Goal: Task Accomplishment & Management: Use online tool/utility

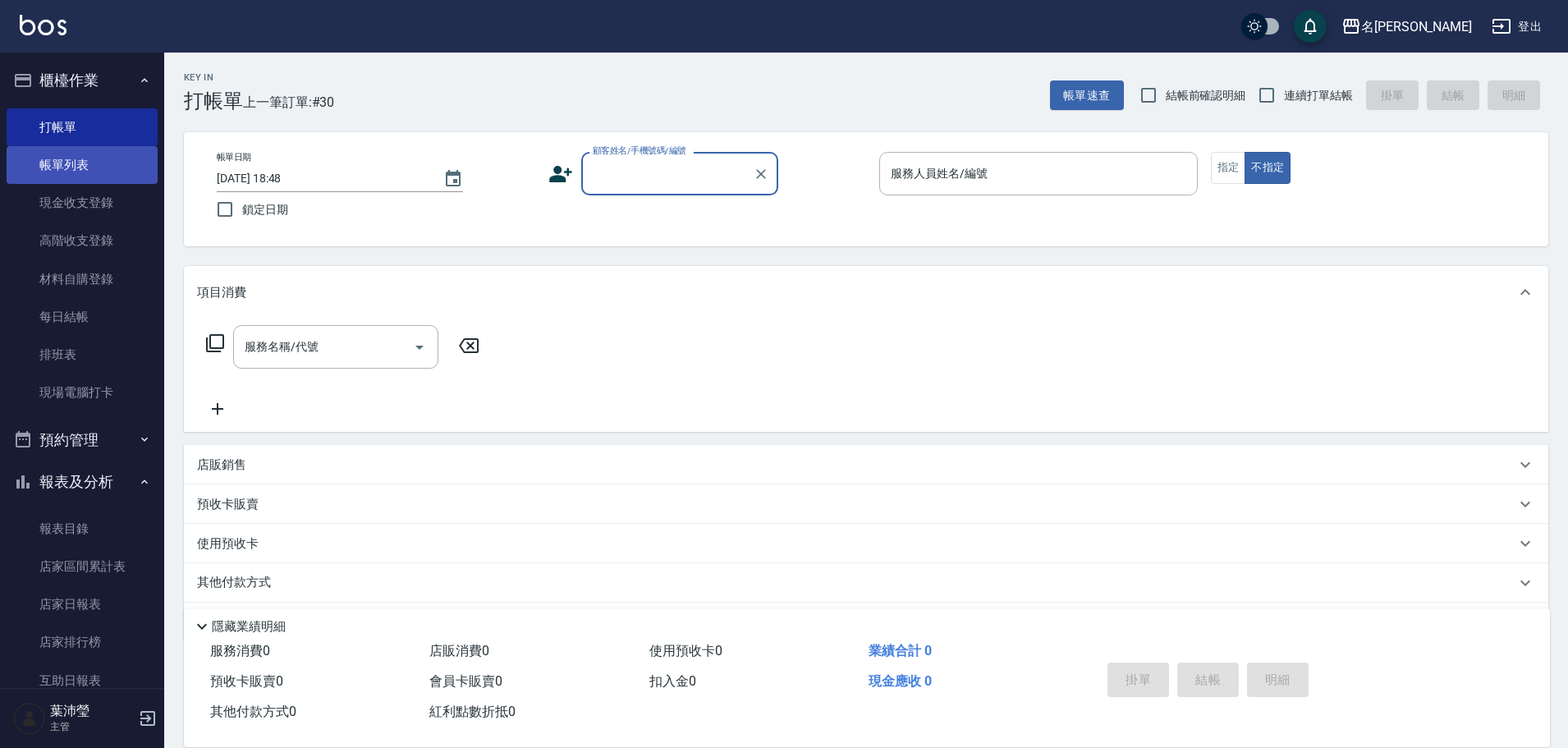
click at [51, 154] on link "帳單列表" at bounding box center [82, 165] width 151 height 38
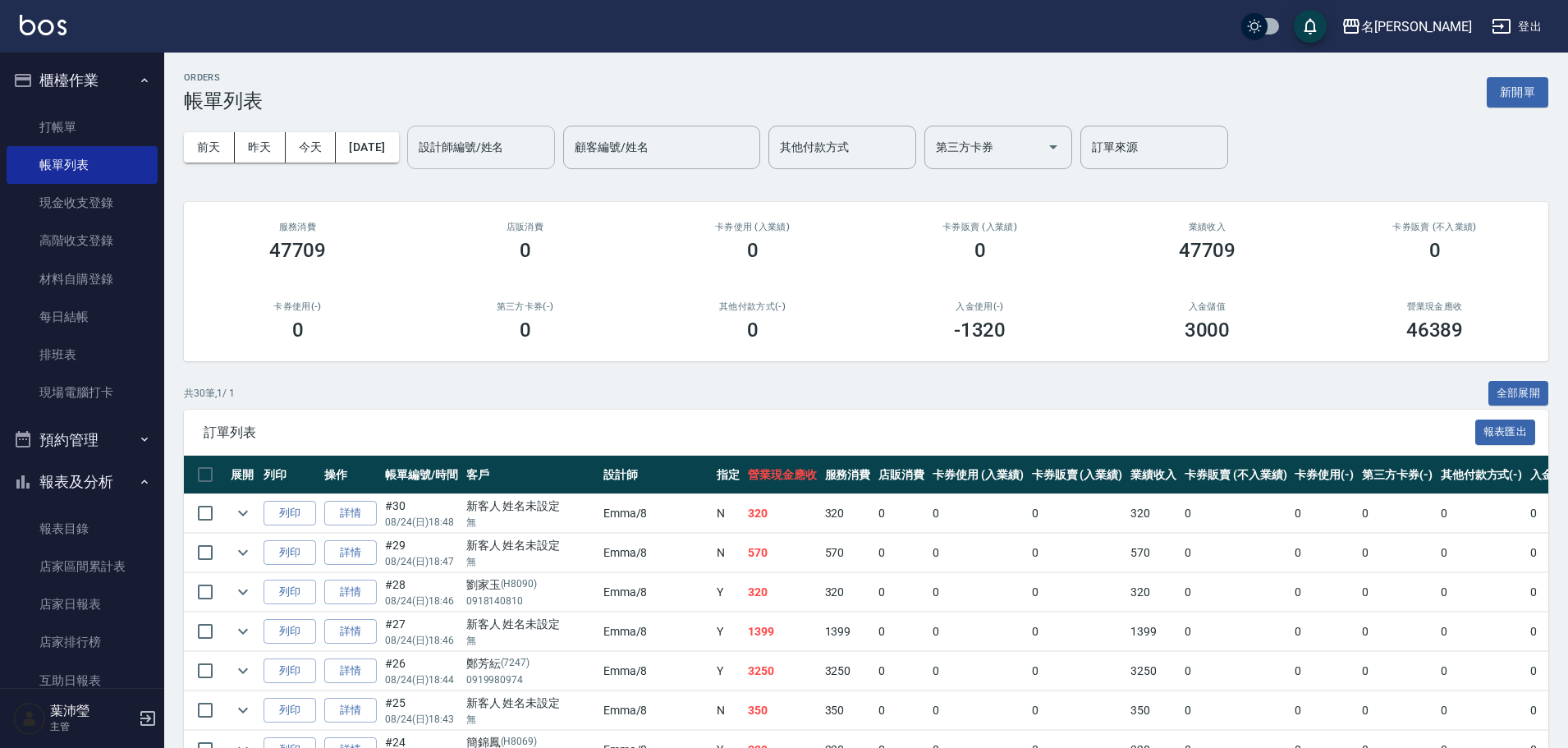
click at [507, 139] on input "設計師編號/姓名" at bounding box center [481, 147] width 133 height 28
click at [509, 185] on div "[PERSON_NAME] -12" at bounding box center [509, 189] width 147 height 27
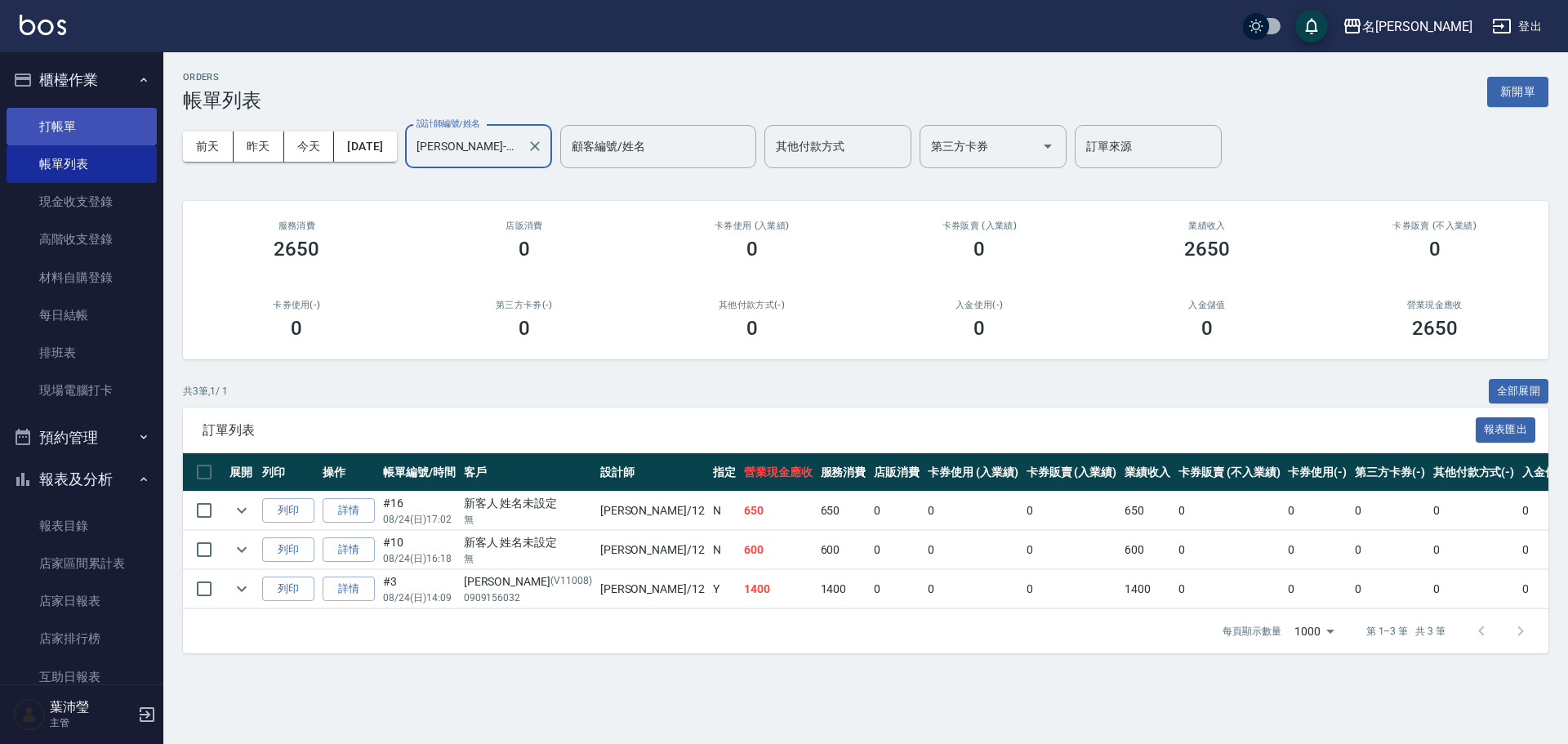
type input "[PERSON_NAME]-12"
click at [95, 115] on link "打帳單" at bounding box center [82, 127] width 150 height 38
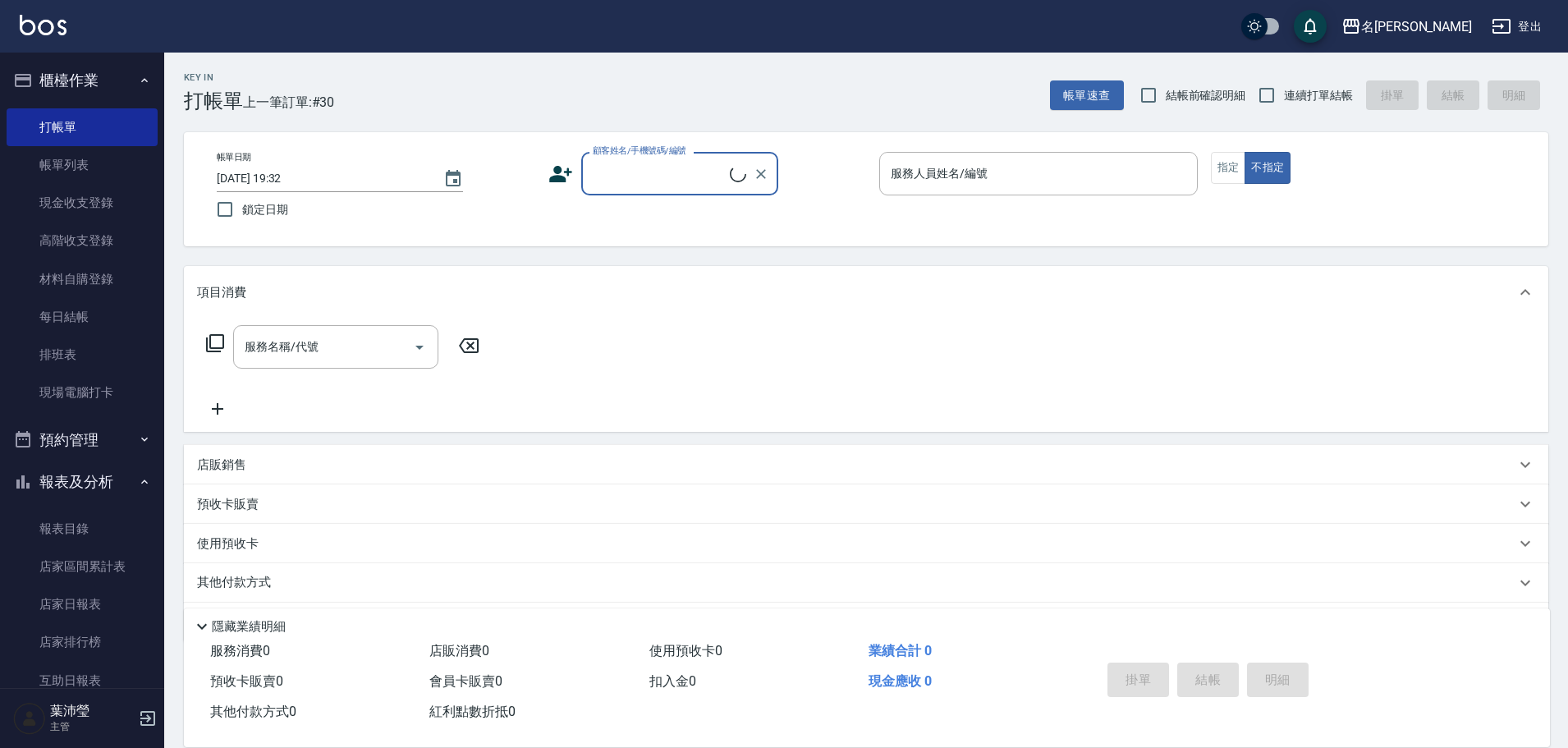
click at [619, 192] on div "顧客姓名/手機號碼/編號" at bounding box center [679, 174] width 197 height 43
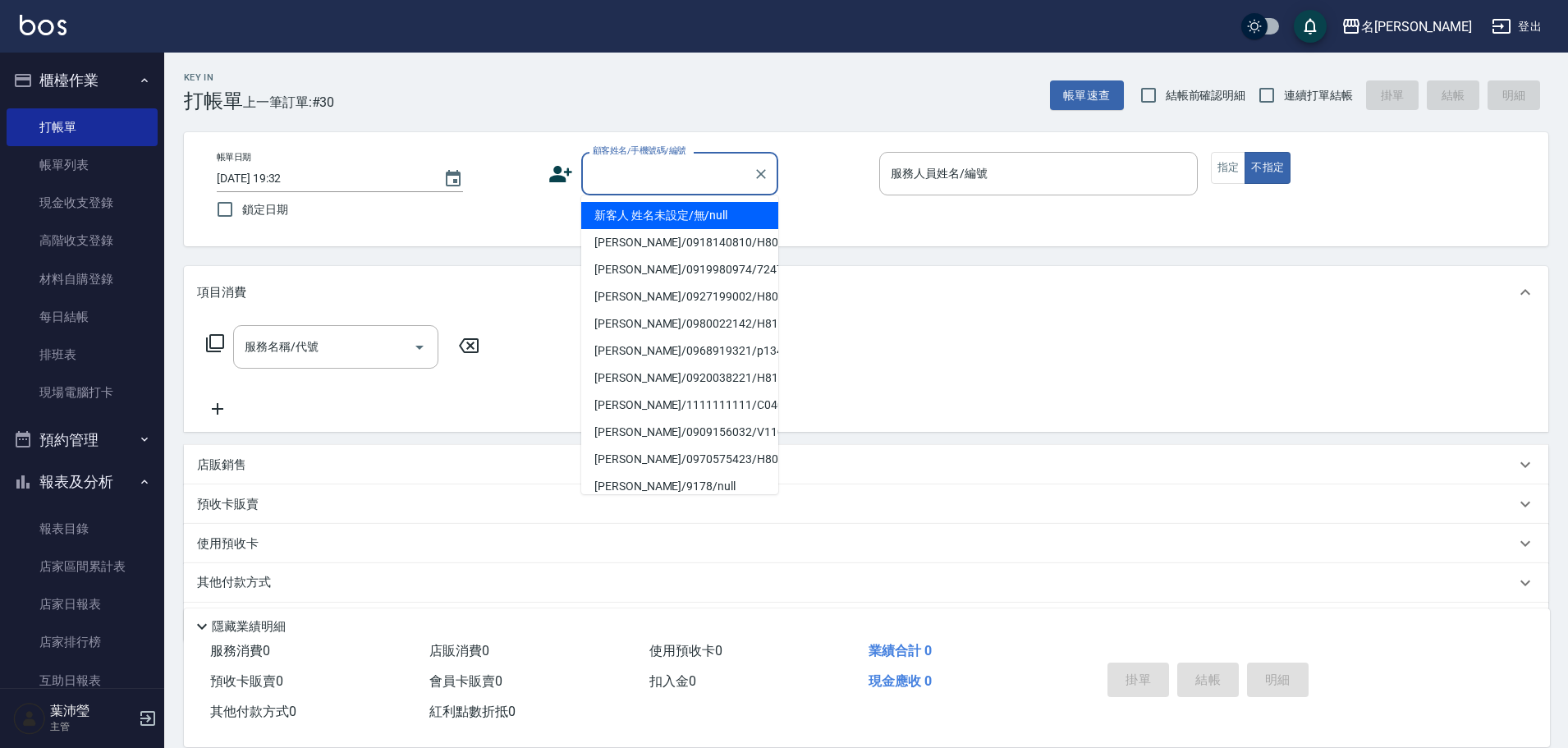
click at [642, 211] on li "新客人 姓名未設定/無/null" at bounding box center [679, 215] width 197 height 27
type input "新客人 姓名未設定/無/null"
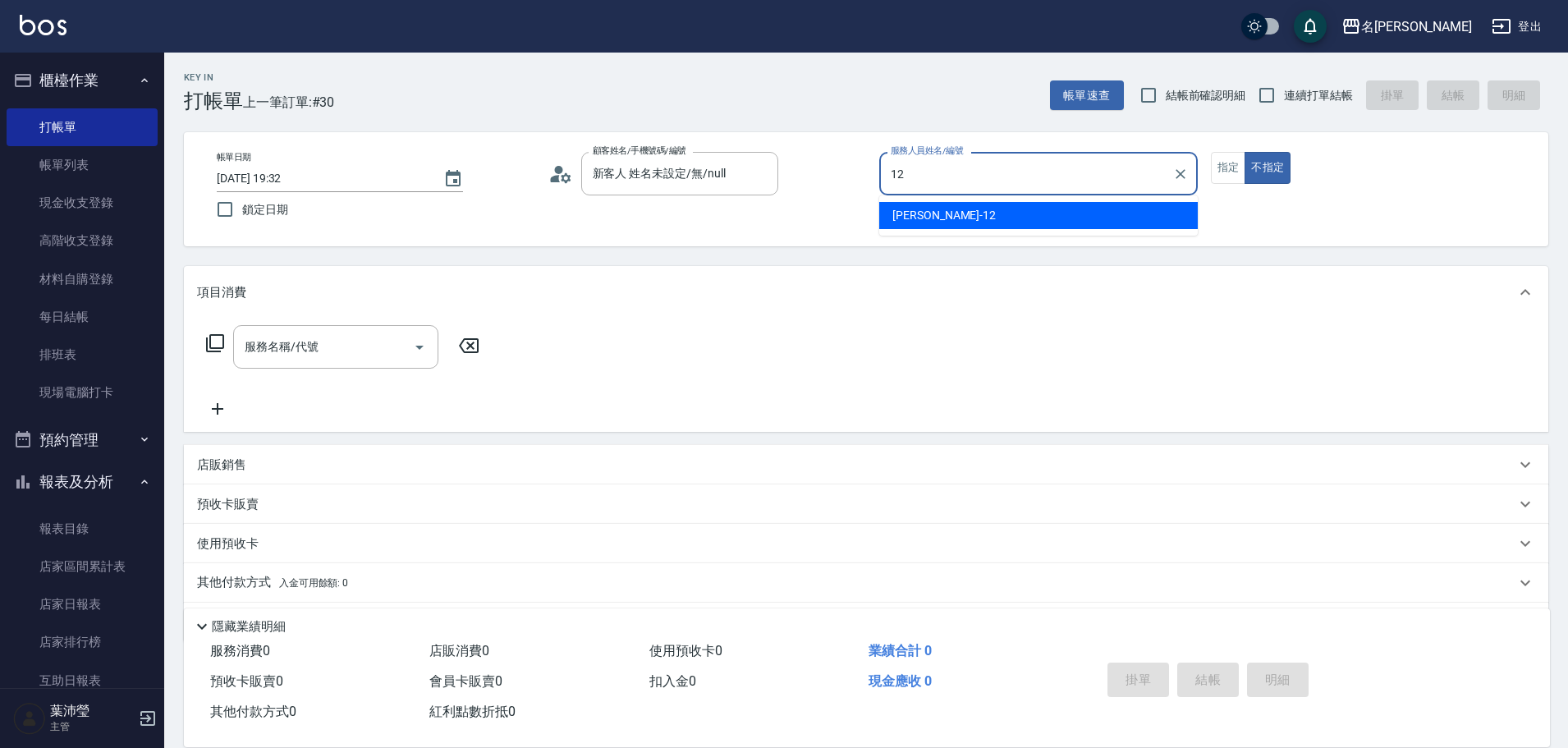
click at [931, 225] on div "[PERSON_NAME] -12" at bounding box center [1038, 215] width 318 height 27
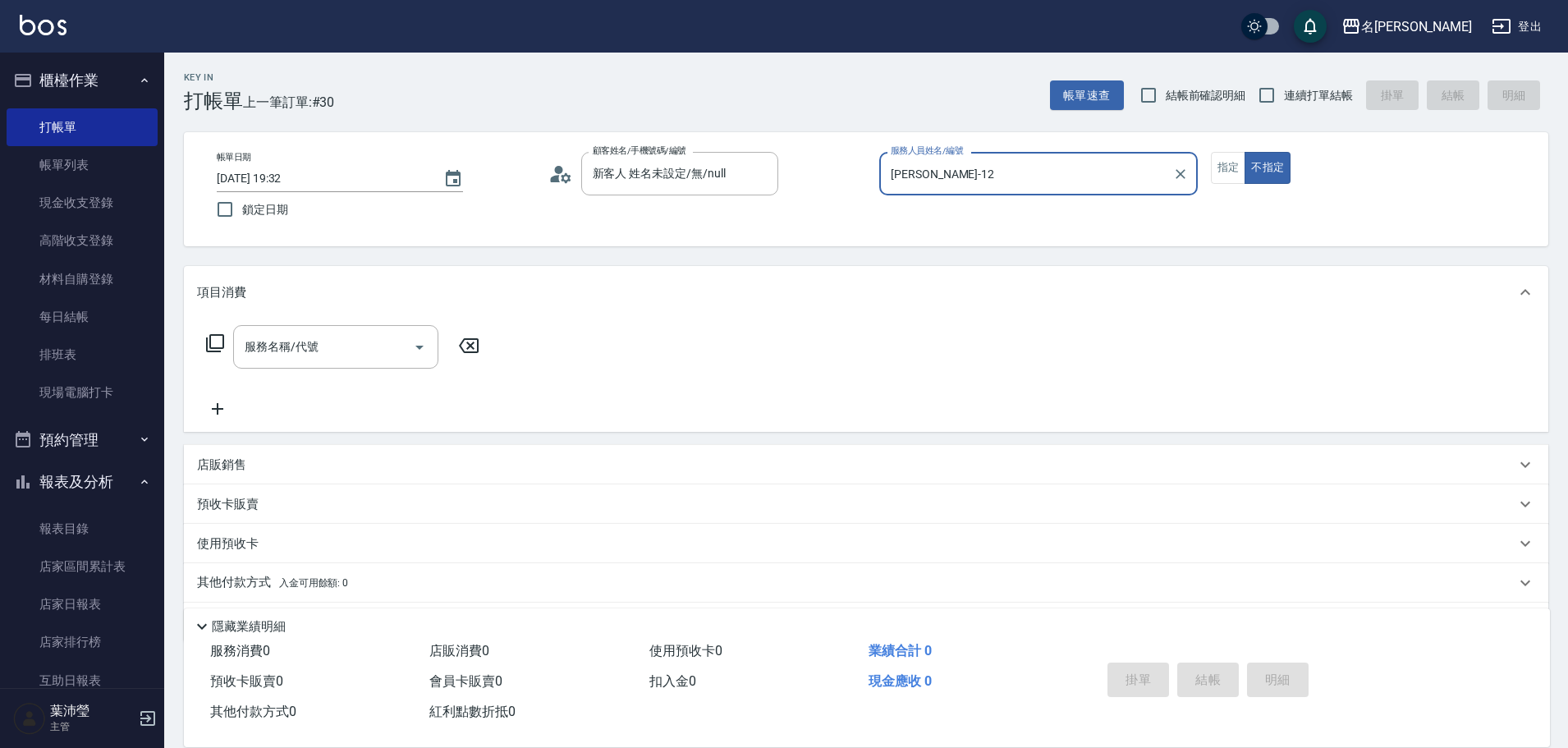
type input "[PERSON_NAME]-12"
click at [211, 336] on icon at bounding box center [214, 343] width 18 height 18
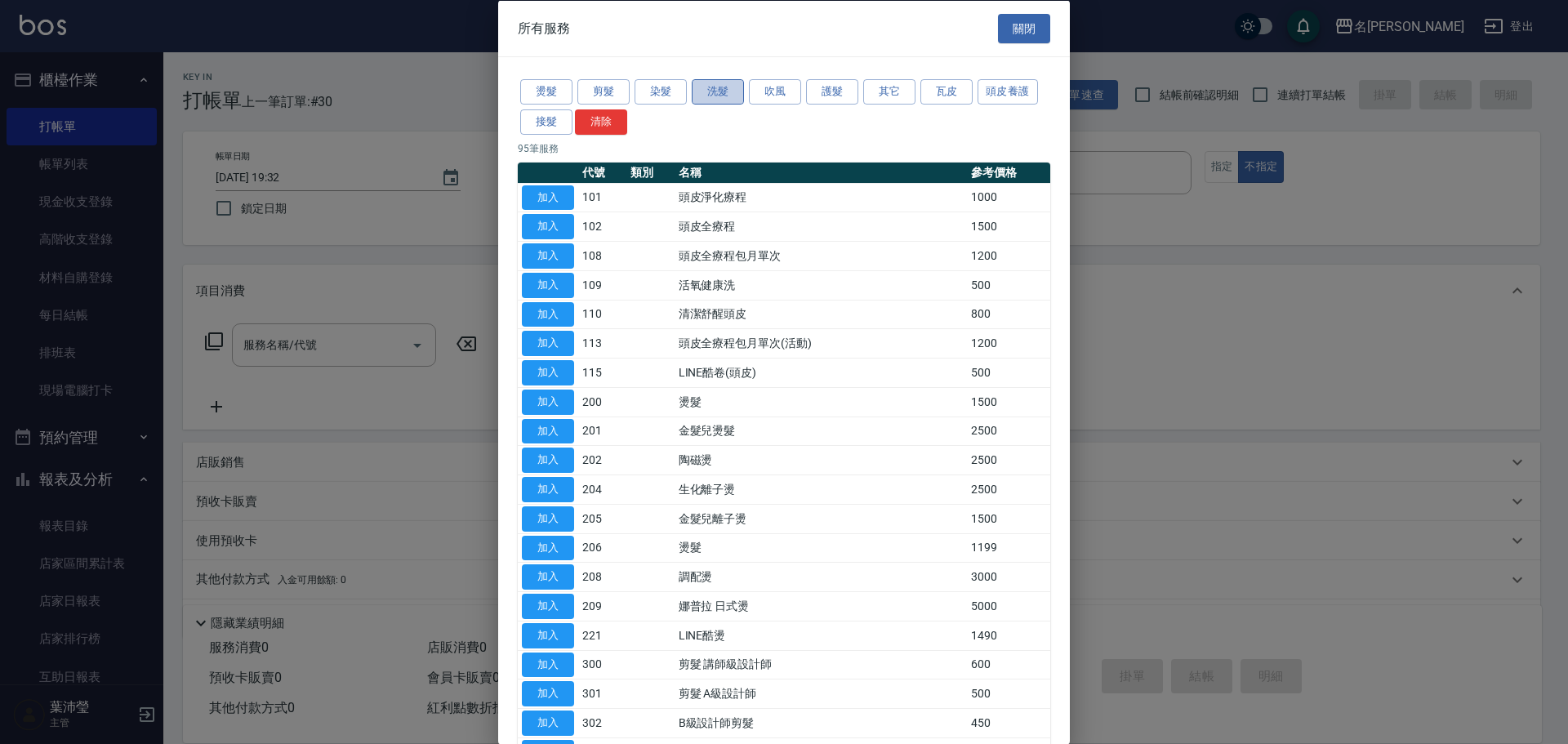
click at [722, 101] on button "洗髮" at bounding box center [718, 91] width 53 height 25
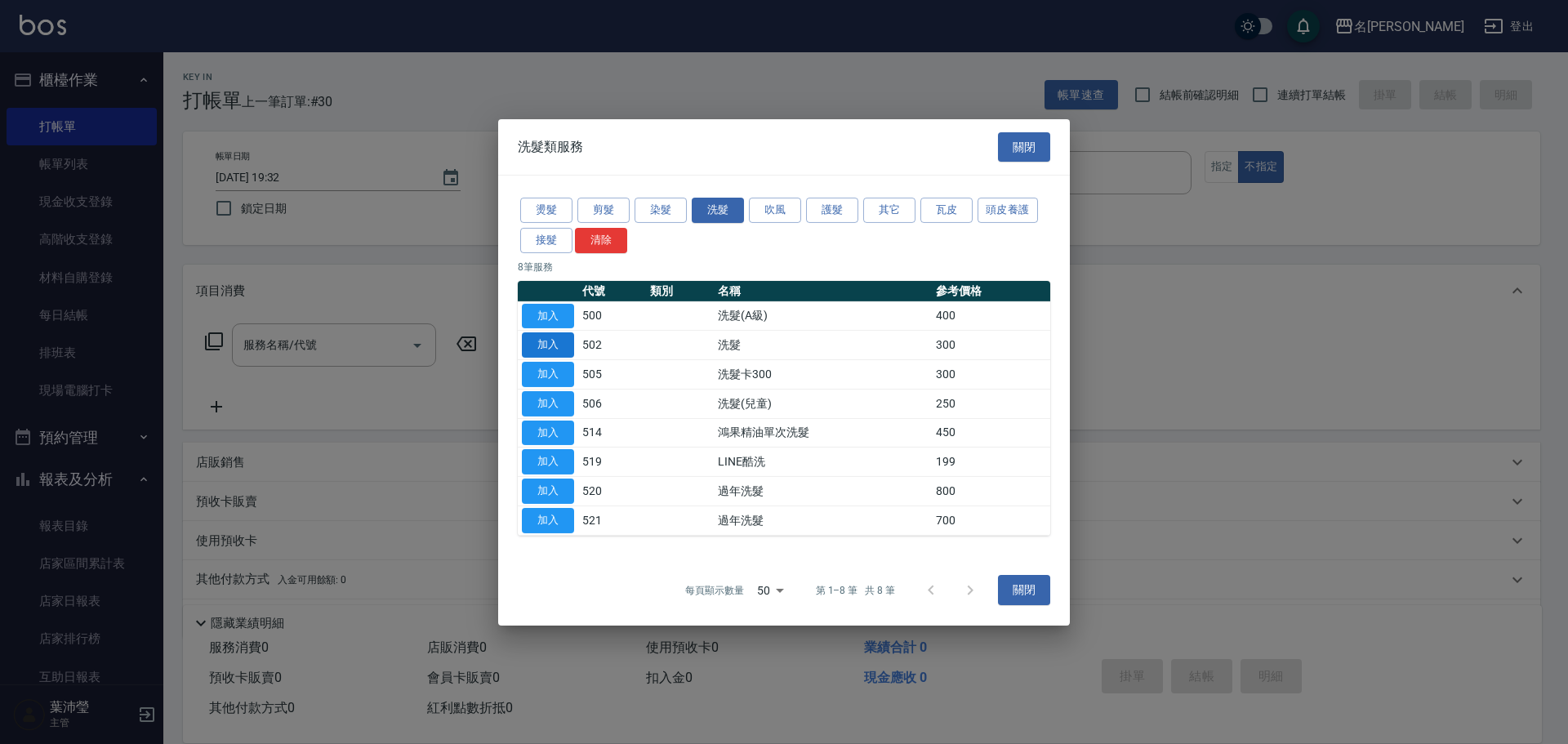
click at [553, 341] on button "加入" at bounding box center [548, 345] width 53 height 25
type input "洗髮(502)"
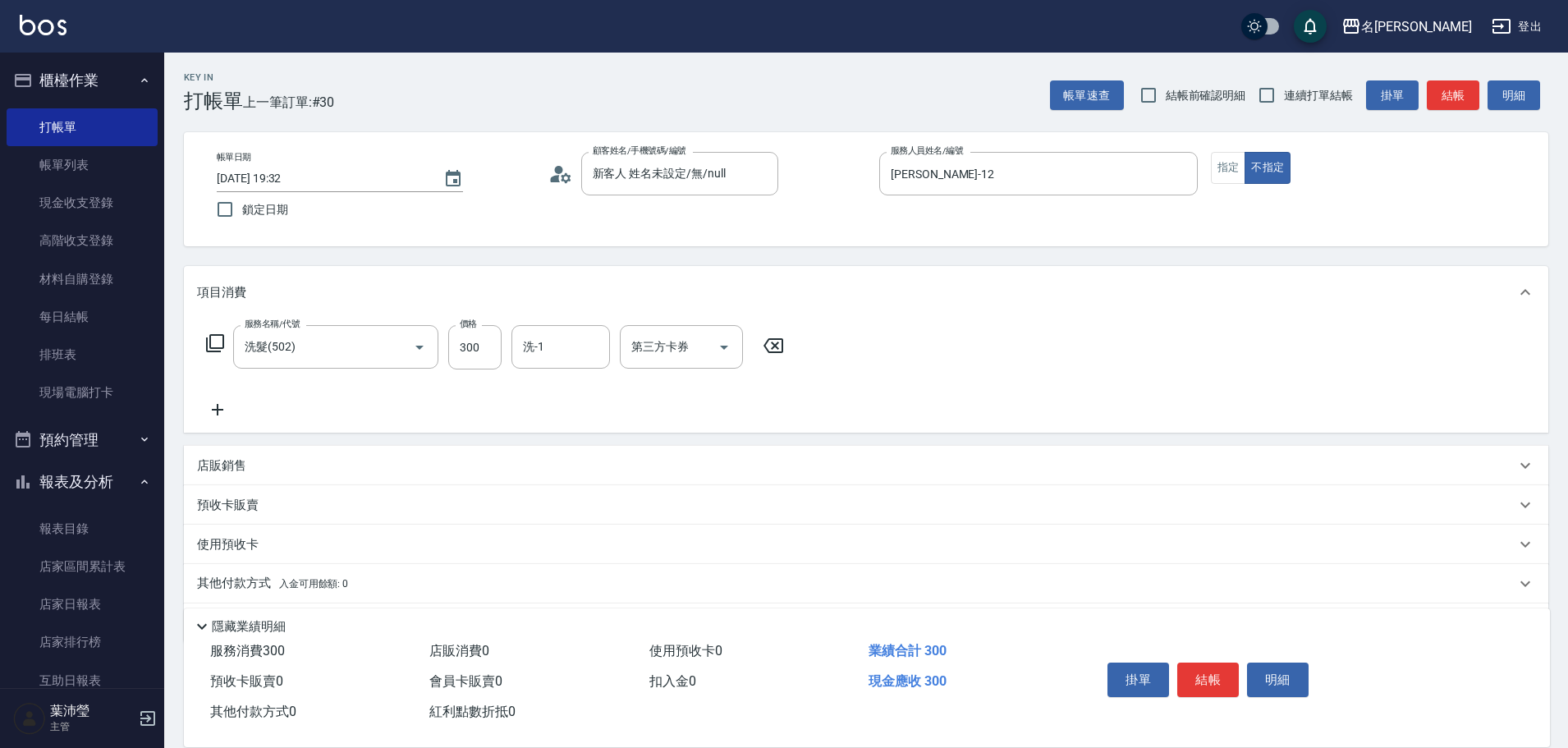
click at [221, 346] on icon at bounding box center [214, 343] width 20 height 20
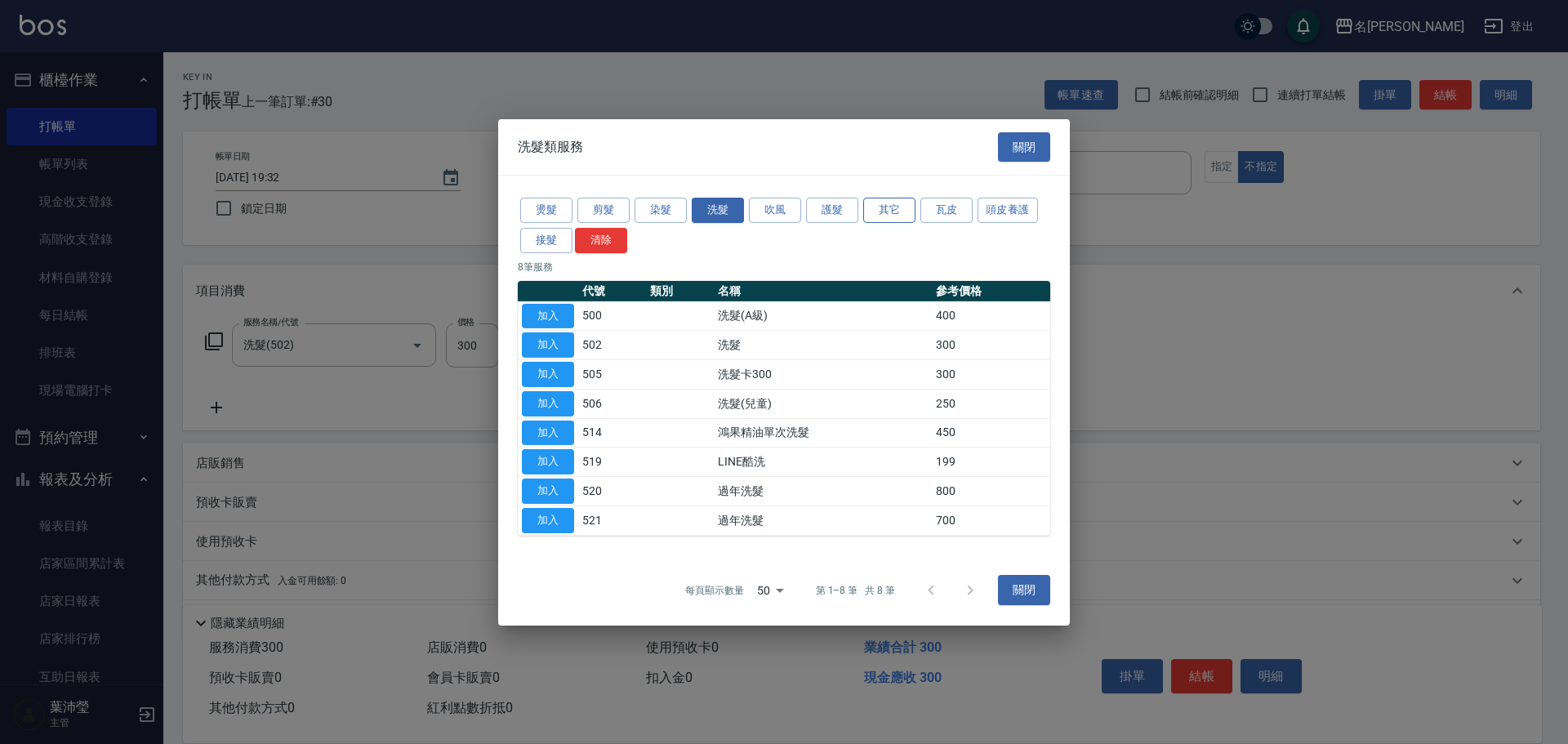
click at [886, 214] on button "其它" at bounding box center [890, 209] width 53 height 25
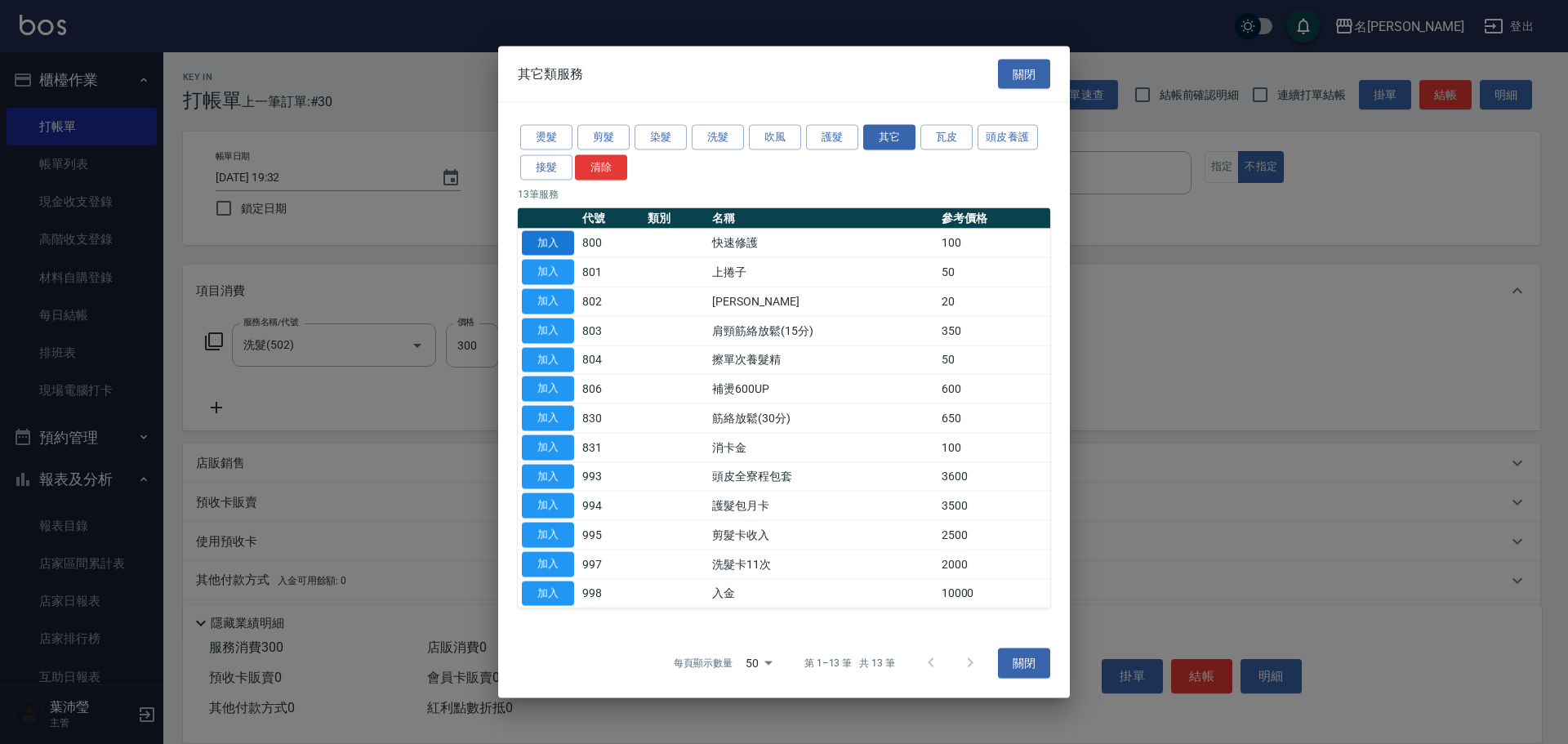
click at [551, 243] on button "加入" at bounding box center [548, 242] width 53 height 25
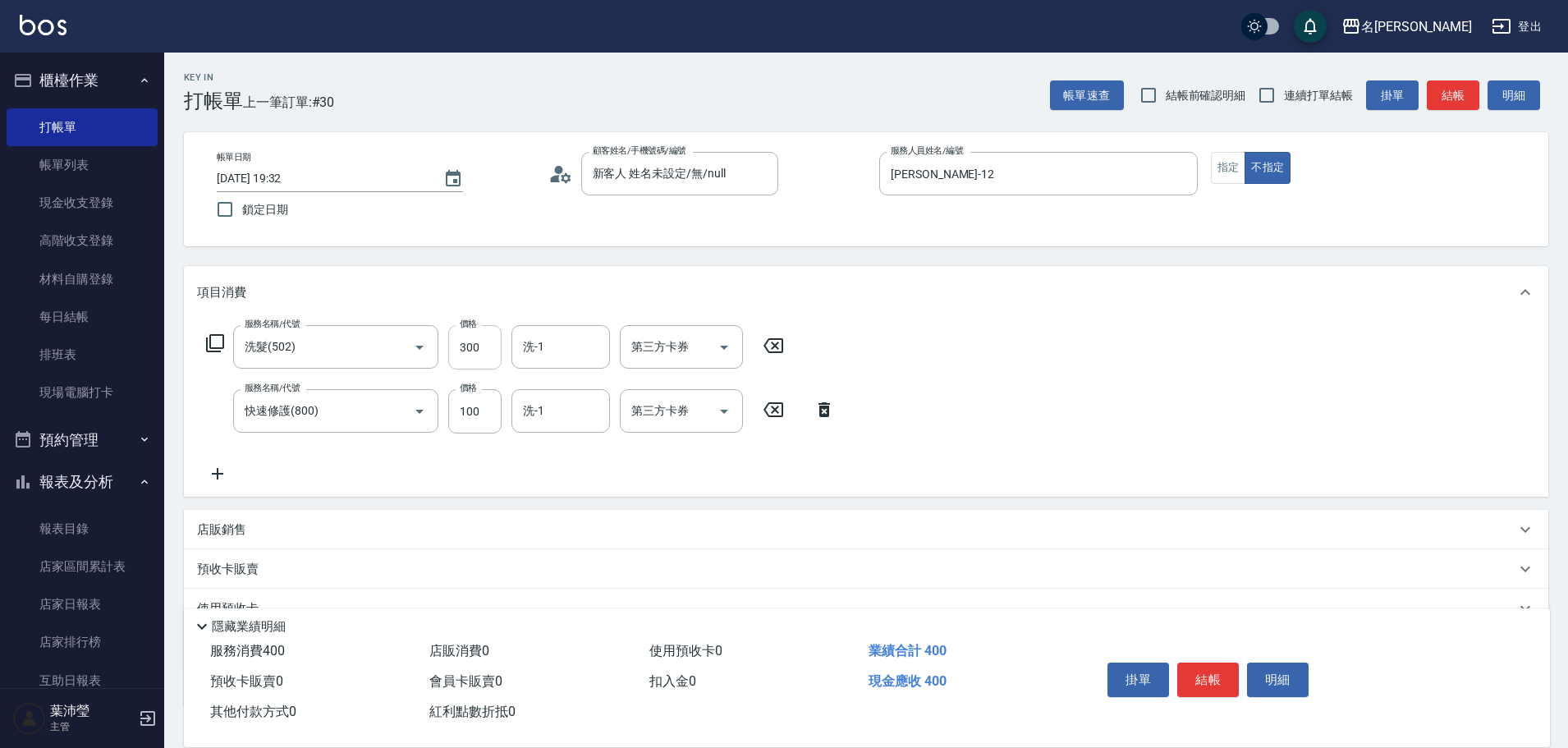
click at [484, 336] on input "300" at bounding box center [475, 347] width 54 height 44
click at [1196, 679] on button "結帳" at bounding box center [1208, 679] width 61 height 35
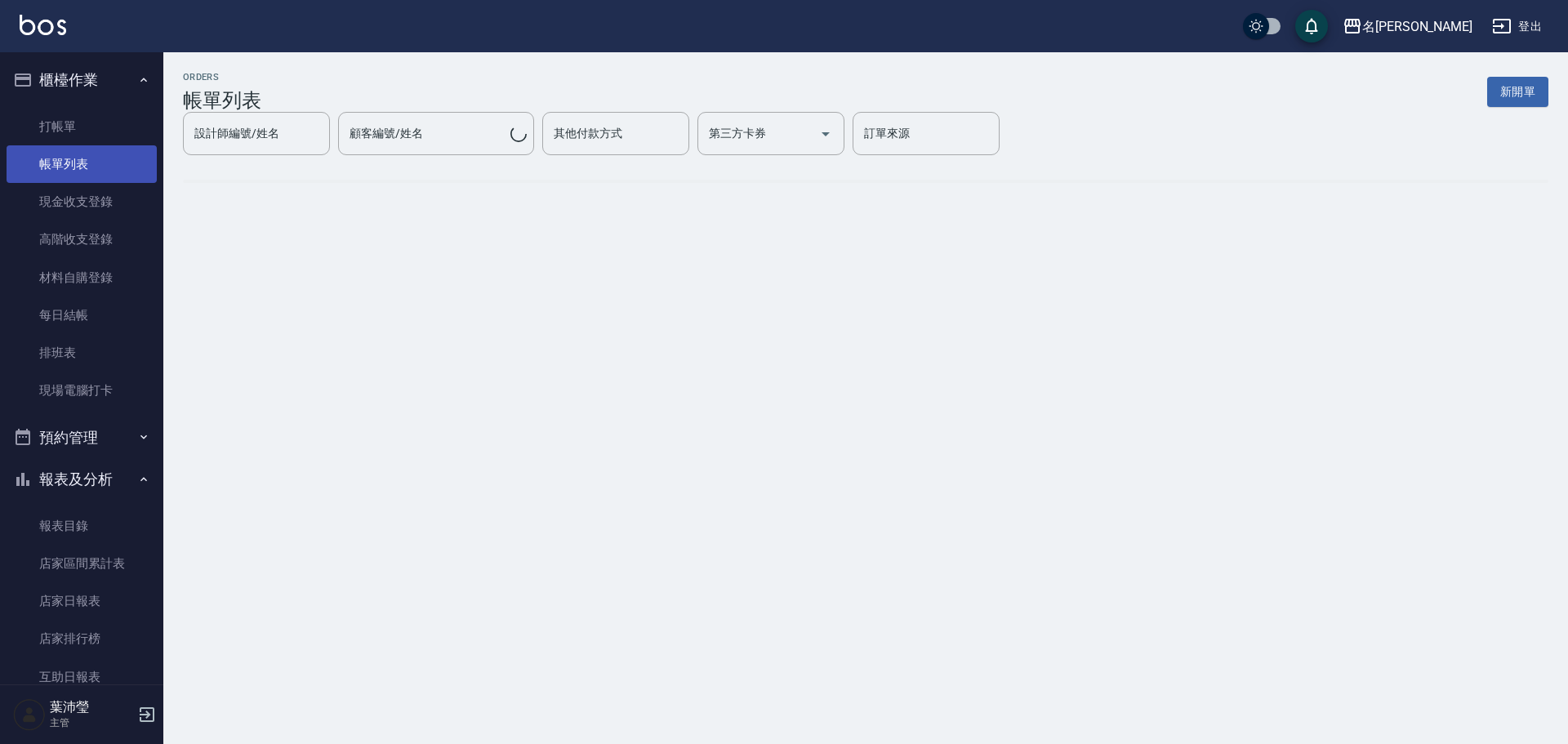
click at [100, 165] on link "帳單列表" at bounding box center [82, 164] width 150 height 38
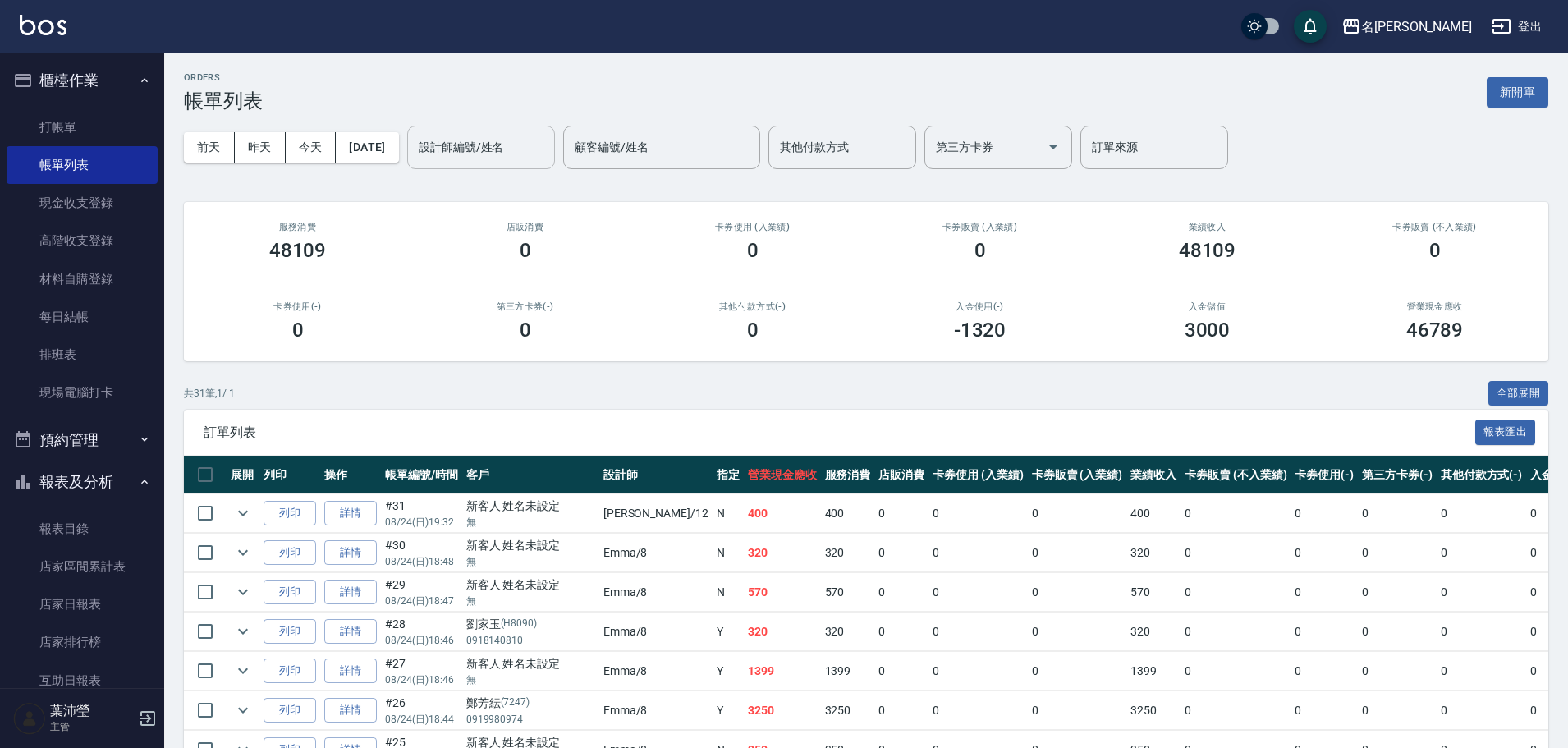
click at [512, 159] on input "設計師編號/姓名" at bounding box center [481, 147] width 133 height 28
click at [483, 192] on span "[PERSON_NAME] -12" at bounding box center [501, 189] width 104 height 17
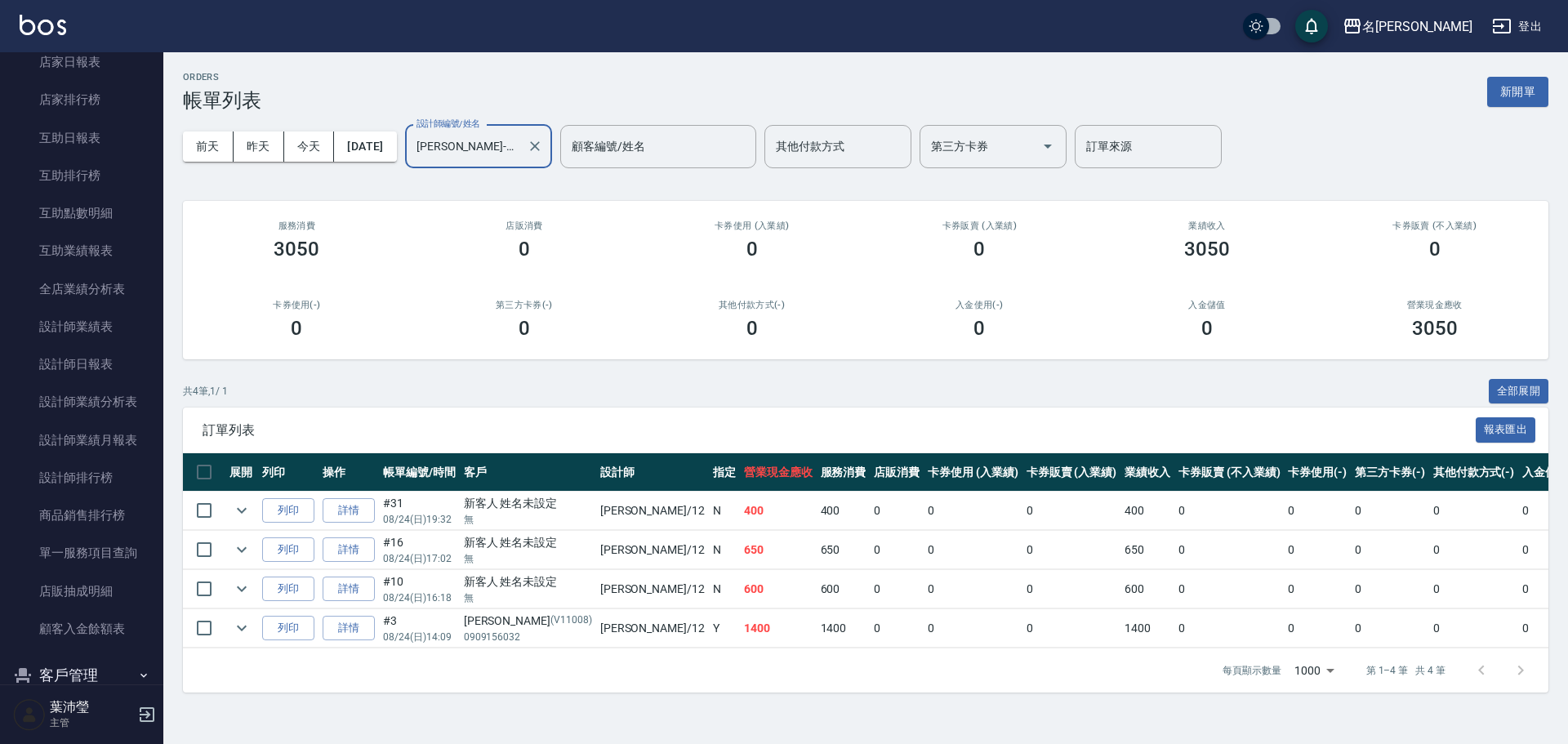
scroll to position [655, 0]
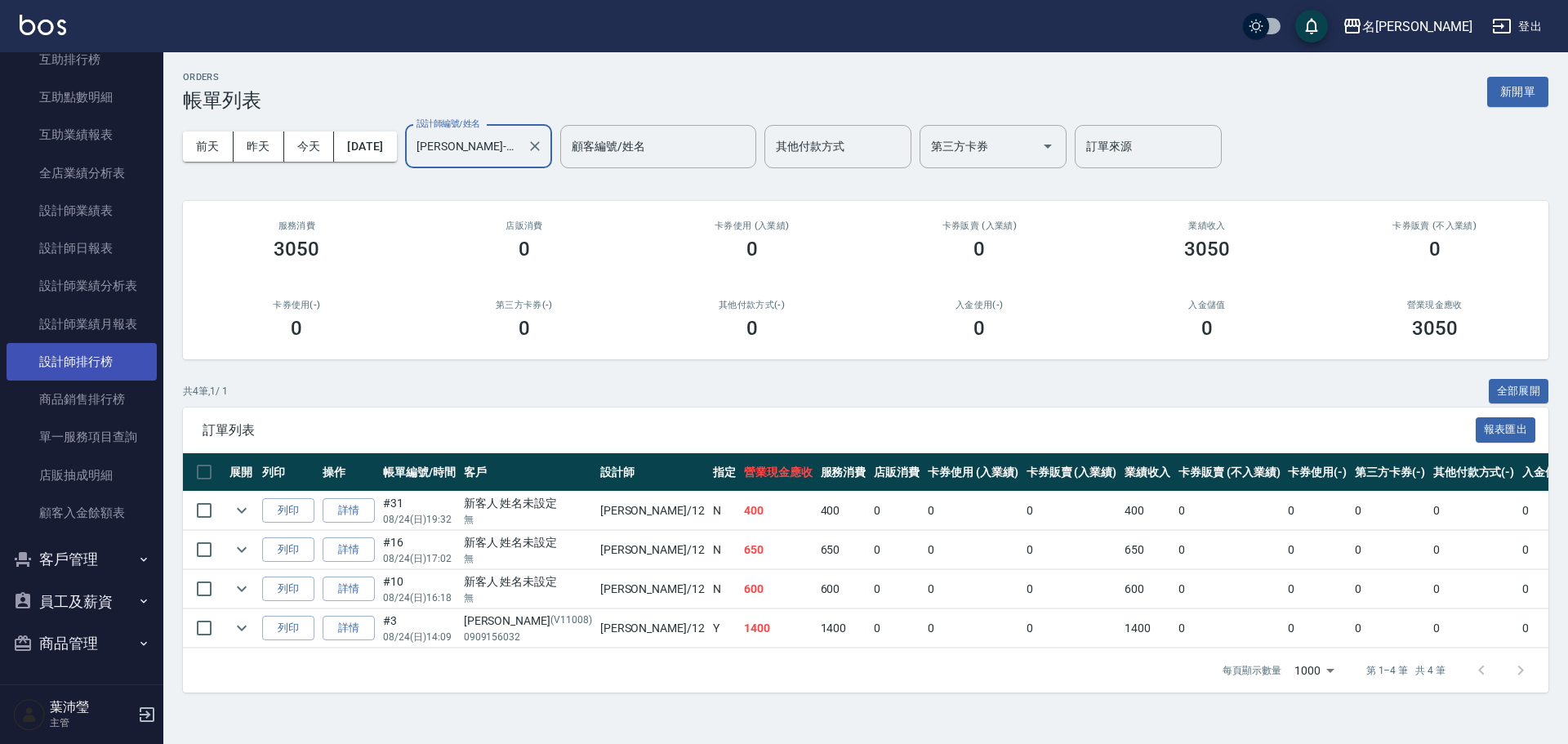
type input "[PERSON_NAME]-12"
click at [84, 377] on link "設計師排行榜" at bounding box center [82, 362] width 150 height 38
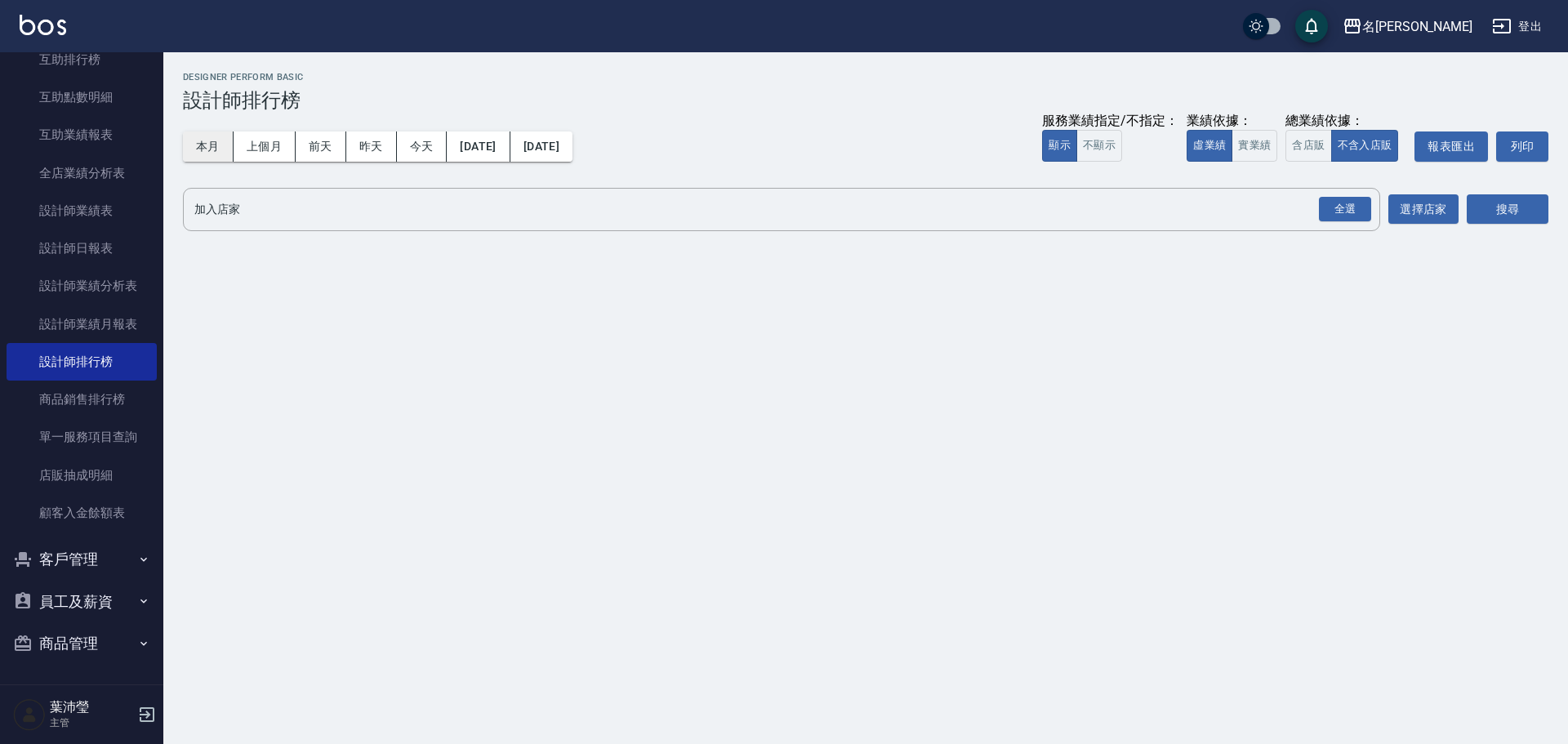
click at [211, 145] on button "本月" at bounding box center [209, 147] width 51 height 30
drag, startPoint x: 1345, startPoint y: 209, endPoint x: 1405, endPoint y: 225, distance: 62.1
click at [1345, 209] on div "全選" at bounding box center [1345, 209] width 53 height 25
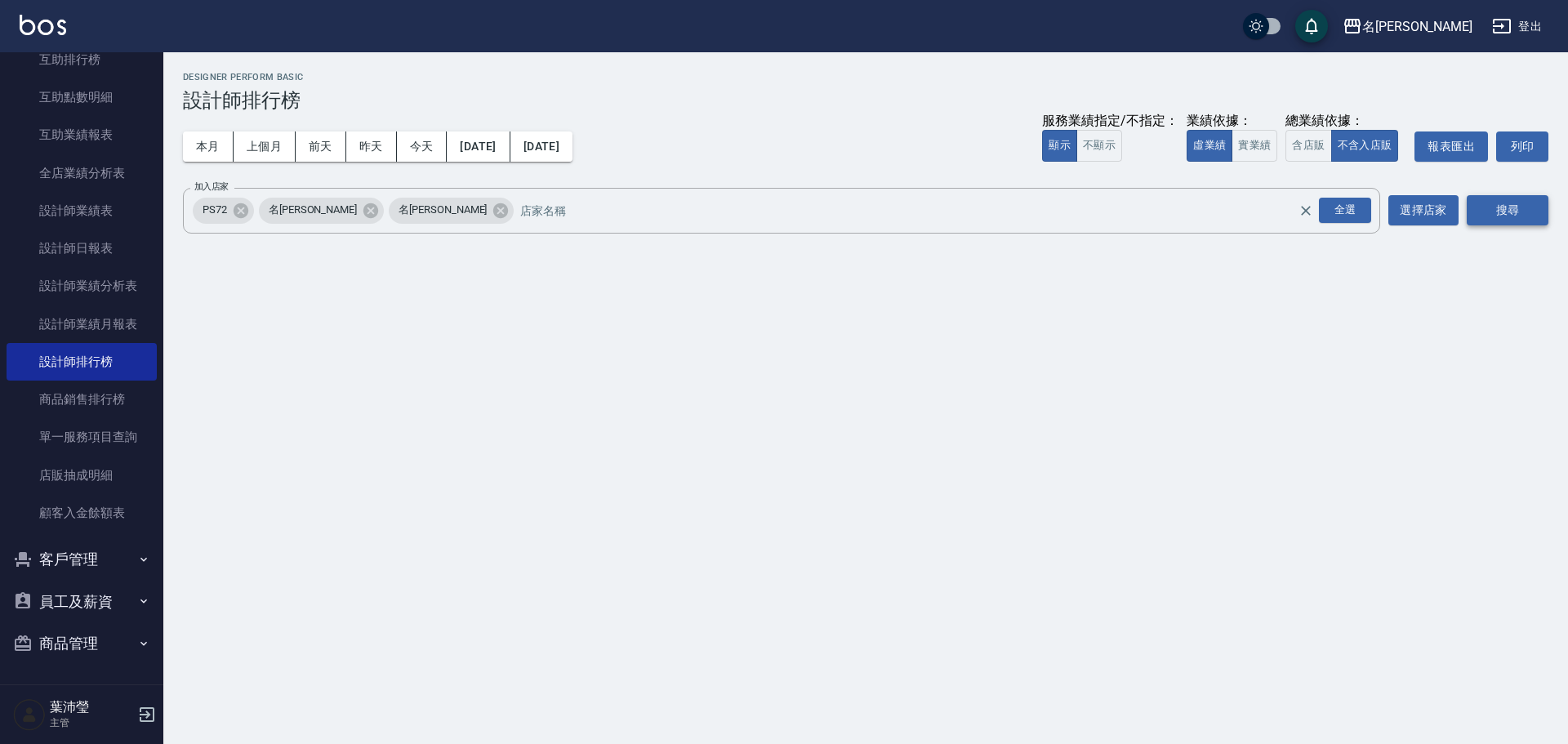
click at [1497, 203] on button "搜尋" at bounding box center [1507, 210] width 82 height 30
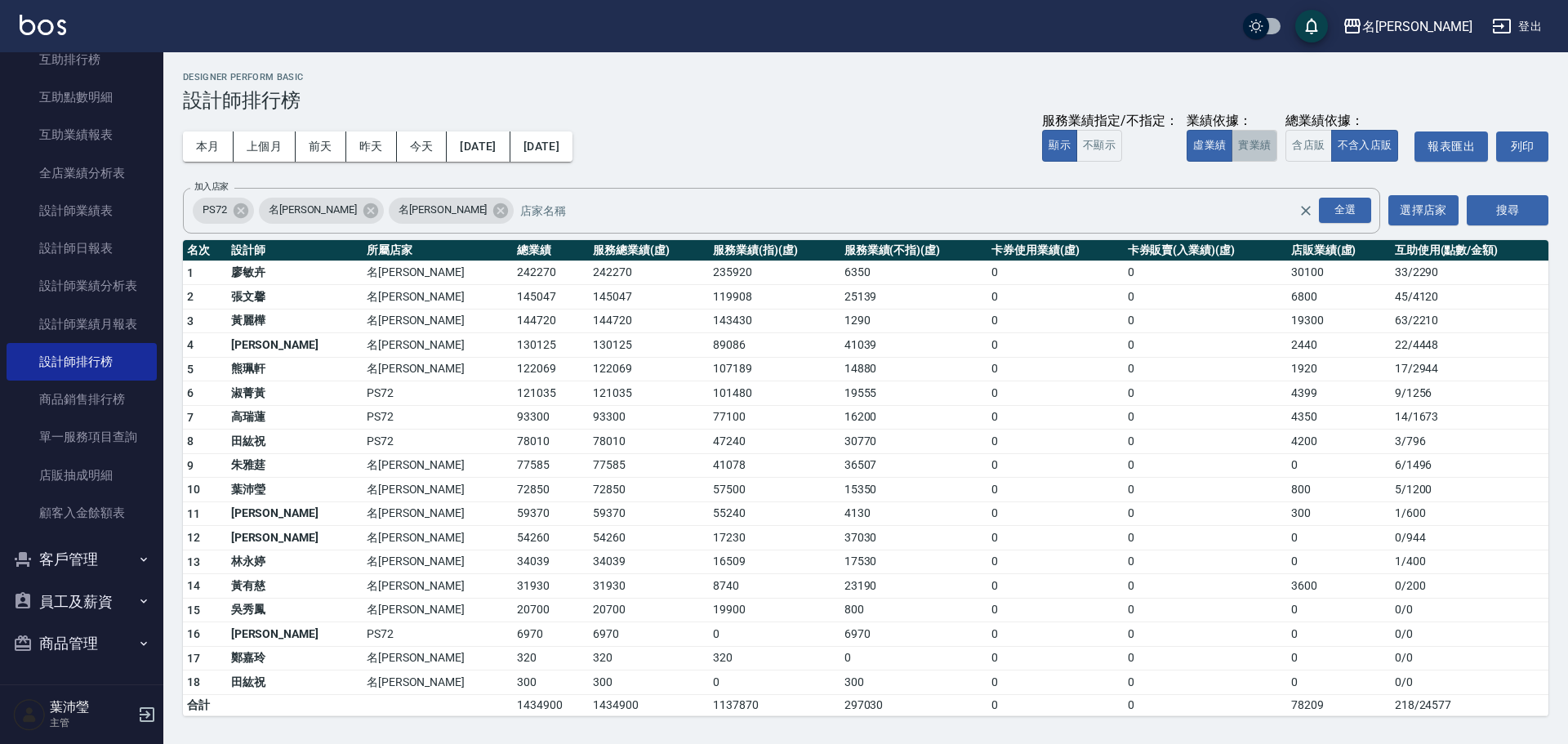
click at [1251, 149] on button "實業績" at bounding box center [1254, 146] width 46 height 32
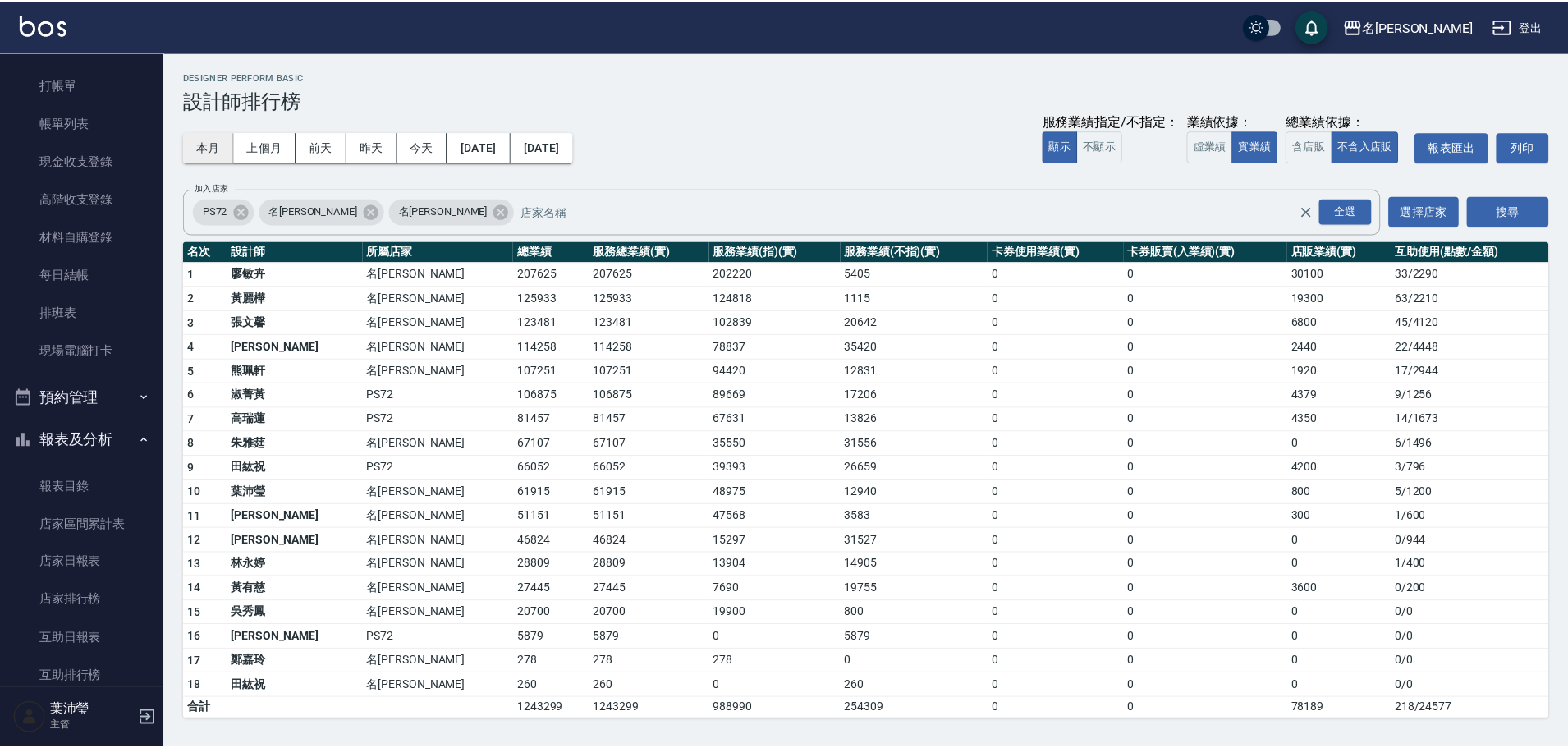
scroll to position [28, 0]
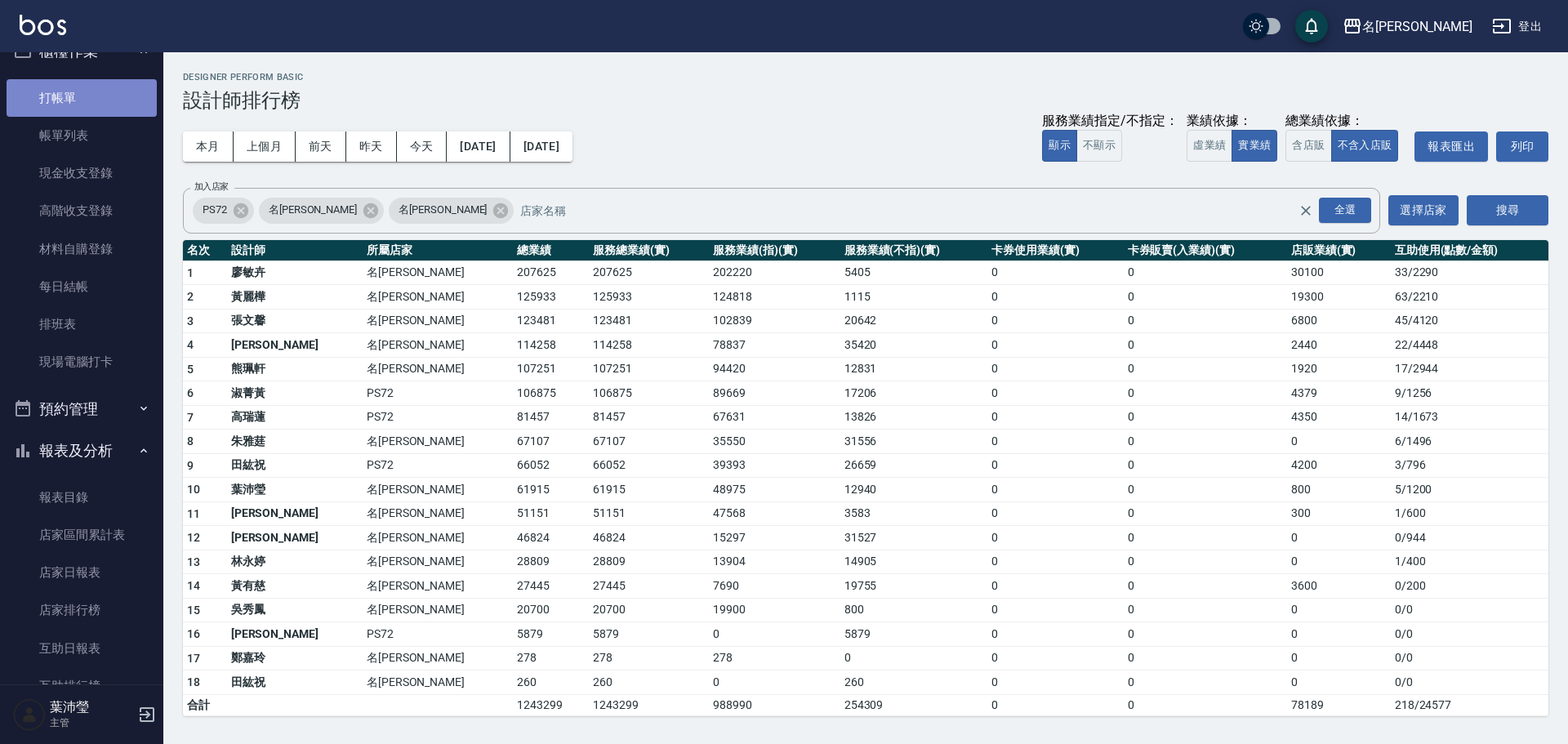
click at [136, 101] on link "打帳單" at bounding box center [82, 98] width 150 height 38
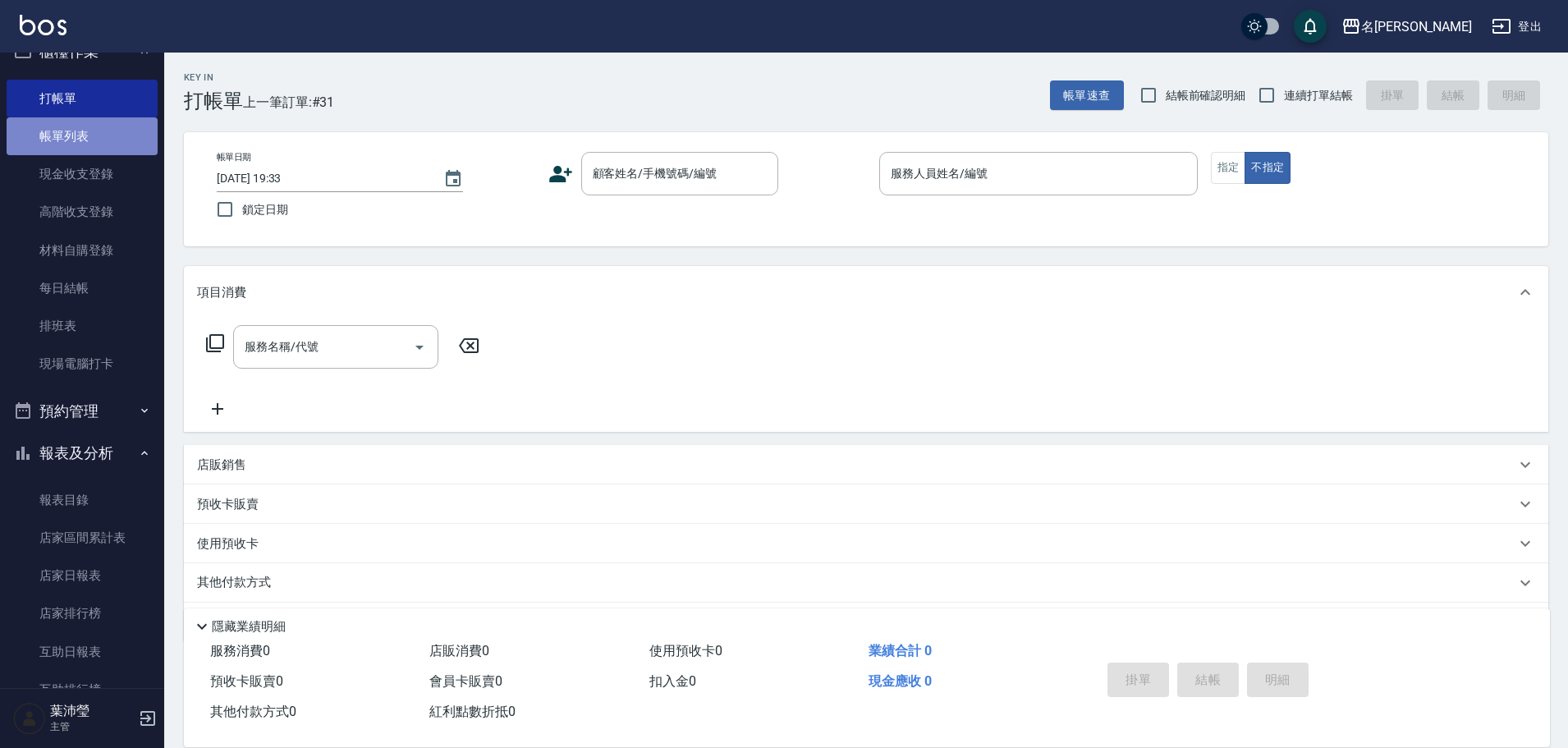
click at [109, 142] on link "帳單列表" at bounding box center [82, 136] width 151 height 38
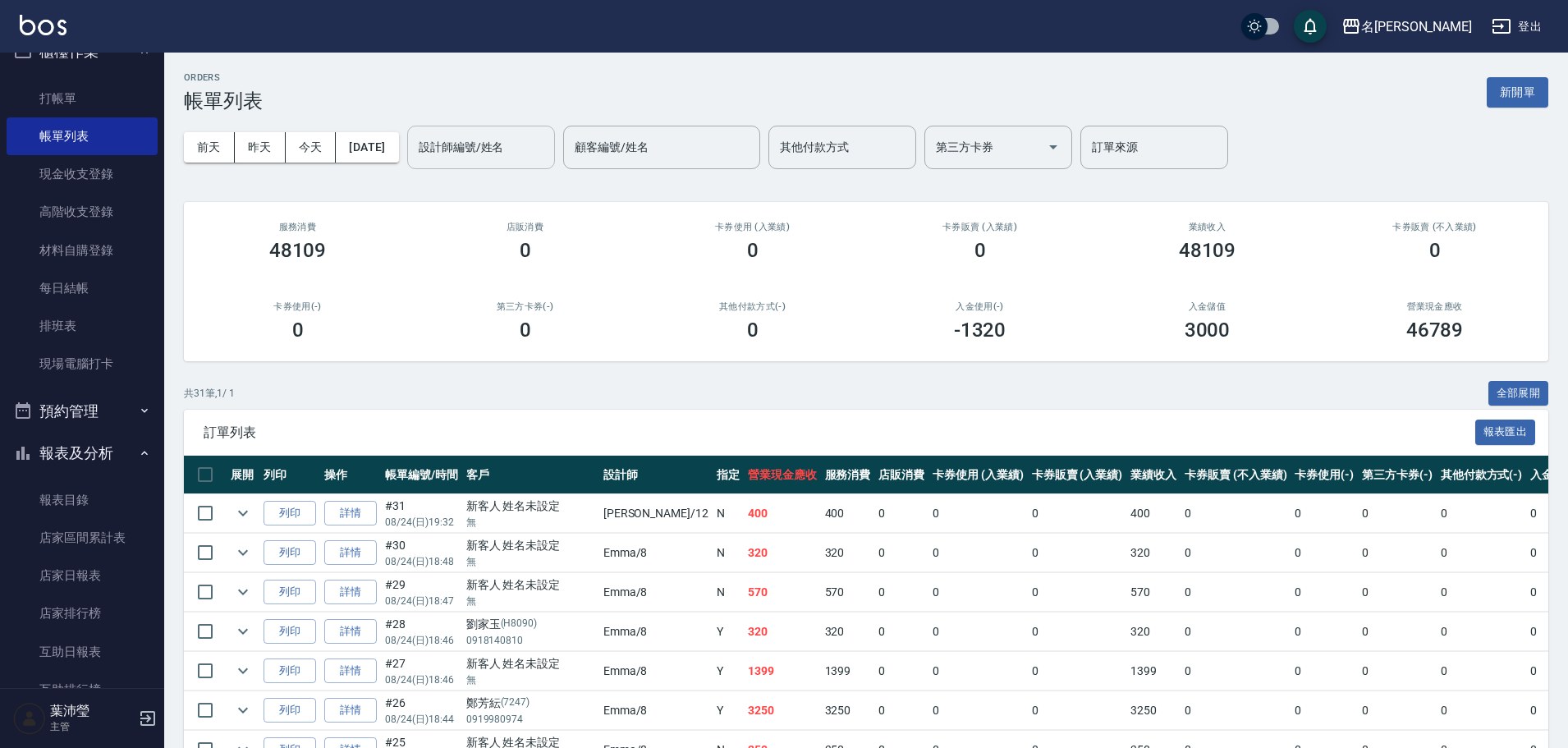
click at [509, 166] on div "設計師編號/姓名" at bounding box center [481, 147] width 147 height 43
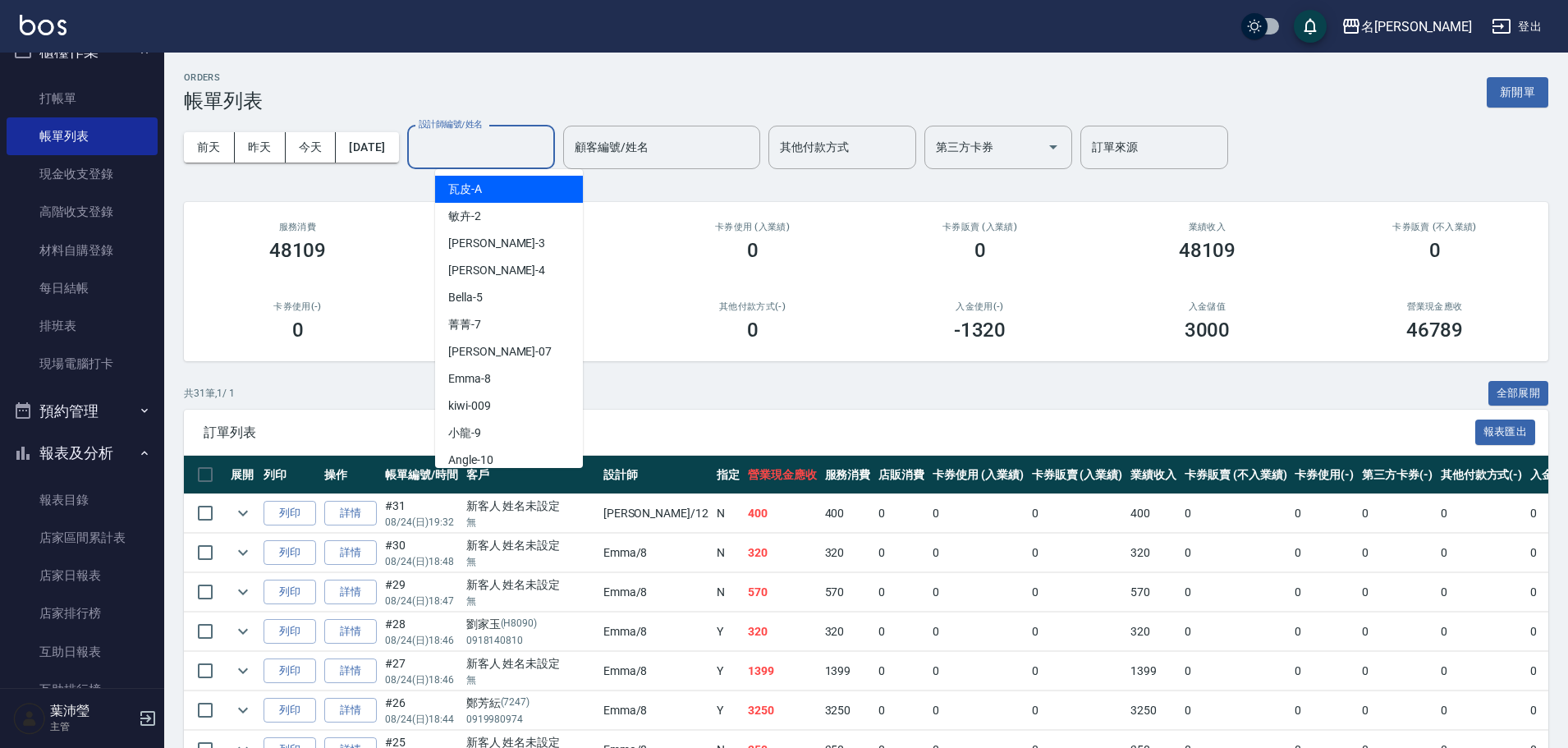
click at [540, 199] on div "瓦皮 -A" at bounding box center [509, 189] width 147 height 27
type input "瓦皮-A"
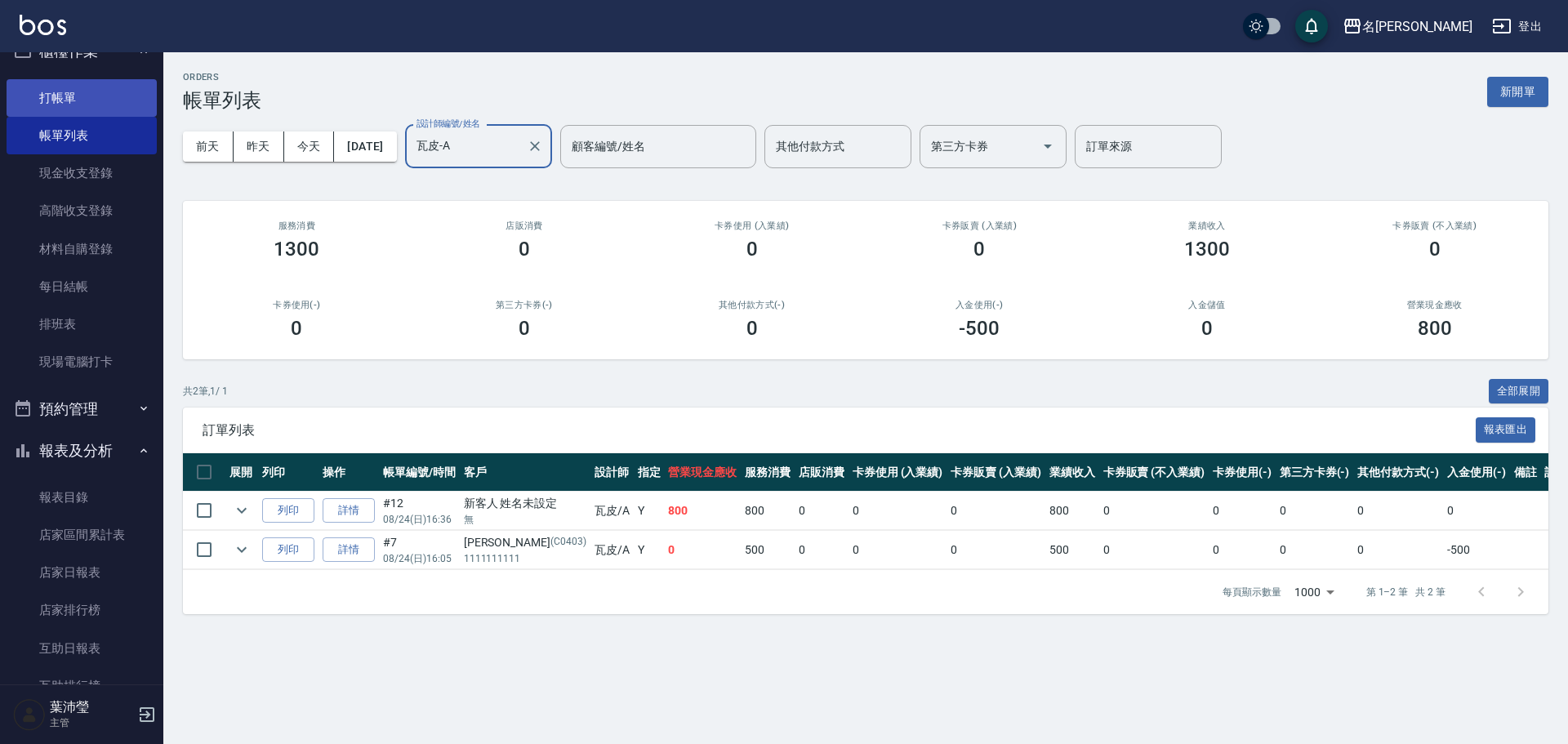
click at [84, 100] on link "打帳單" at bounding box center [82, 98] width 150 height 38
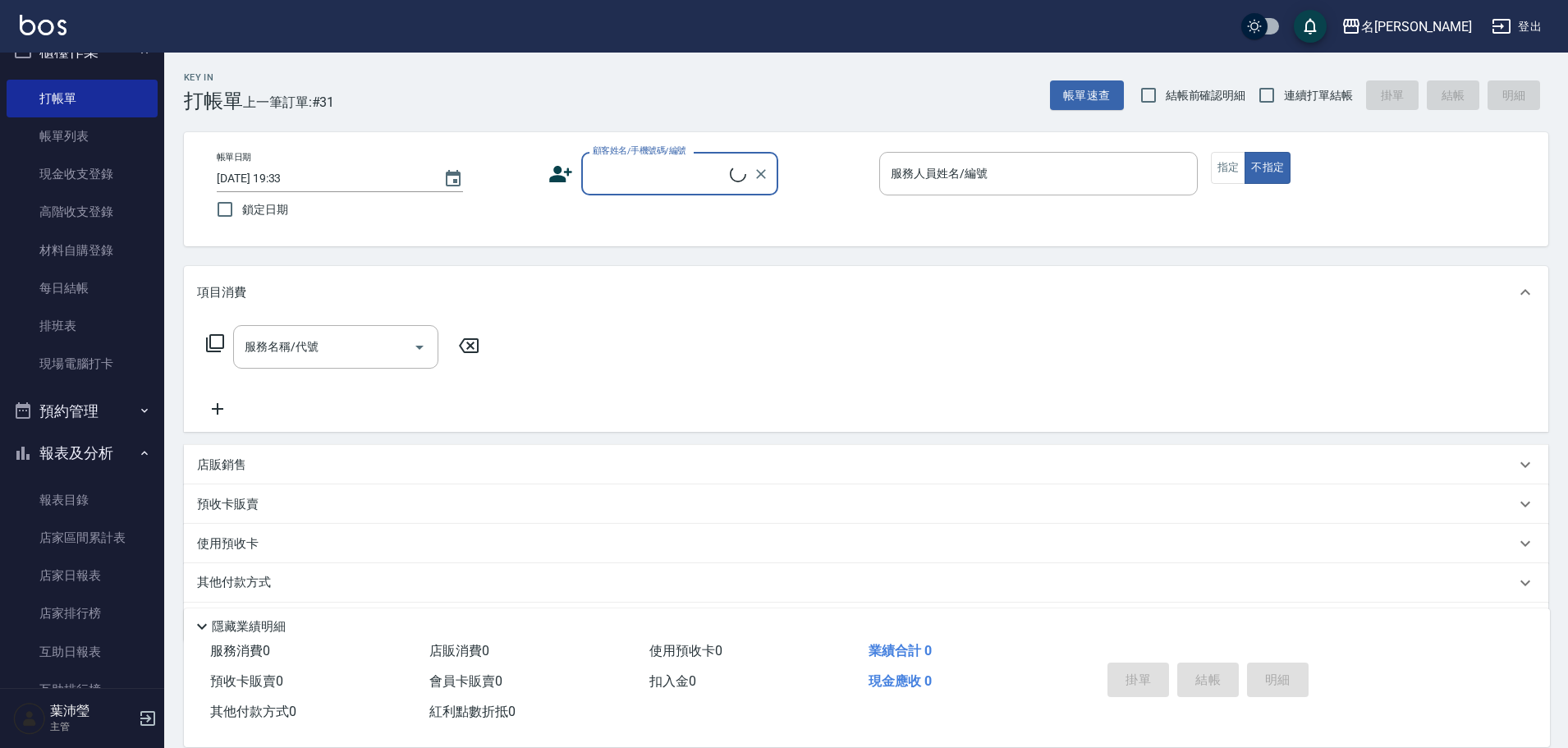
click at [681, 173] on input "顧客姓名/手機號碼/編號" at bounding box center [659, 174] width 142 height 28
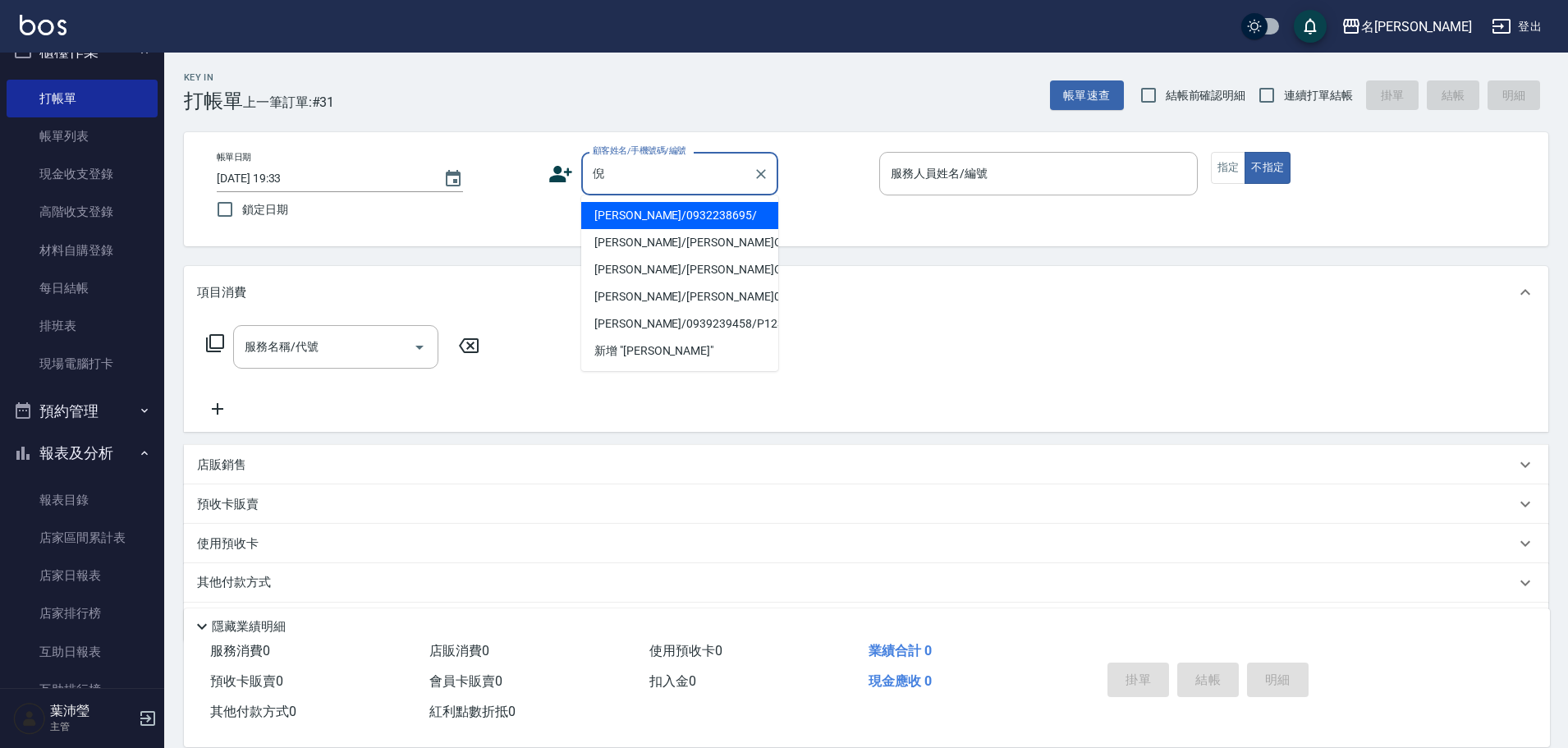
click at [641, 213] on li "[PERSON_NAME]/0932238695/" at bounding box center [679, 215] width 197 height 27
type input "[PERSON_NAME]/0932238695/"
type input "敏卉-2"
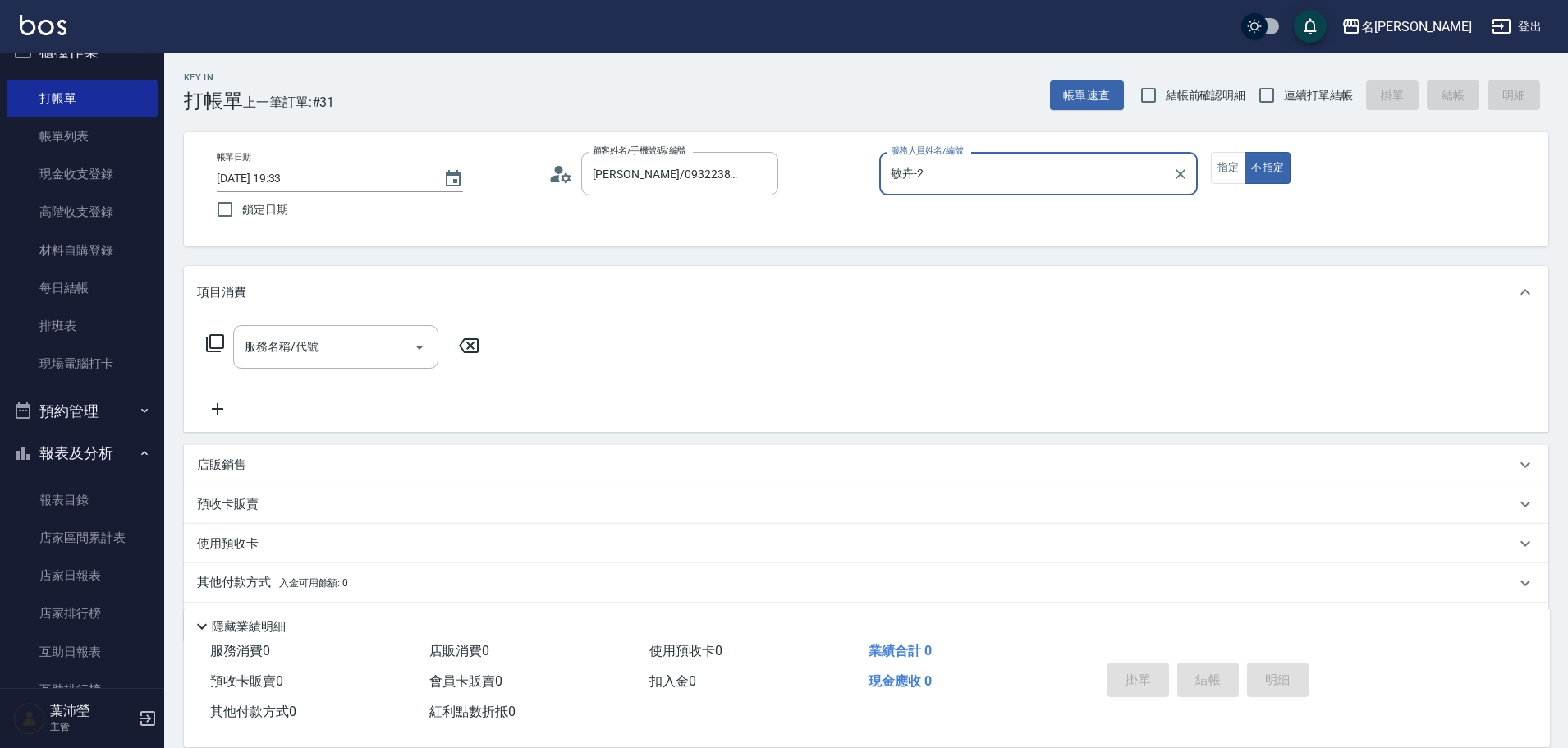
drag, startPoint x: 1171, startPoint y: 169, endPoint x: 1119, endPoint y: 173, distance: 52.2
click at [1146, 166] on div "[PERSON_NAME]-2 服務人員姓名/編號" at bounding box center [1038, 174] width 318 height 43
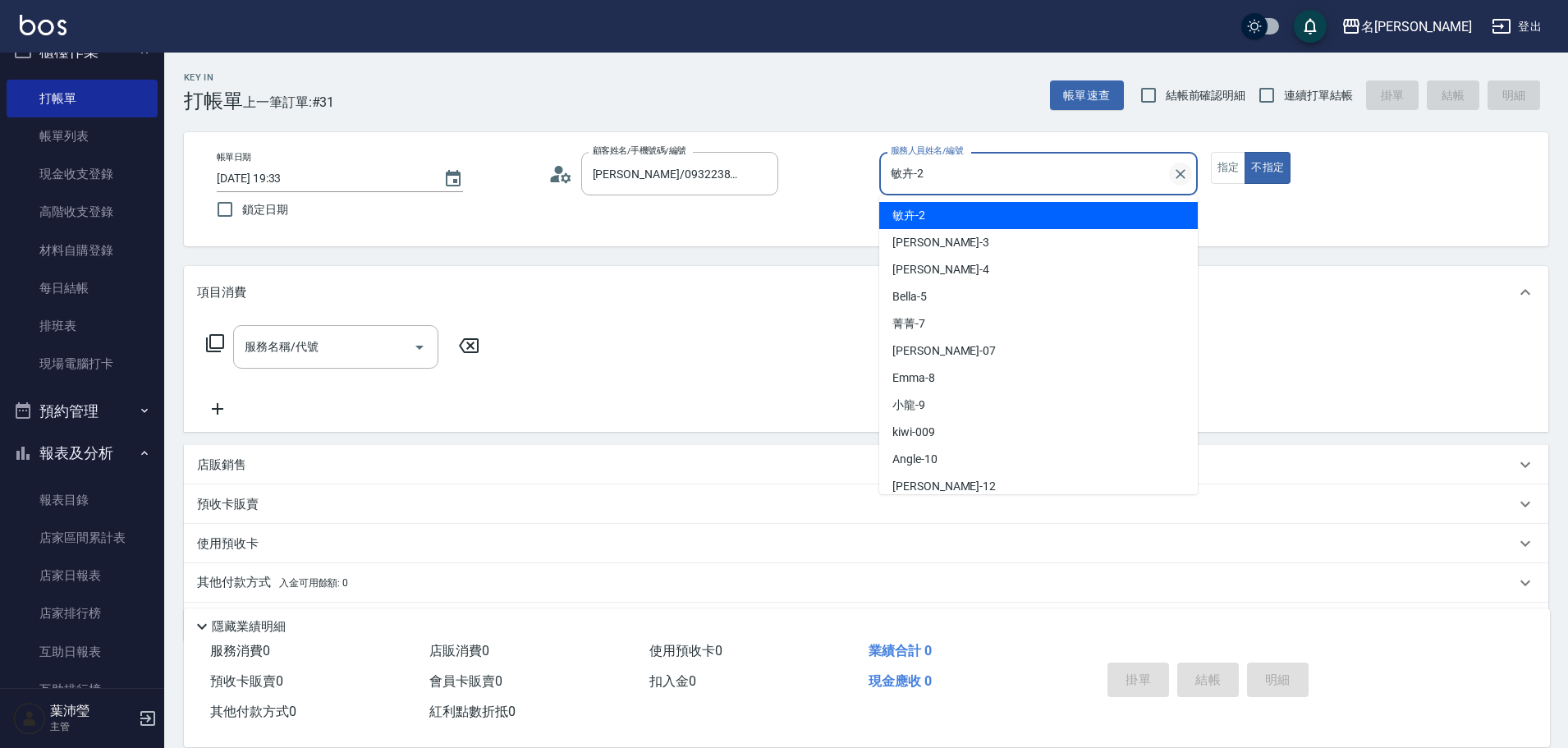
click at [1181, 173] on icon "Clear" at bounding box center [1181, 174] width 9 height 9
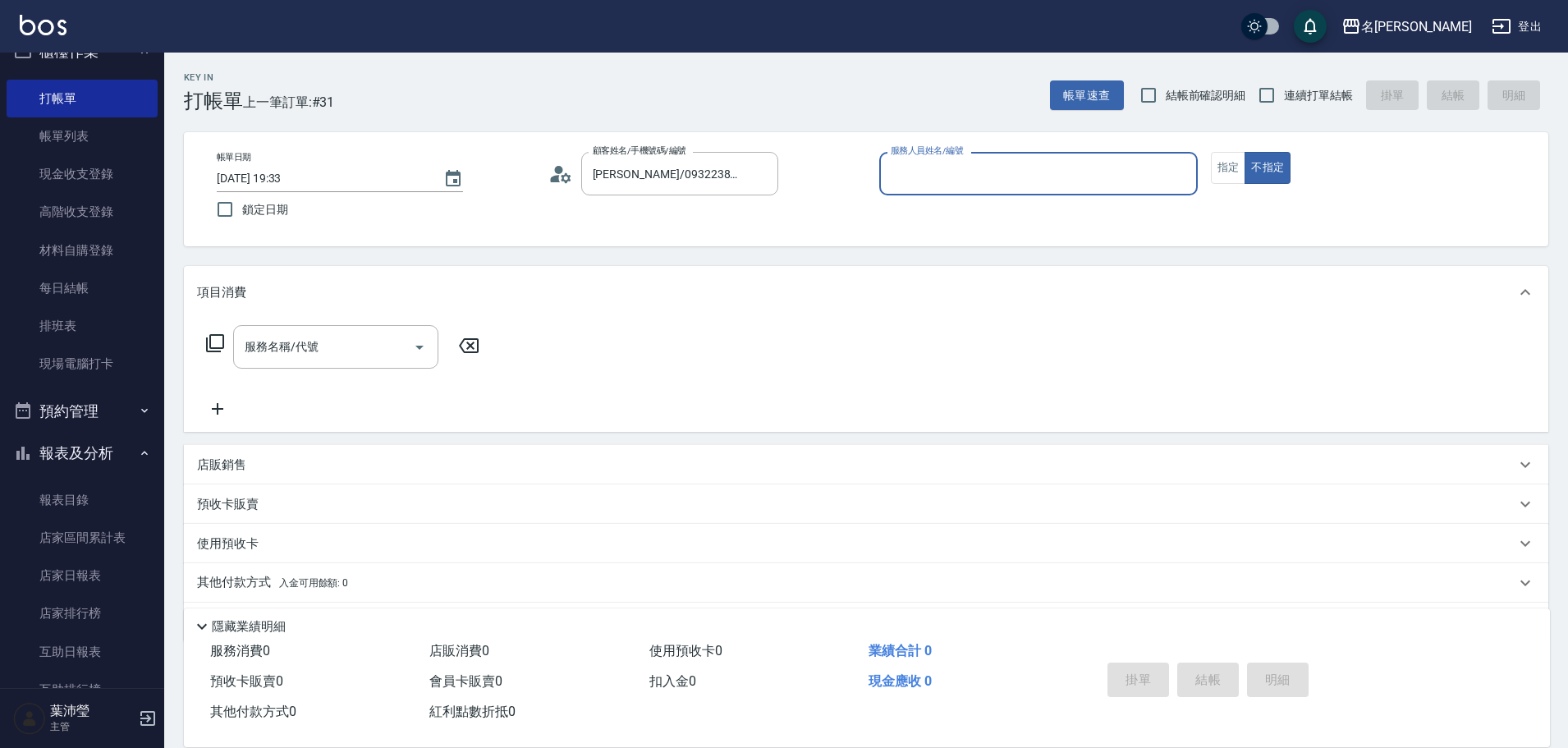
click at [1138, 161] on input "服務人員姓名/編號" at bounding box center [1039, 174] width 304 height 28
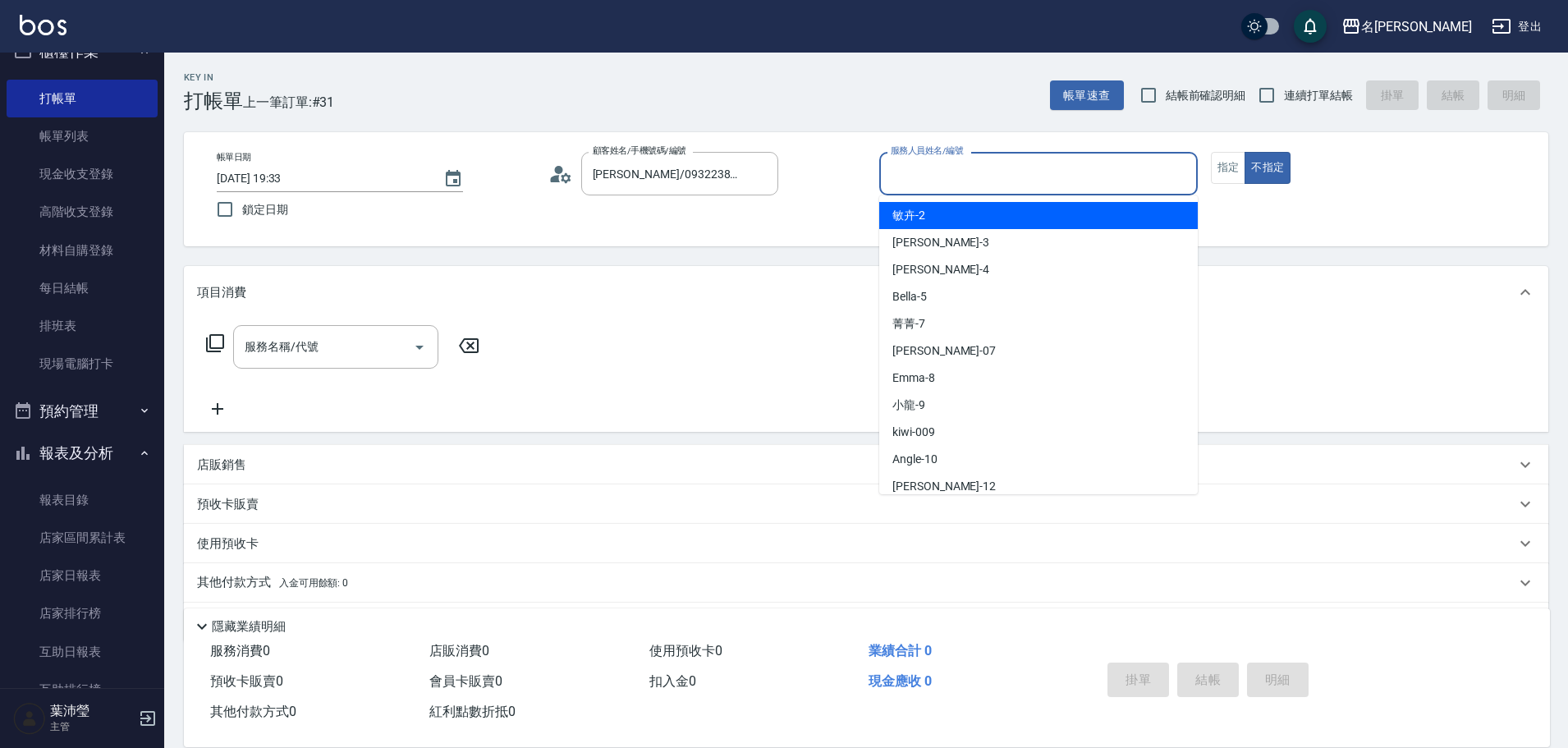
click at [1140, 173] on input "服務人員姓名/編號" at bounding box center [1039, 174] width 304 height 28
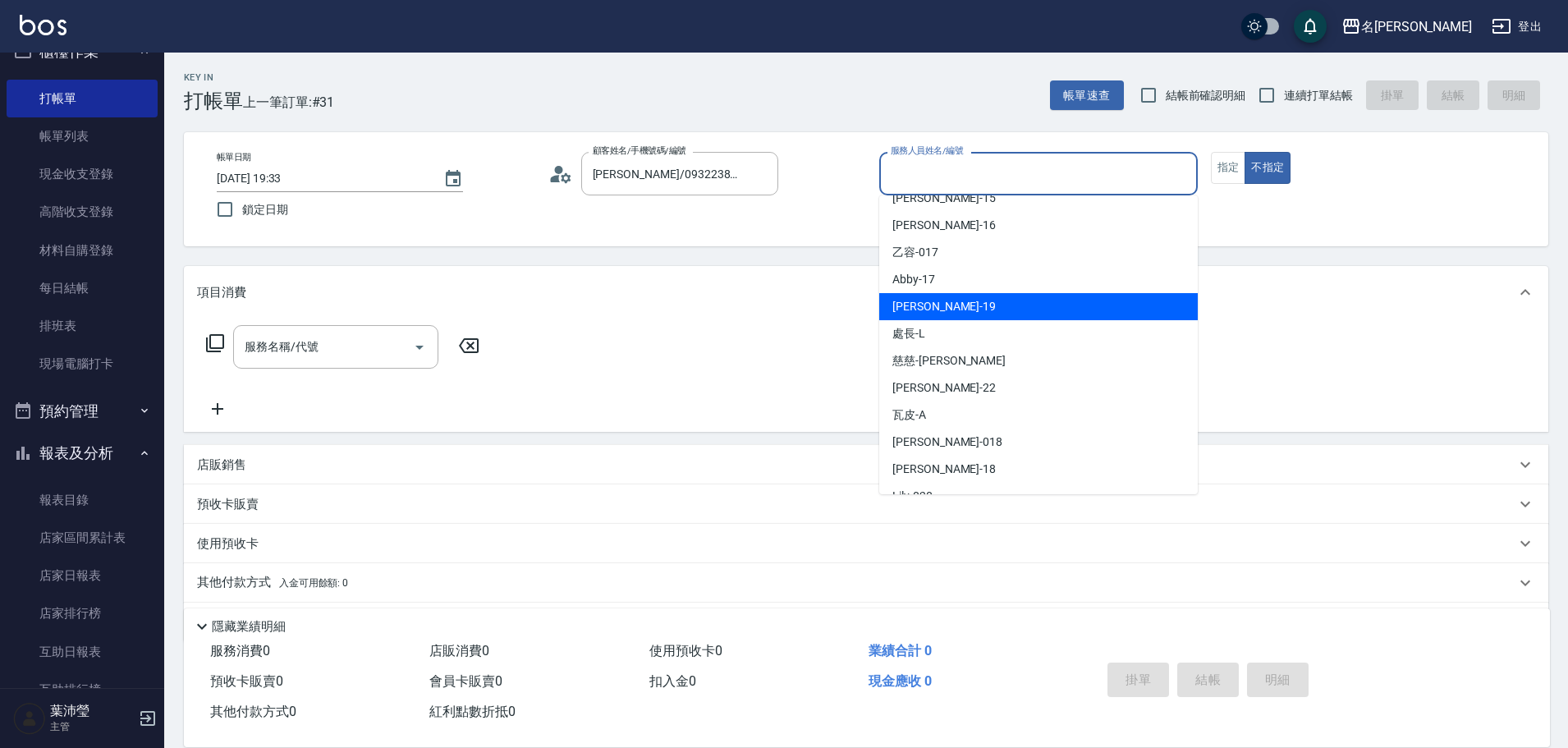
scroll to position [359, 0]
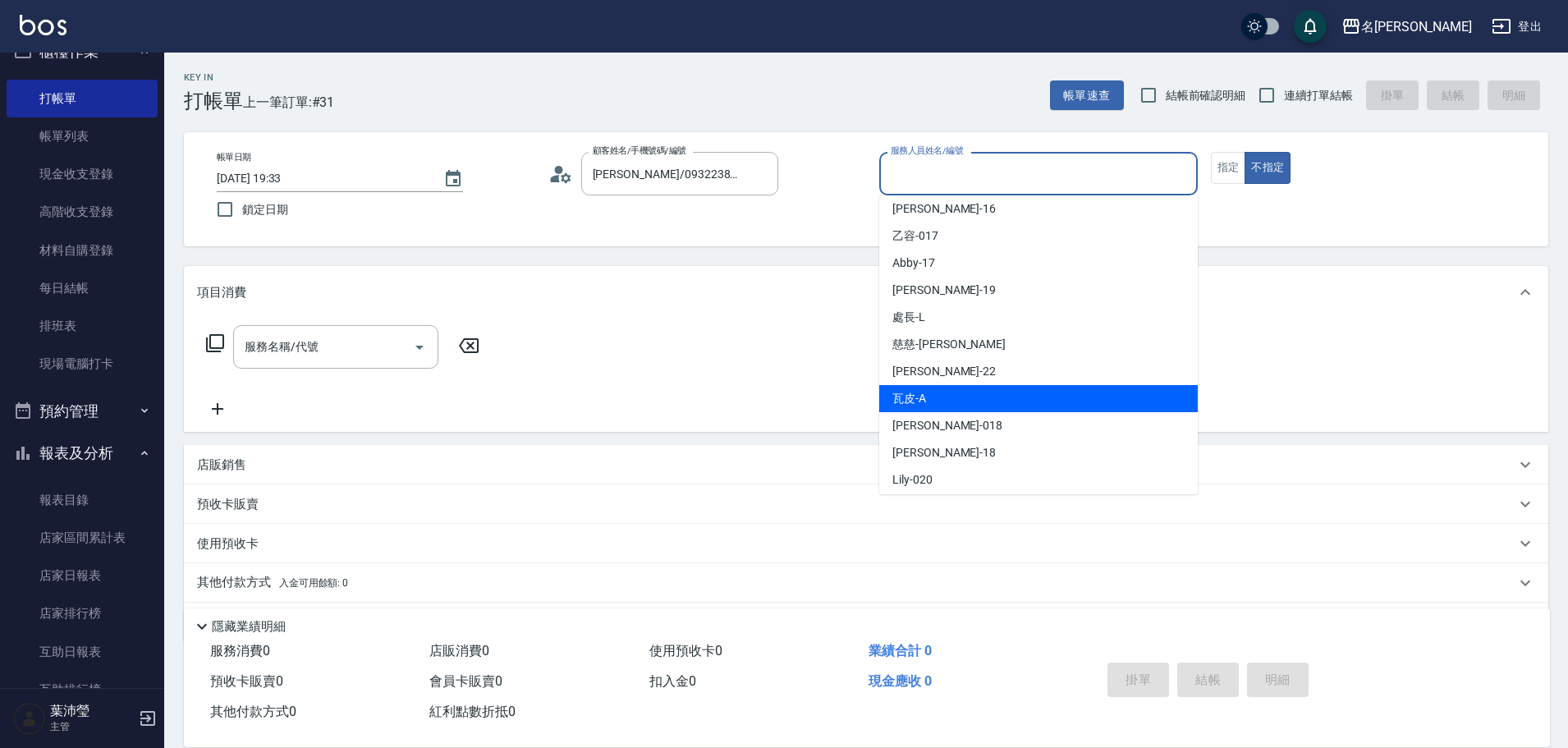
click at [1128, 399] on div "瓦皮 -A" at bounding box center [1038, 399] width 318 height 27
type input "瓦皮-A"
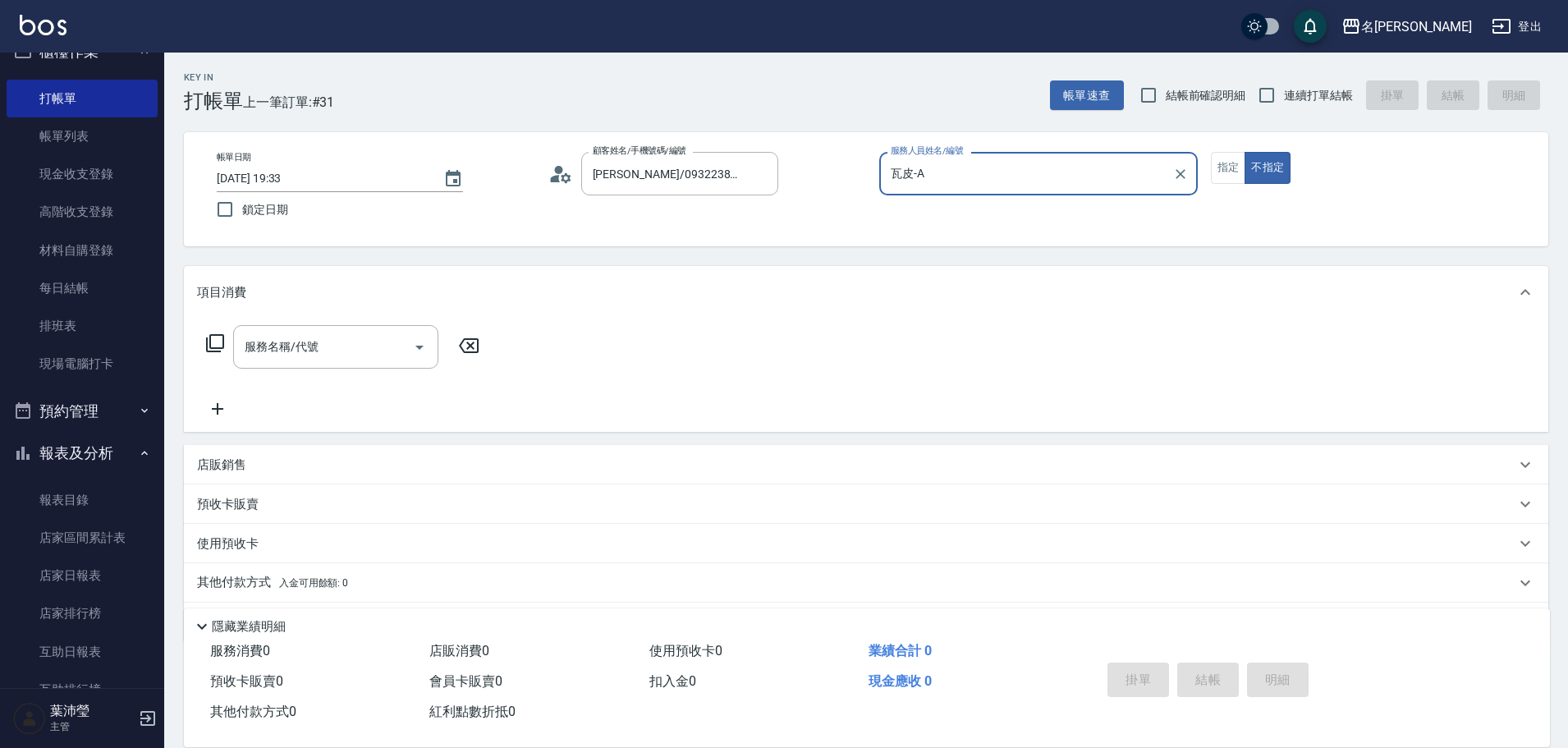
click at [212, 346] on icon at bounding box center [214, 343] width 20 height 20
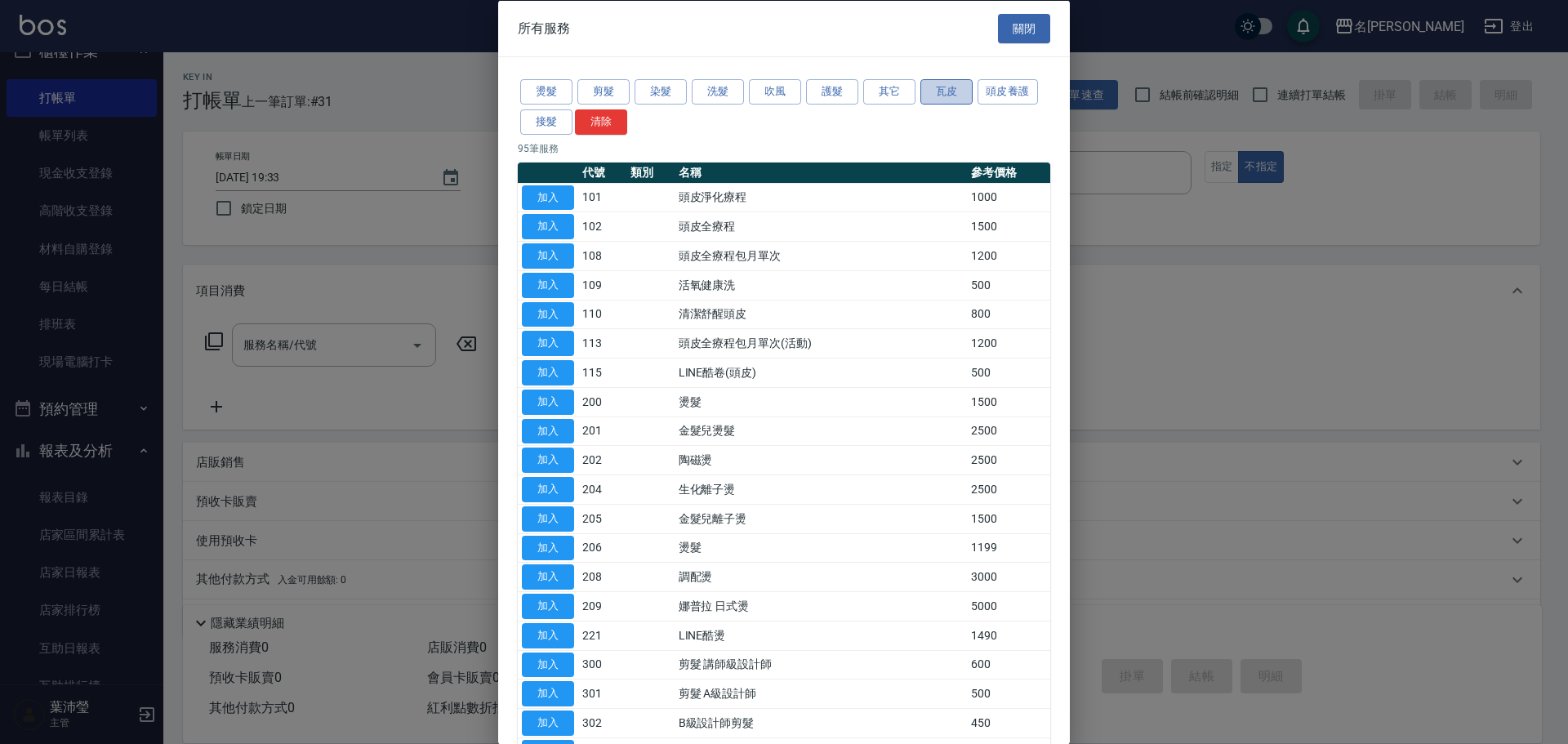
click at [960, 89] on button "瓦皮" at bounding box center [947, 91] width 53 height 25
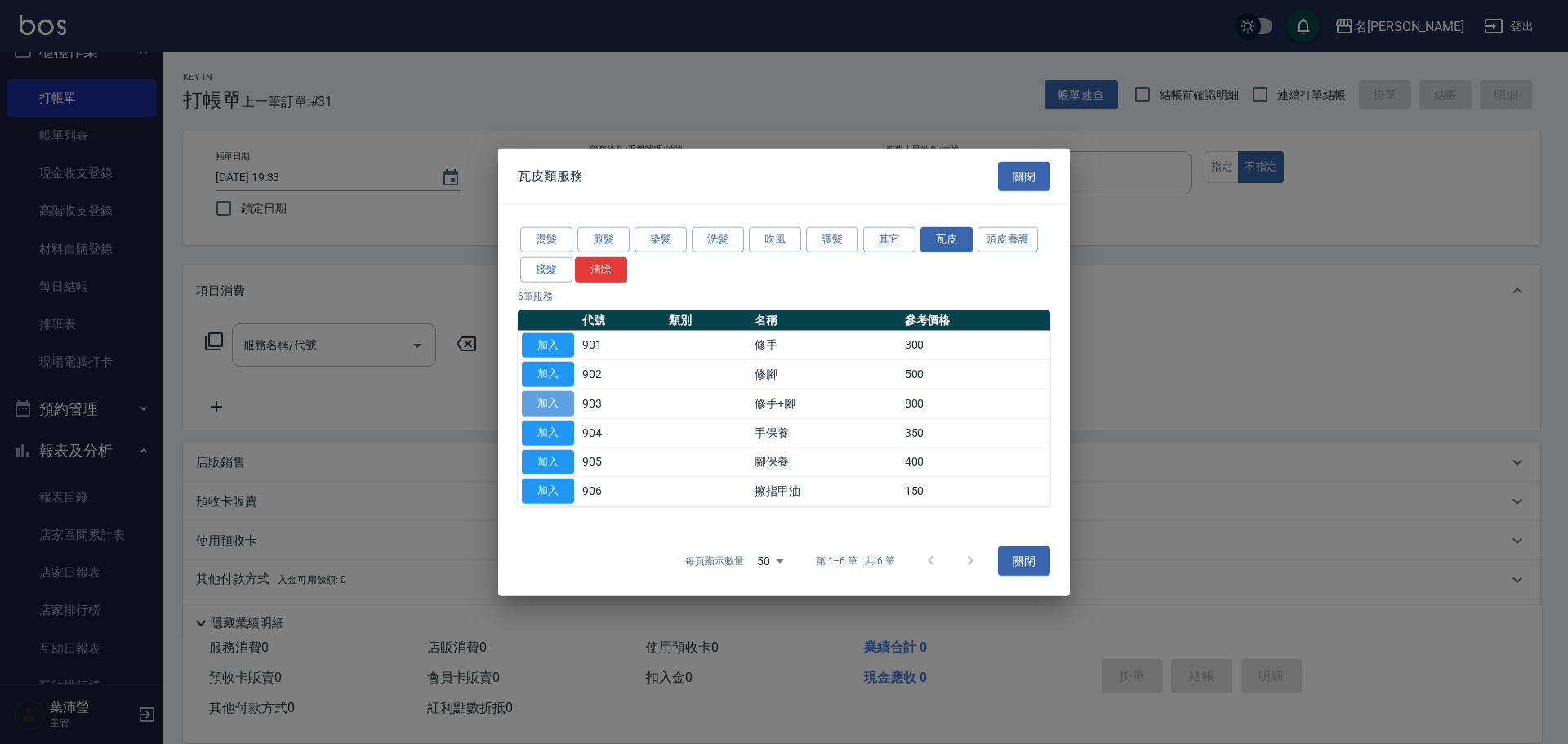
click at [558, 394] on button "加入" at bounding box center [548, 403] width 53 height 25
type input "修手+腳(903)"
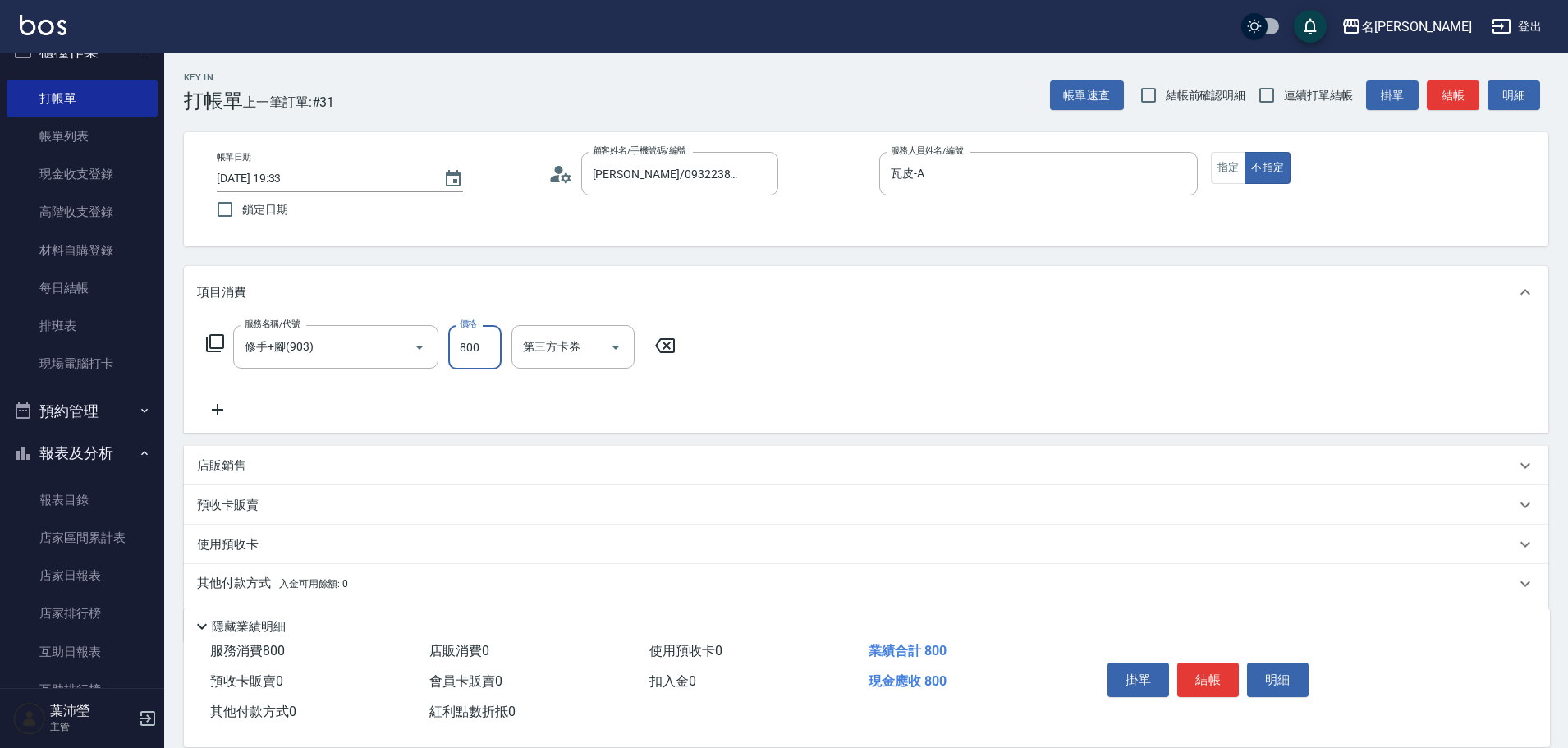
click at [486, 352] on input "800" at bounding box center [475, 347] width 54 height 44
type input "1200"
click at [1215, 670] on button "結帳" at bounding box center [1208, 679] width 61 height 35
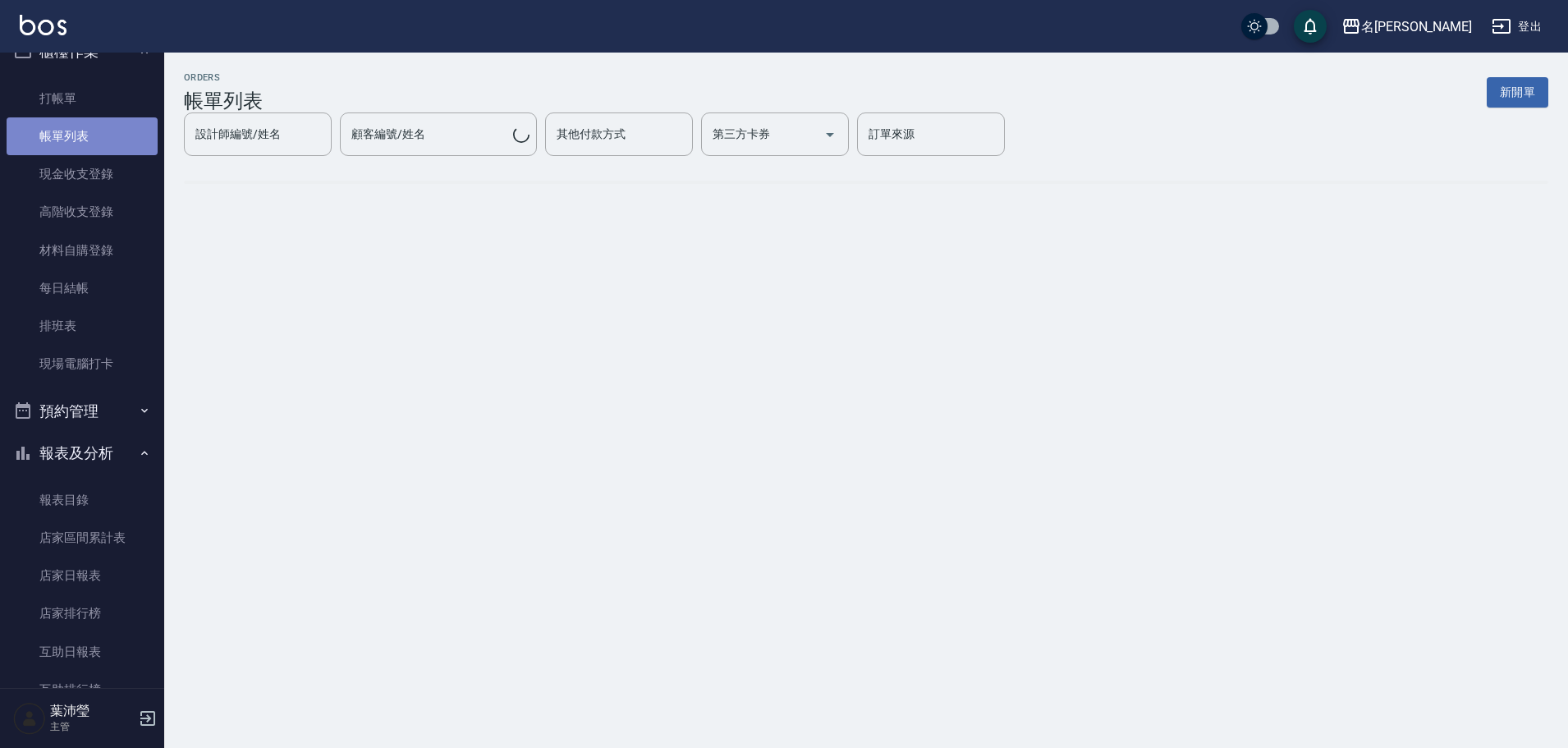
click at [107, 145] on link "帳單列表" at bounding box center [82, 136] width 151 height 38
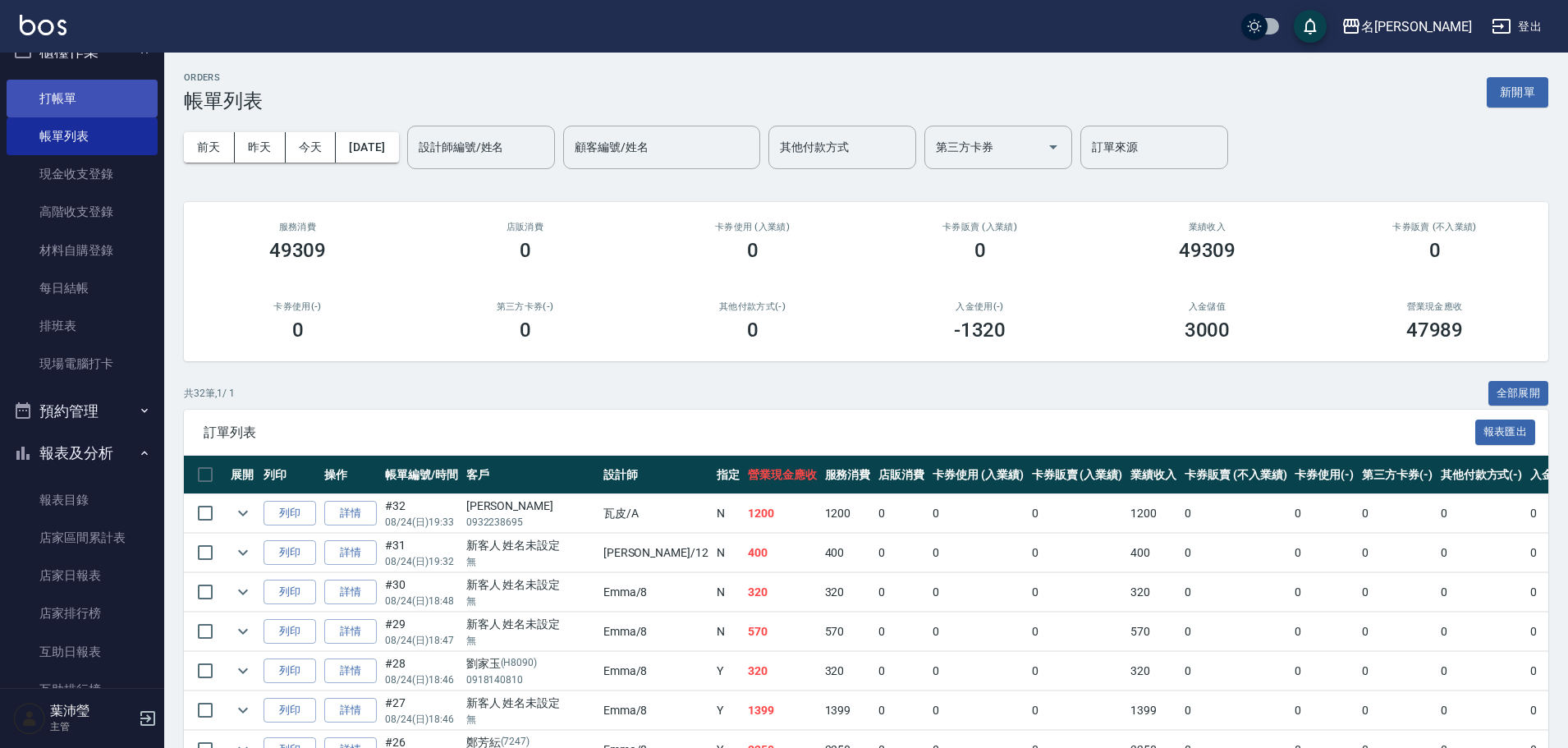
click at [101, 99] on link "打帳單" at bounding box center [82, 98] width 151 height 38
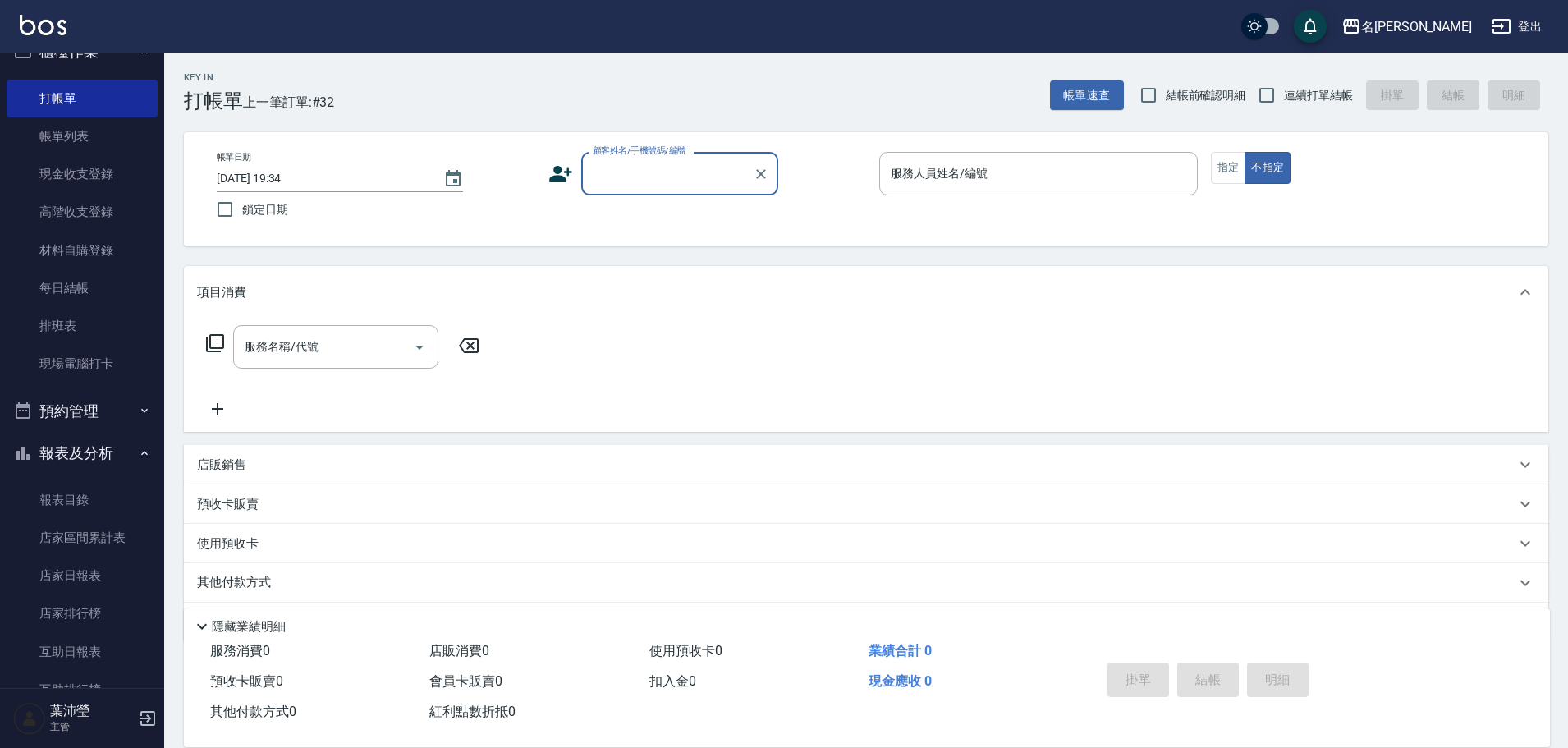
click at [662, 178] on input "顧客姓名/手機號碼/編號" at bounding box center [667, 174] width 158 height 28
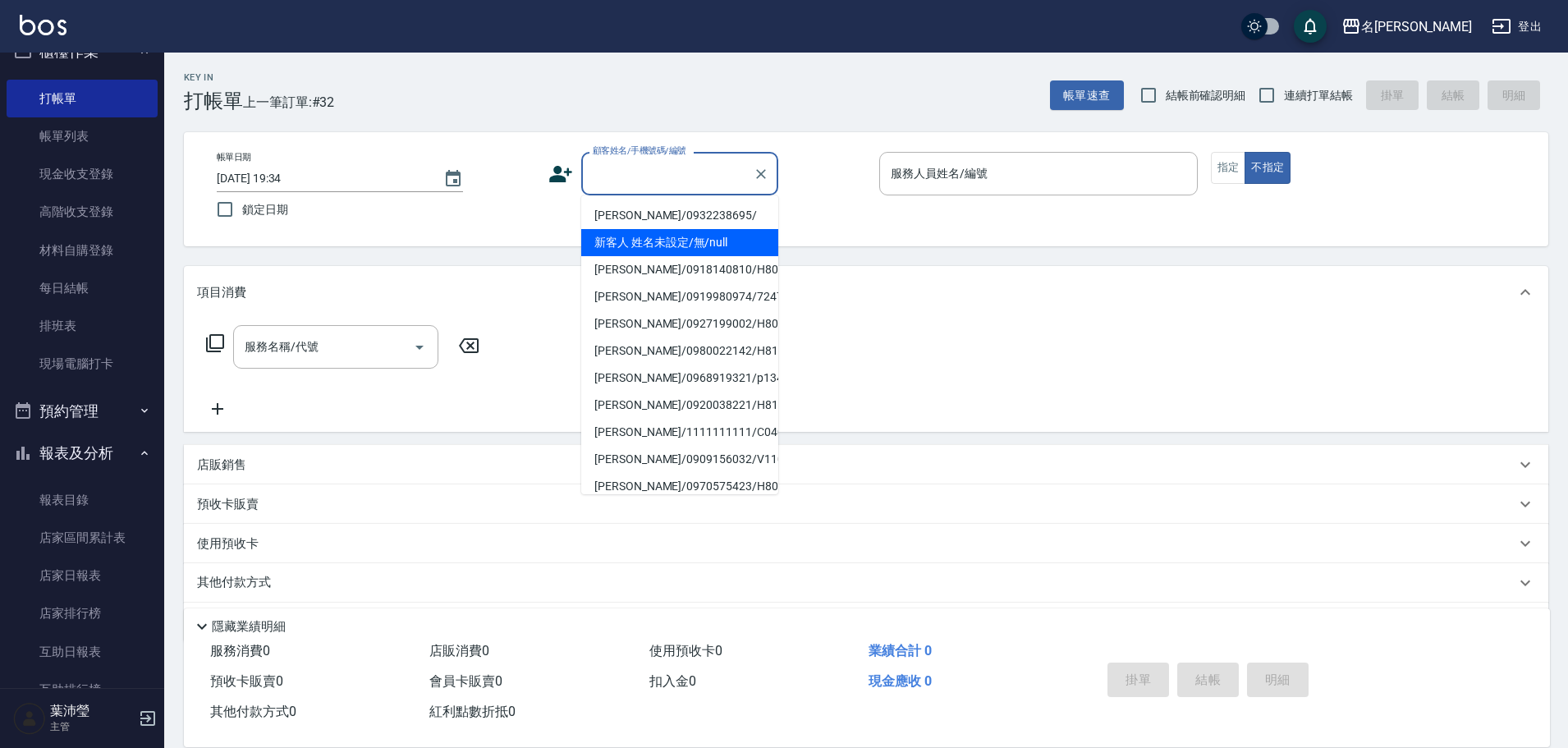
click at [688, 236] on li "新客人 姓名未設定/無/null" at bounding box center [679, 243] width 197 height 27
type input "新客人 姓名未設定/無/null"
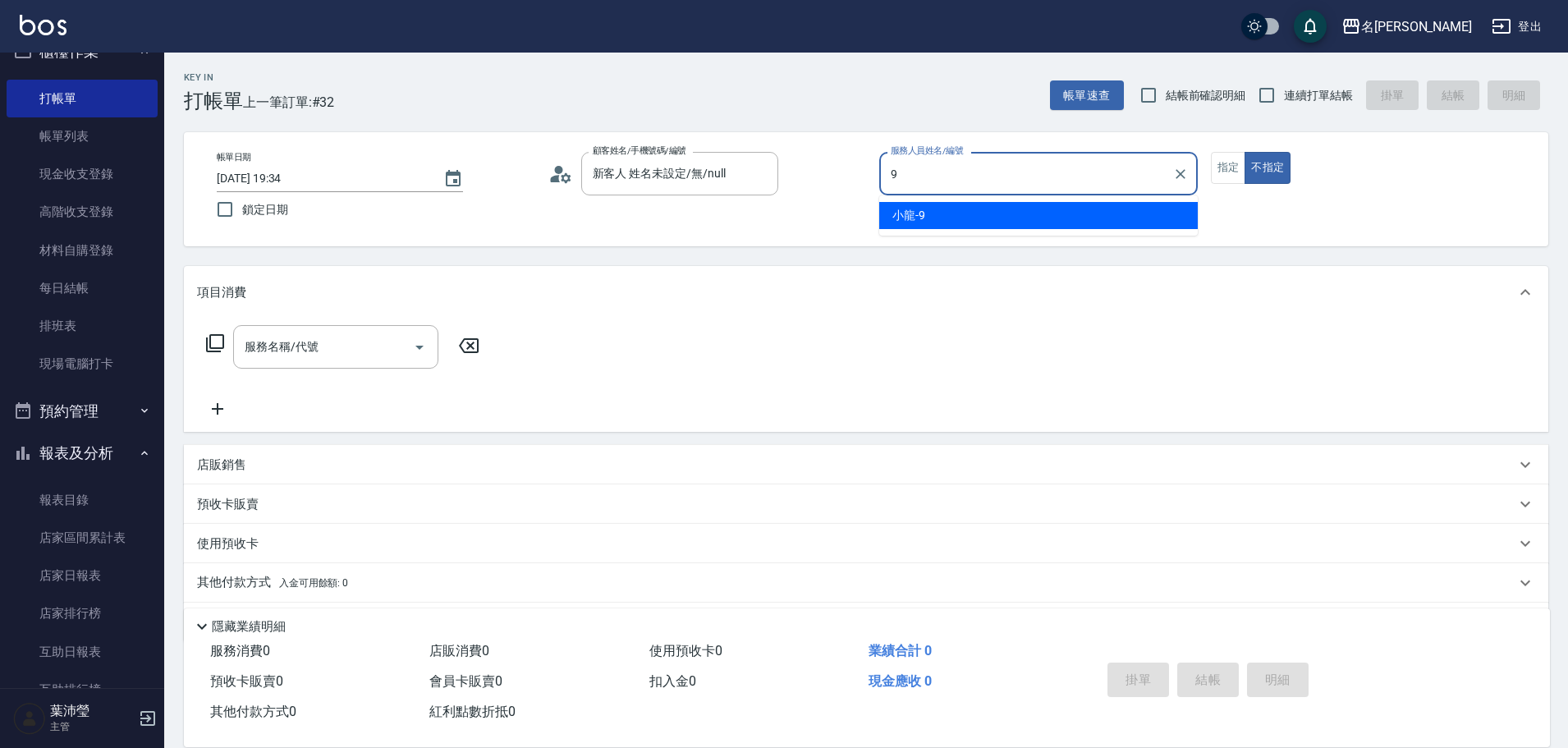
click at [1045, 218] on div "小龍 -9" at bounding box center [1038, 215] width 318 height 27
type input "小龍-9"
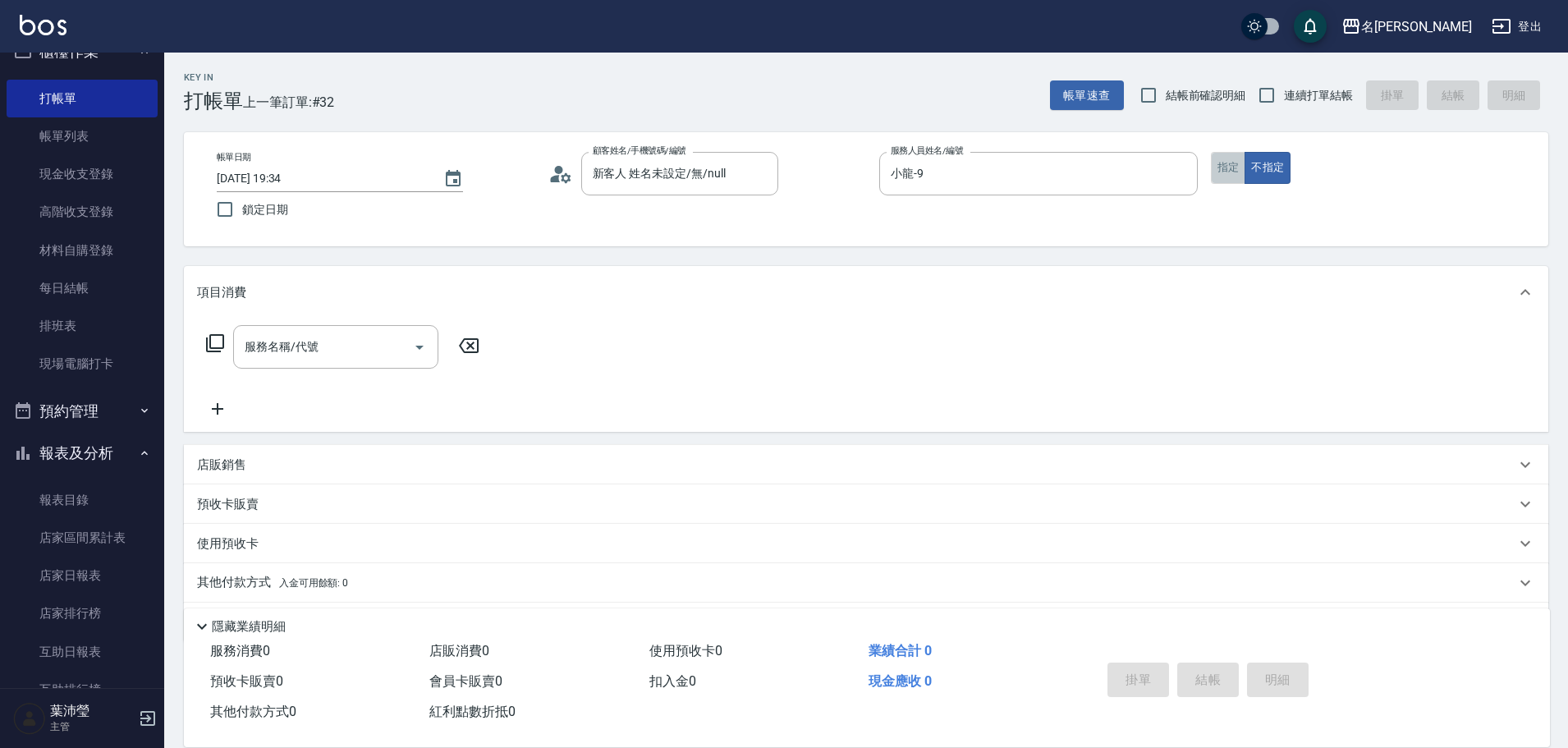
click at [1228, 166] on button "指定" at bounding box center [1228, 168] width 35 height 32
click at [213, 342] on icon at bounding box center [214, 343] width 20 height 20
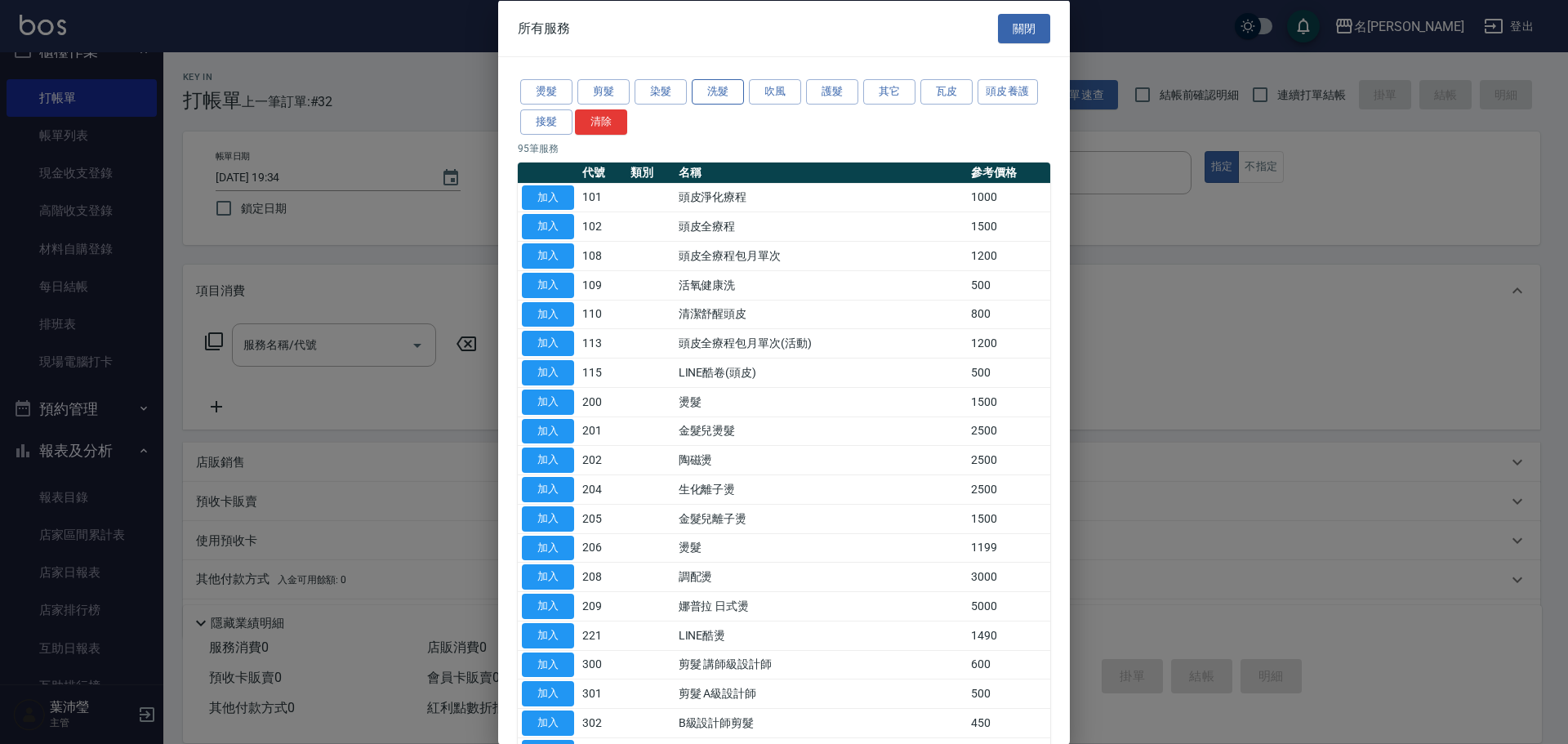
click at [706, 101] on button "洗髮" at bounding box center [718, 91] width 53 height 25
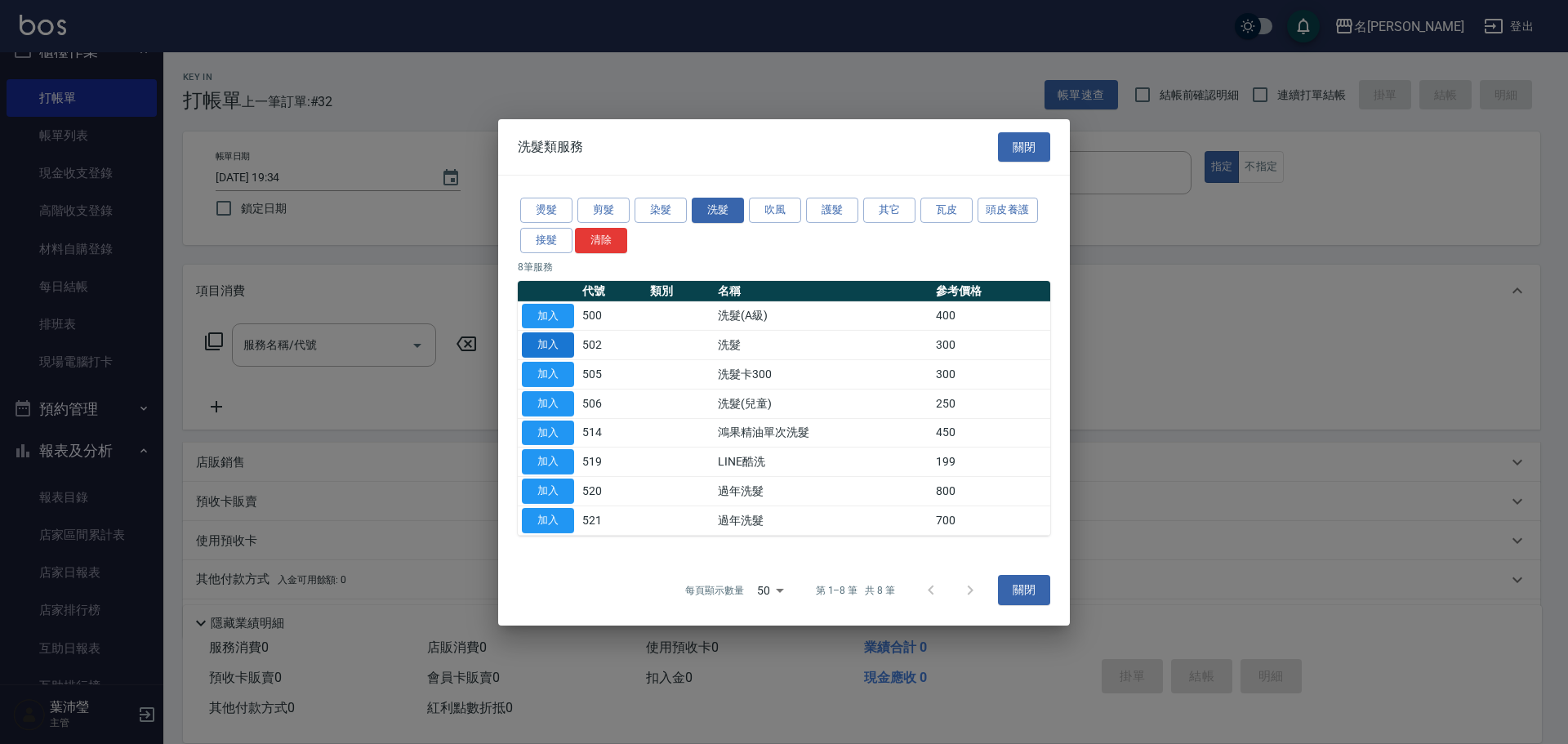
click at [560, 340] on button "加入" at bounding box center [548, 345] width 53 height 25
type input "洗髮(502)"
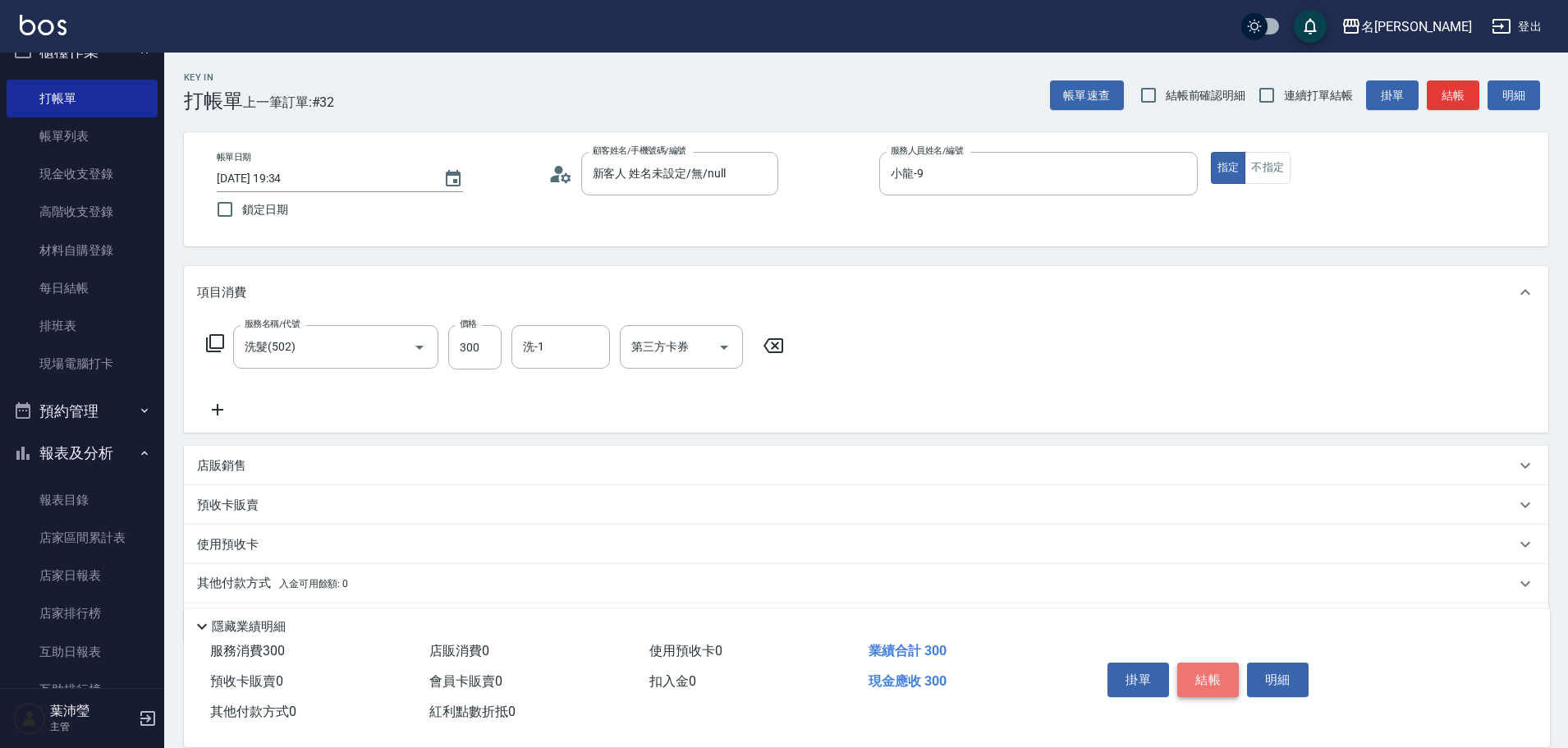
click at [1208, 670] on button "結帳" at bounding box center [1208, 679] width 61 height 35
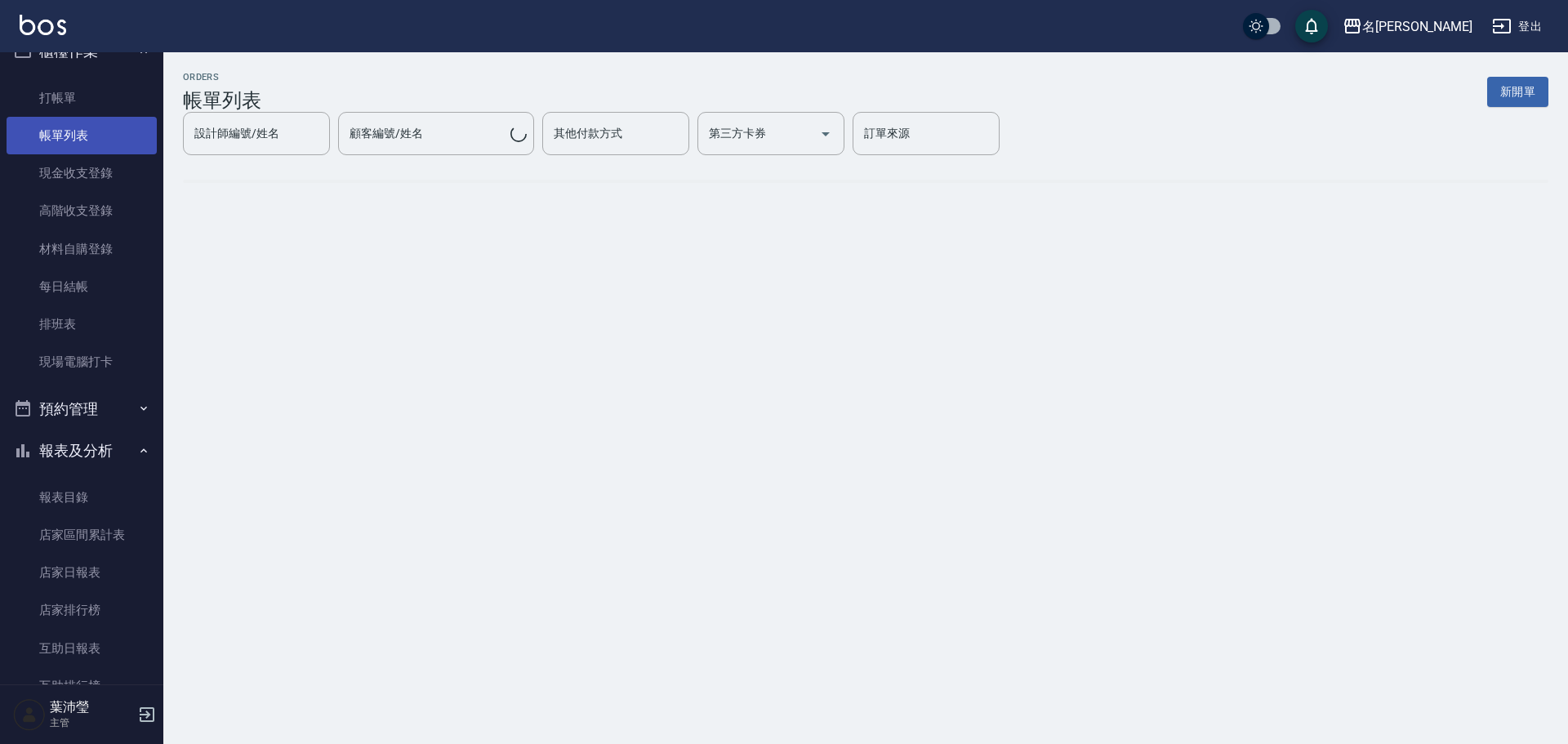
click at [70, 141] on link "帳單列表" at bounding box center [82, 135] width 150 height 38
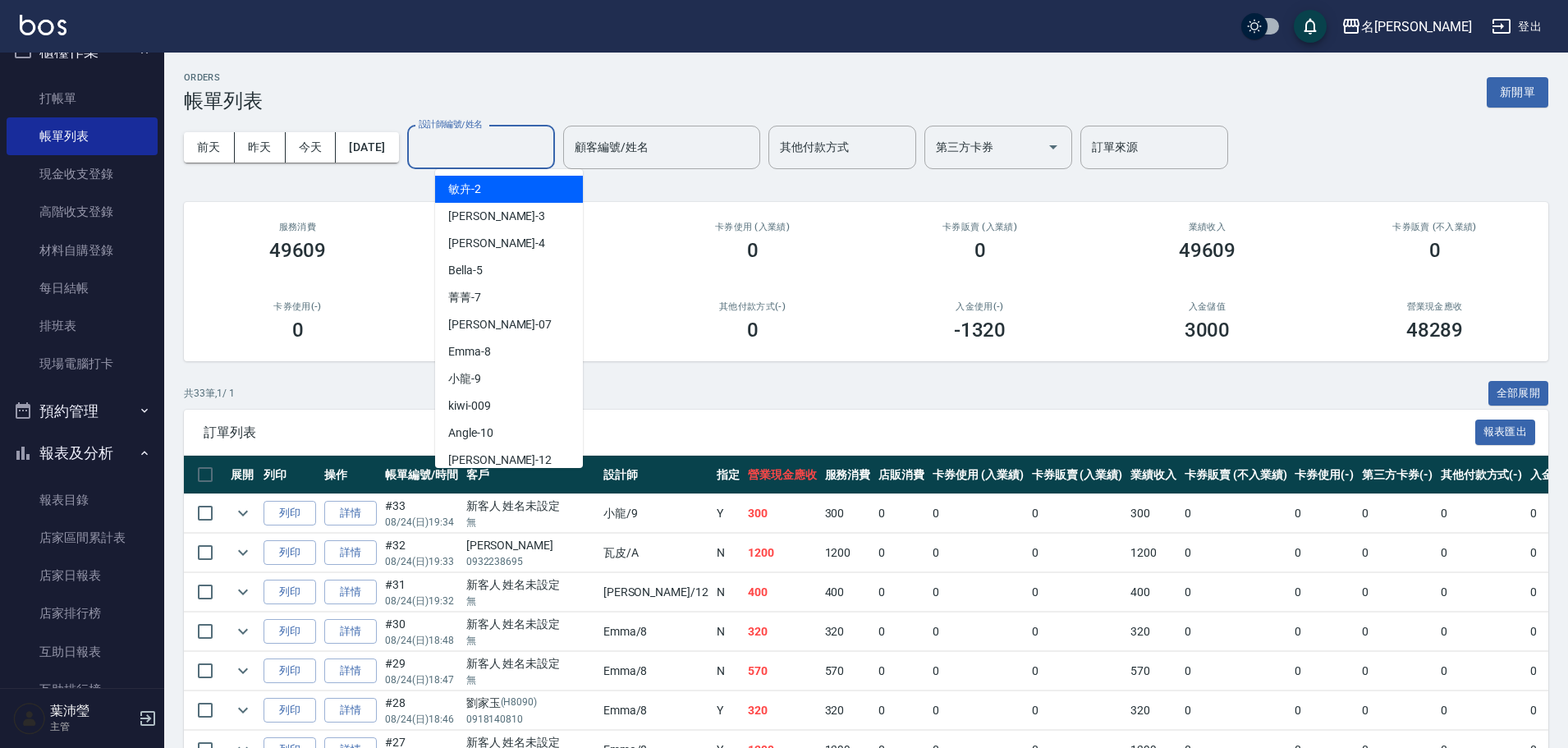
click at [503, 157] on input "設計師編號/姓名" at bounding box center [481, 147] width 133 height 28
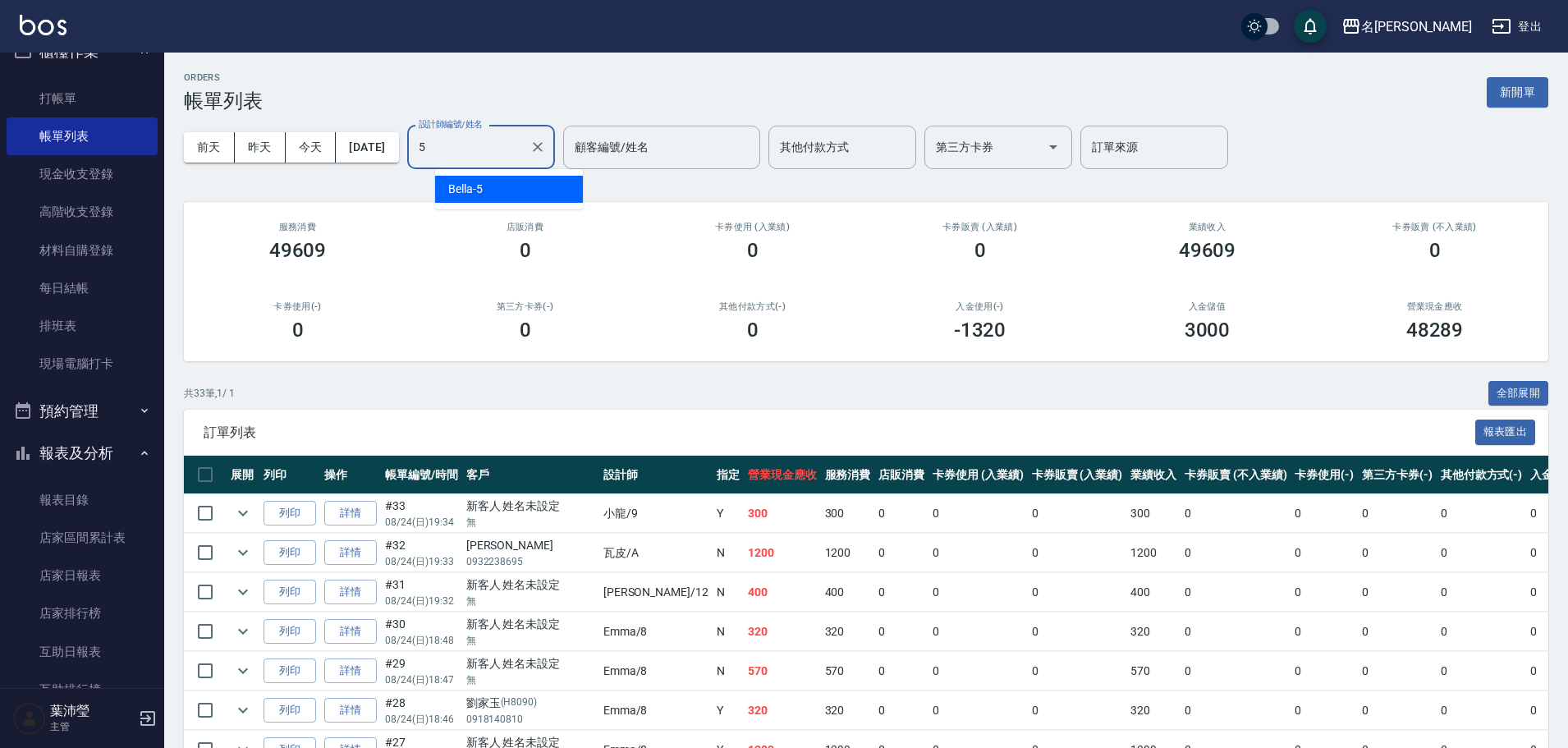
click at [485, 197] on div "Bella -5" at bounding box center [509, 189] width 147 height 27
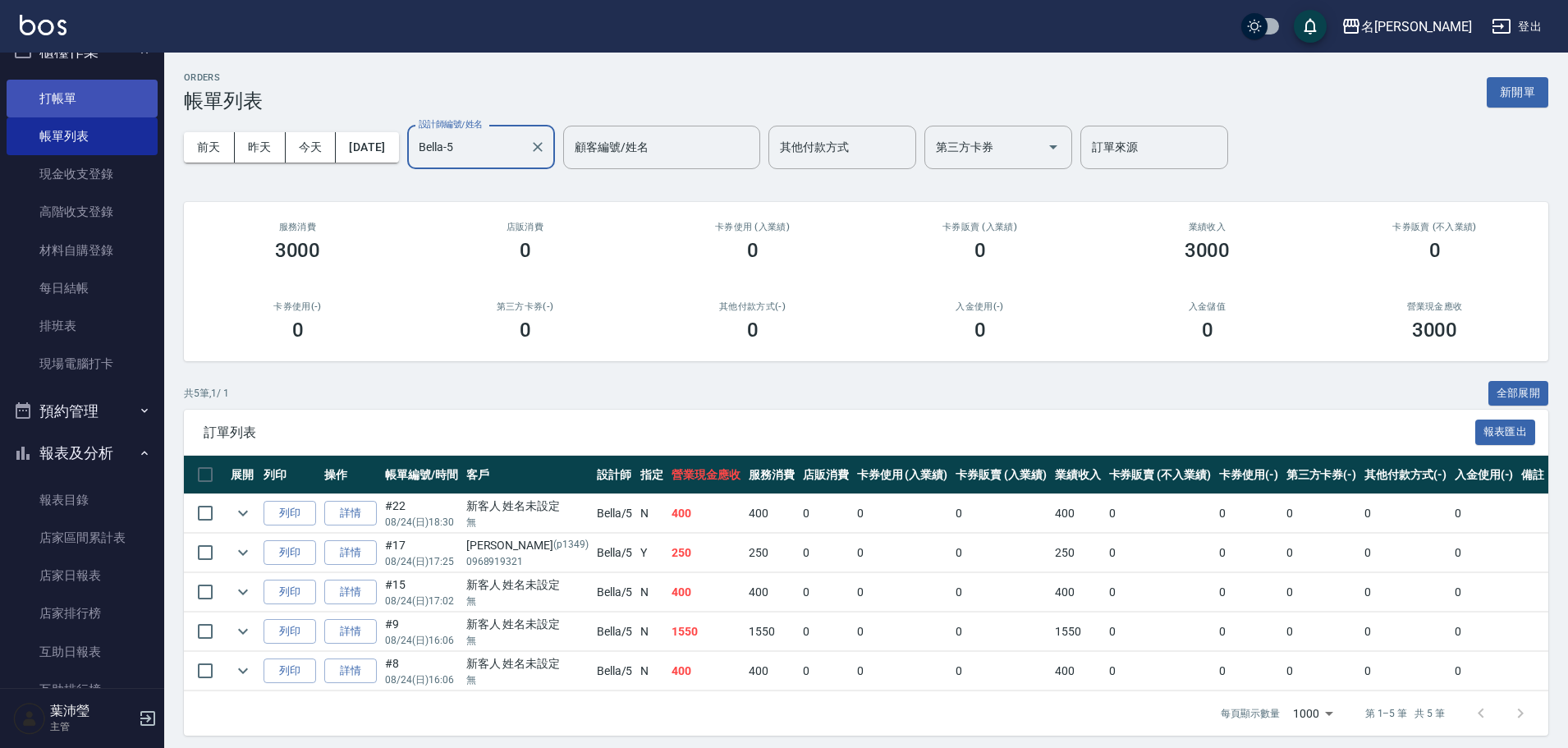
type input "Bella-5"
click at [112, 97] on link "打帳單" at bounding box center [82, 98] width 151 height 38
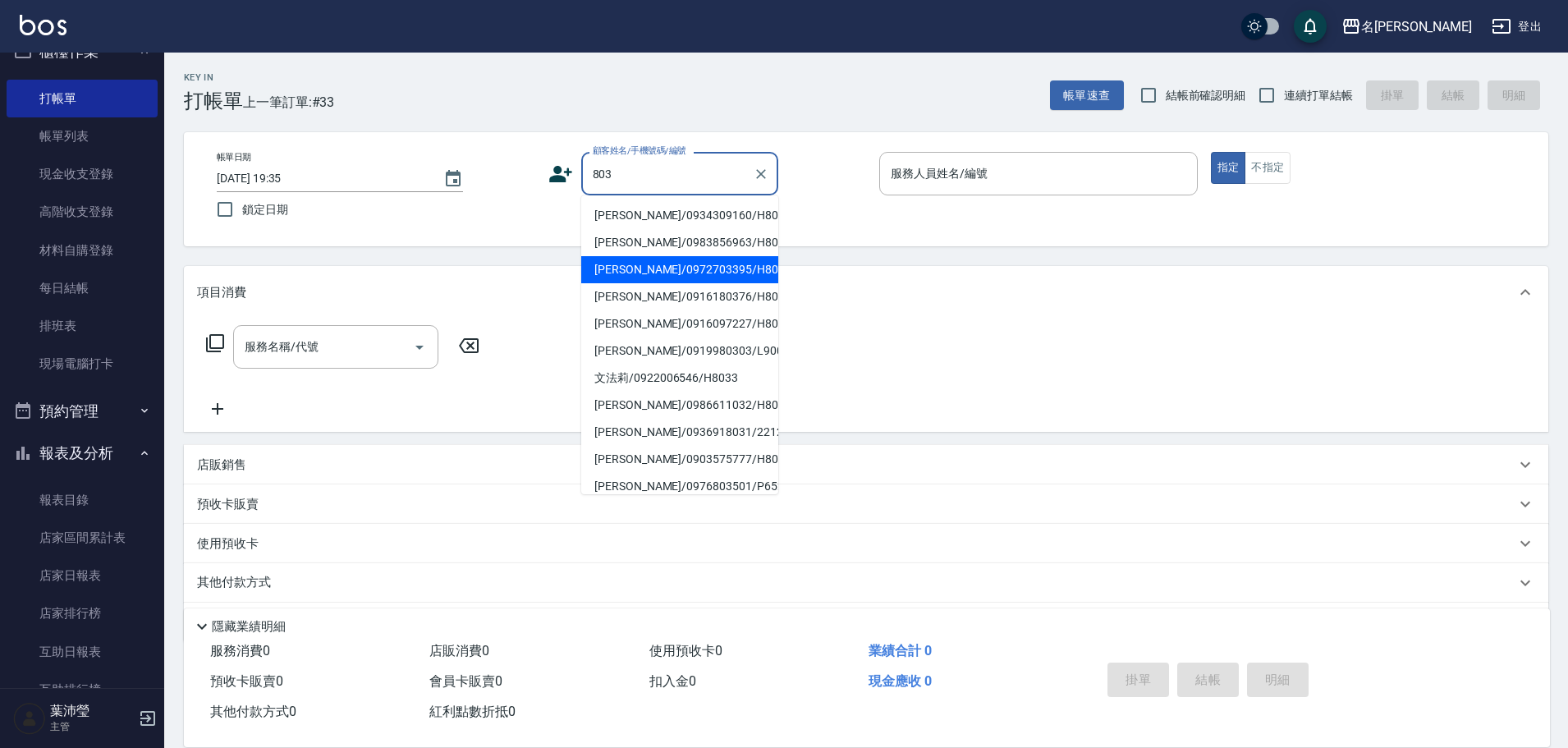
click at [697, 271] on li "[PERSON_NAME]/0972703395/H8032" at bounding box center [679, 269] width 197 height 27
type input "[PERSON_NAME]/0972703395/H8032"
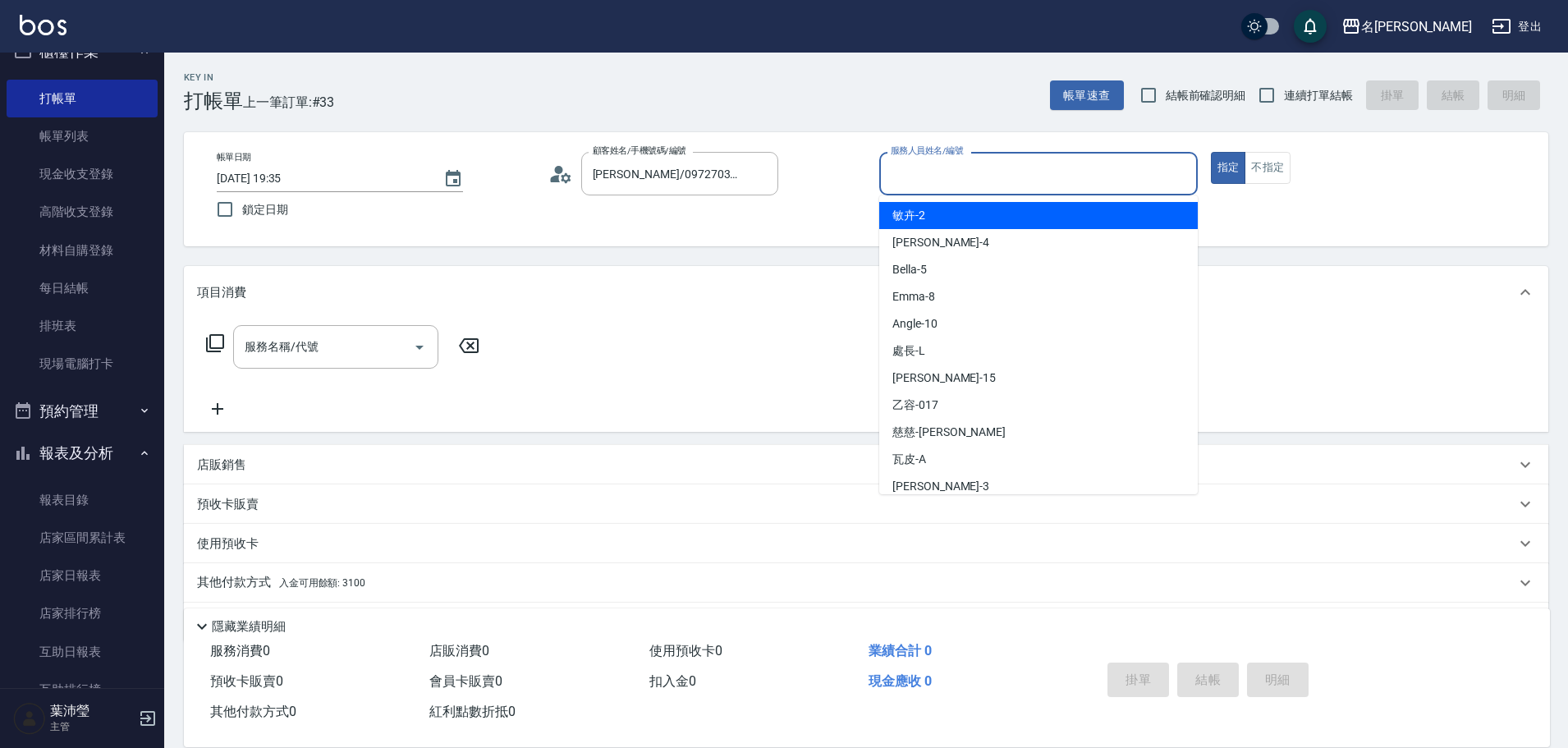
click at [958, 173] on input "服務人員姓名/編號" at bounding box center [1039, 174] width 304 height 28
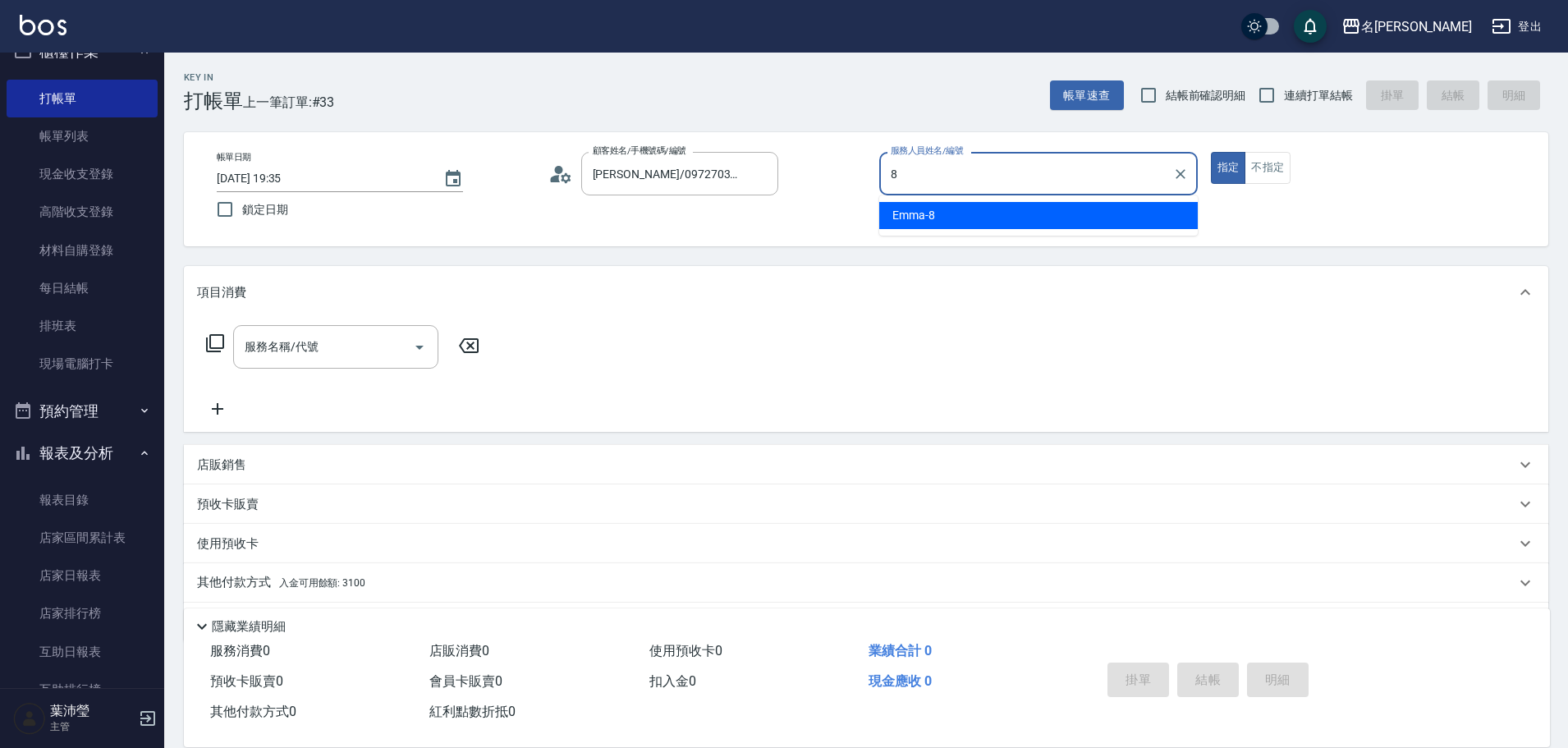
click at [944, 208] on div "Emma -8" at bounding box center [1038, 215] width 318 height 27
type input "Emma-8"
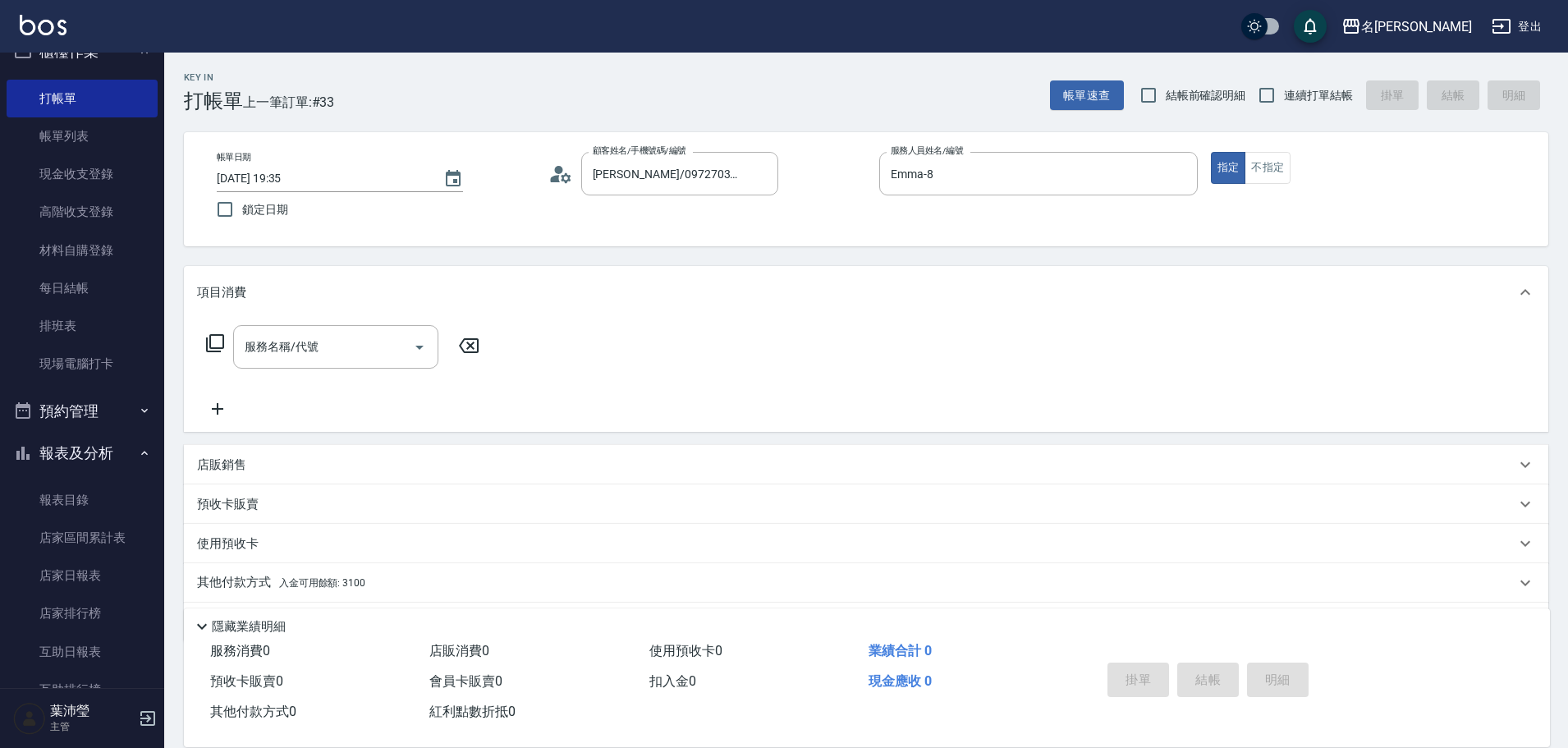
click at [211, 348] on icon at bounding box center [214, 343] width 20 height 20
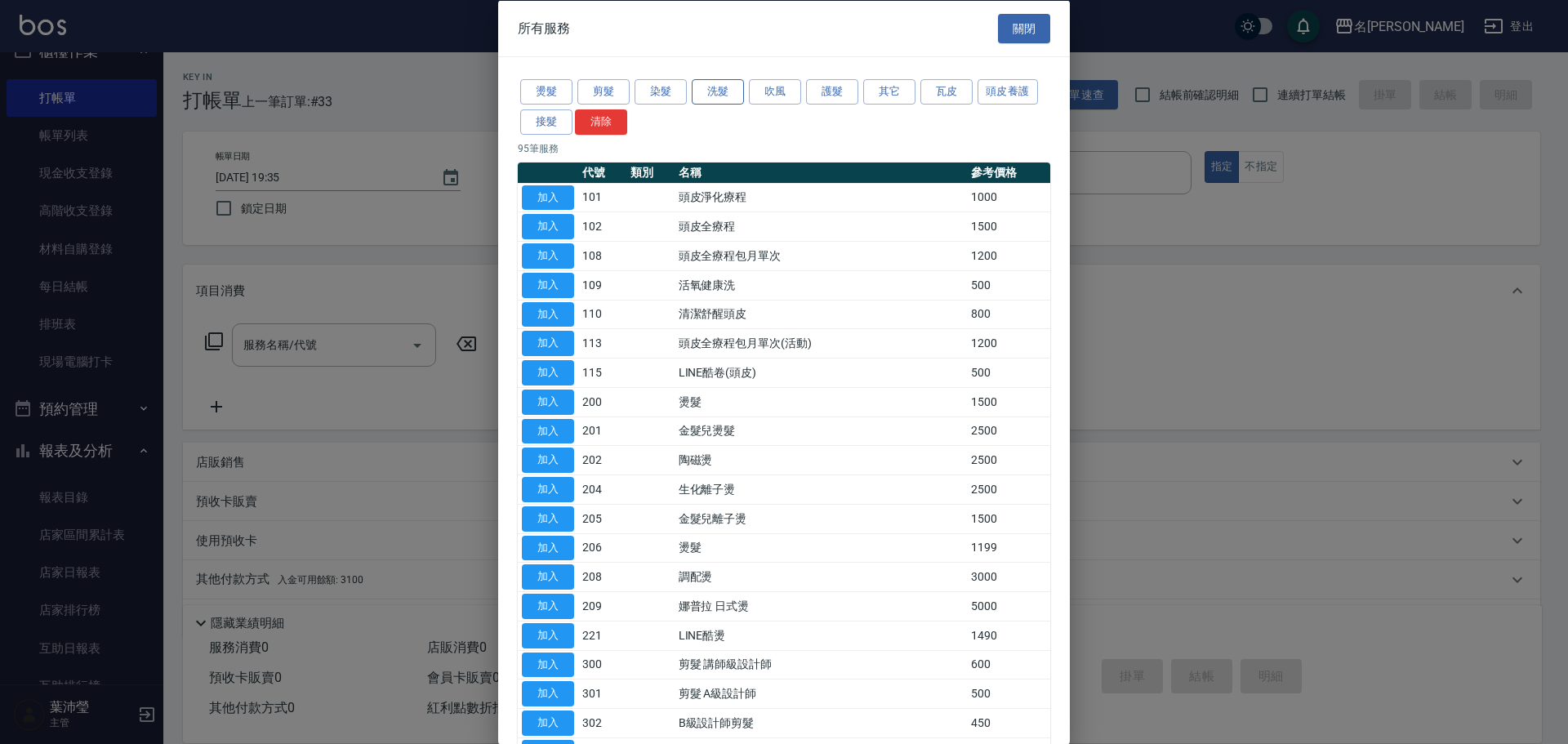
click at [730, 95] on button "洗髮" at bounding box center [718, 91] width 53 height 25
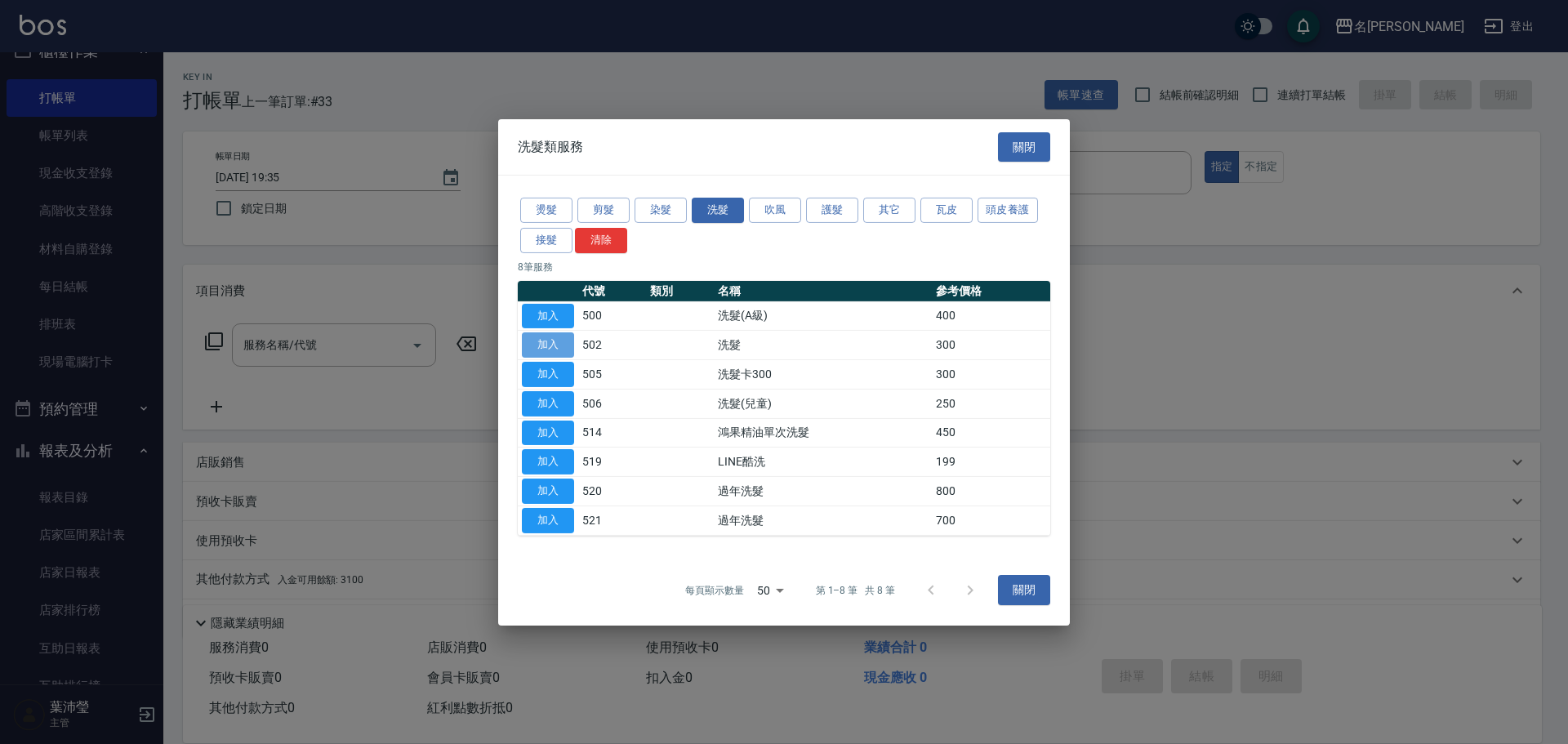
click at [553, 340] on button "加入" at bounding box center [548, 345] width 53 height 25
type input "洗髮(502)"
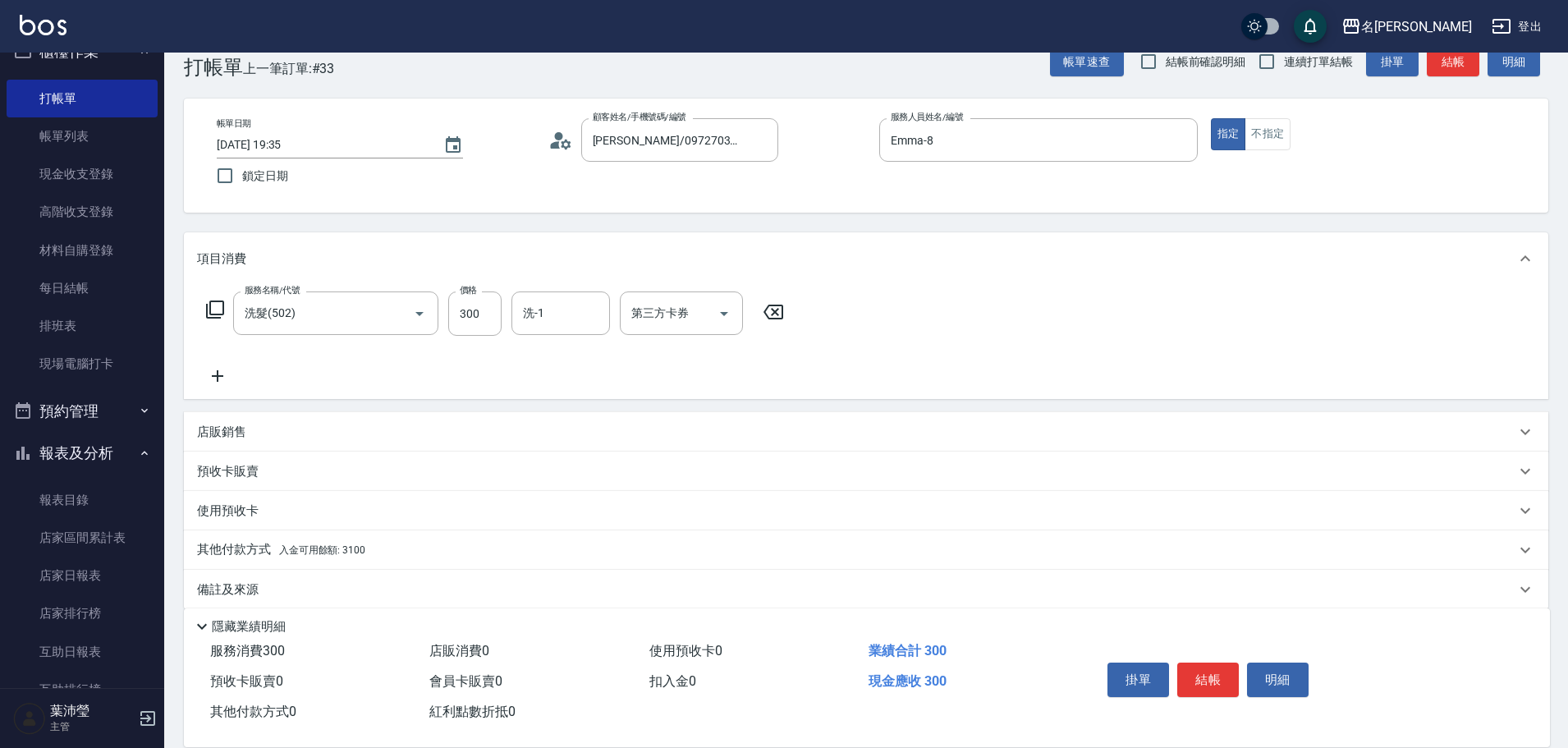
scroll to position [53, 0]
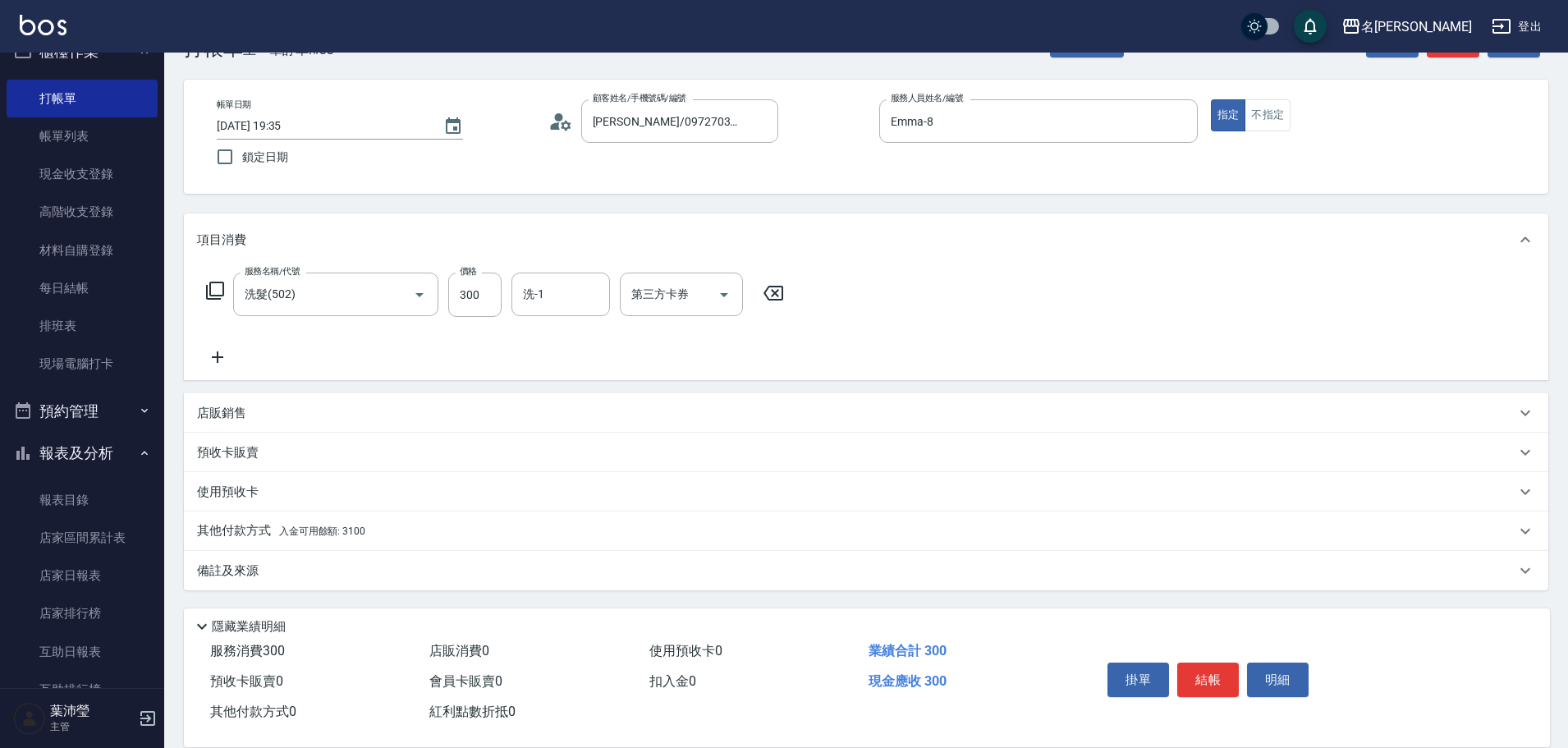
click at [414, 518] on div "其他付款方式 入金可用餘額: 3100" at bounding box center [866, 532] width 1365 height 40
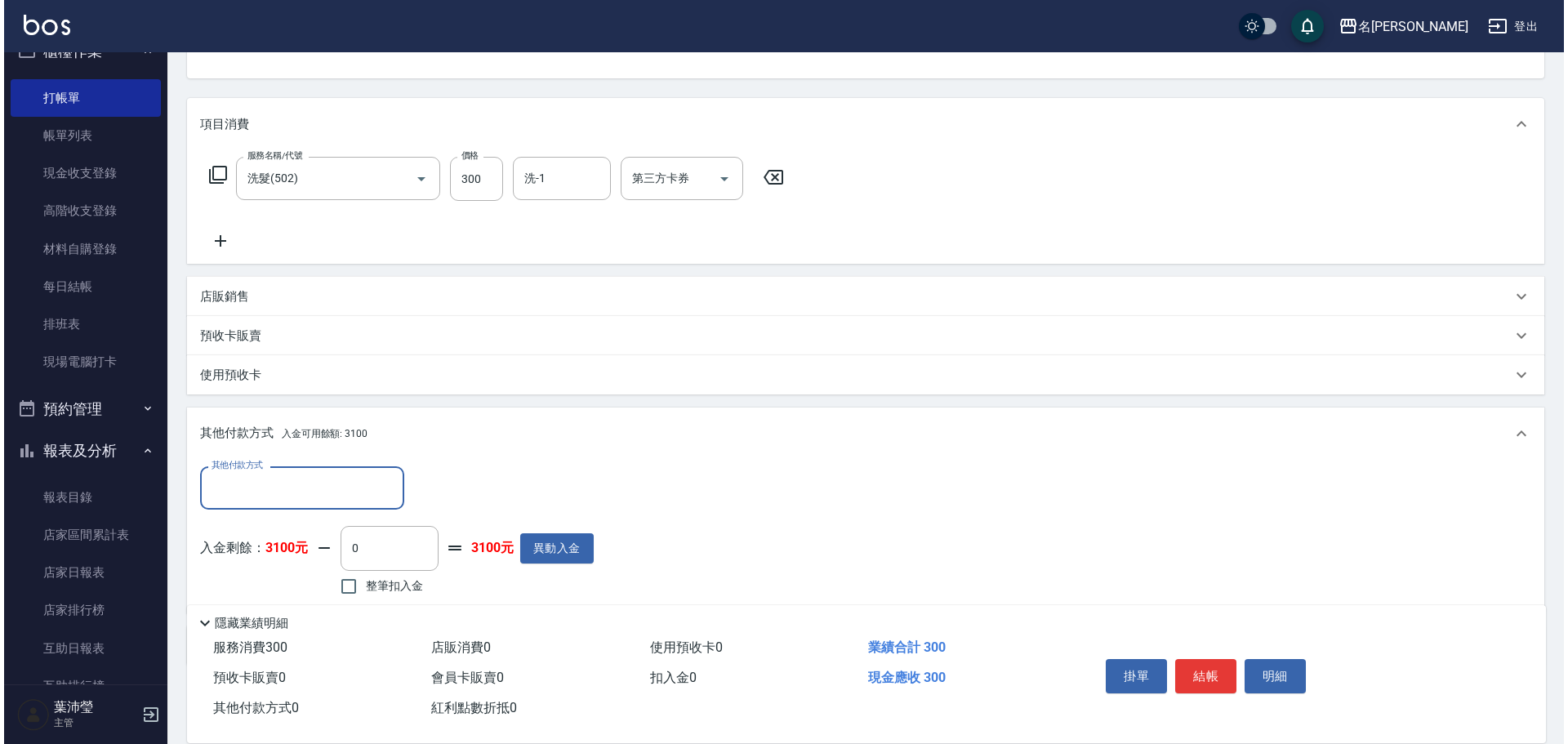
scroll to position [171, 0]
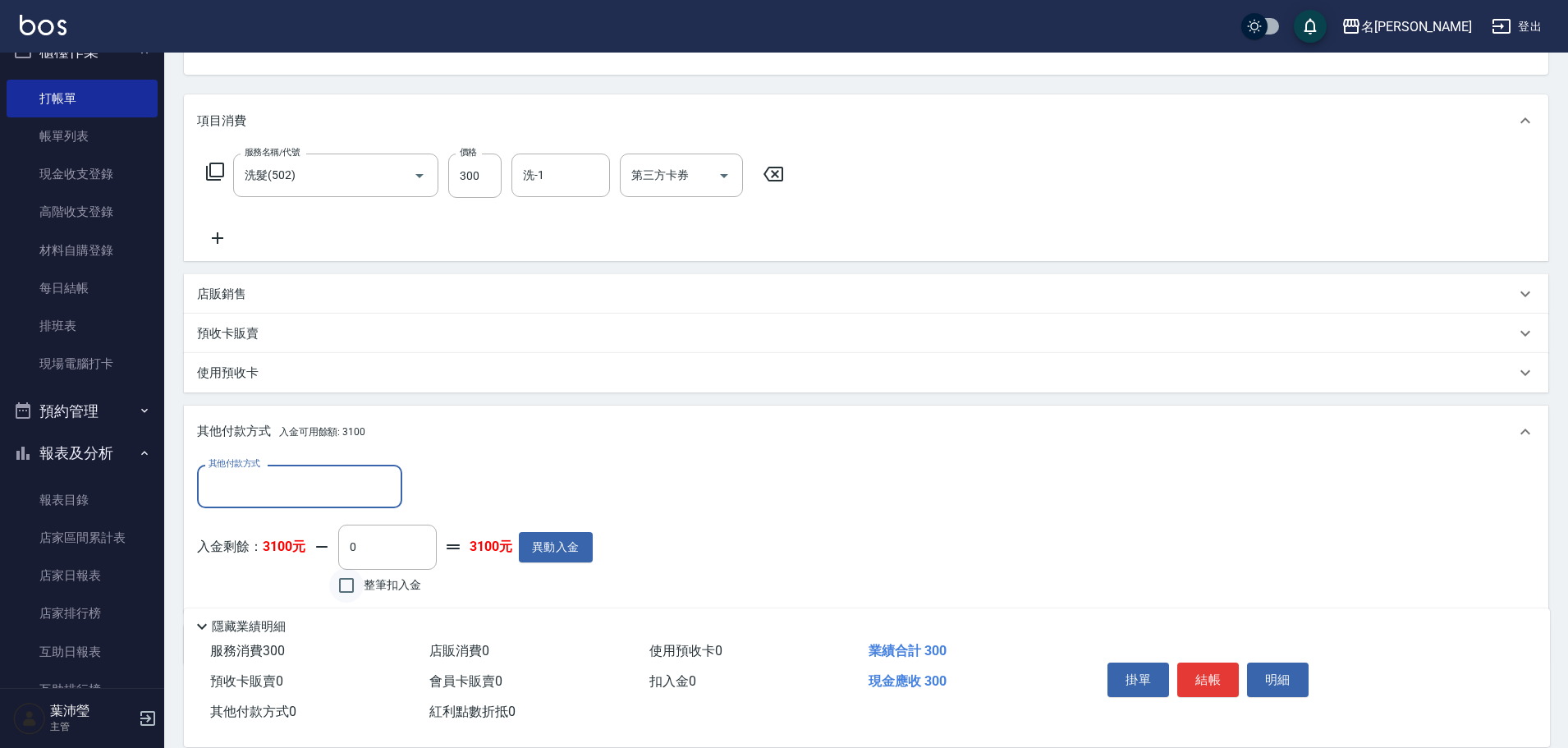
click at [347, 589] on input "整筆扣入金" at bounding box center [347, 586] width 35 height 35
checkbox input "true"
type input "300"
click at [1270, 664] on button "明細" at bounding box center [1277, 679] width 61 height 35
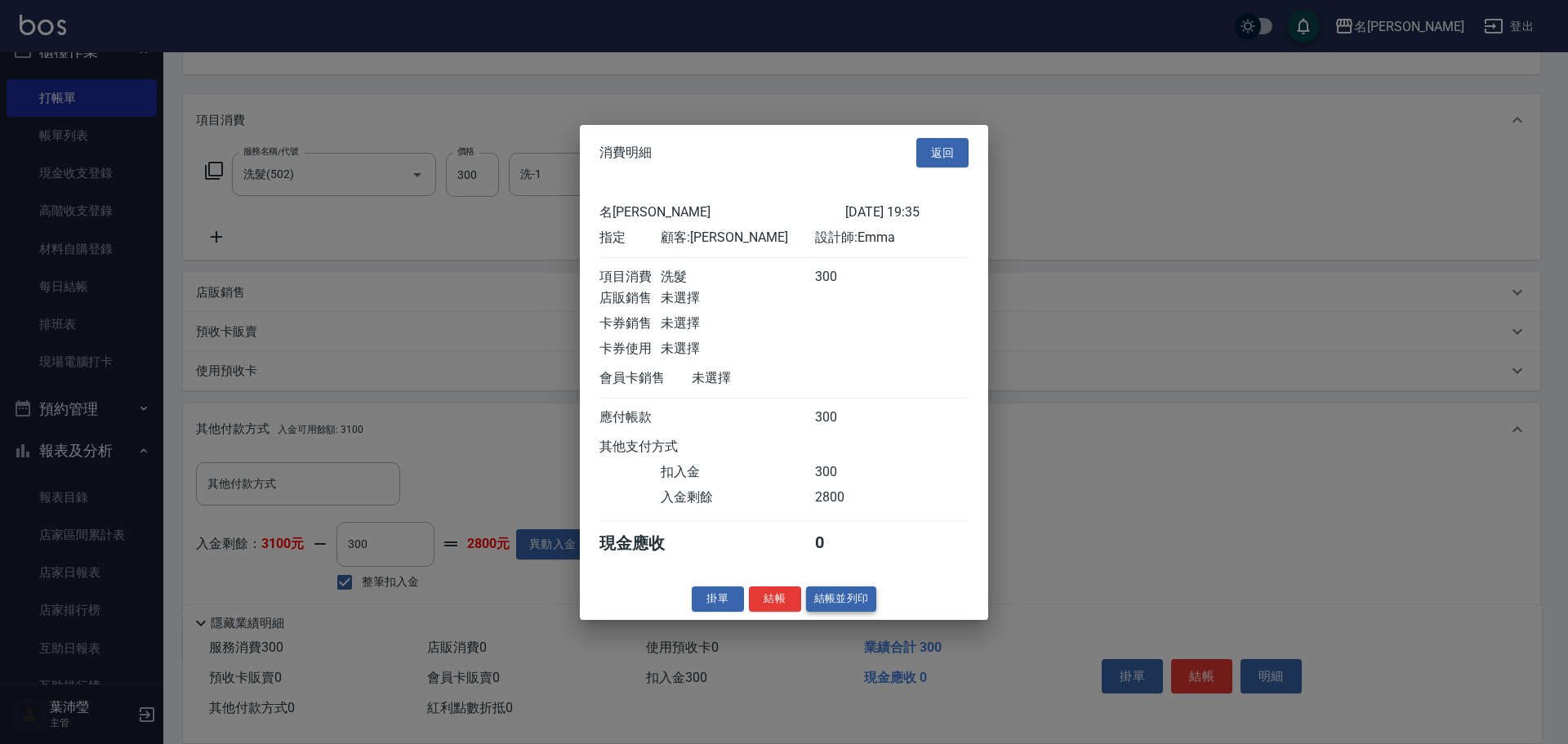
click at [841, 612] on button "結帳並列印" at bounding box center [842, 598] width 71 height 25
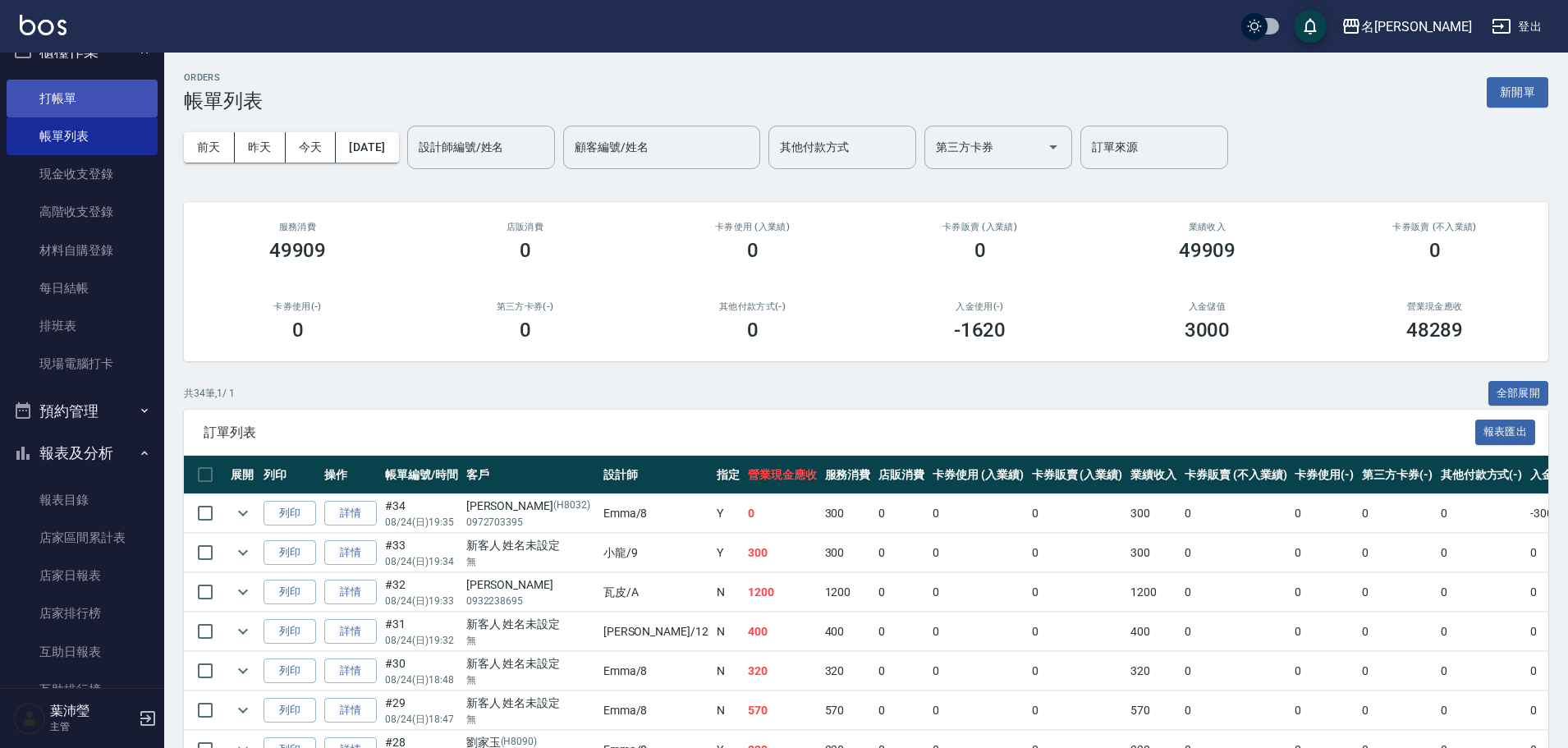
drag, startPoint x: 1576, startPoint y: 26, endPoint x: 69, endPoint y: 92, distance: 1508.4
click at [64, 96] on link "打帳單" at bounding box center [82, 98] width 151 height 38
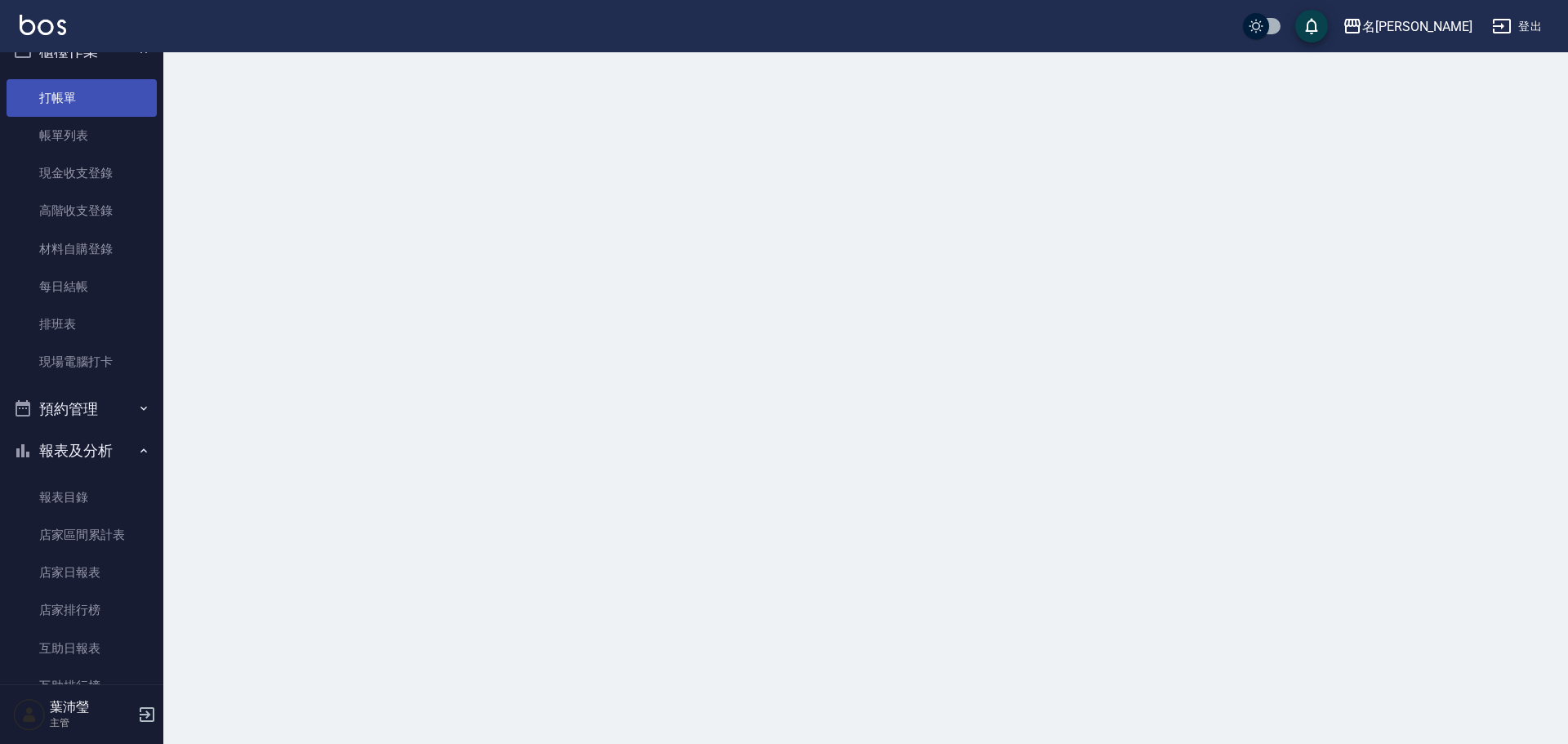
click at [69, 91] on link "打帳單" at bounding box center [82, 98] width 150 height 38
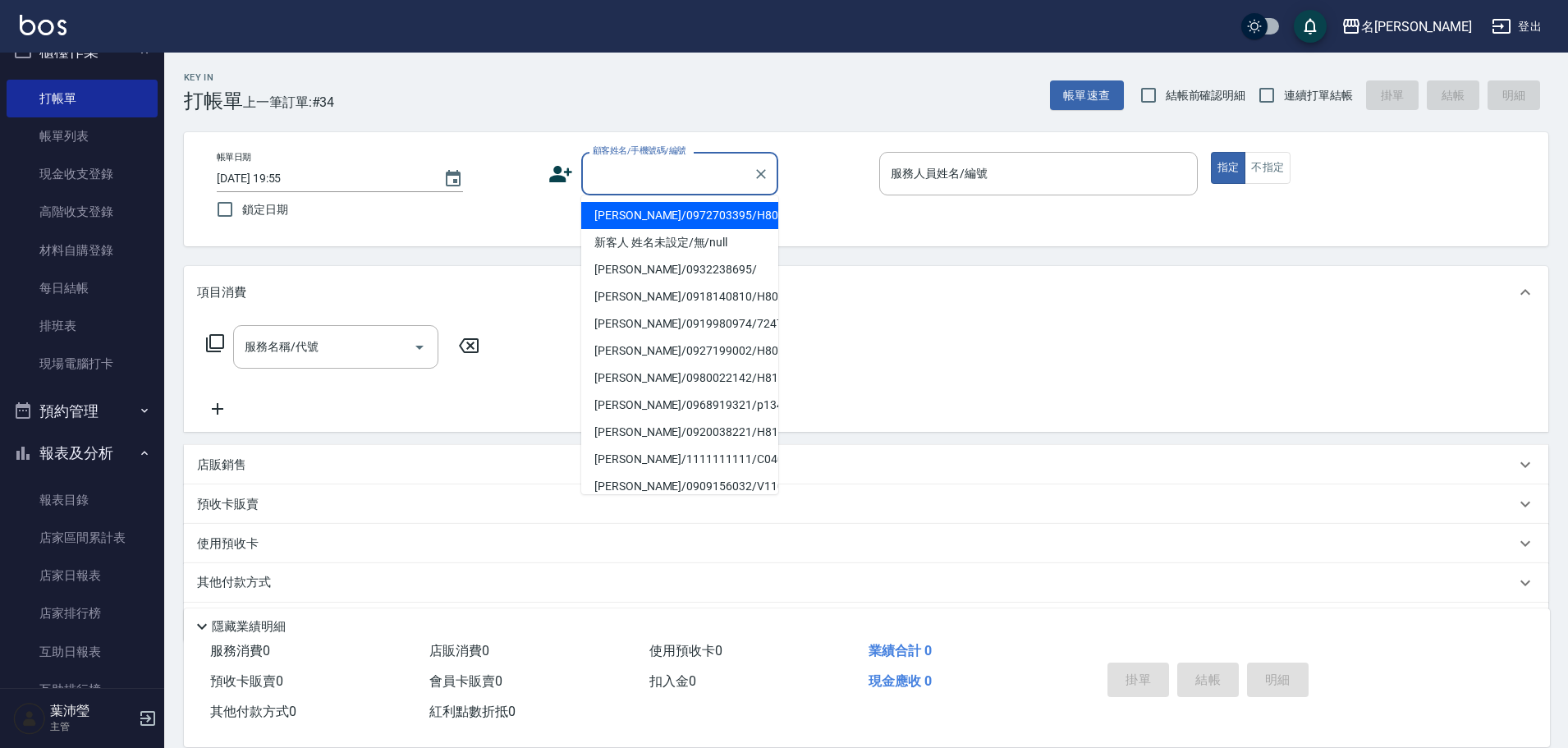
click at [625, 166] on input "顧客姓名/手機號碼/編號" at bounding box center [667, 174] width 158 height 28
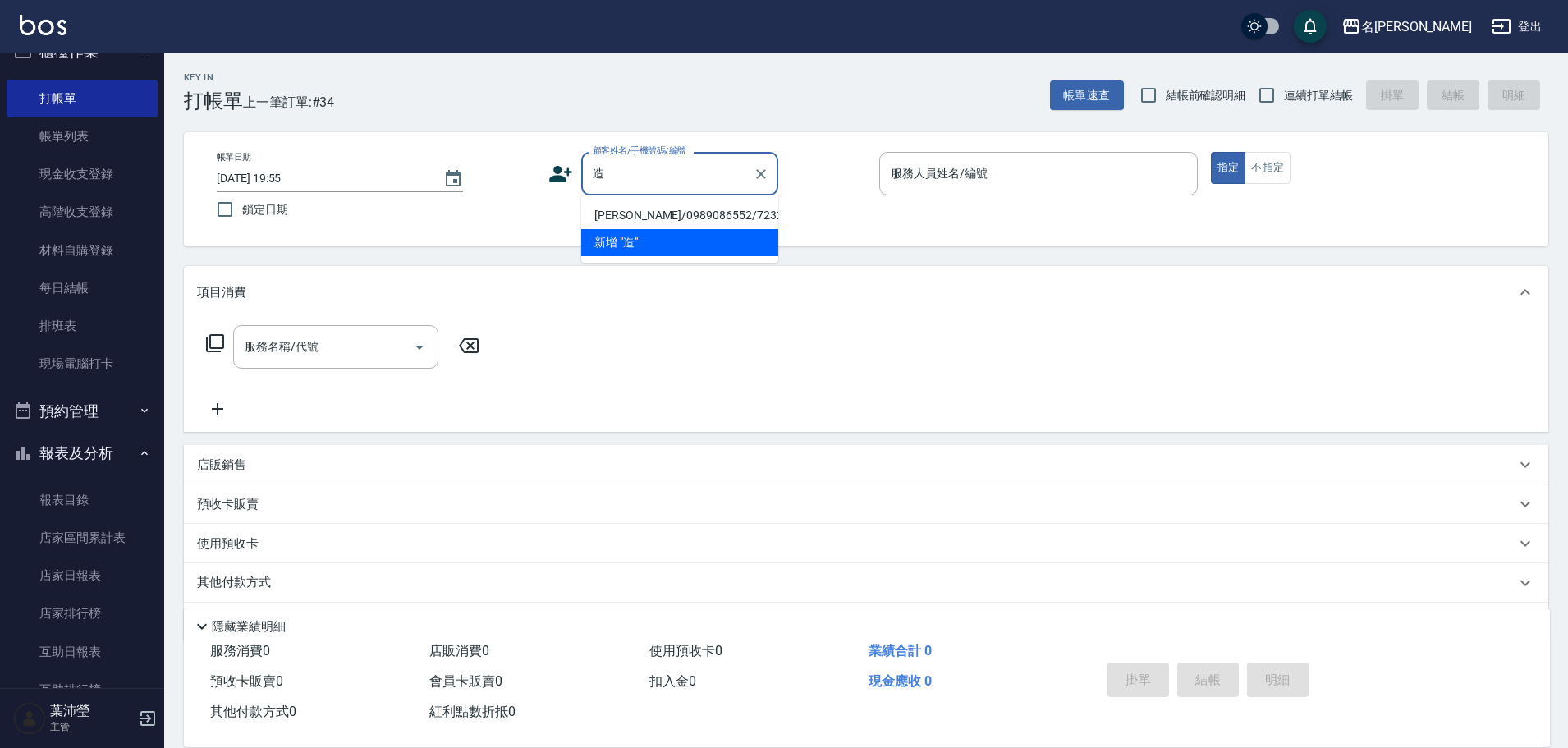
type input "梎"
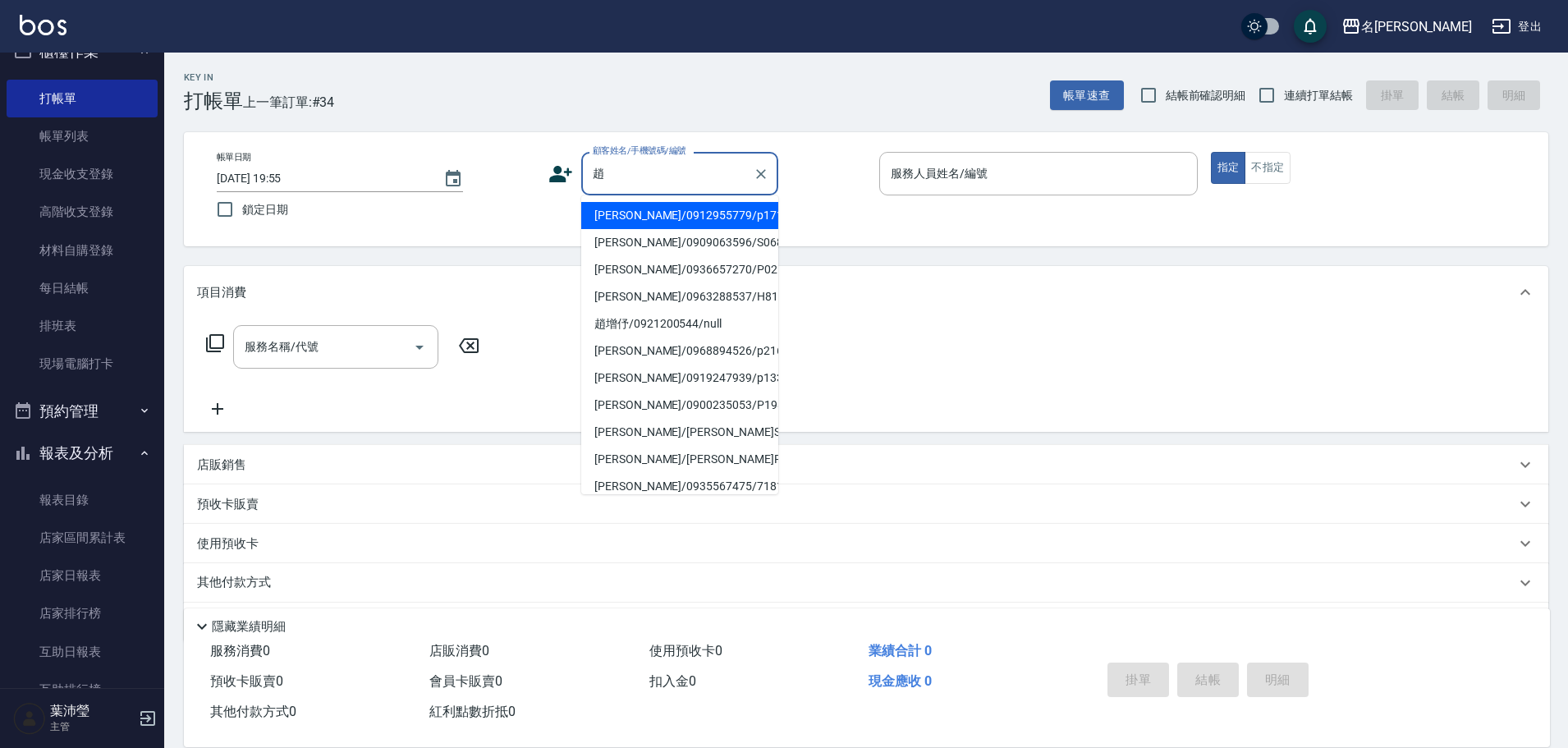
click at [693, 211] on li "[PERSON_NAME]/0912955779/p1717" at bounding box center [679, 215] width 197 height 27
type input "[PERSON_NAME]/0912955779/p1717"
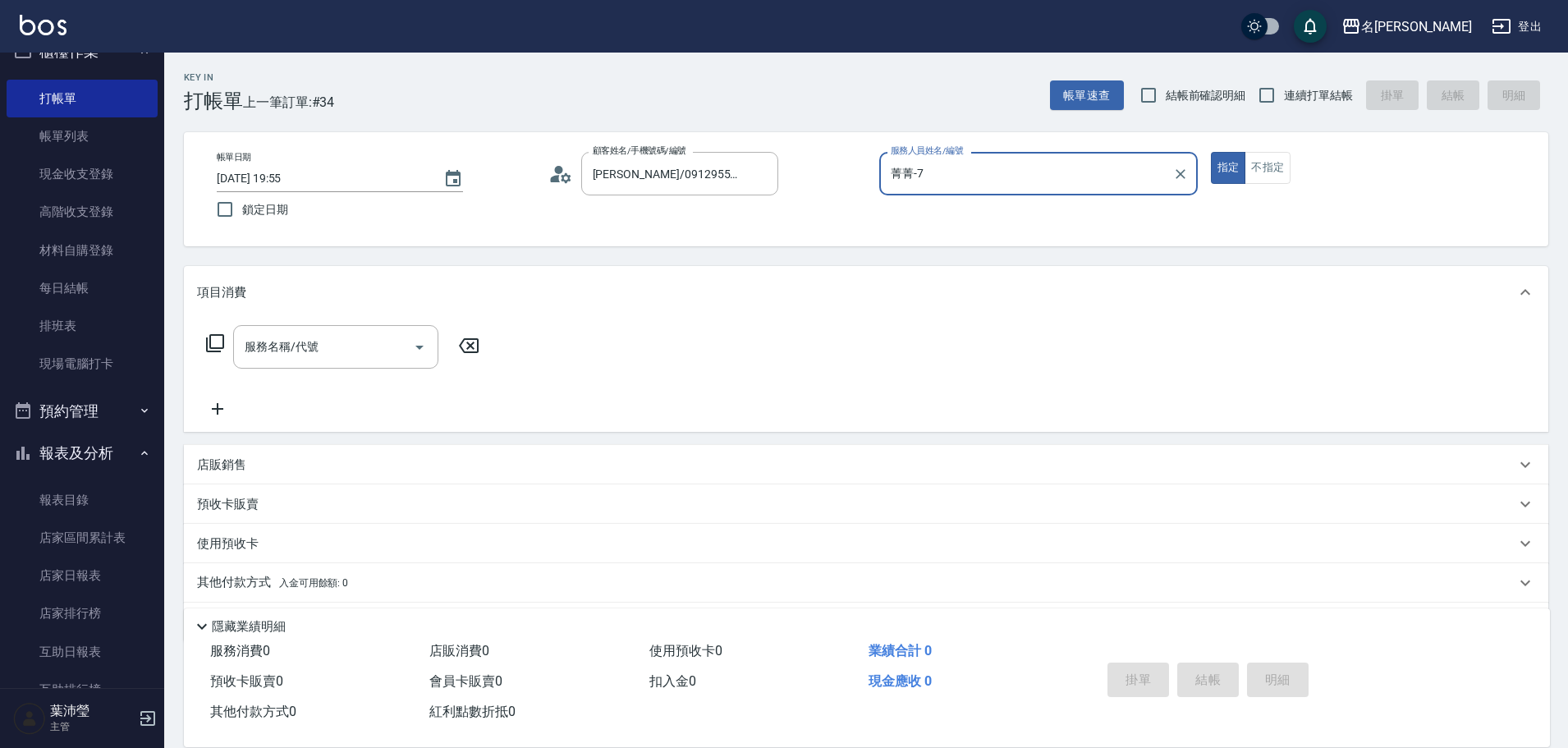
click at [964, 178] on input "菁菁-7" at bounding box center [1027, 174] width 280 height 28
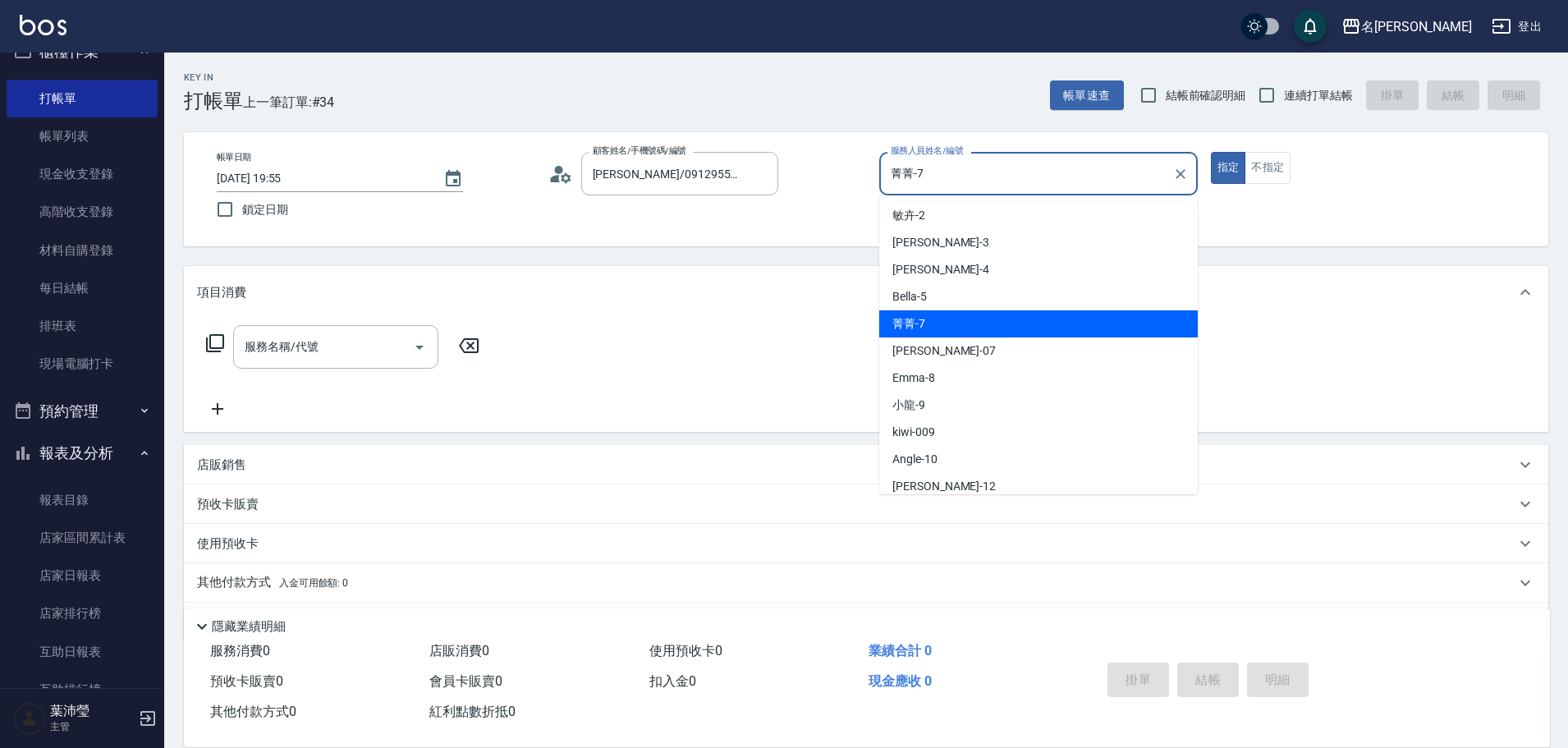
click at [964, 178] on input "菁菁-7" at bounding box center [1027, 174] width 280 height 28
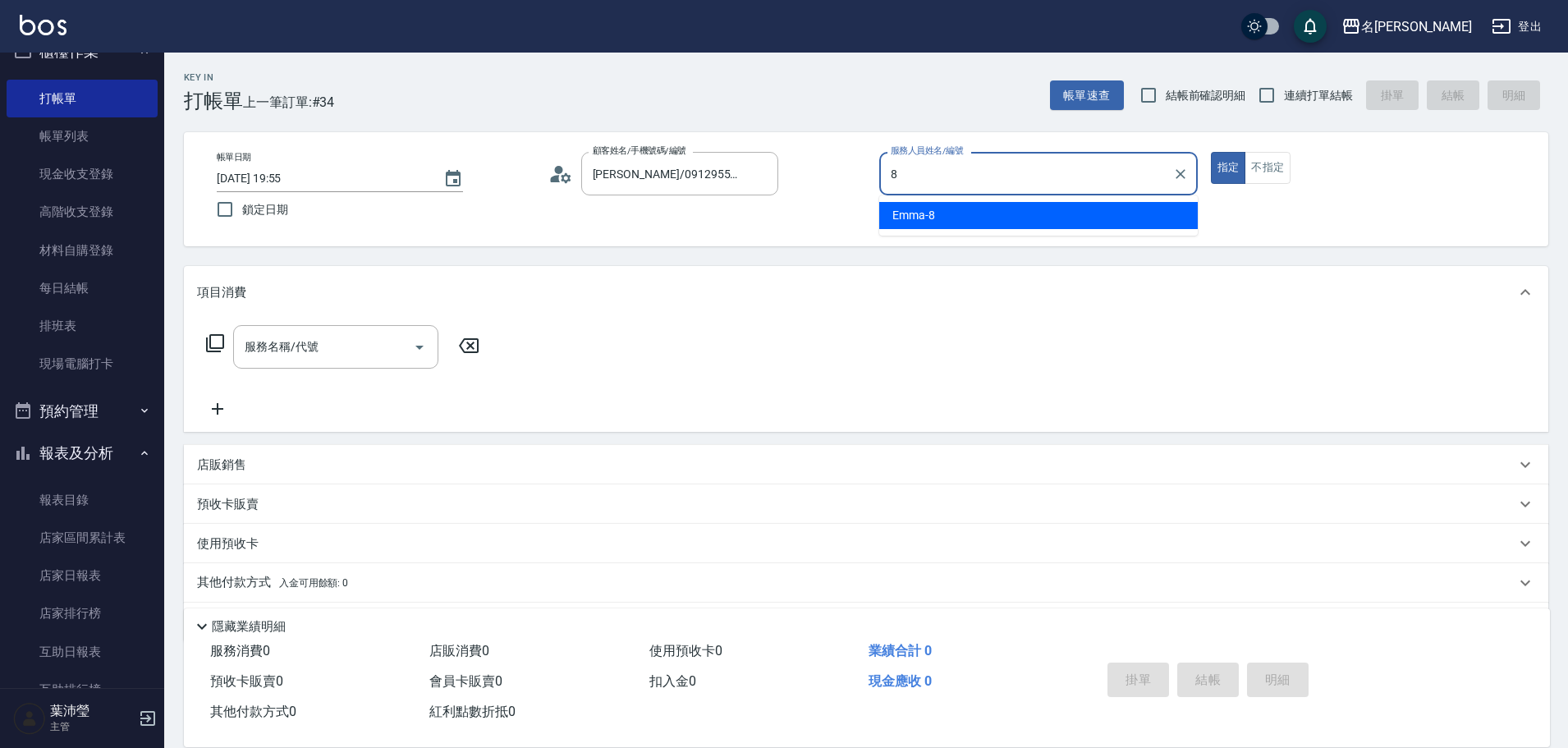
type input "Emma-8"
type button "true"
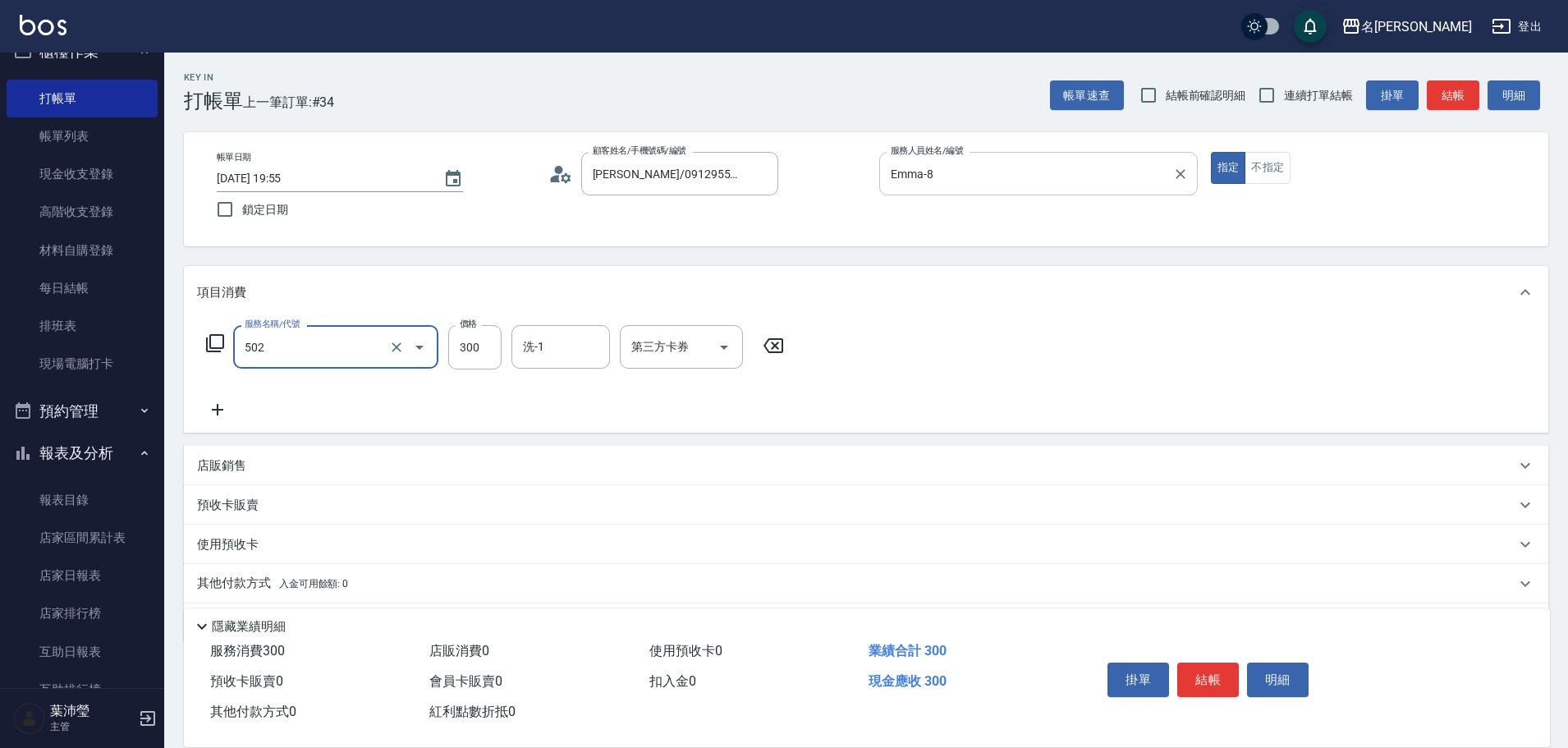
type input "洗髮(502)"
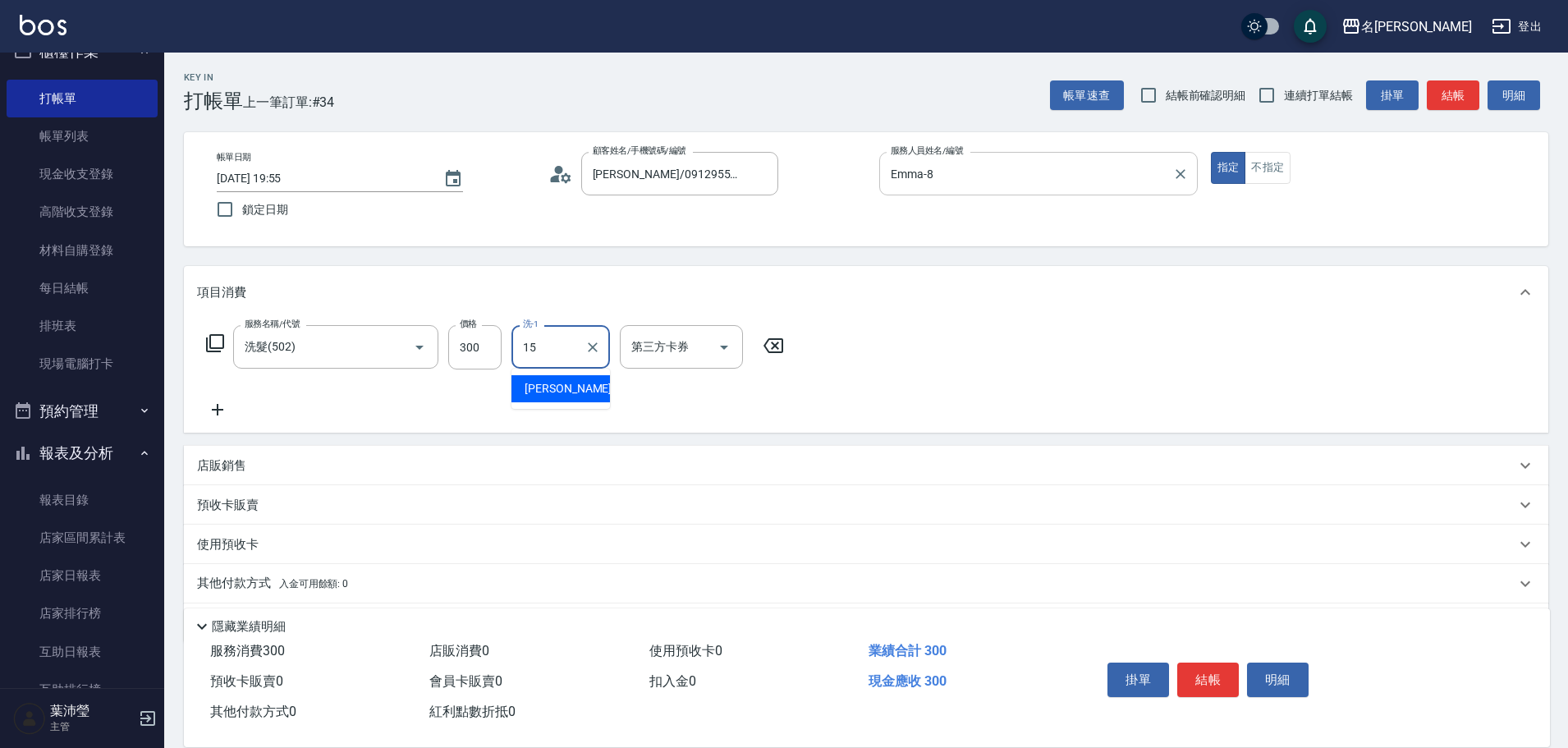
type input "慈均-15"
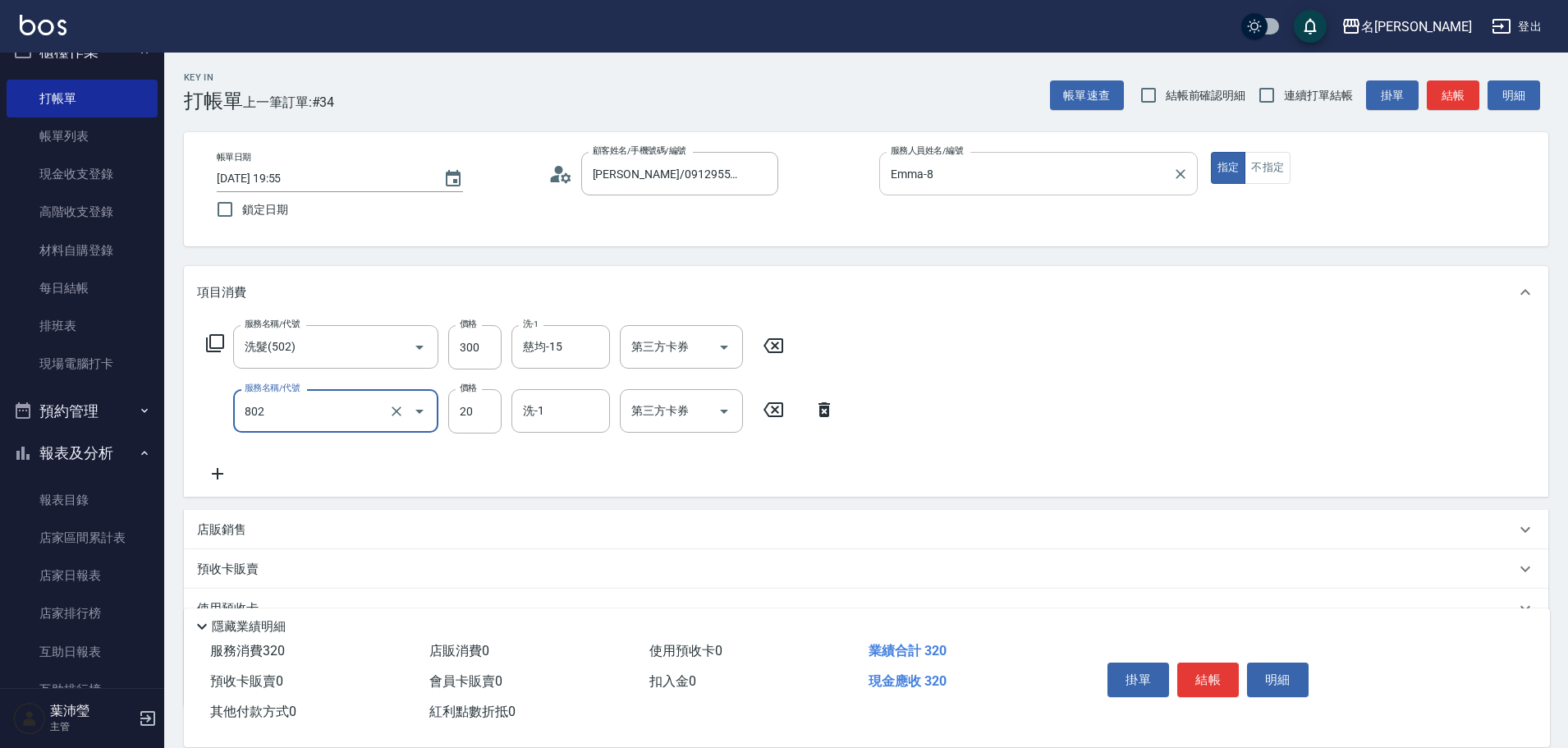
type input "[PERSON_NAME](802)"
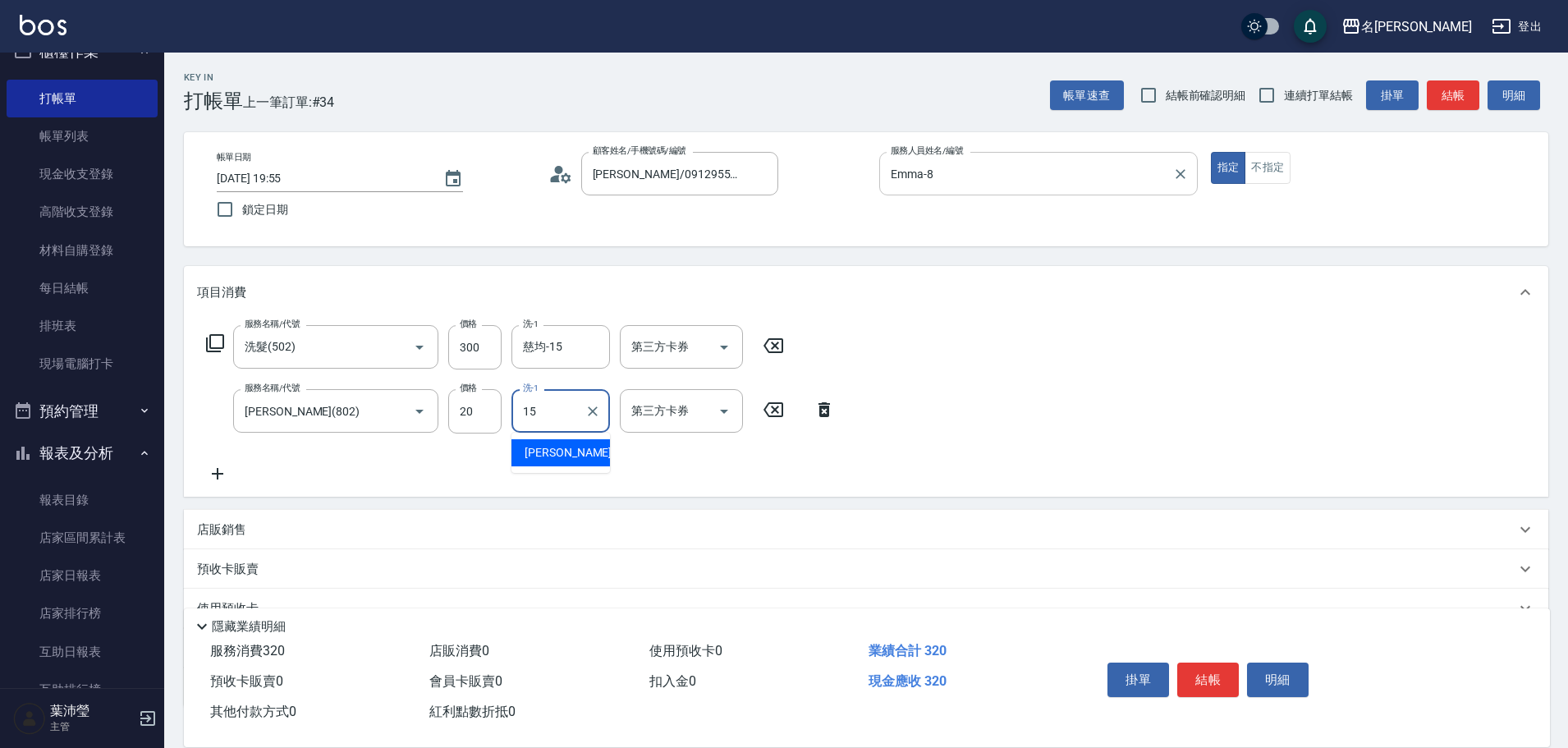
type input "慈均-15"
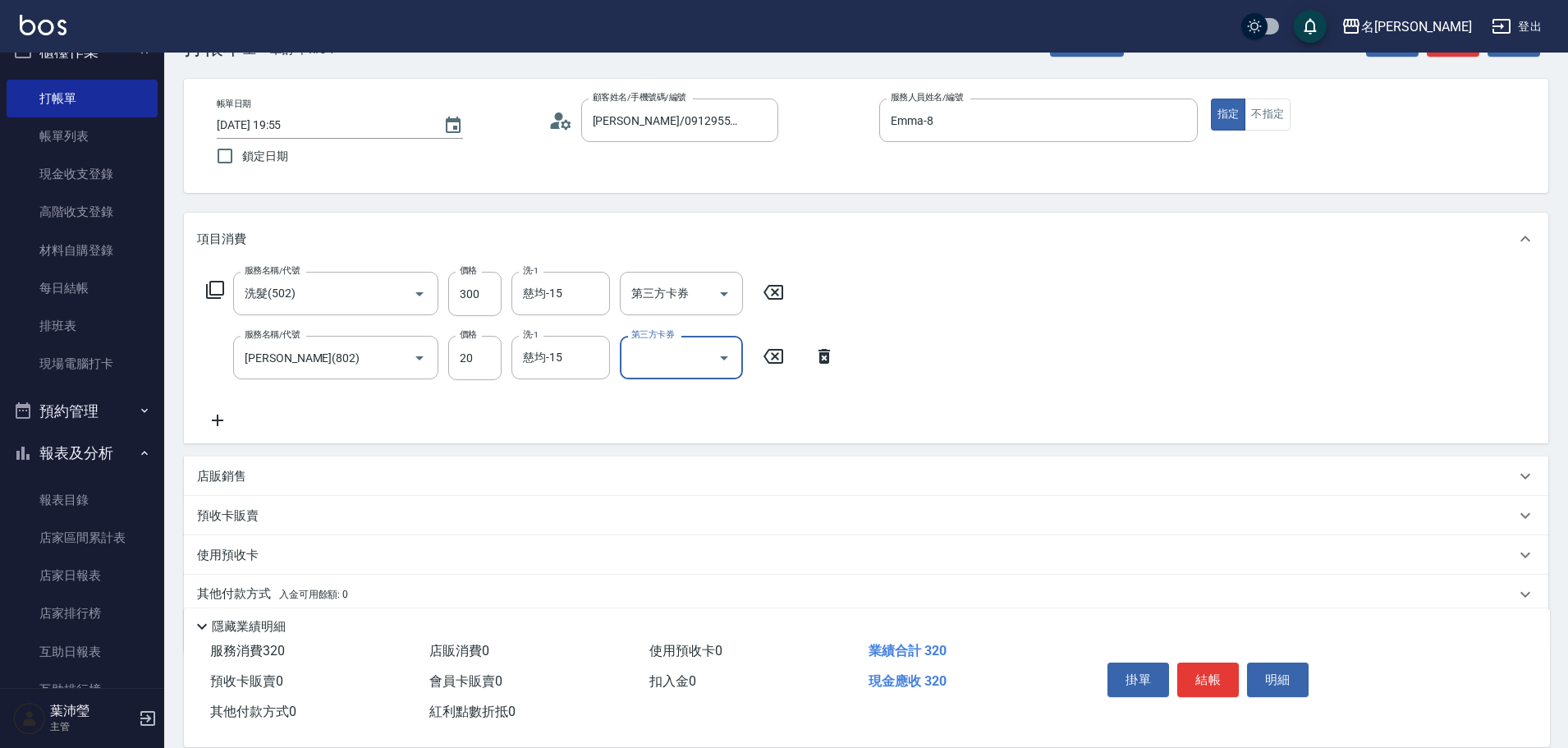
scroll to position [116, 0]
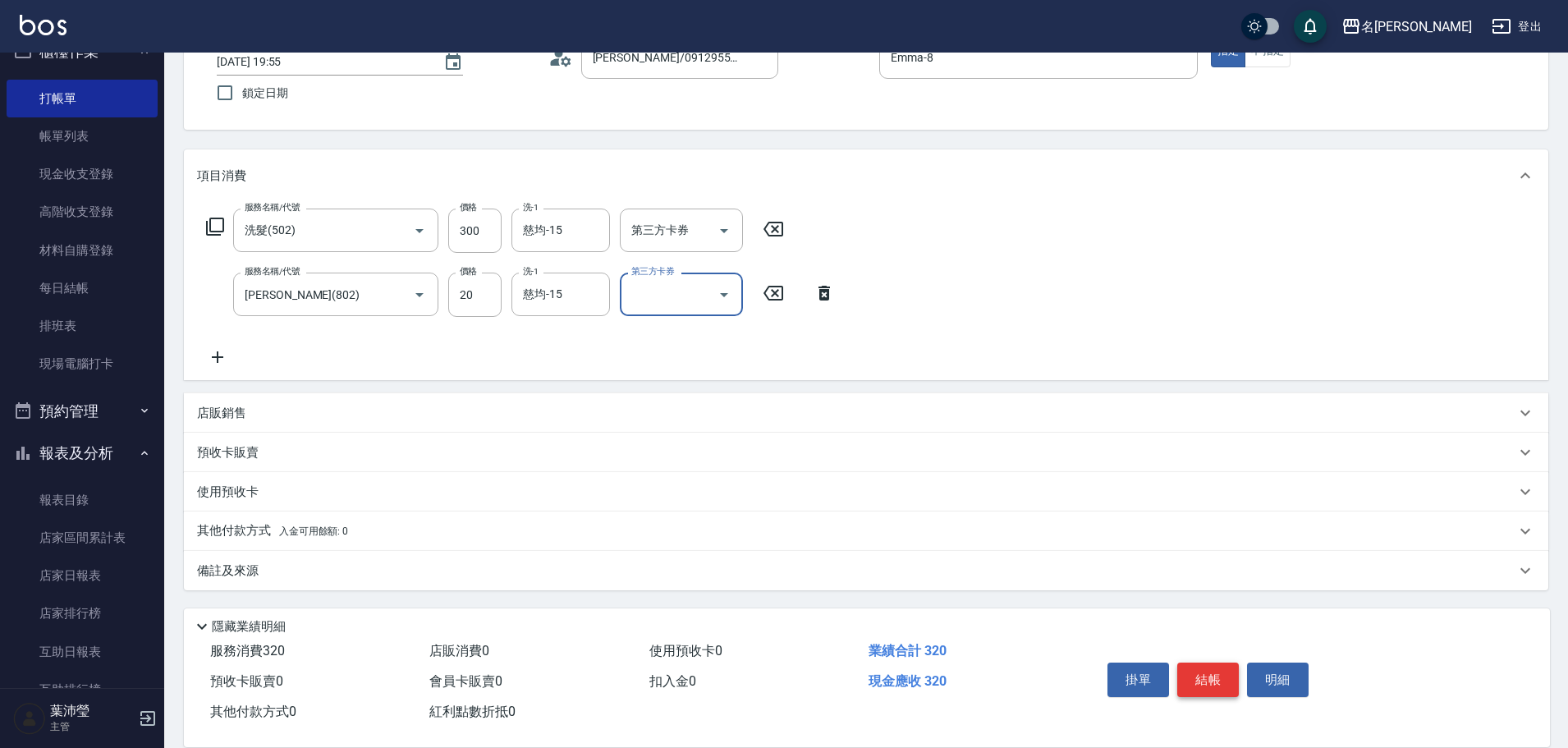
click at [1216, 675] on button "結帳" at bounding box center [1208, 679] width 61 height 35
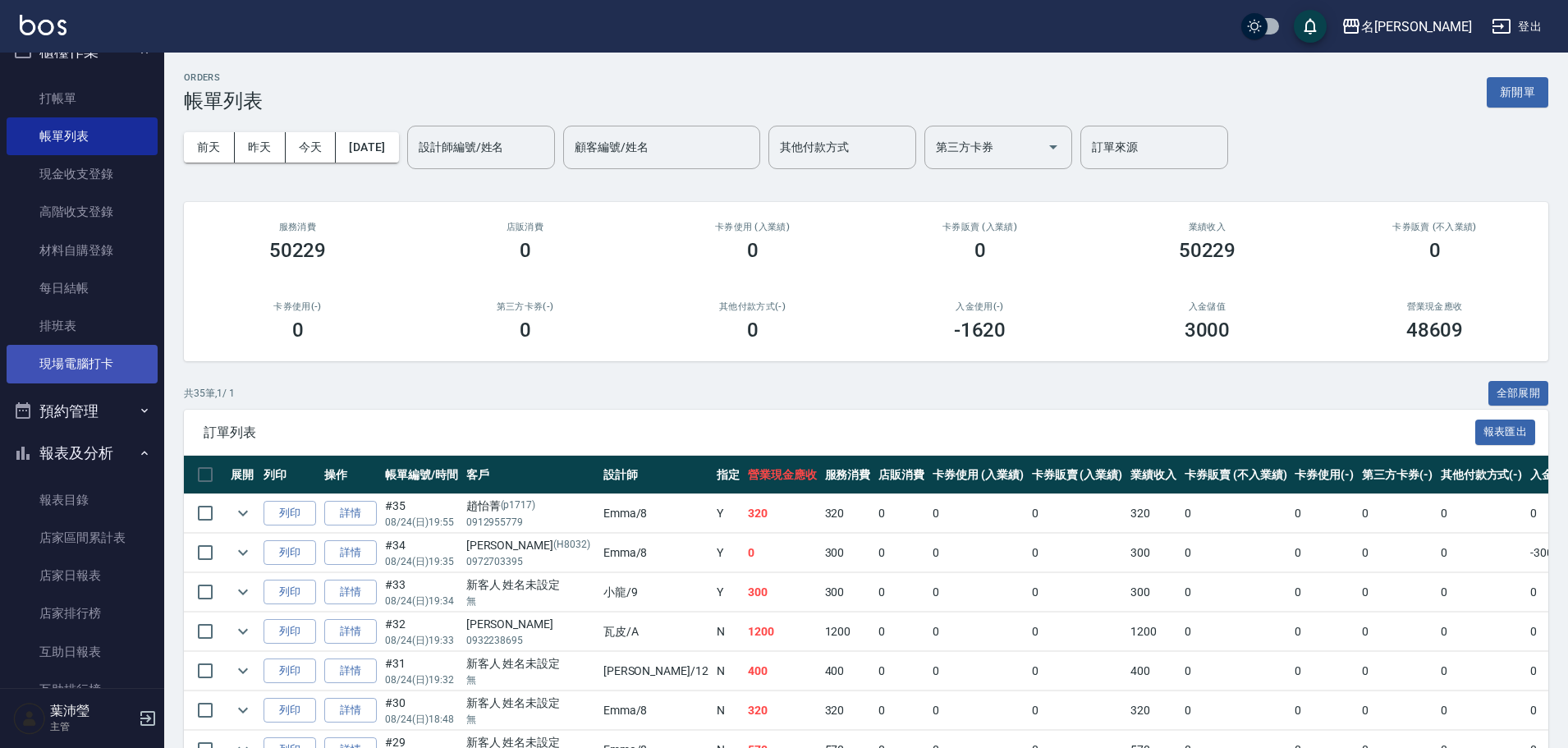
click at [88, 367] on link "現場電腦打卡" at bounding box center [82, 364] width 151 height 38
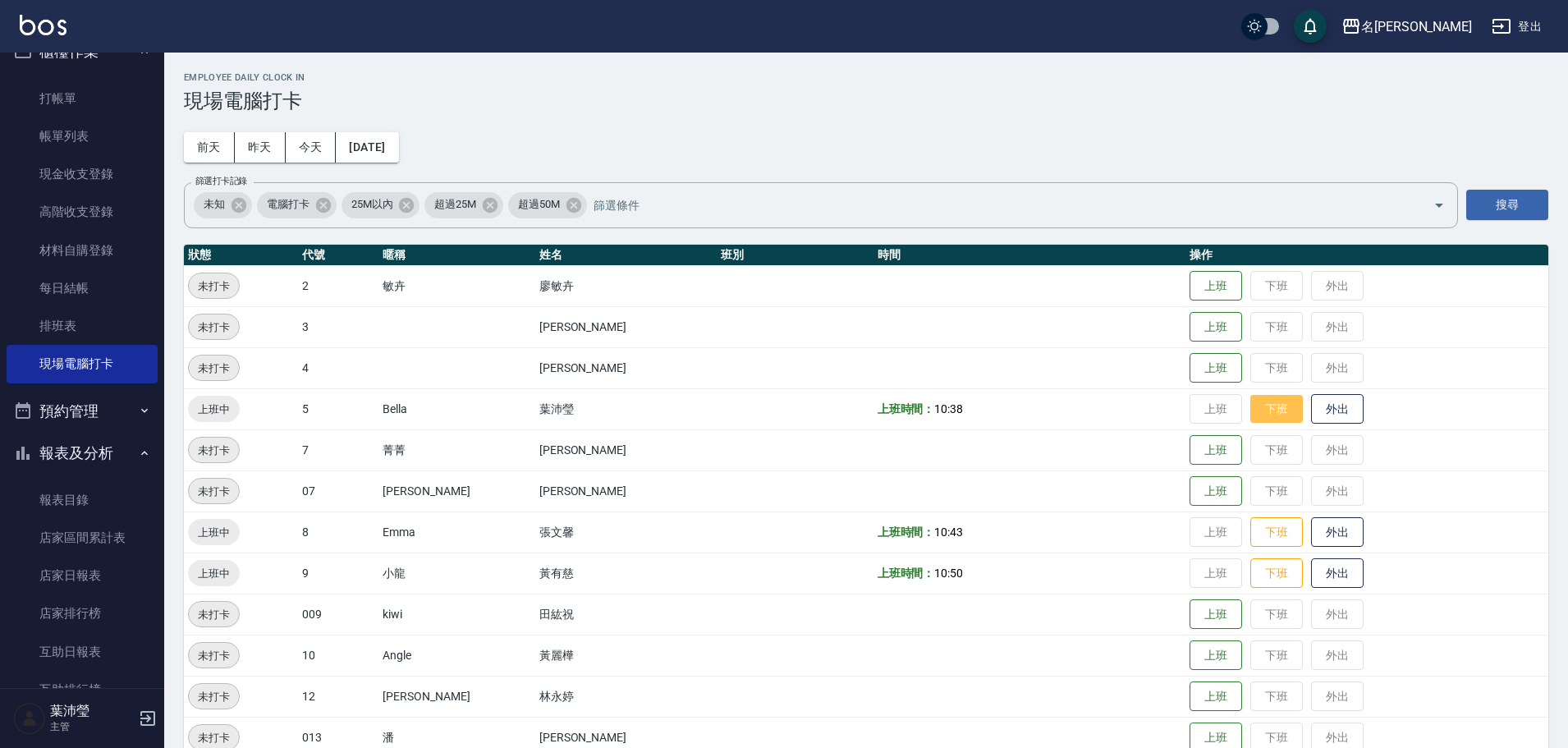
click at [1269, 407] on button "下班" at bounding box center [1277, 409] width 53 height 28
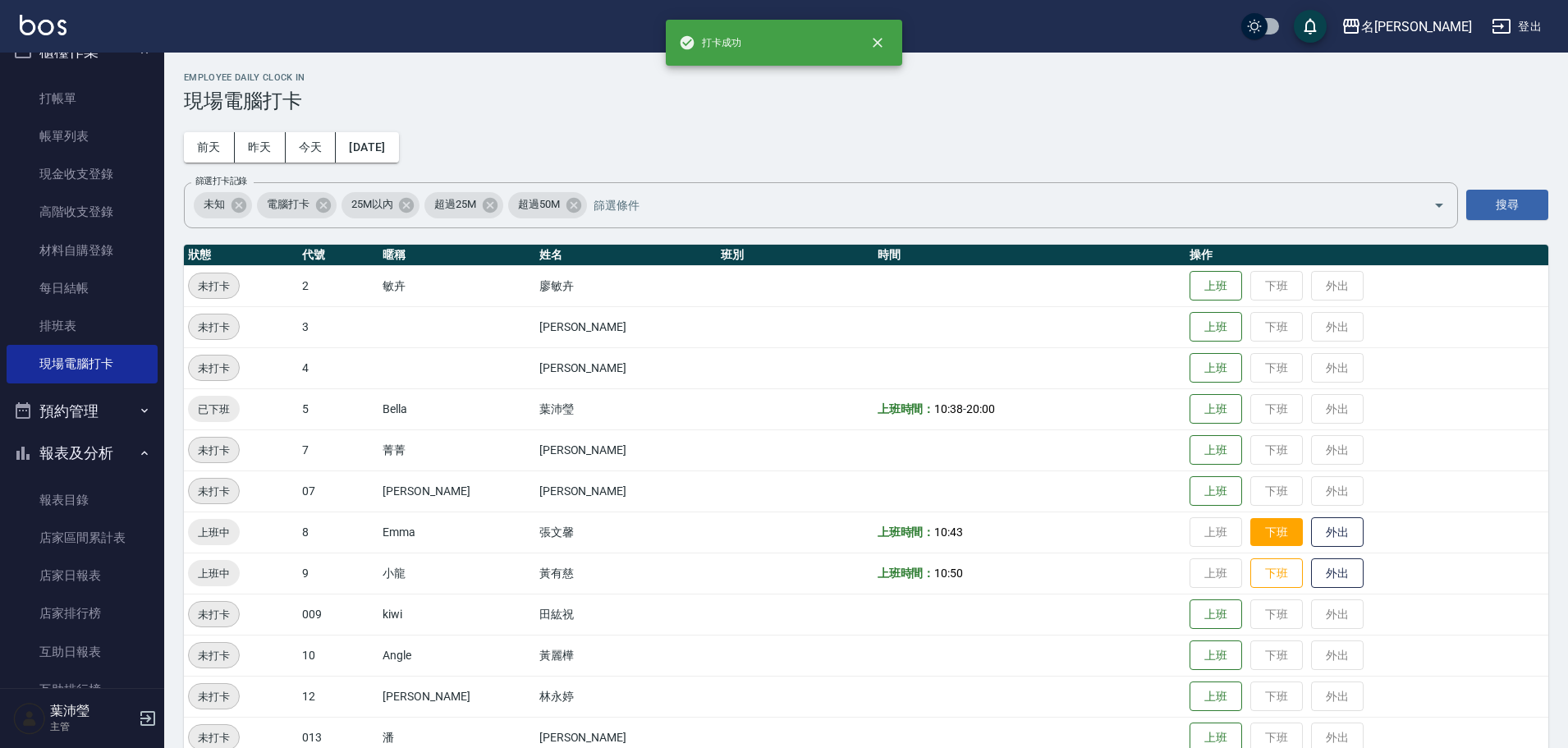
click at [1251, 533] on button "下班" at bounding box center [1277, 533] width 53 height 28
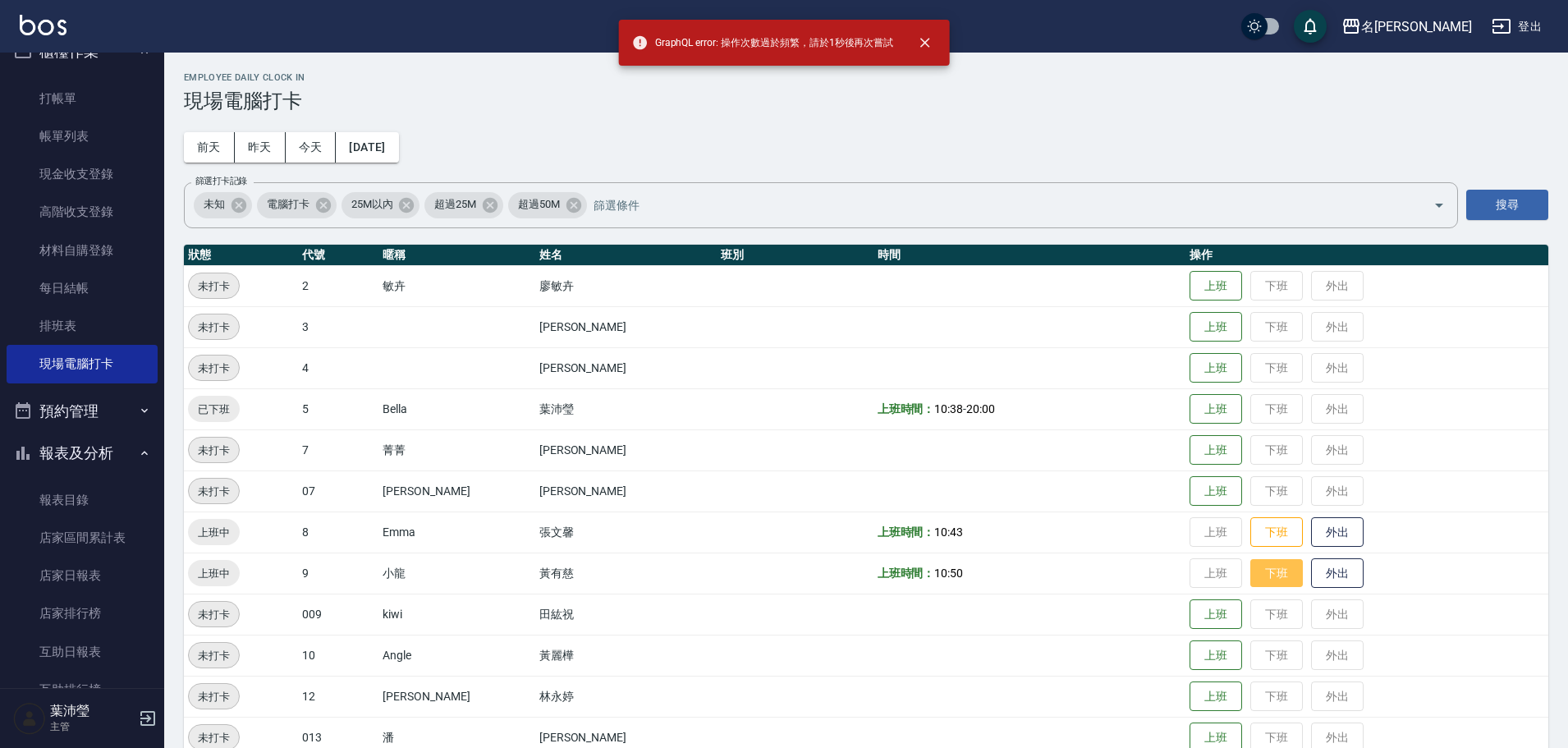
drag, startPoint x: 1253, startPoint y: 568, endPoint x: 1262, endPoint y: 529, distance: 40.0
click at [1255, 561] on button "下班" at bounding box center [1277, 573] width 53 height 30
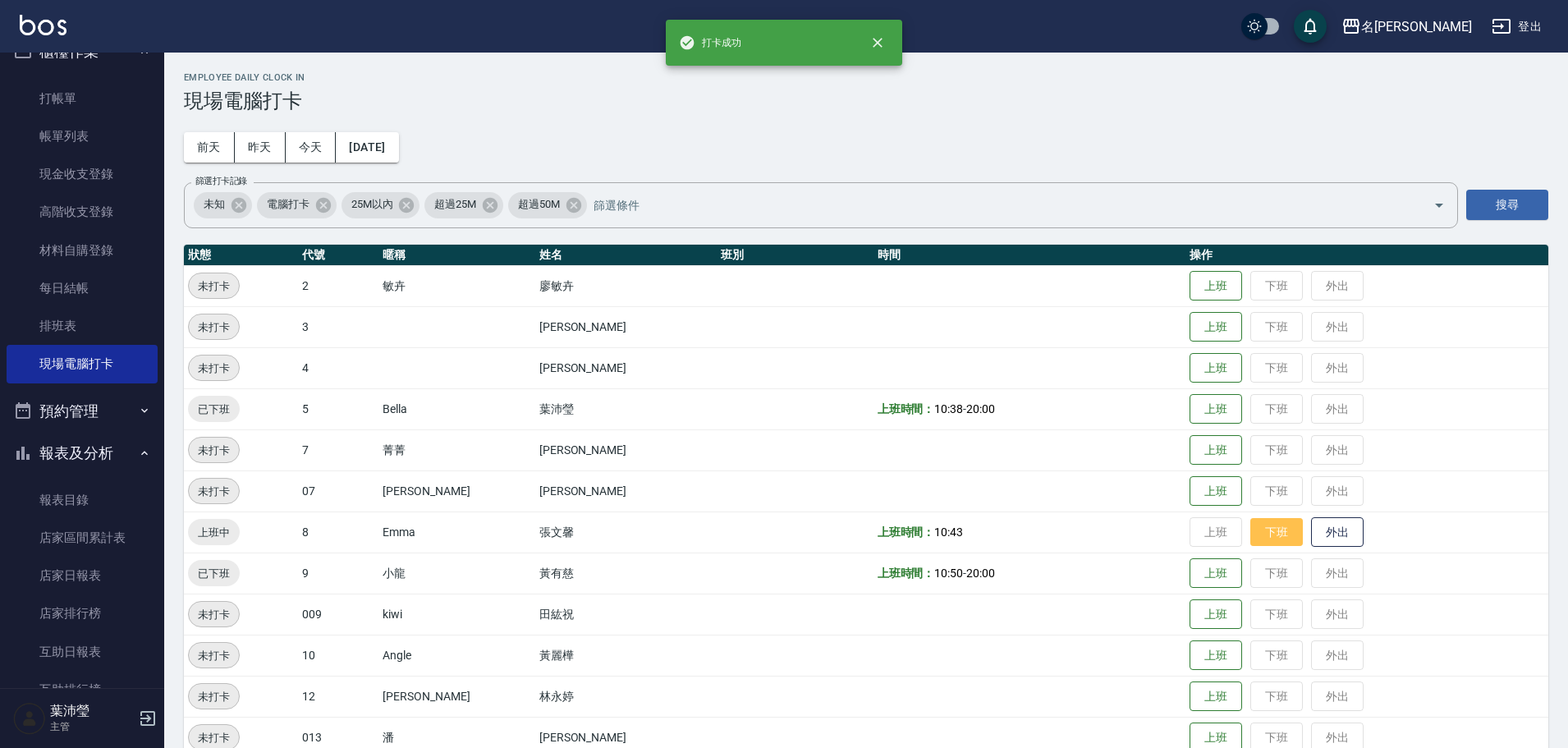
click at [1266, 519] on button "下班" at bounding box center [1277, 533] width 53 height 28
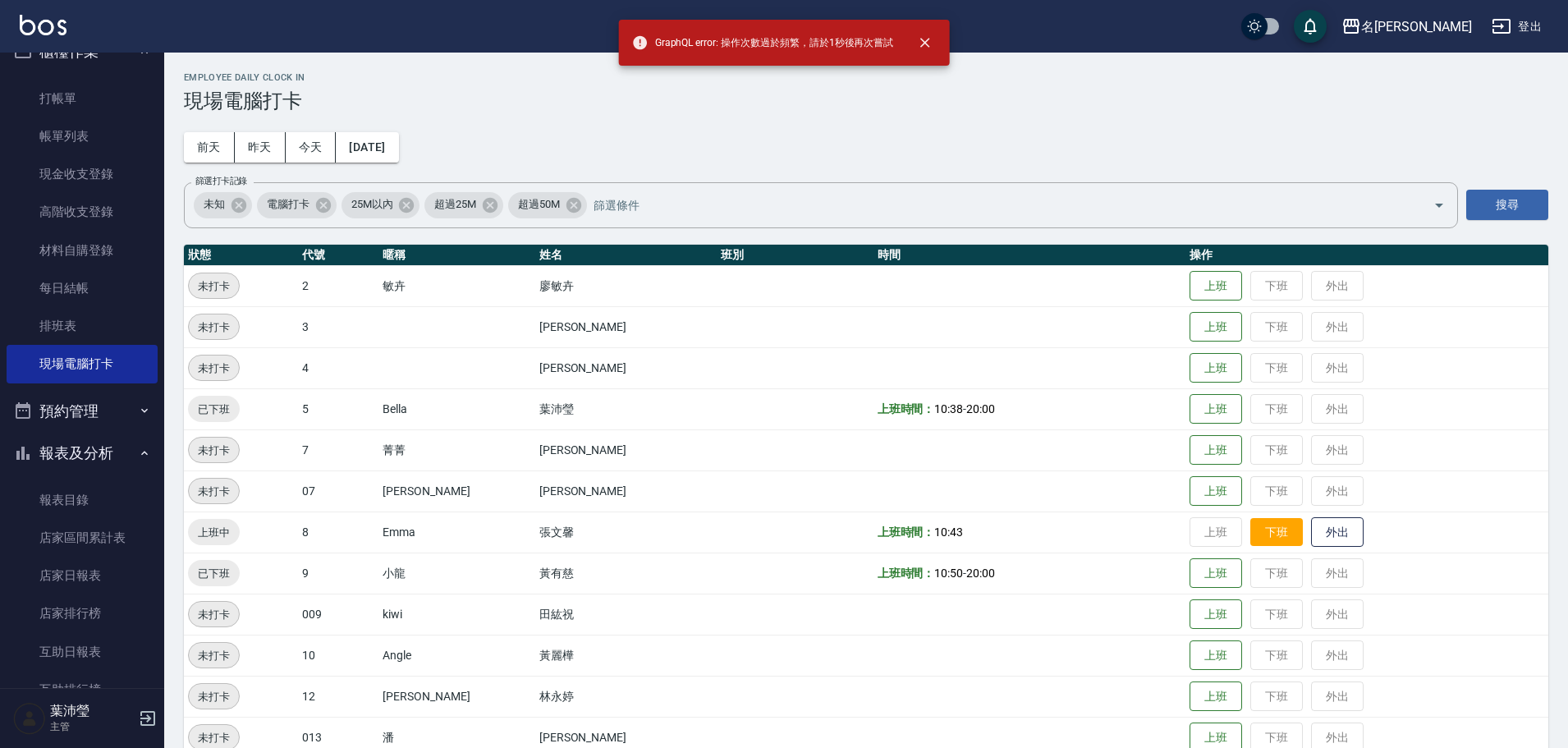
click at [1251, 528] on button "下班" at bounding box center [1277, 533] width 53 height 28
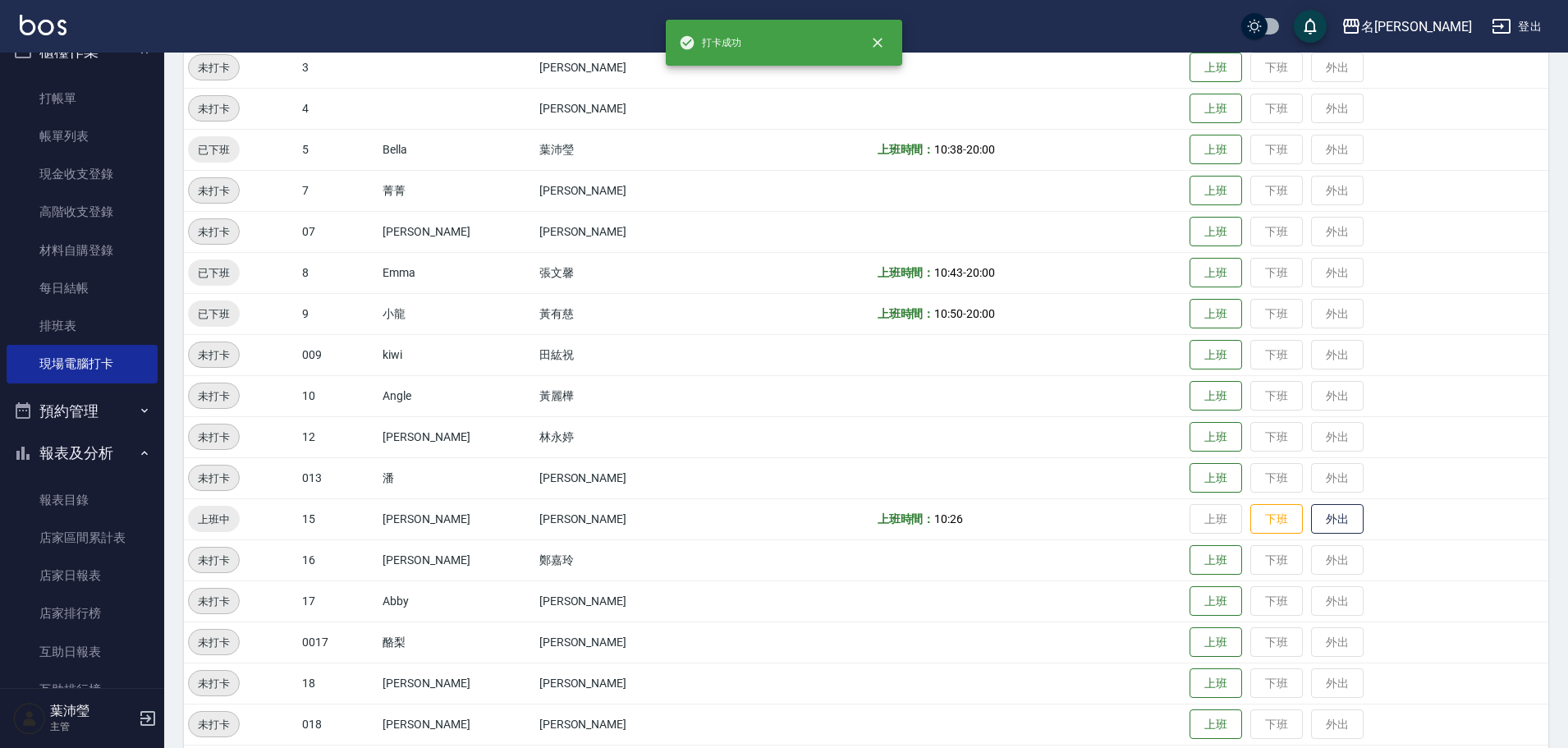
scroll to position [411, 0]
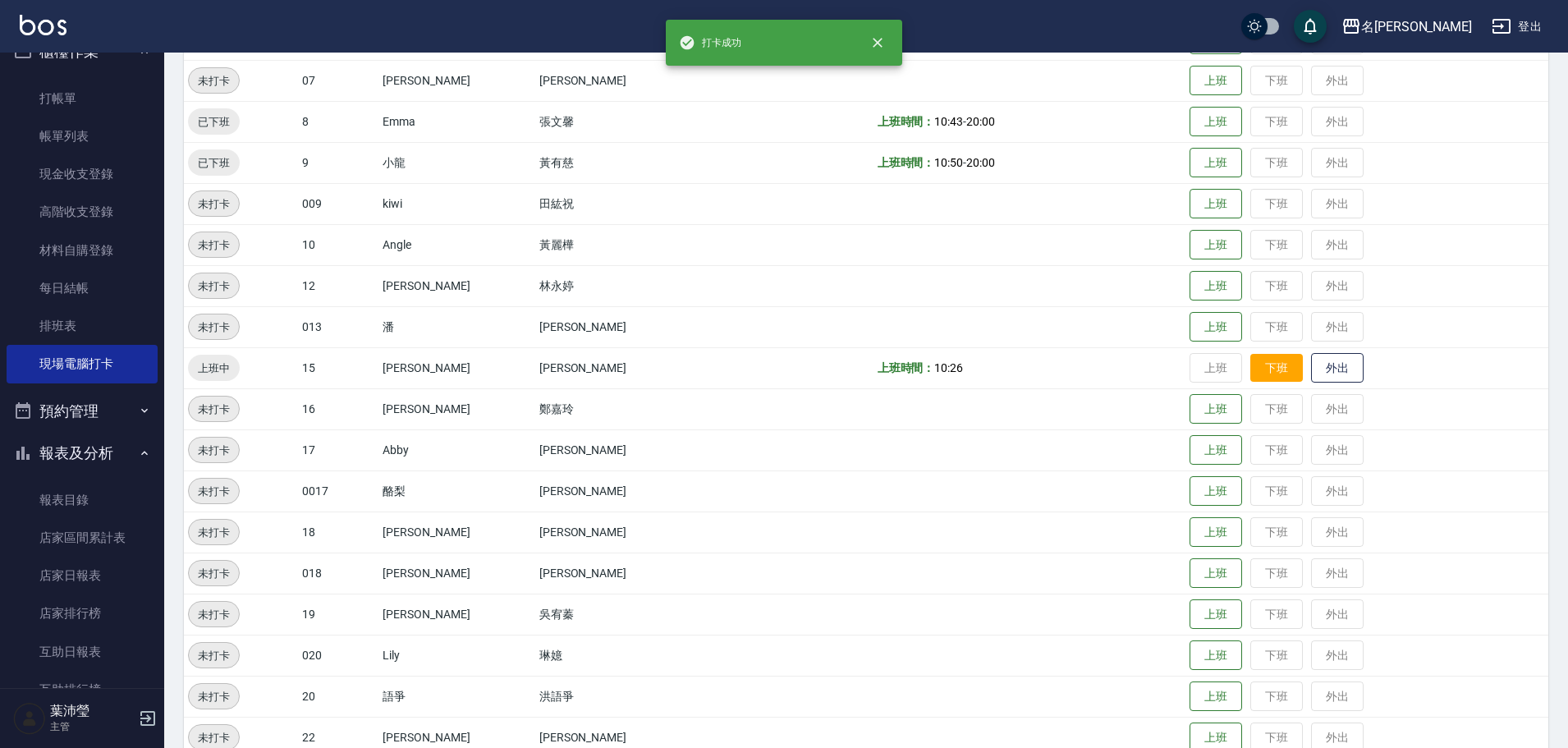
click at [1256, 367] on button "下班" at bounding box center [1277, 368] width 53 height 28
click at [143, 100] on link "打帳單" at bounding box center [82, 98] width 151 height 38
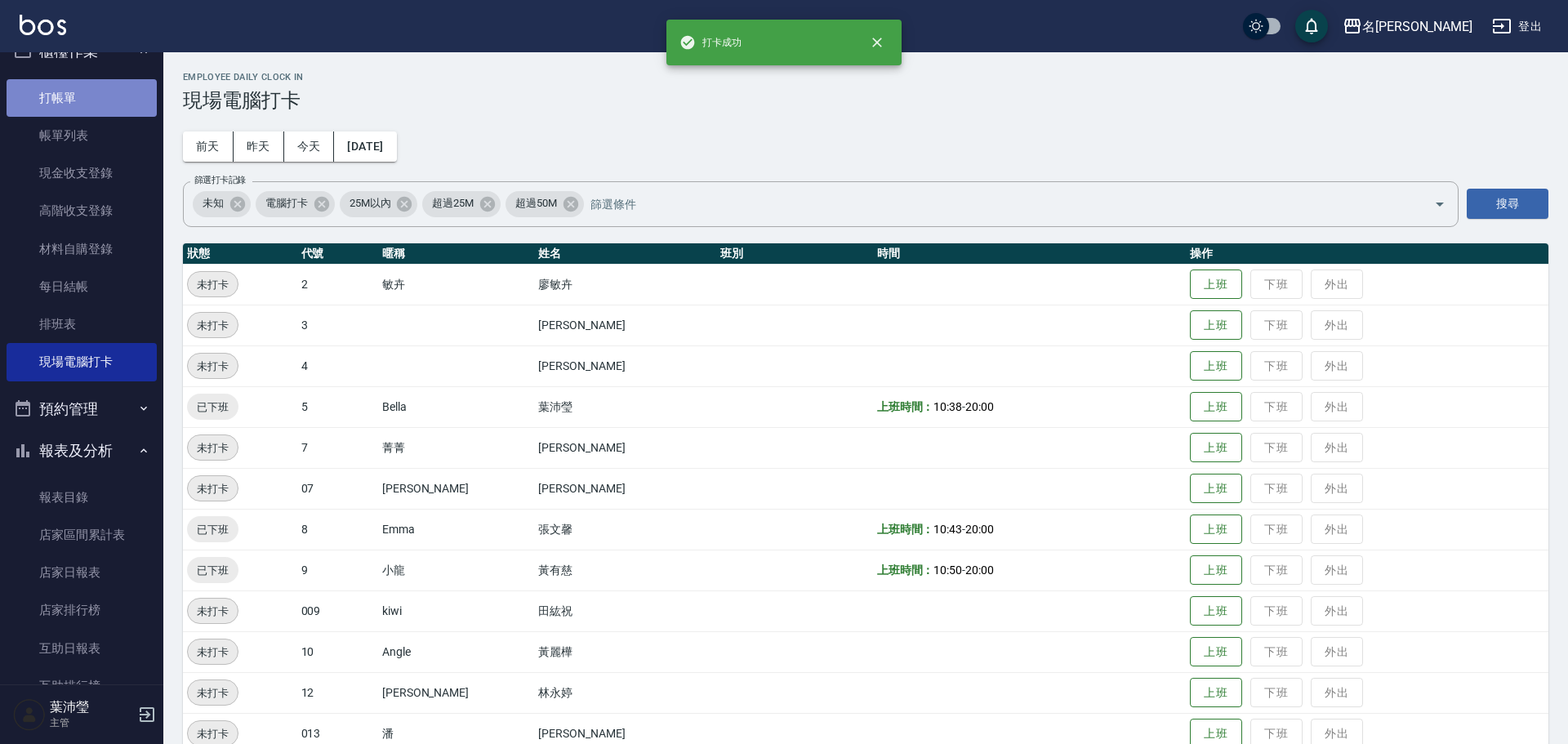
click at [141, 100] on link "打帳單" at bounding box center [82, 98] width 150 height 38
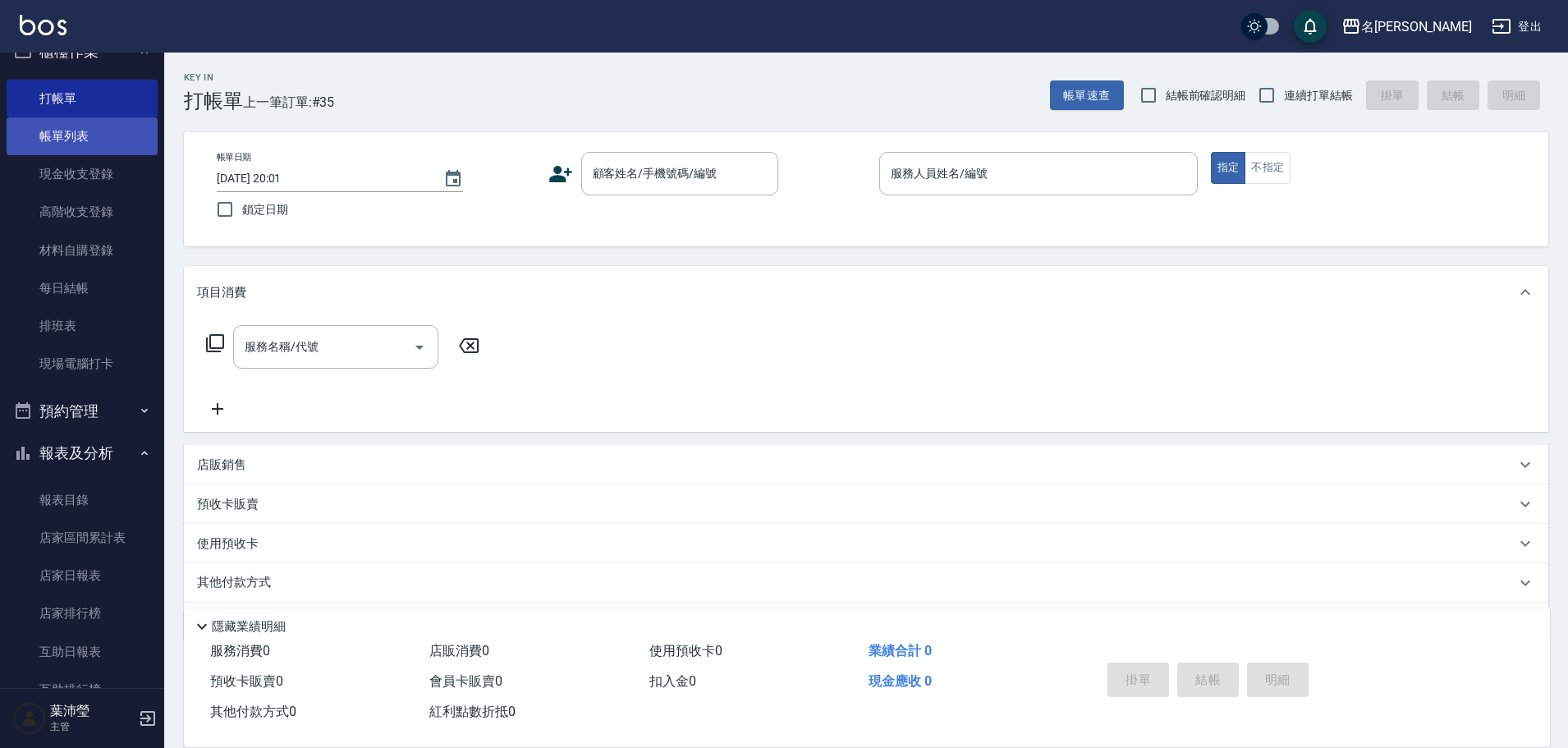
click at [73, 140] on link "帳單列表" at bounding box center [82, 136] width 151 height 38
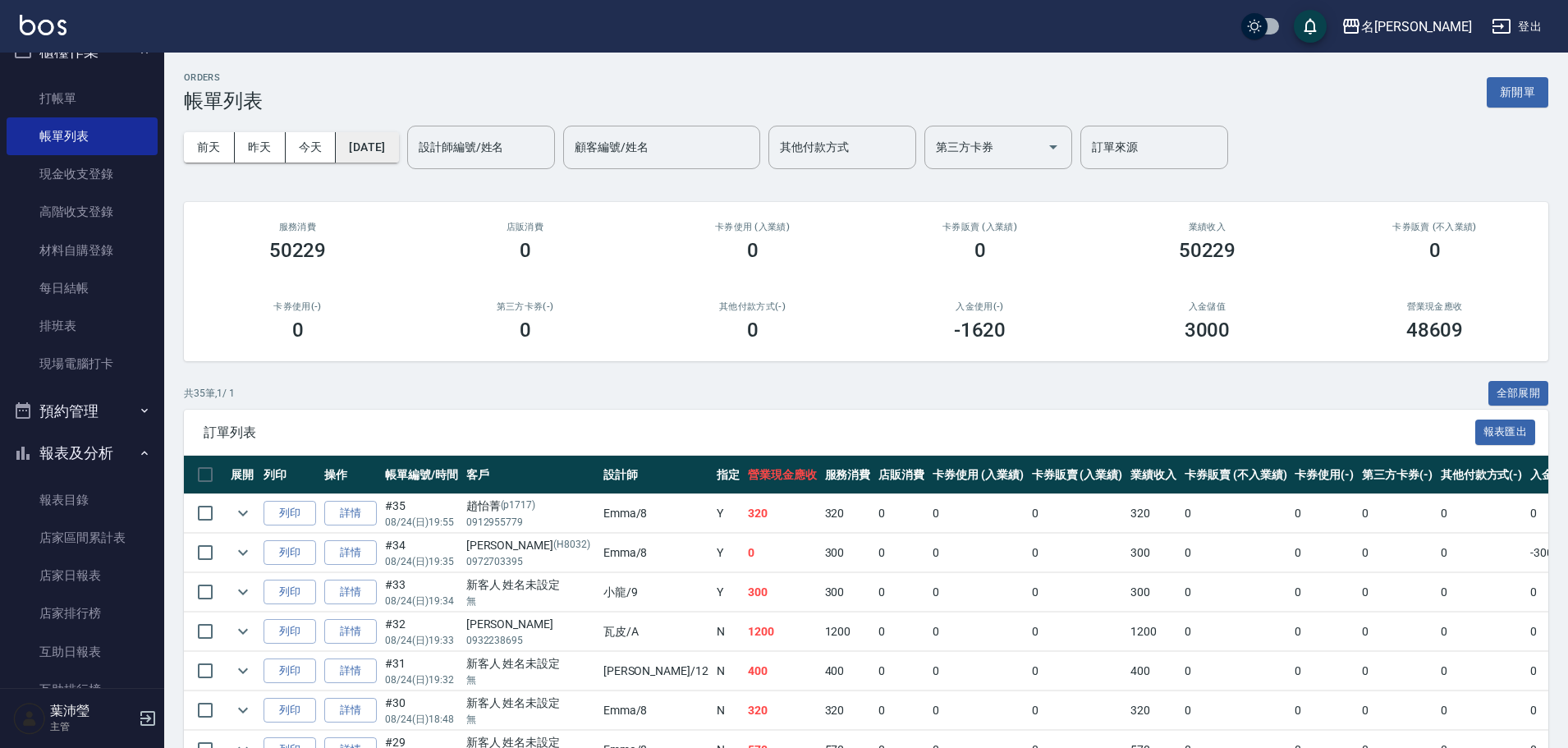
click at [366, 153] on button "[DATE]" at bounding box center [367, 147] width 62 height 30
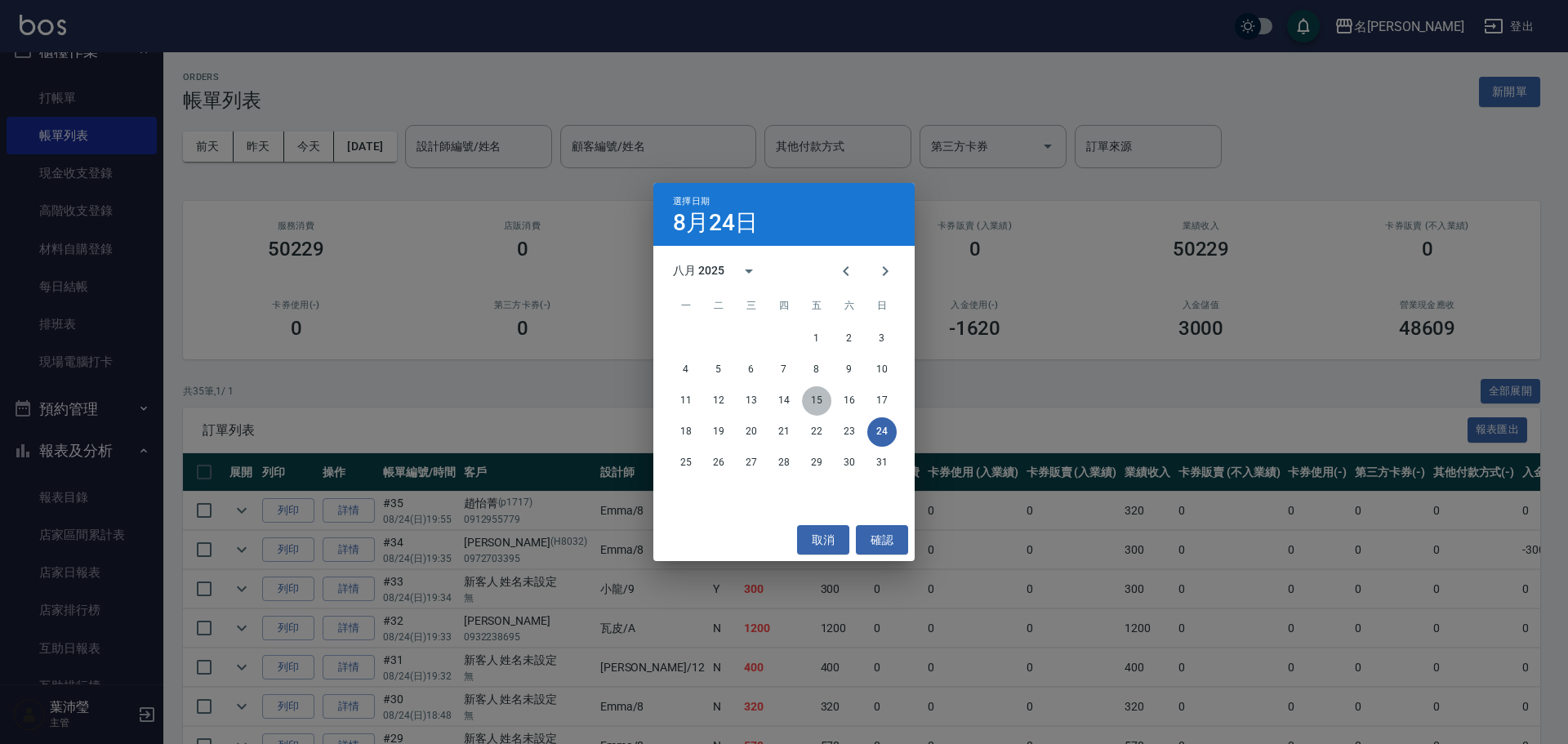
click at [821, 397] on button "15" at bounding box center [816, 400] width 29 height 29
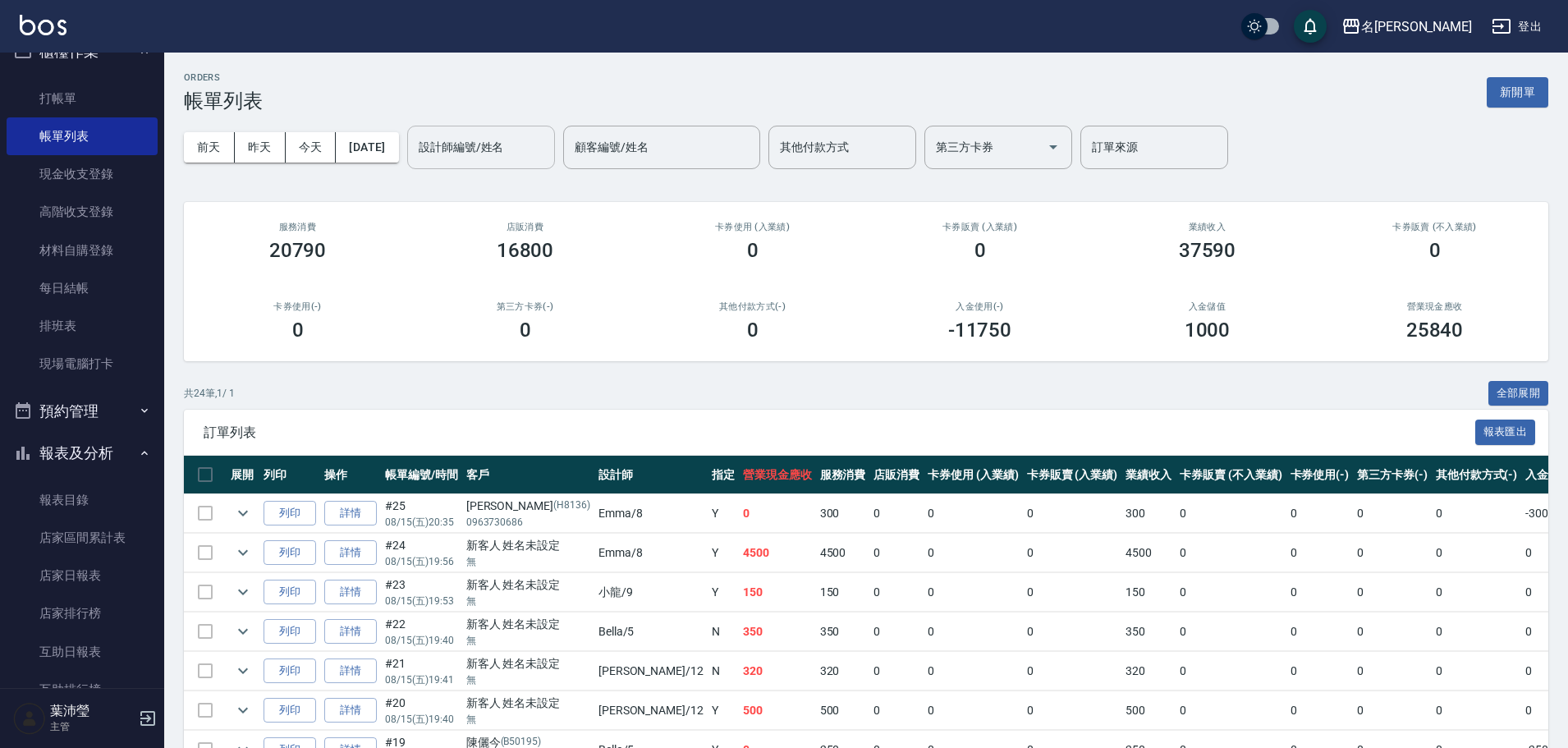
click at [483, 145] on div "設計師編號/姓名 設計師編號/姓名" at bounding box center [481, 147] width 147 height 43
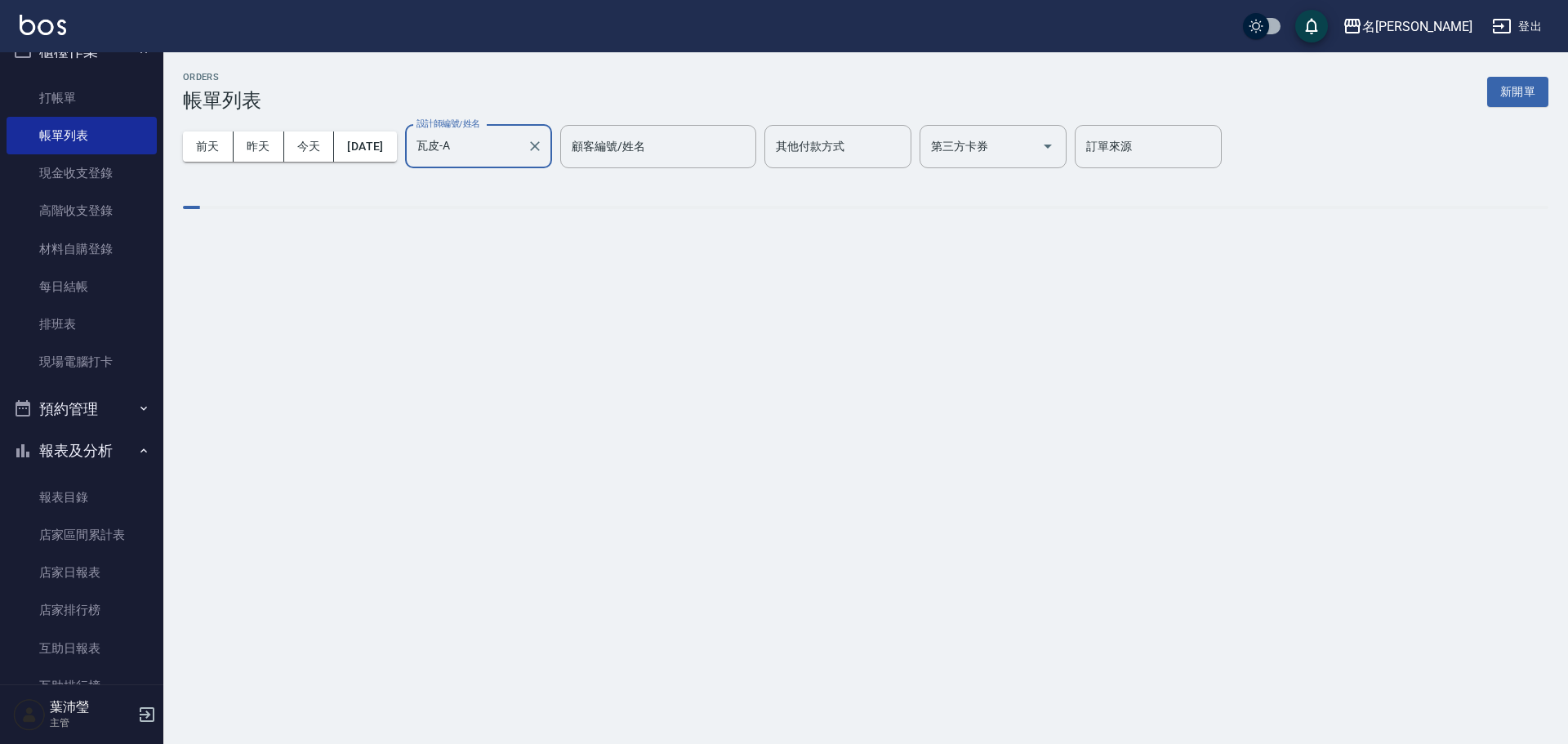
type input "瓦皮-A"
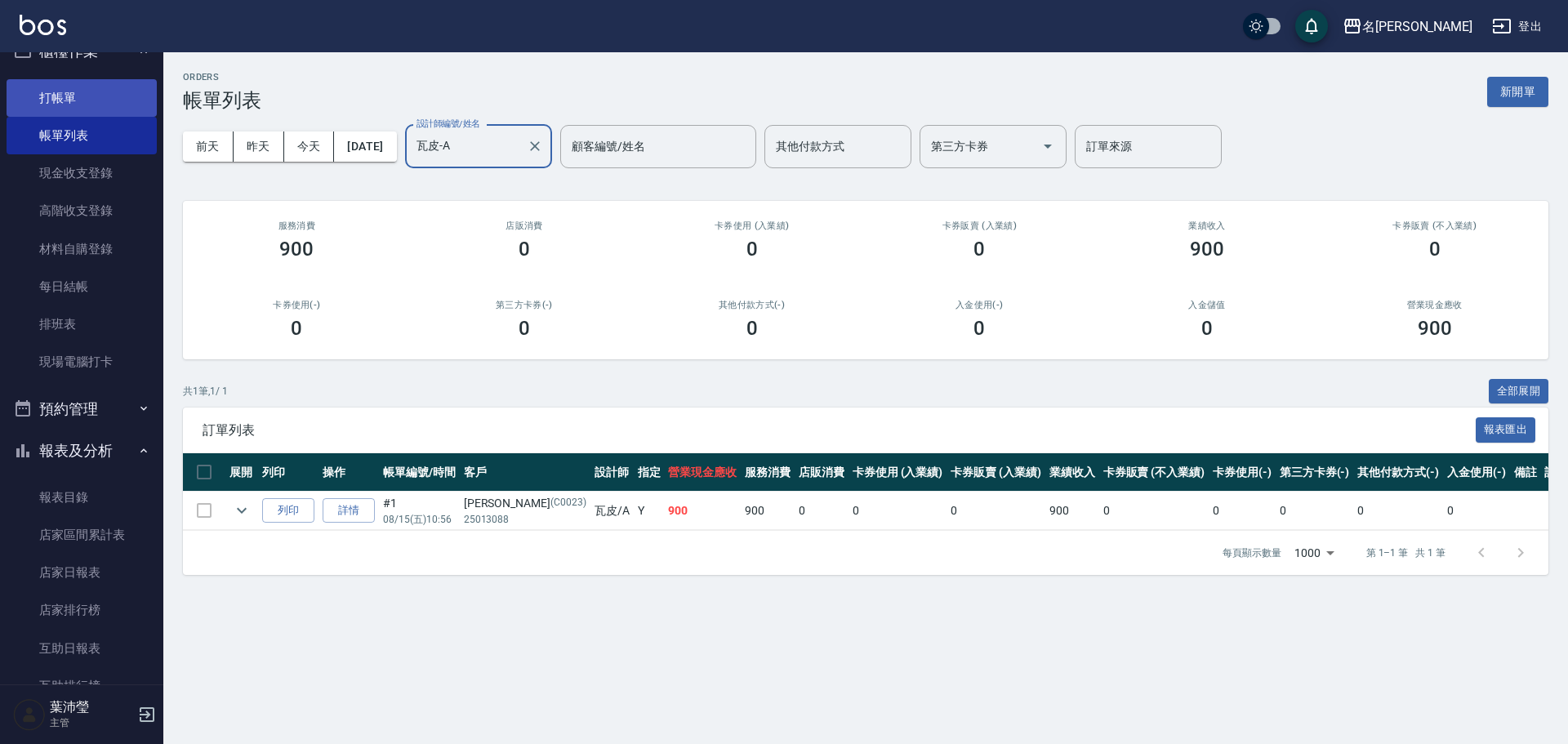
click at [77, 103] on link "打帳單" at bounding box center [82, 98] width 150 height 38
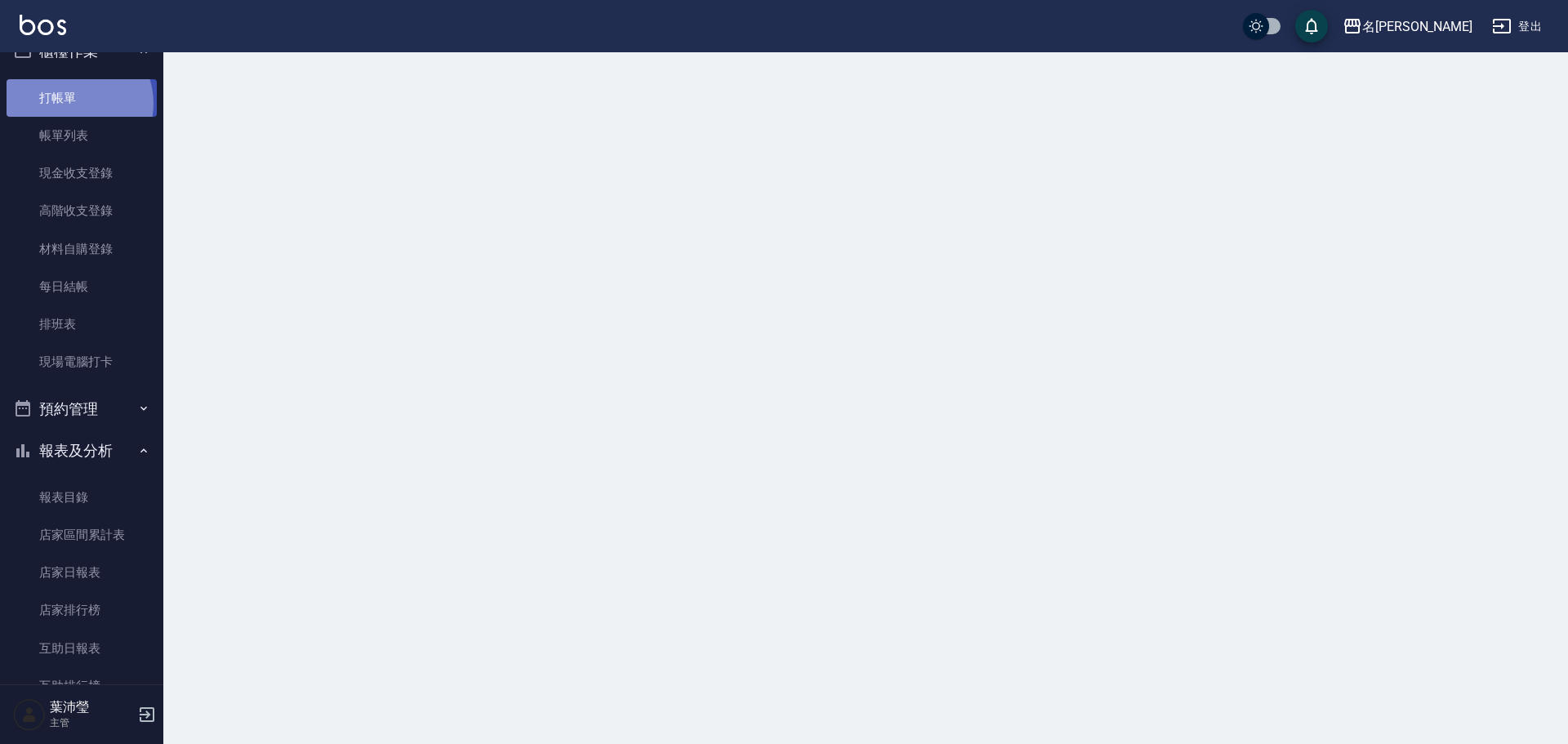
click at [77, 103] on link "打帳單" at bounding box center [82, 98] width 150 height 38
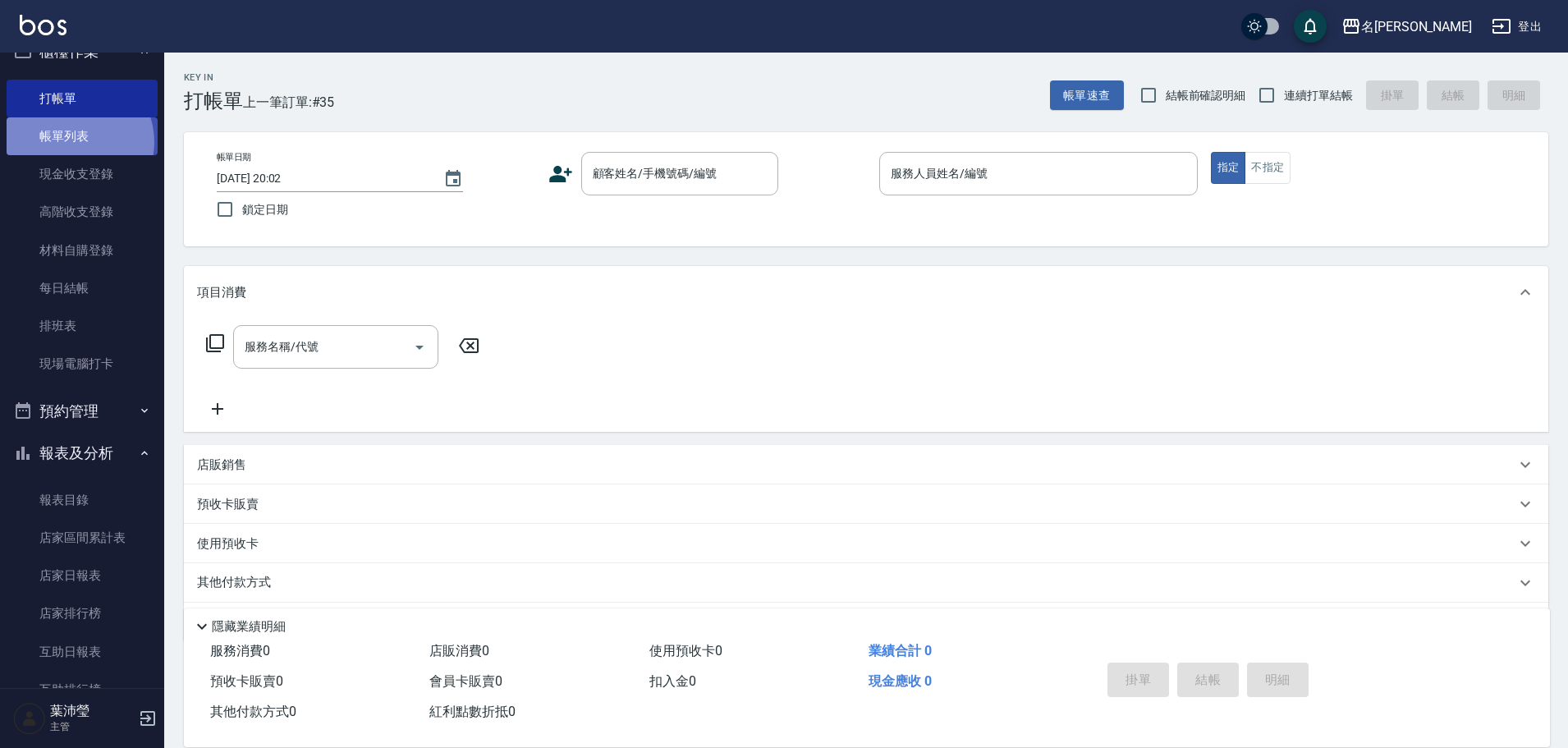
click at [73, 142] on link "帳單列表" at bounding box center [82, 136] width 151 height 38
drag, startPoint x: 73, startPoint y: 142, endPoint x: 27, endPoint y: 518, distance: 378.8
click at [74, 143] on link "帳單列表" at bounding box center [82, 136] width 151 height 38
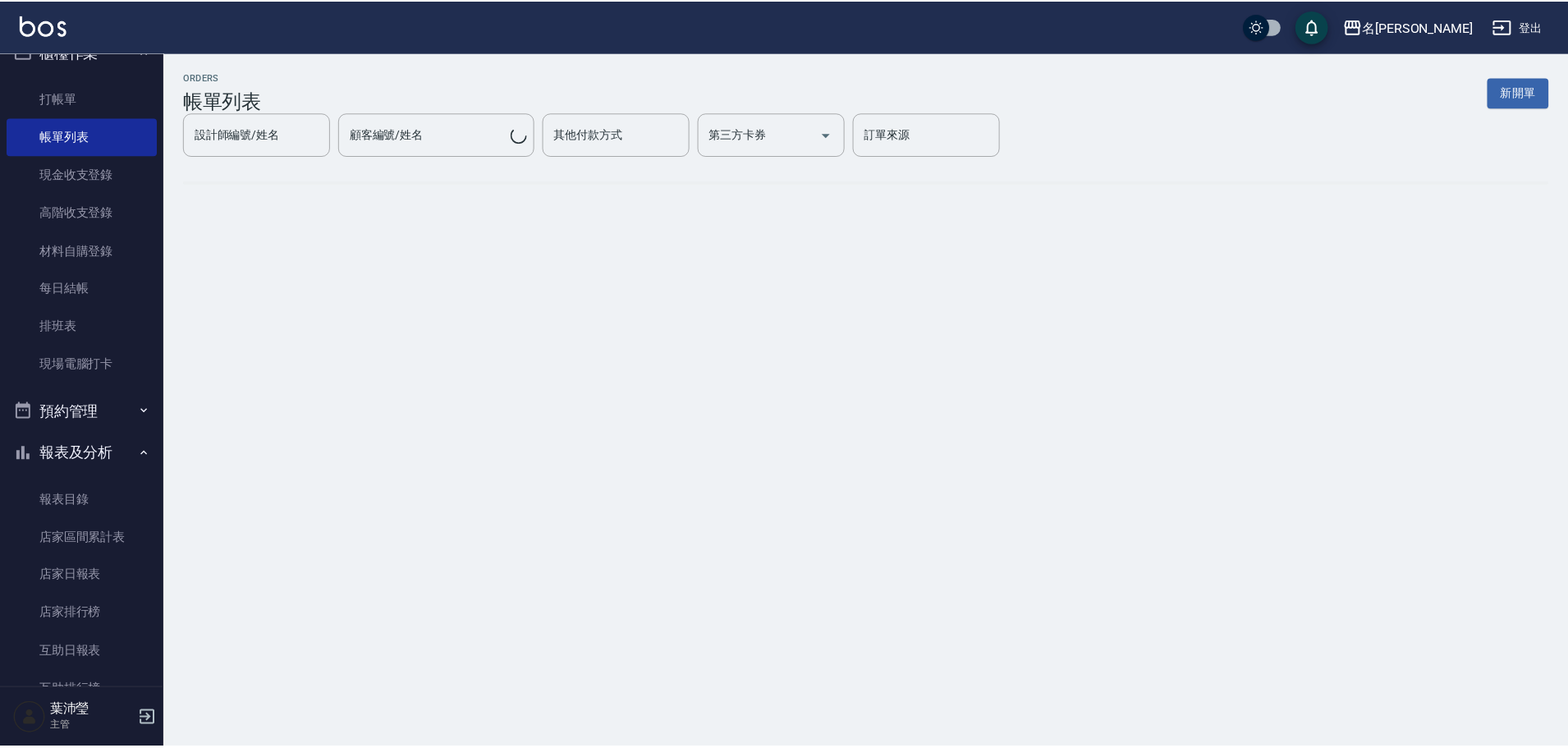
scroll to position [193, 0]
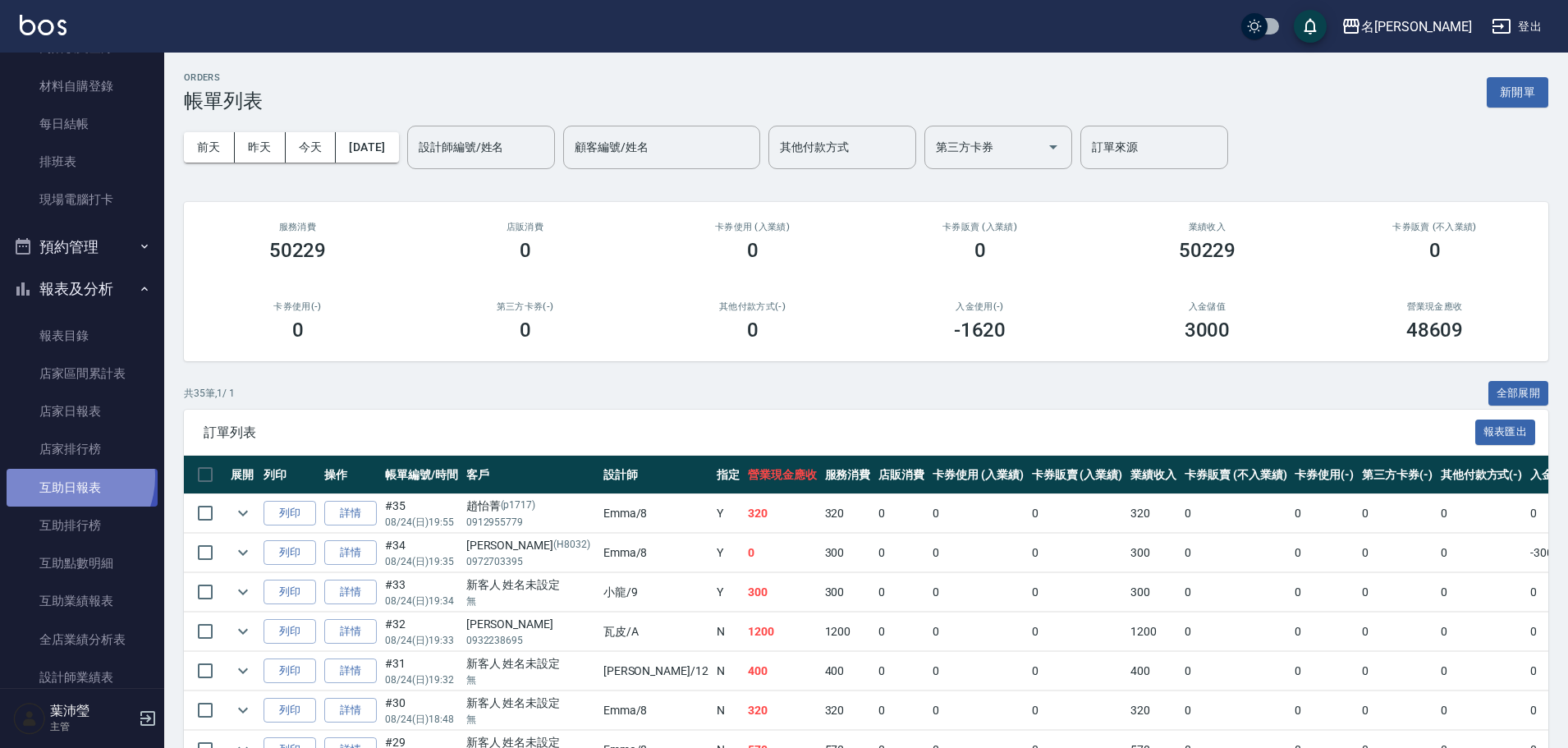
click at [63, 476] on link "互助日報表" at bounding box center [82, 487] width 151 height 38
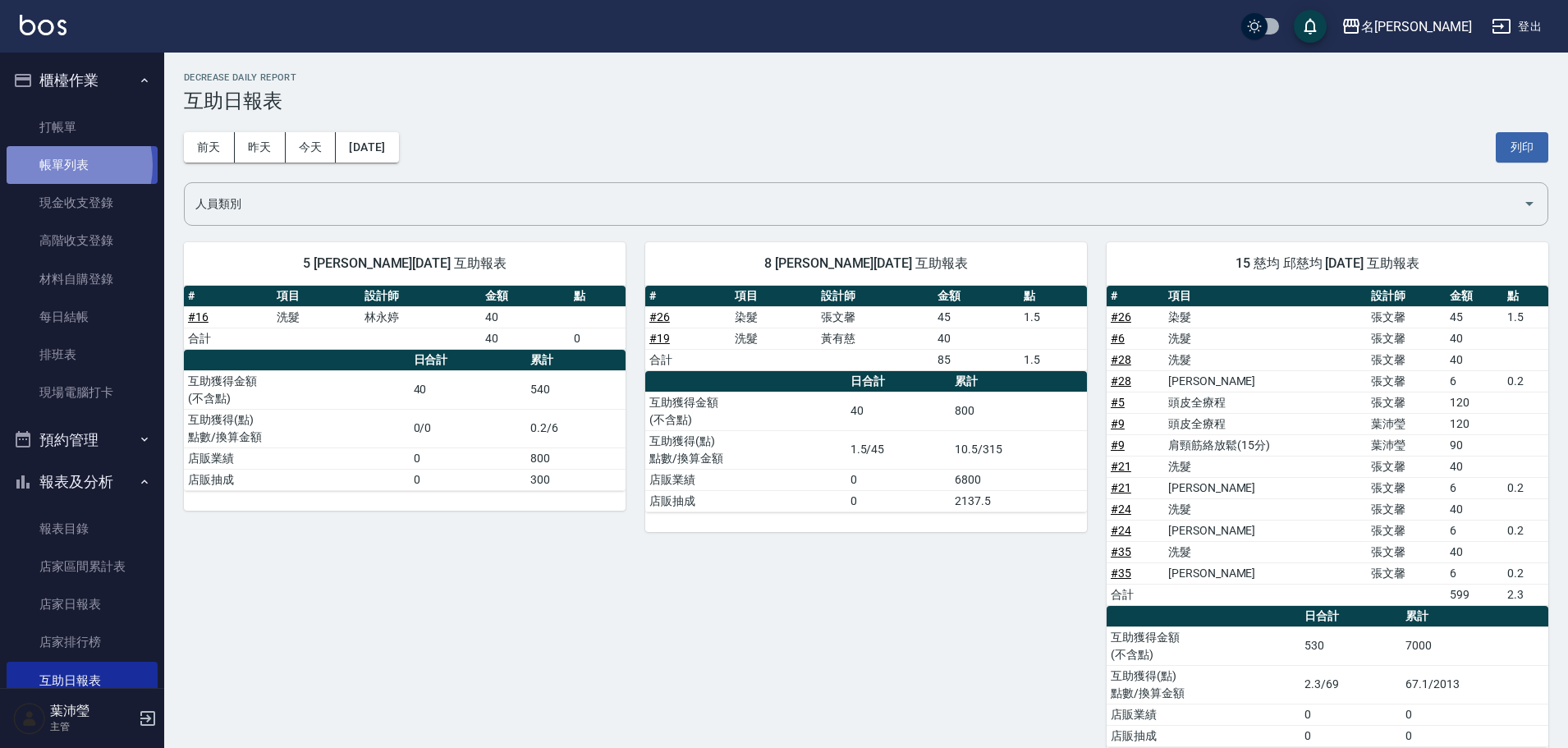
click at [58, 166] on link "帳單列表" at bounding box center [82, 165] width 151 height 38
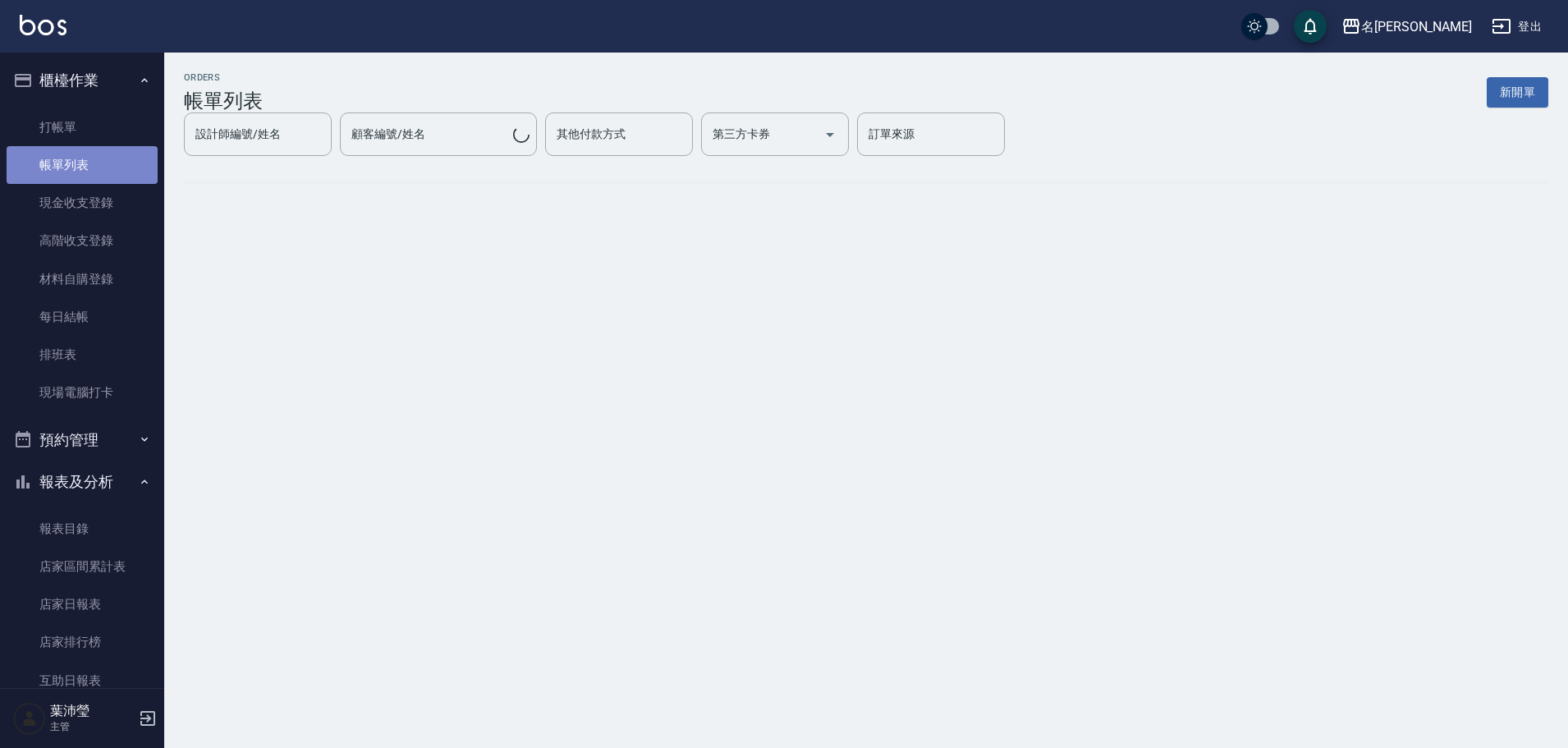
click at [83, 159] on link "帳單列表" at bounding box center [82, 165] width 151 height 38
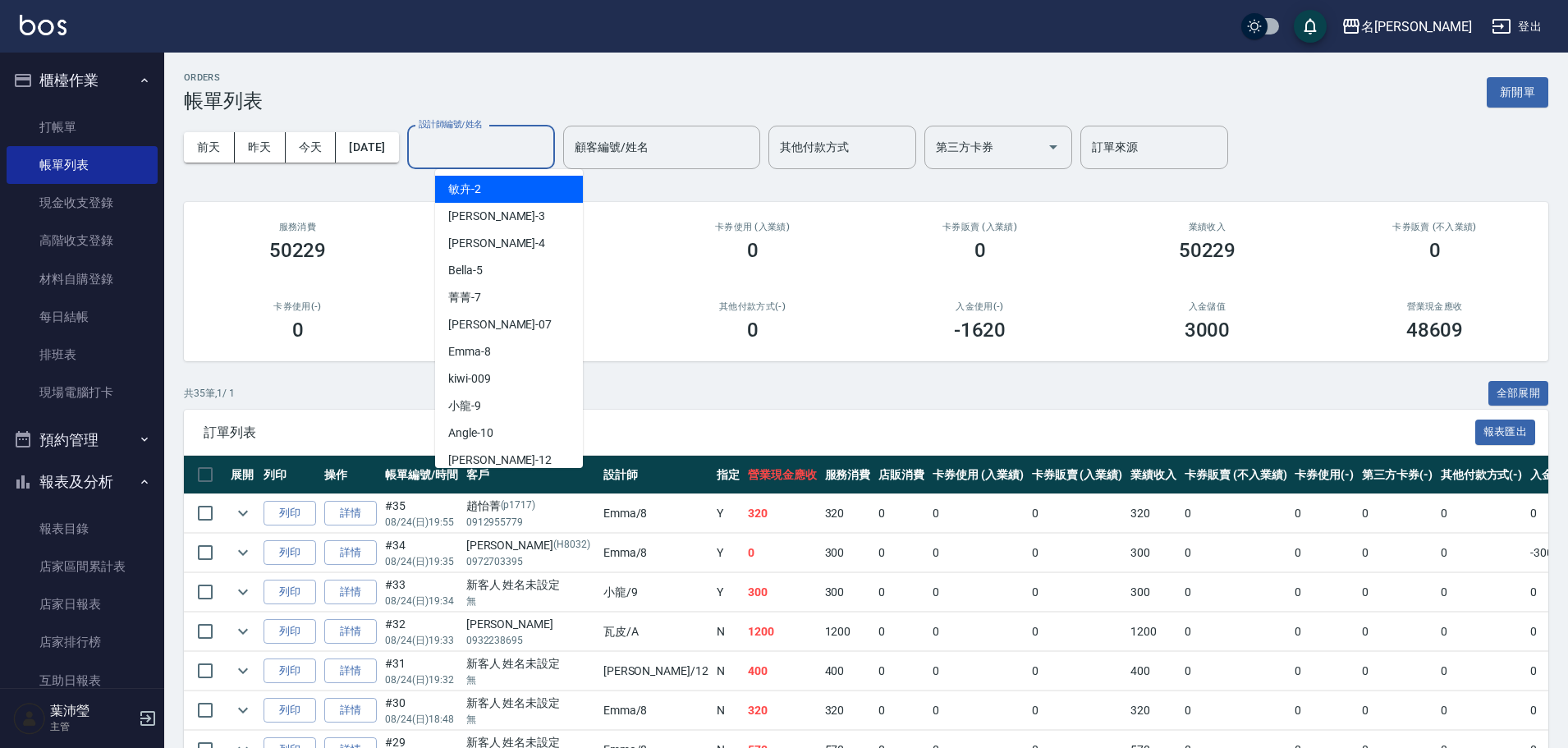
click at [522, 151] on input "設計師編號/姓名" at bounding box center [481, 147] width 133 height 28
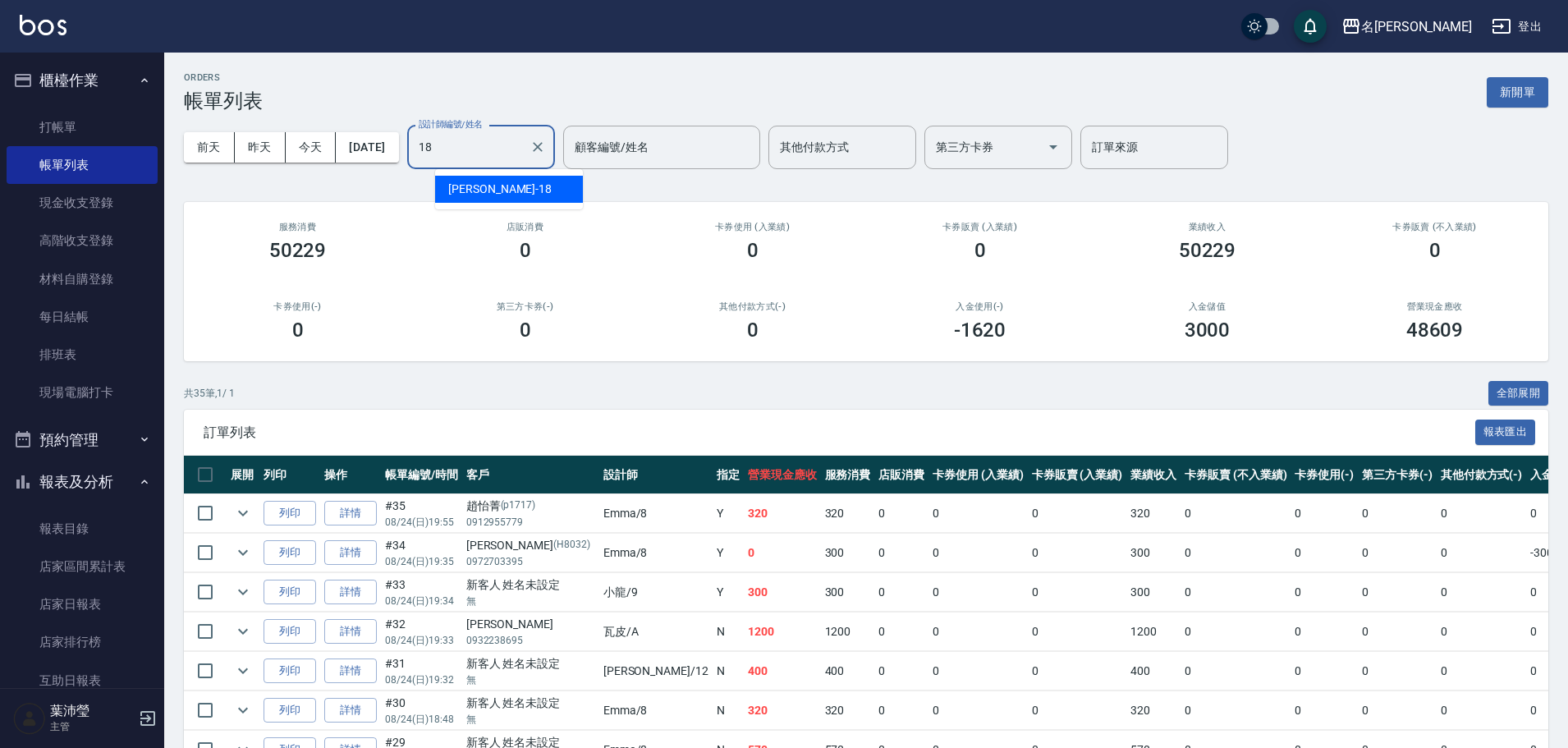
type input "1"
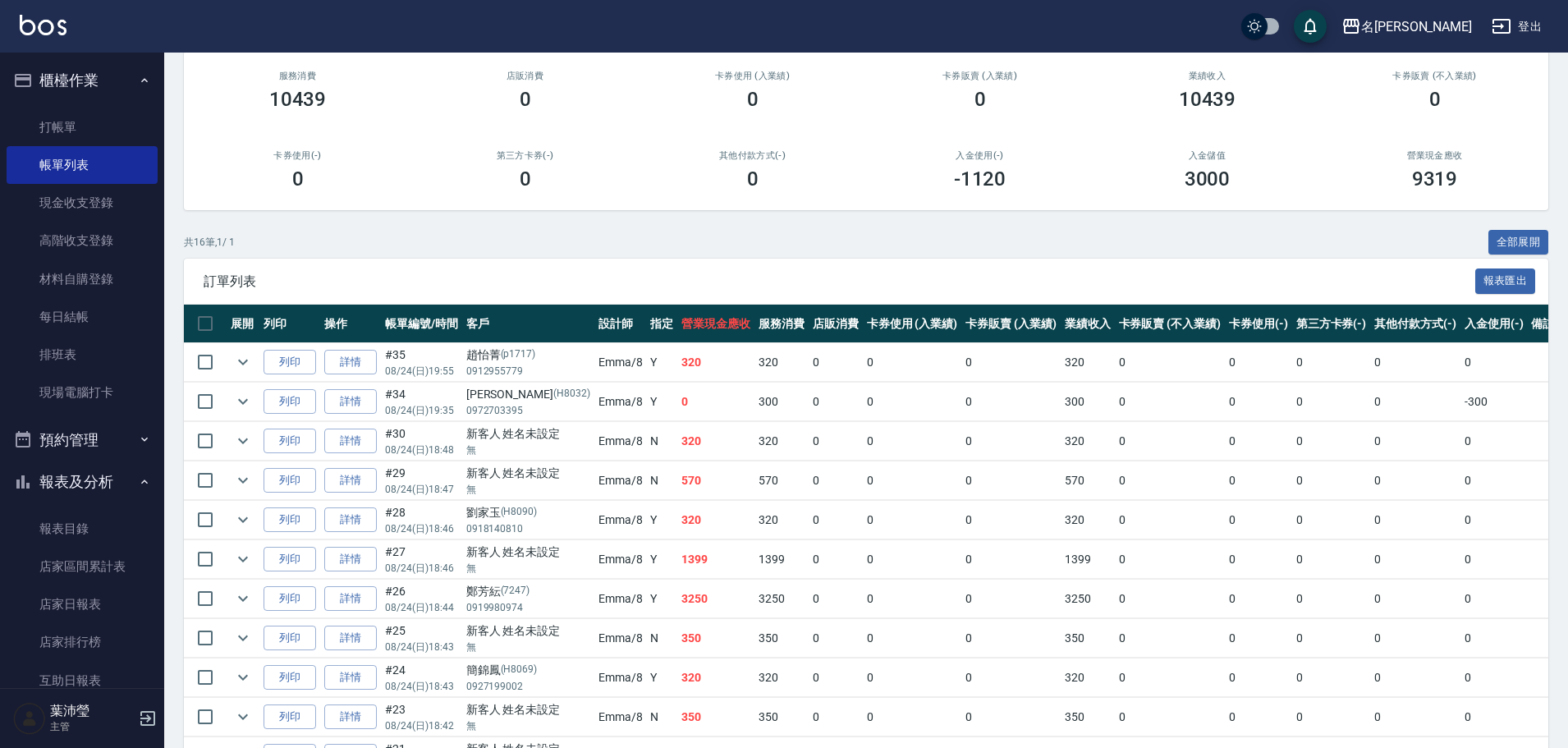
scroll to position [246, 0]
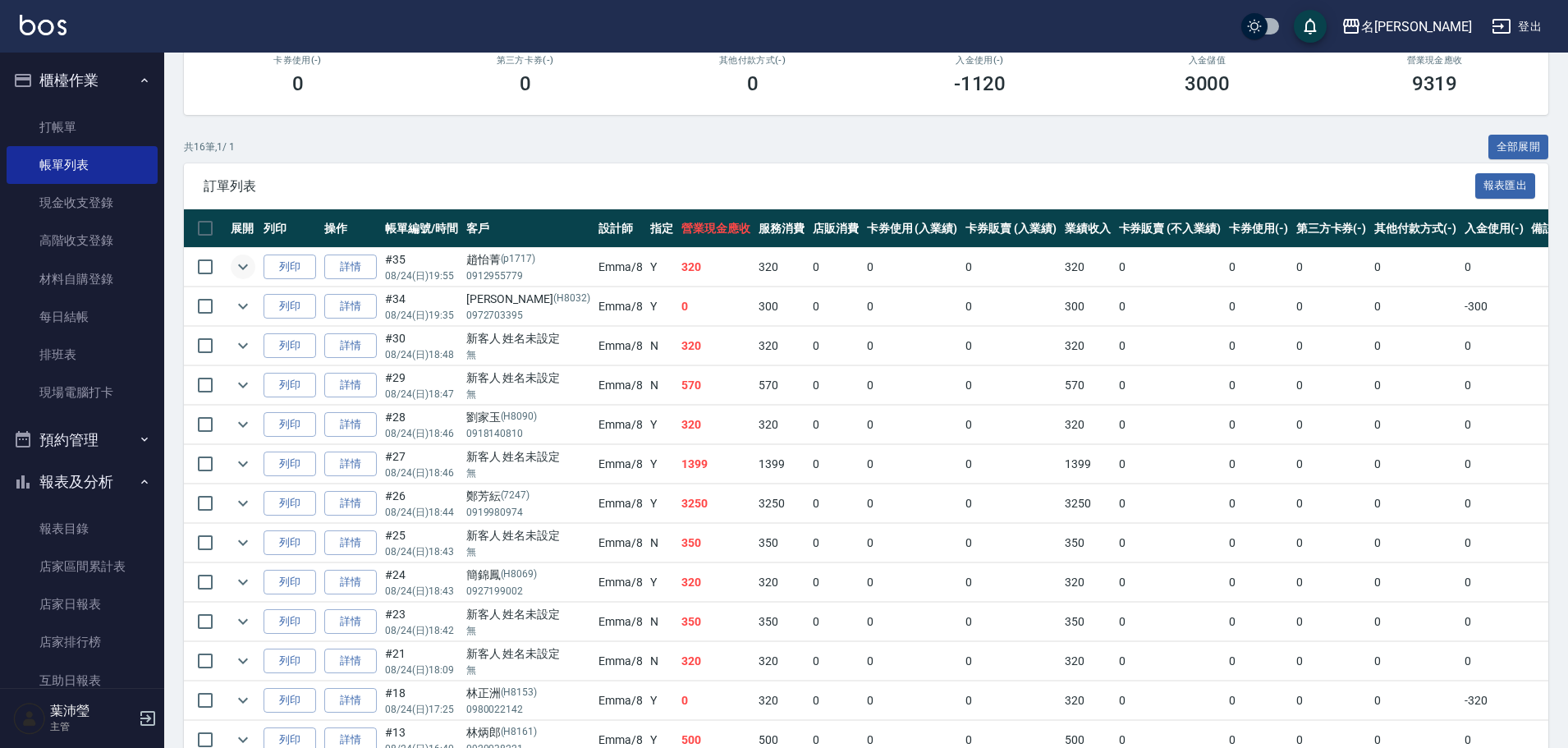
type input "Emma-8"
click at [239, 268] on icon "expand row" at bounding box center [243, 266] width 20 height 20
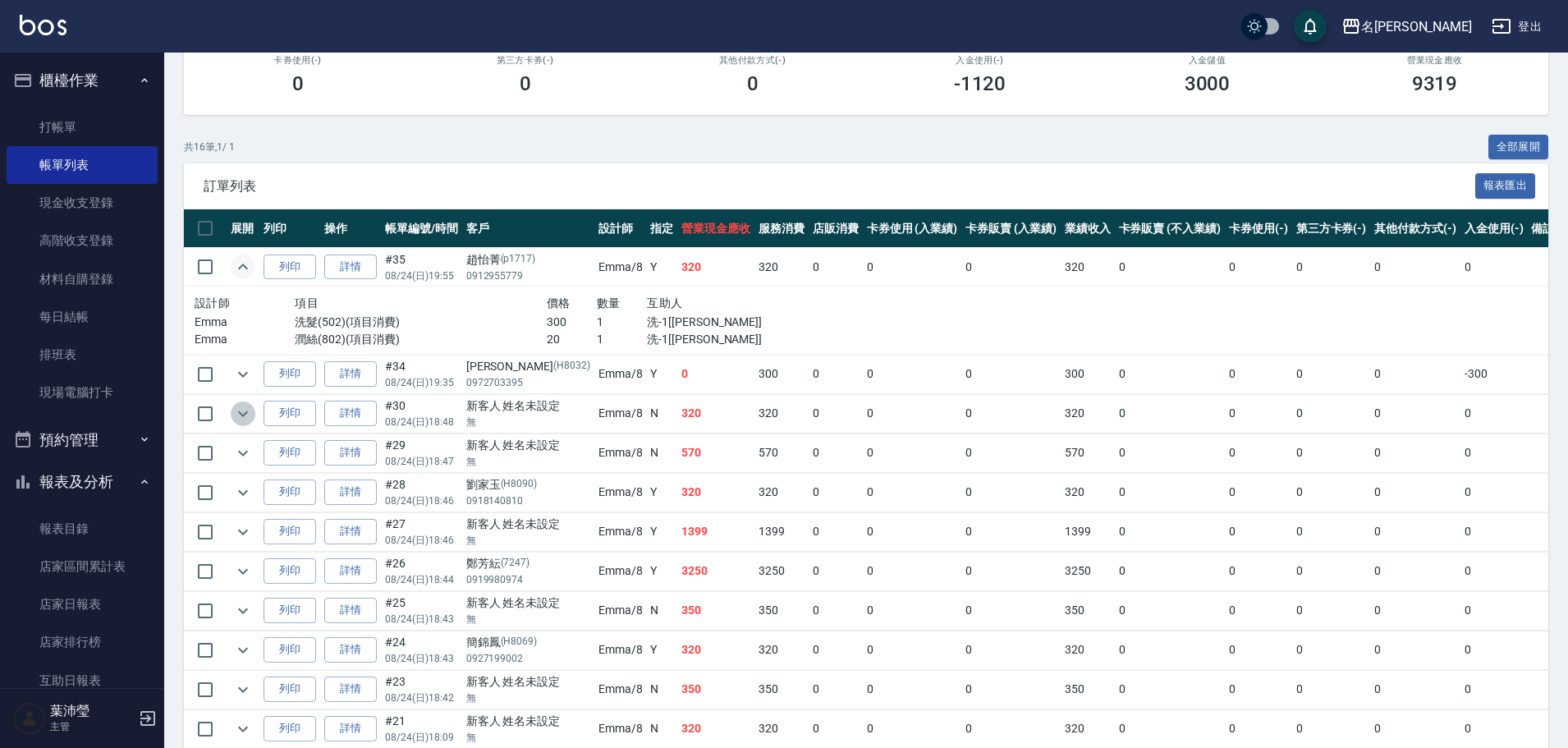
click at [233, 412] on icon "expand row" at bounding box center [243, 414] width 20 height 20
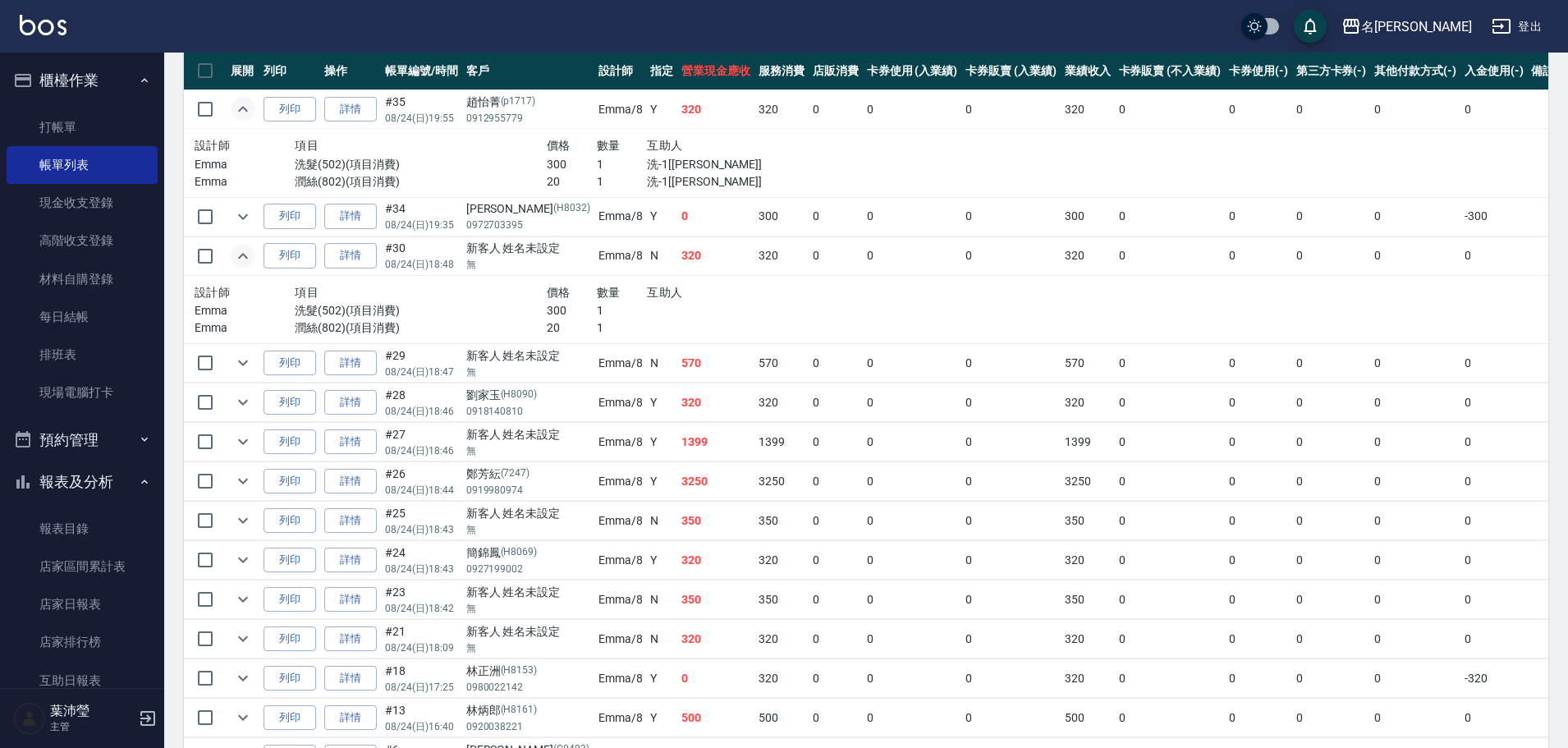
scroll to position [411, 0]
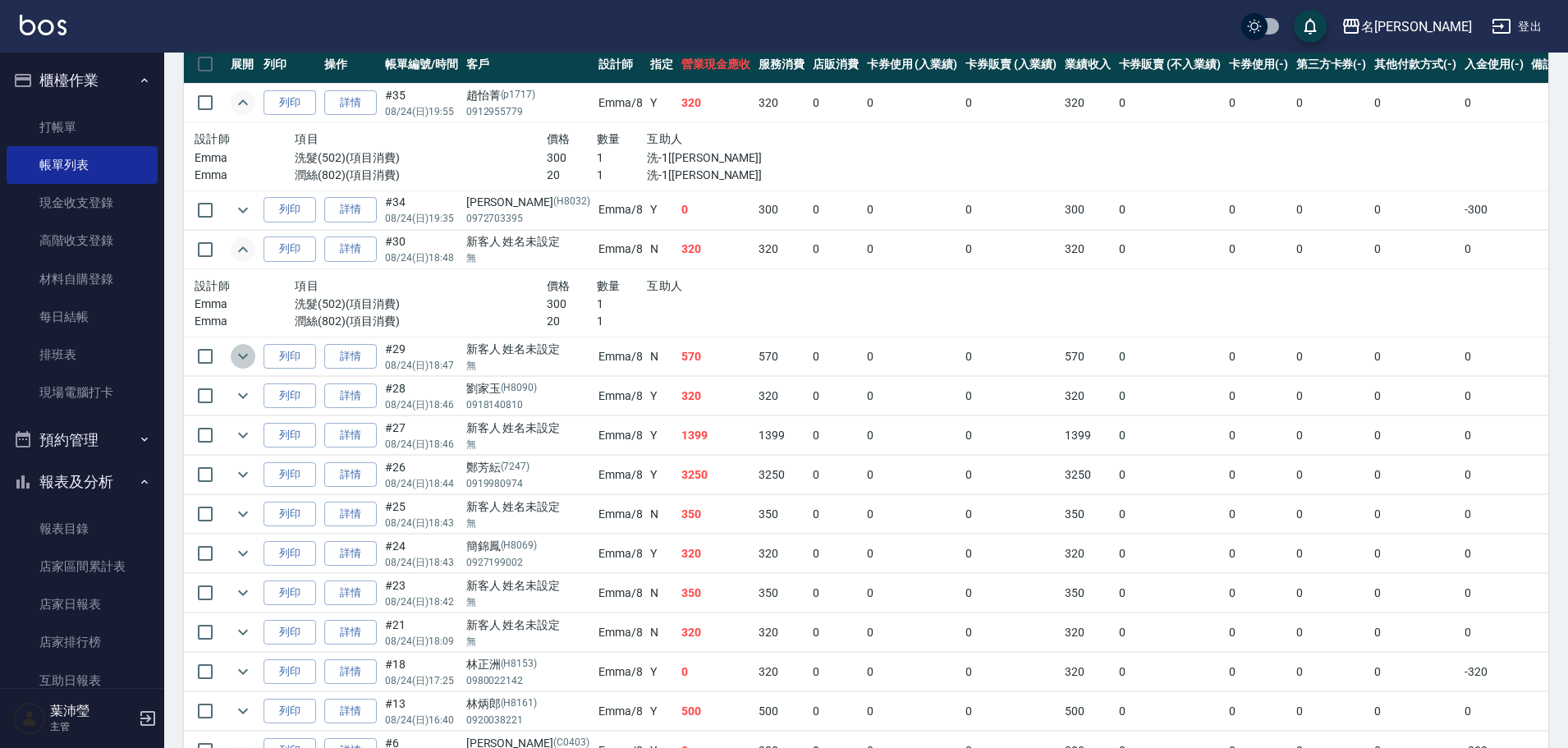
click at [242, 352] on icon "expand row" at bounding box center [243, 356] width 20 height 20
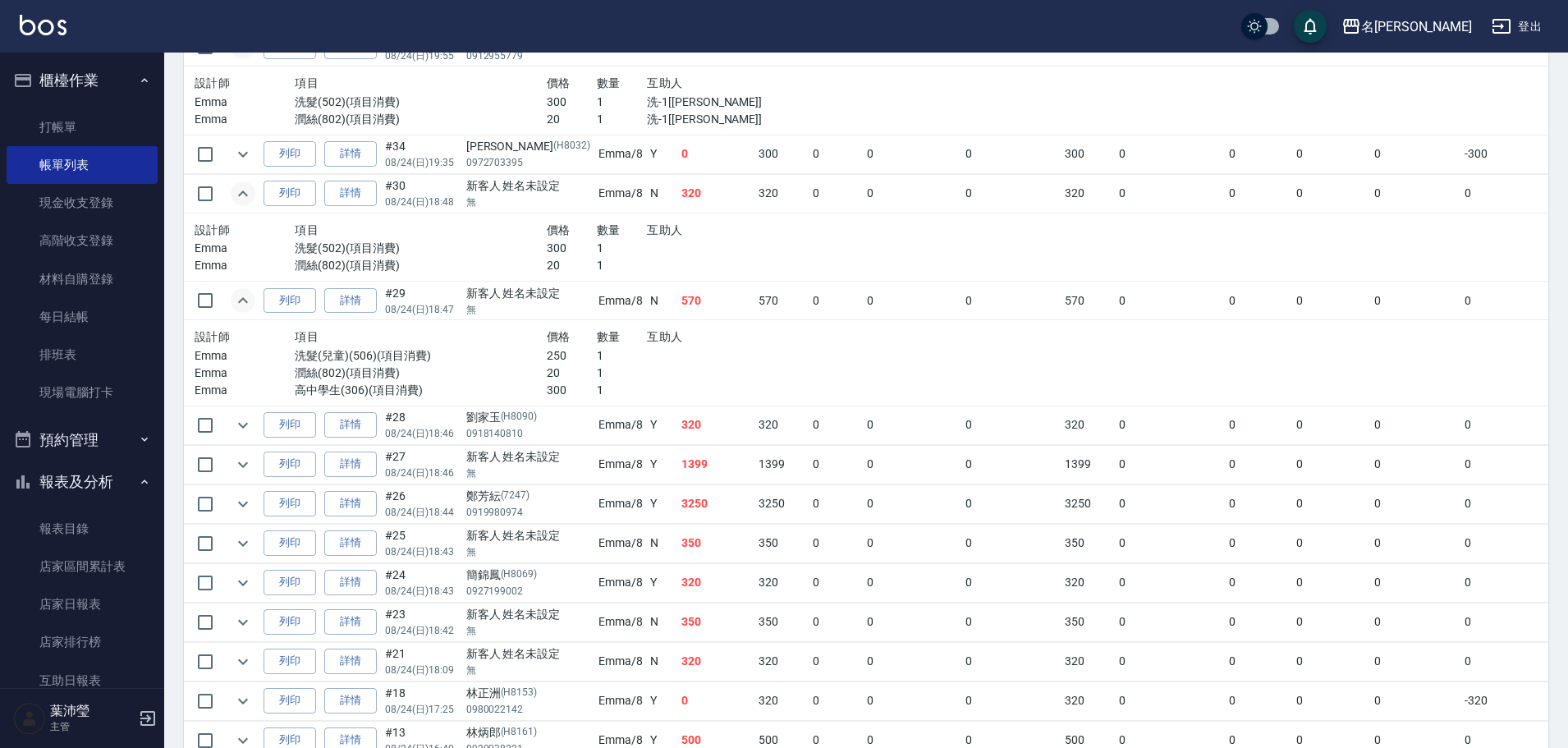
scroll to position [493, 0]
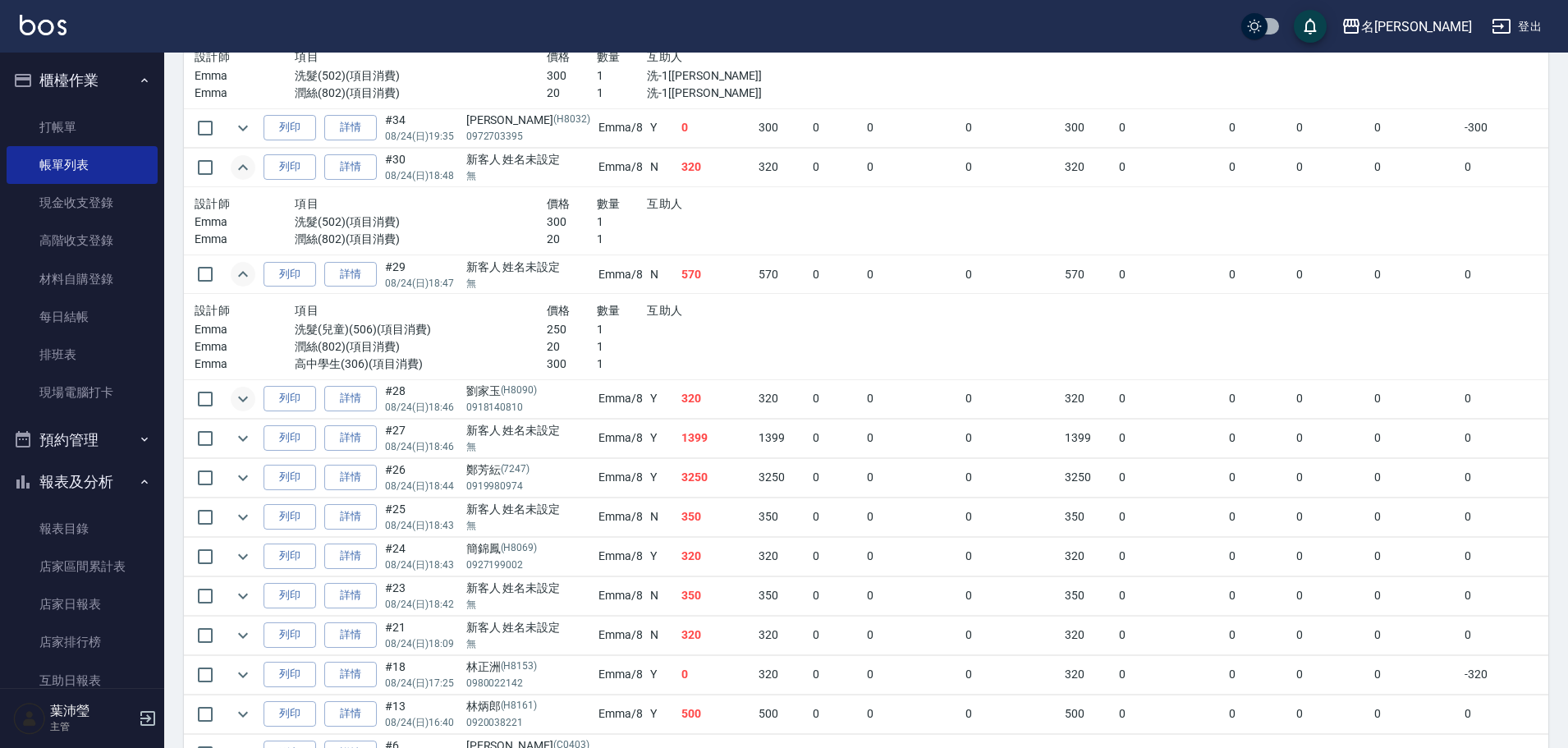
click at [240, 399] on icon "expand row" at bounding box center [243, 399] width 20 height 20
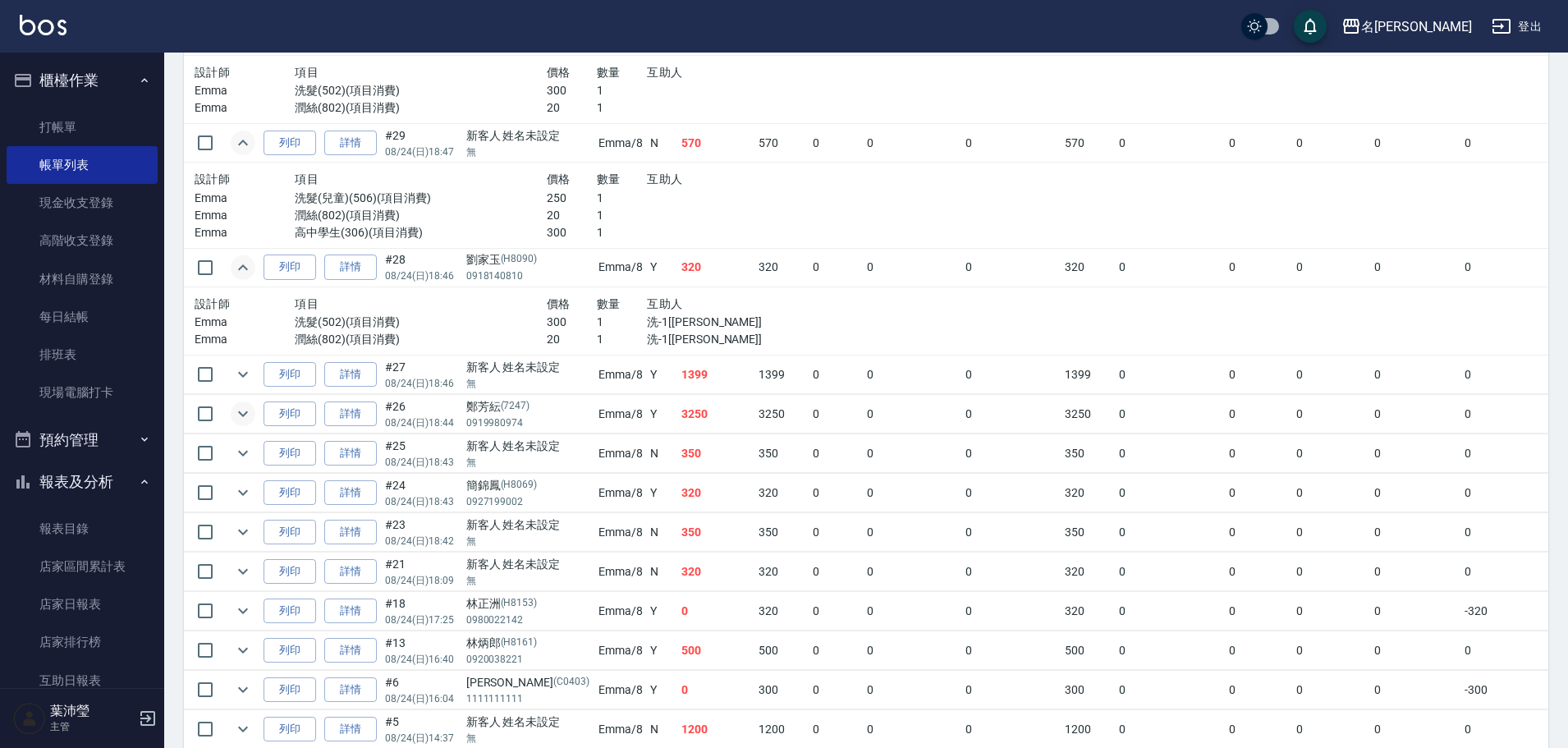
scroll to position [656, 0]
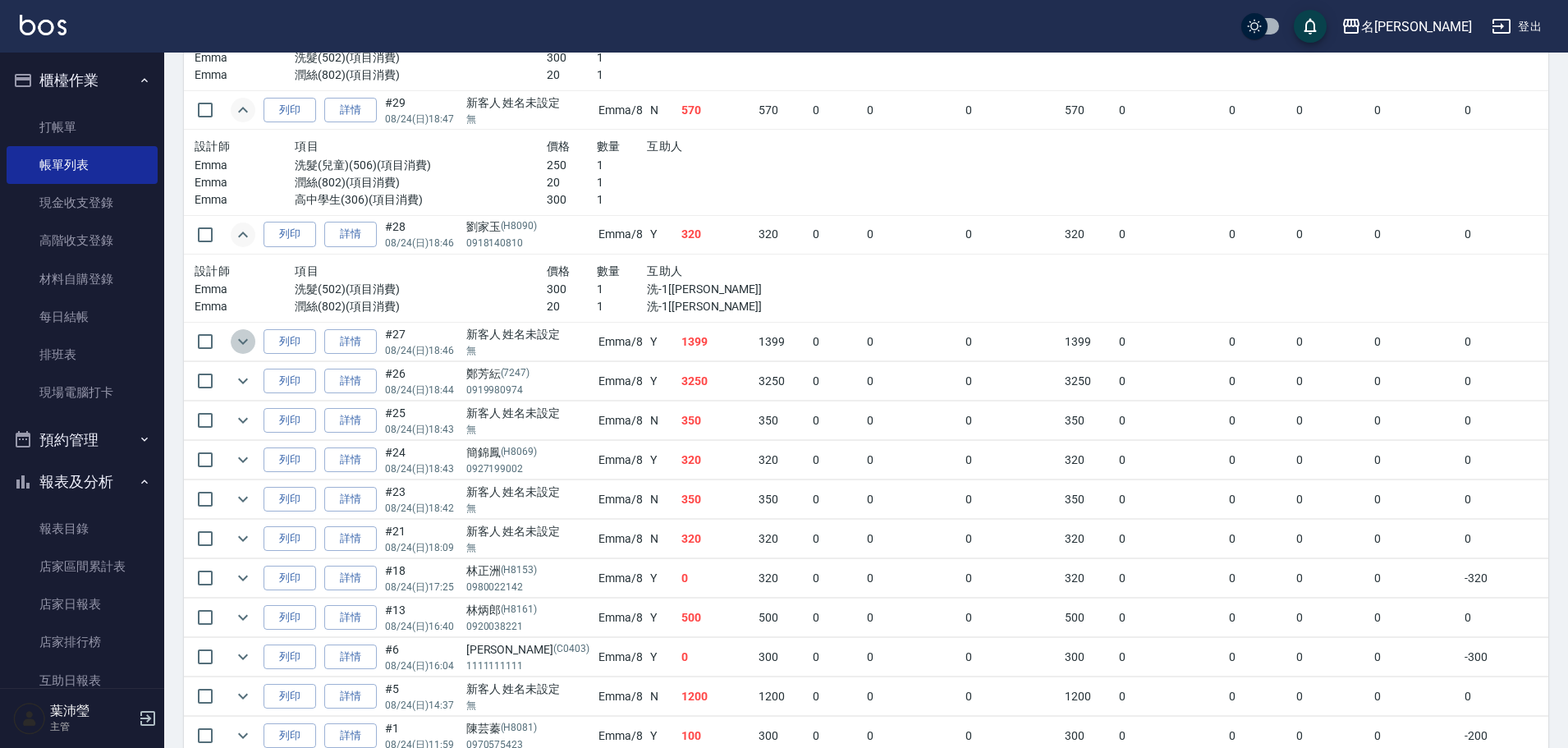
click at [244, 346] on icon "expand row" at bounding box center [243, 341] width 20 height 20
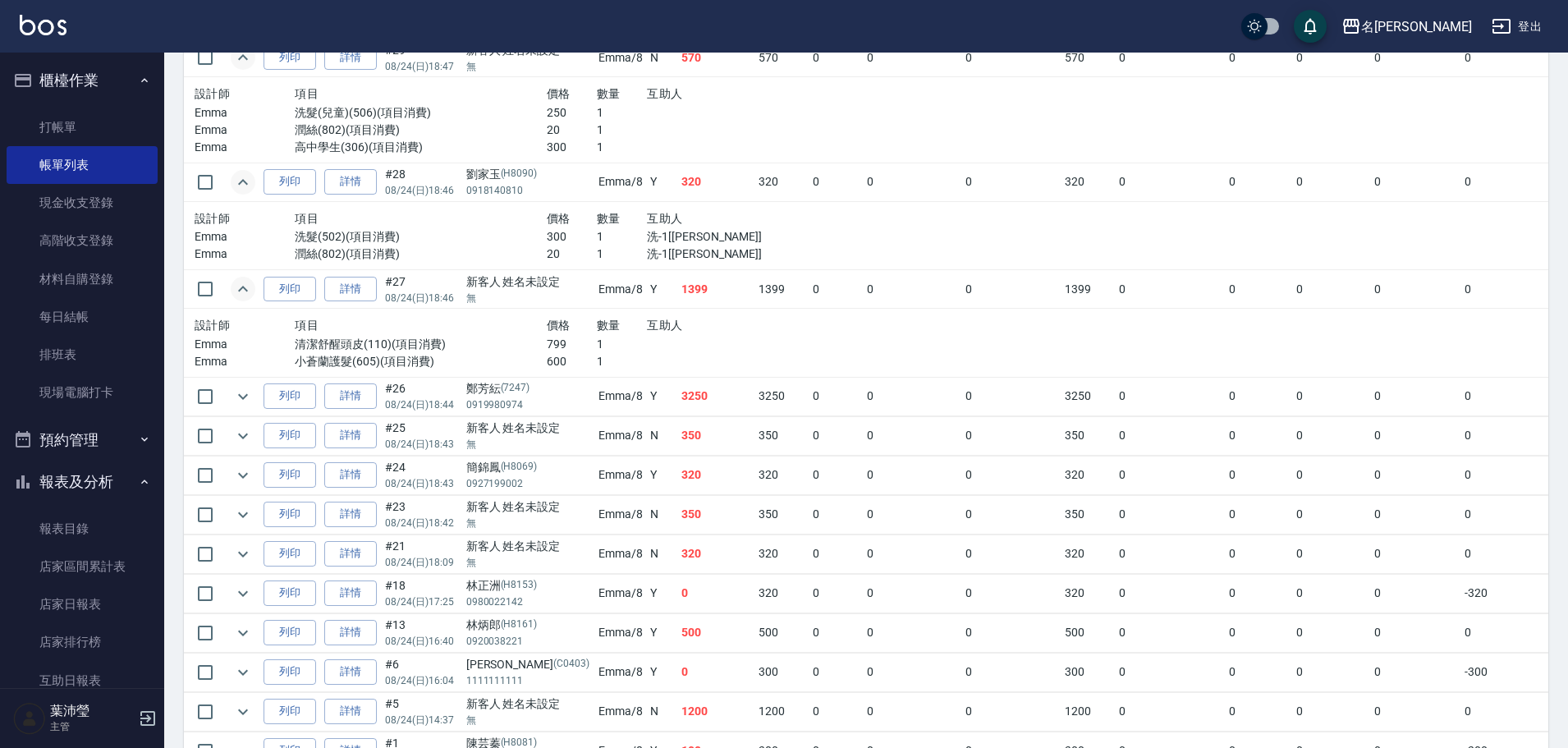
scroll to position [739, 0]
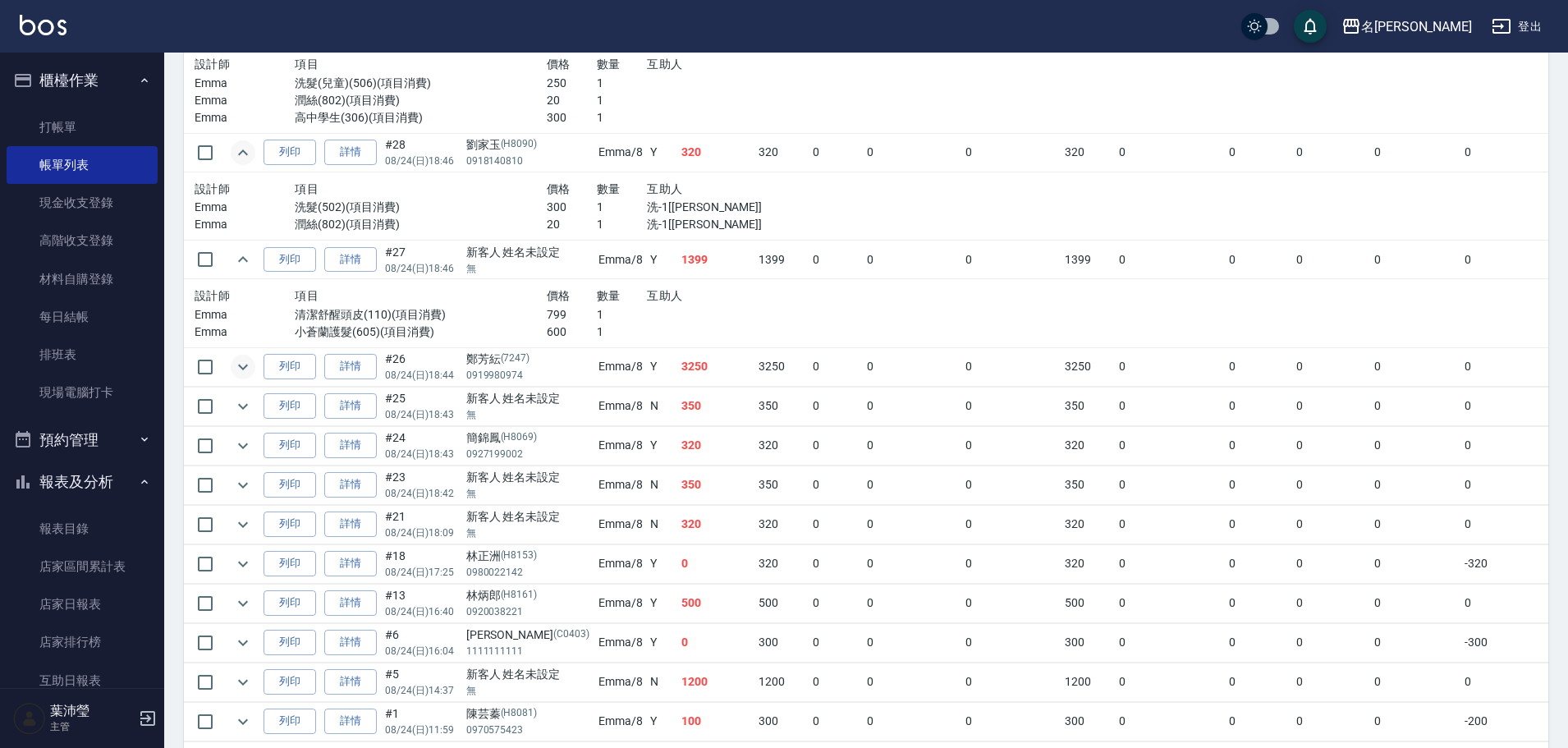
click at [247, 370] on icon "expand row" at bounding box center [243, 366] width 20 height 20
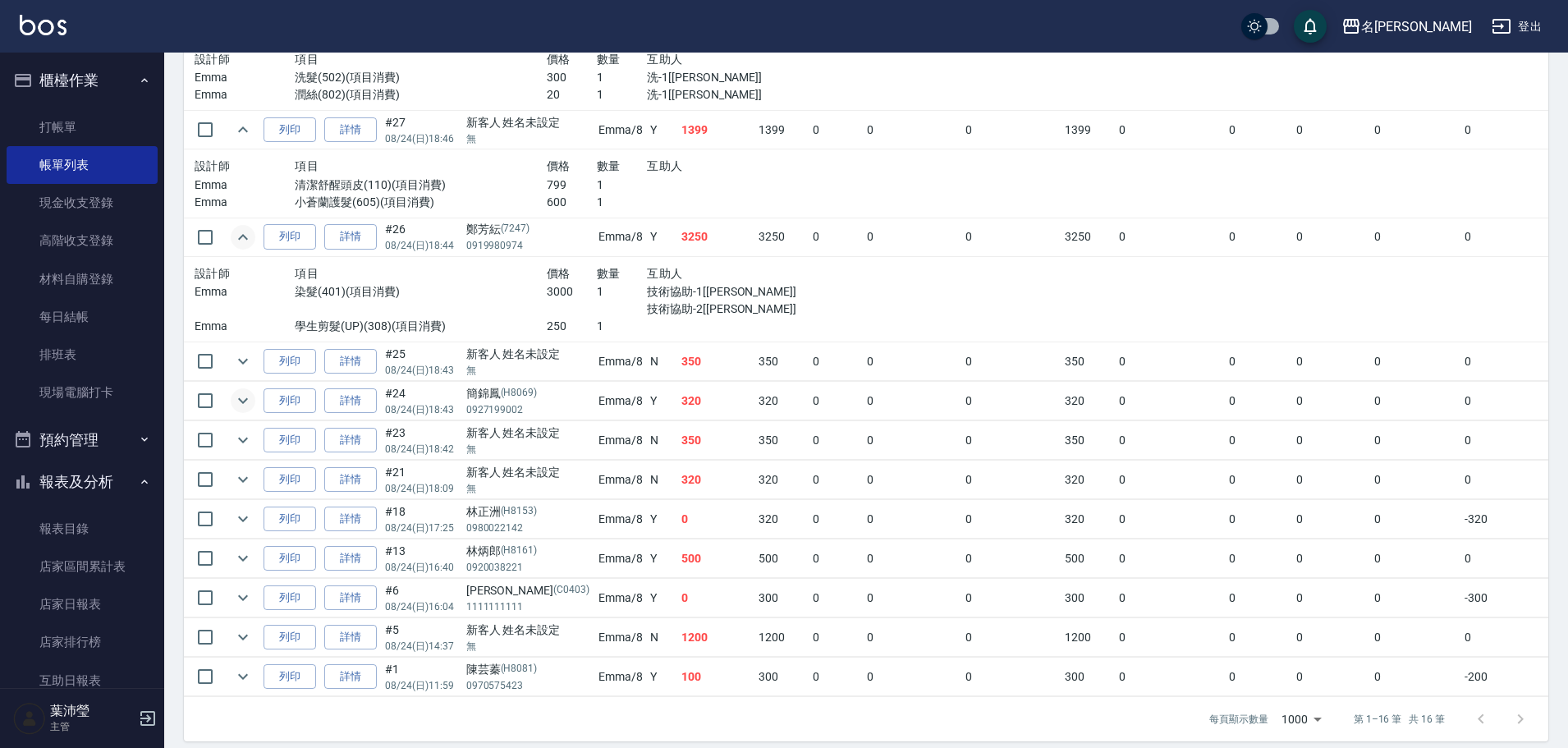
scroll to position [894, 0]
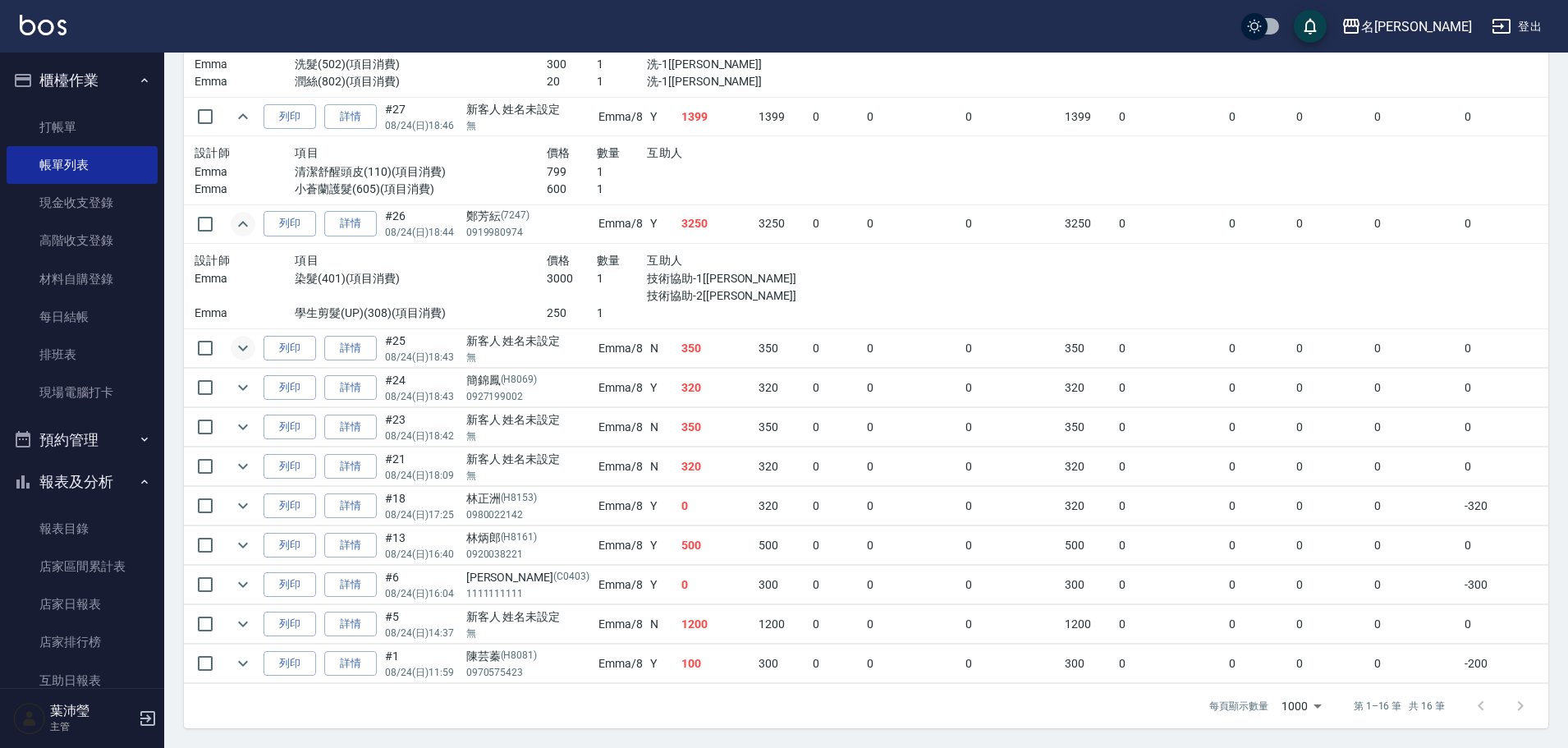
click at [243, 346] on icon "expand row" at bounding box center [243, 348] width 9 height 6
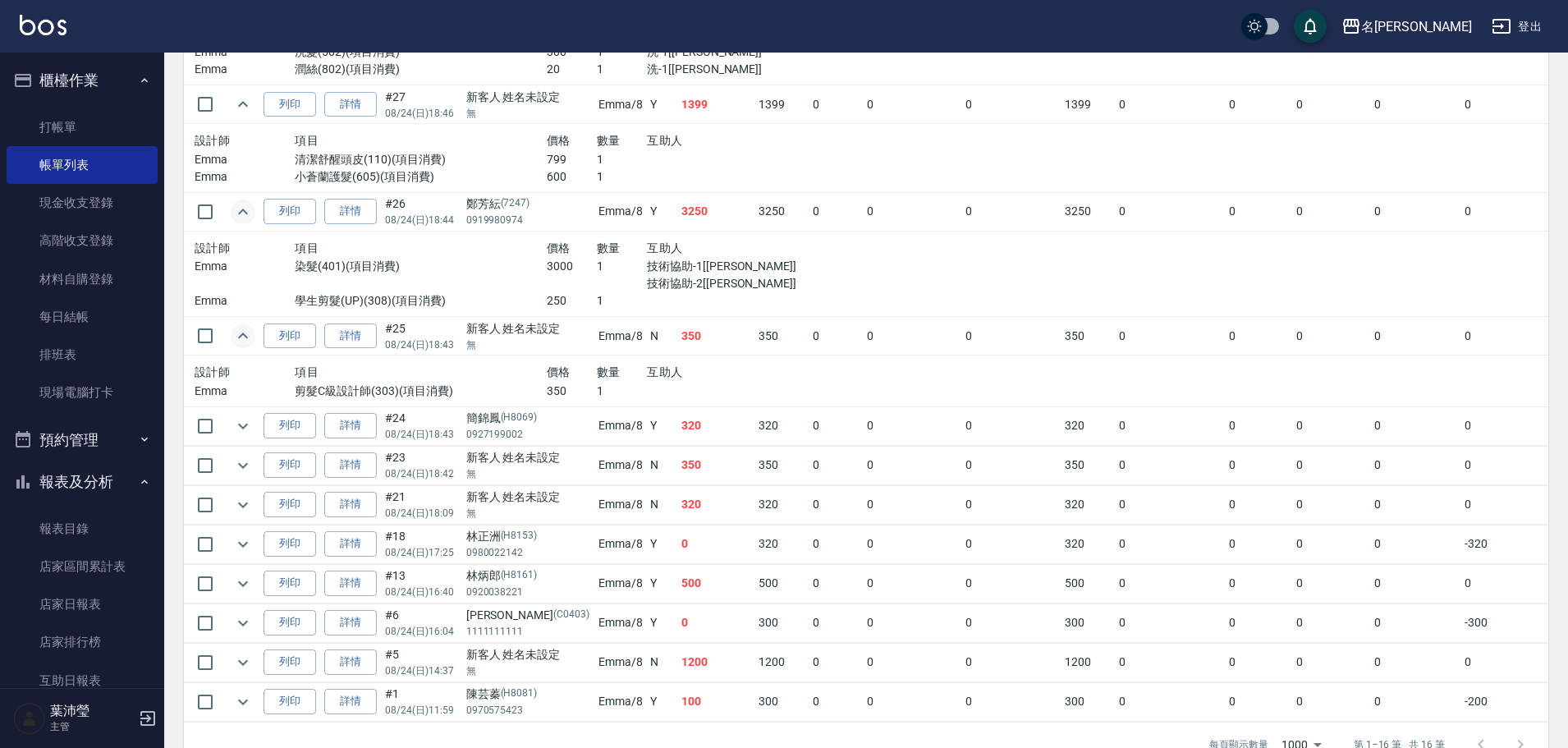
scroll to position [945, 0]
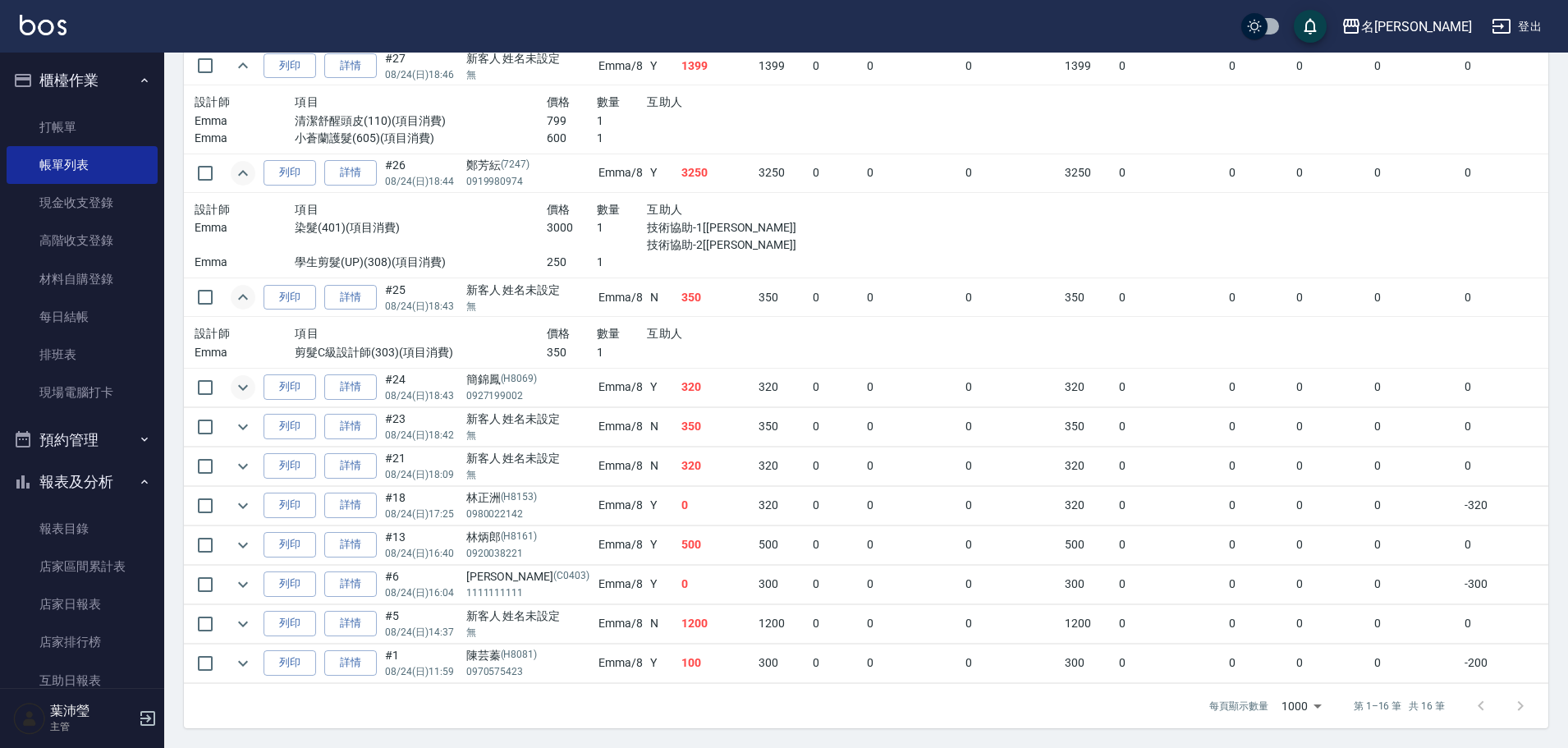
click at [240, 378] on icon "expand row" at bounding box center [243, 387] width 20 height 20
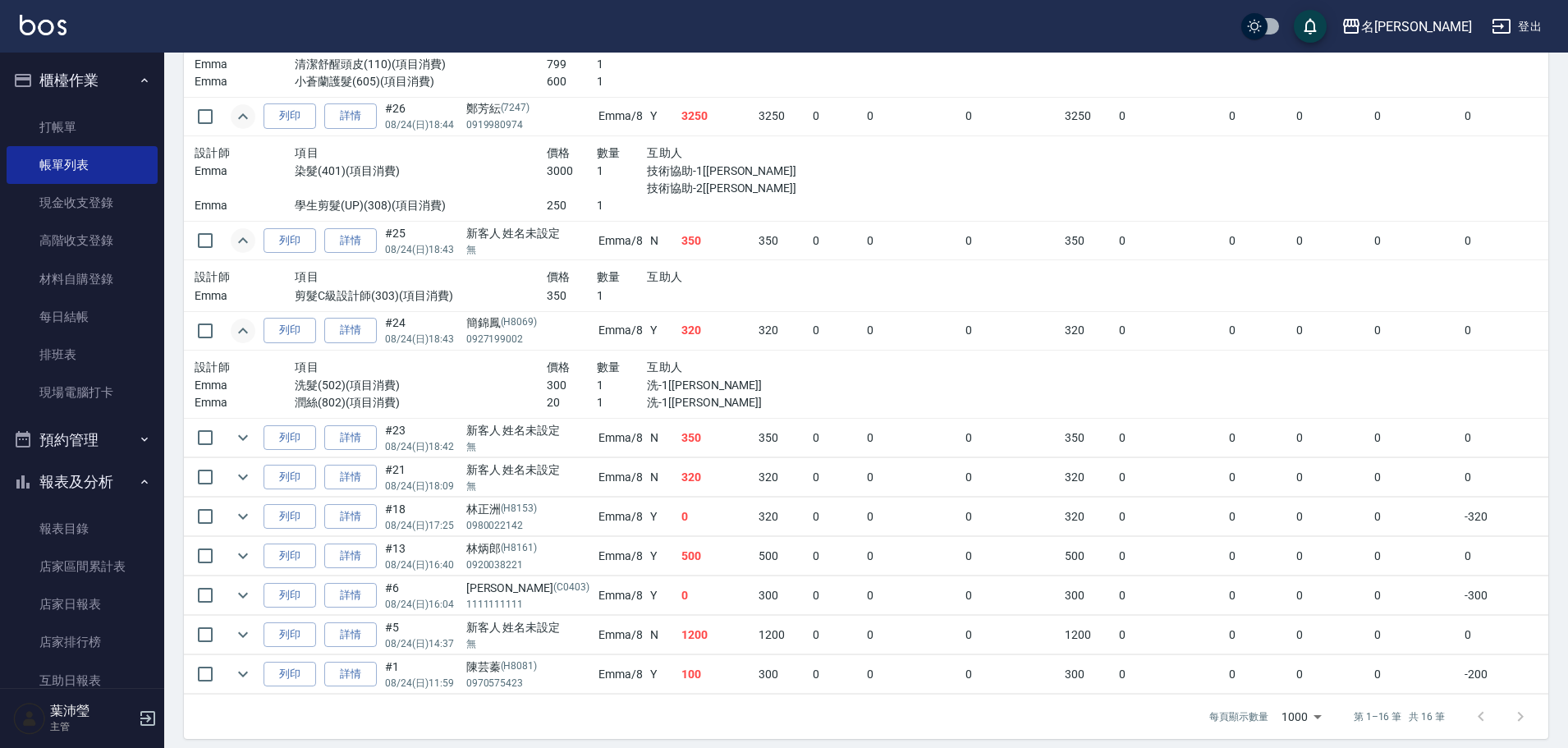
scroll to position [1012, 0]
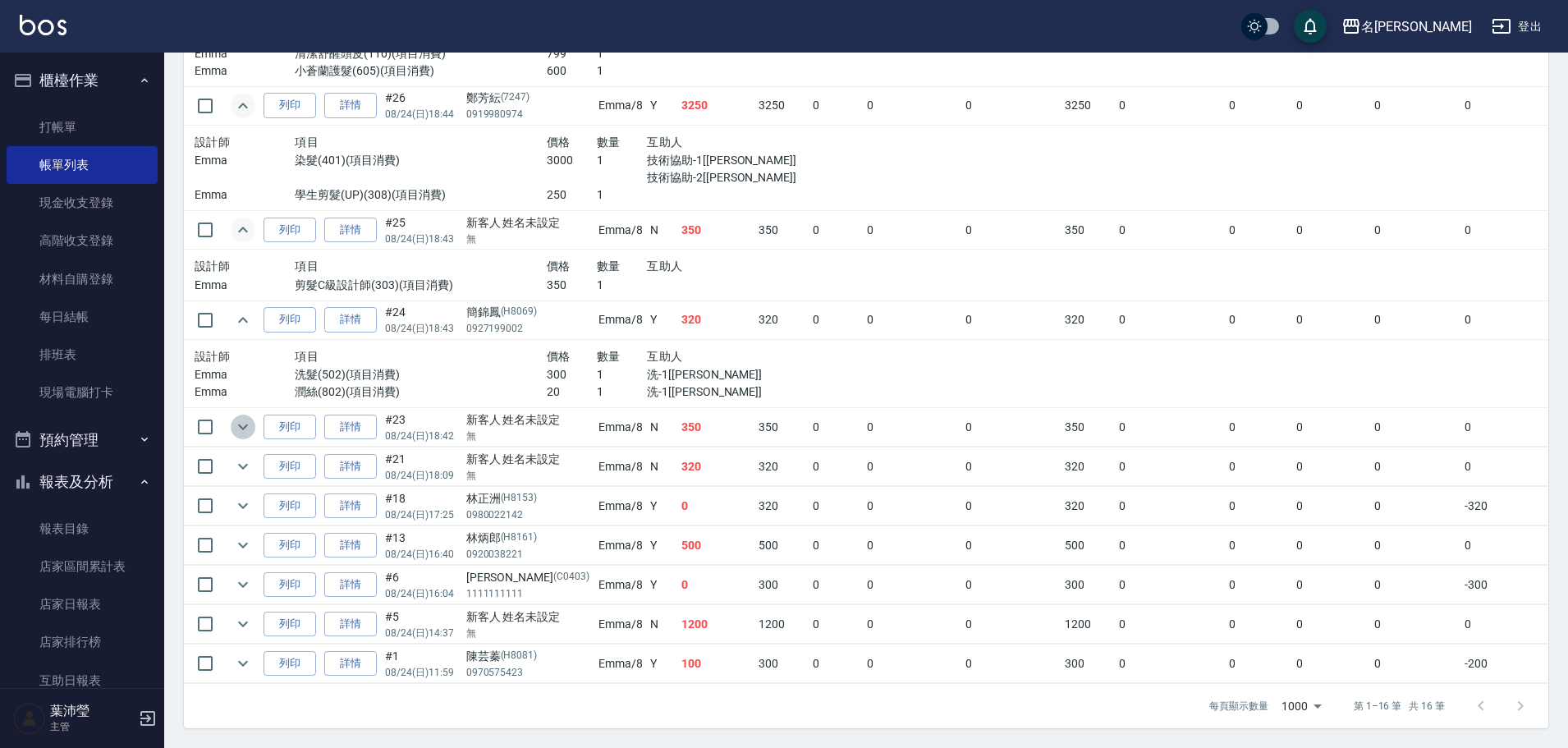
click at [237, 417] on icon "expand row" at bounding box center [243, 427] width 20 height 20
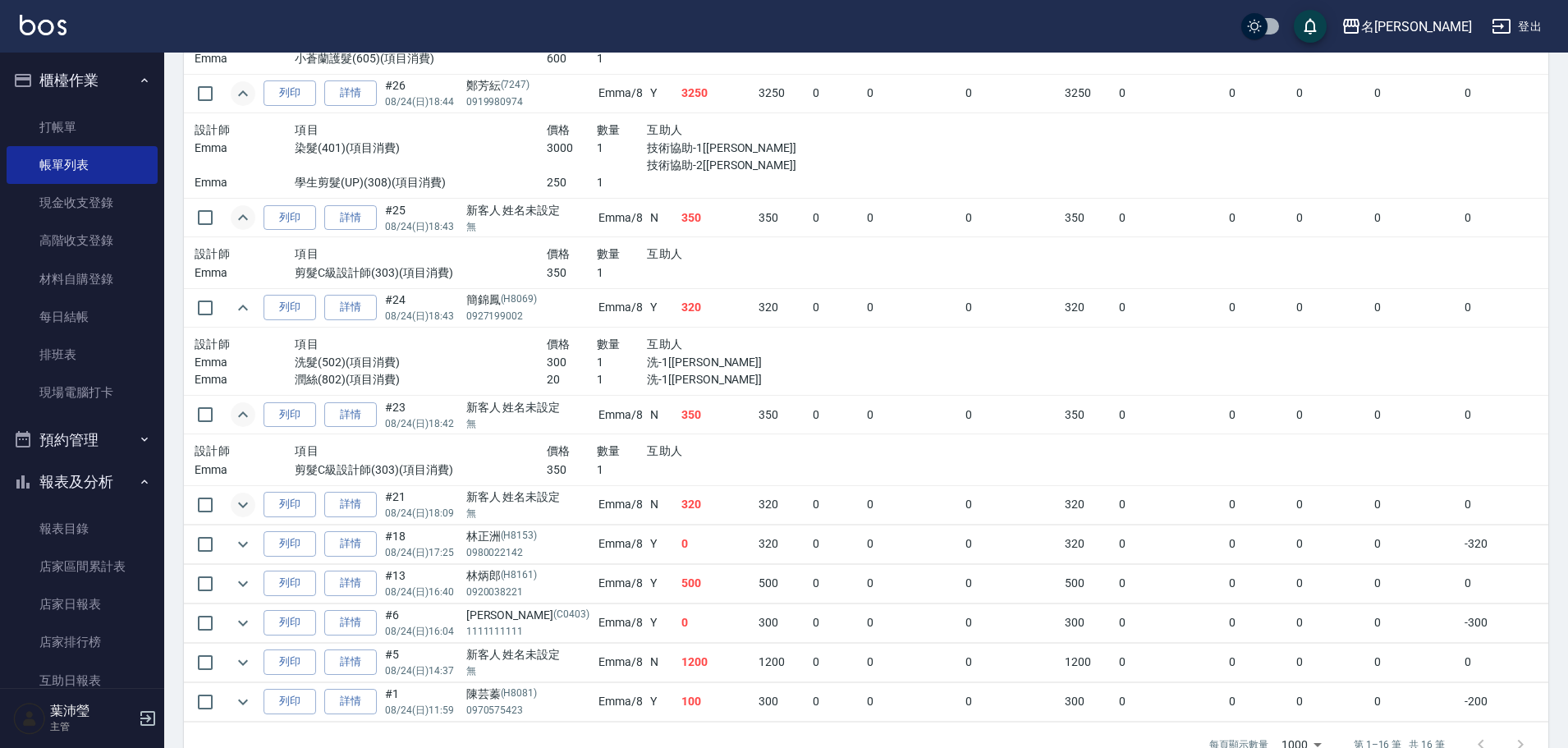
drag, startPoint x: 232, startPoint y: 515, endPoint x: 230, endPoint y: 504, distance: 11.2
click at [232, 514] on td at bounding box center [243, 504] width 33 height 39
click at [230, 502] on button "expand row" at bounding box center [243, 505] width 25 height 25
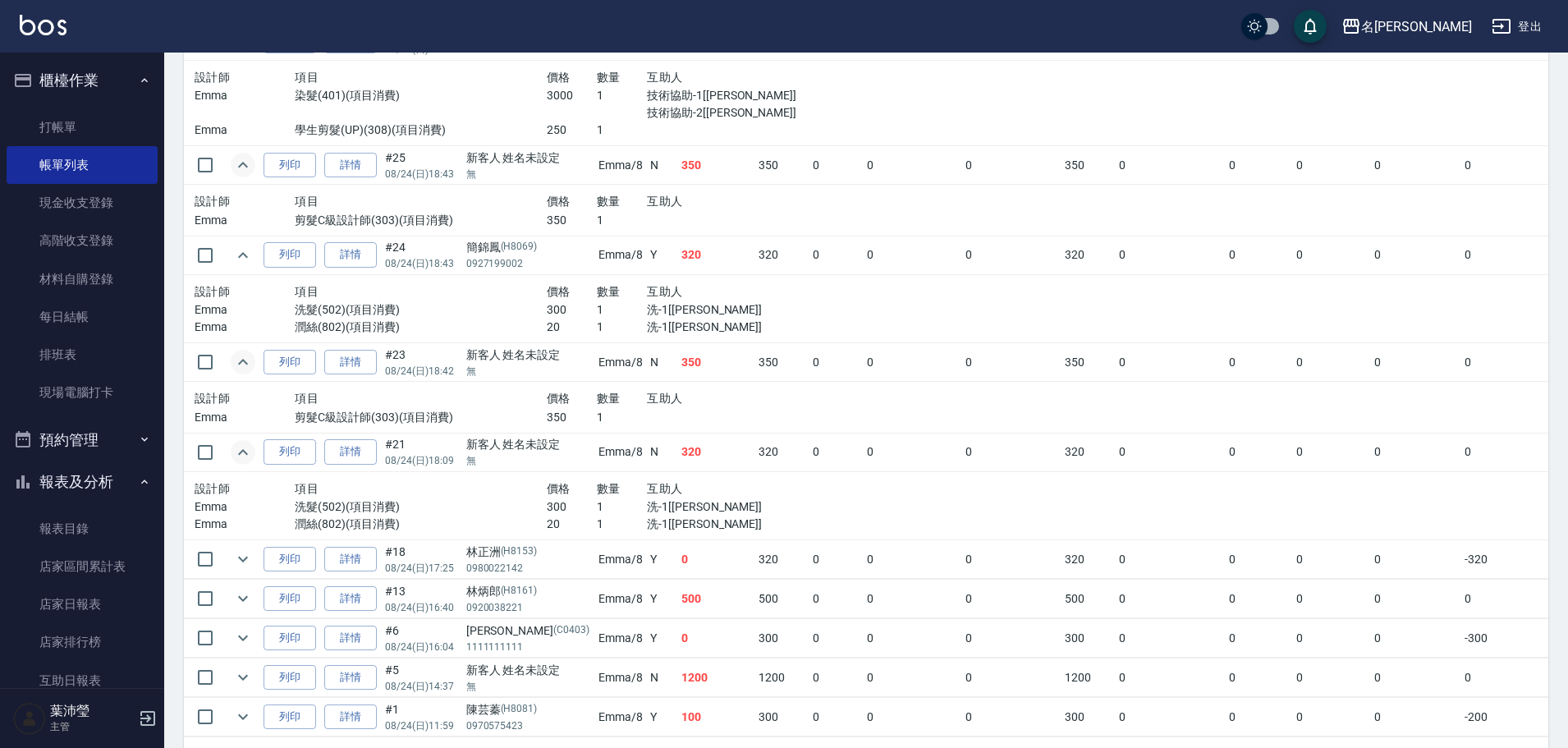
scroll to position [1130, 0]
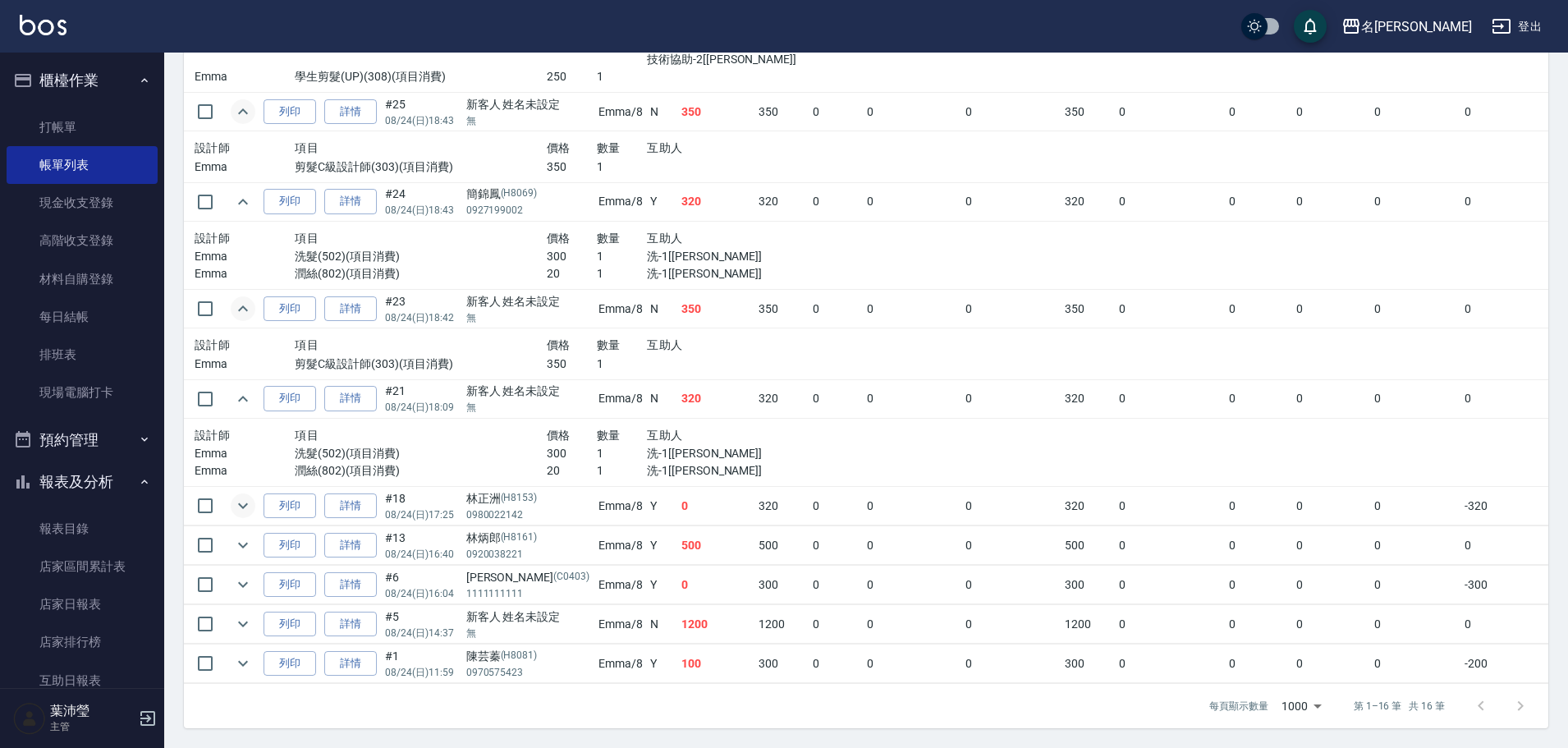
click at [242, 503] on icon "expand row" at bounding box center [243, 506] width 9 height 6
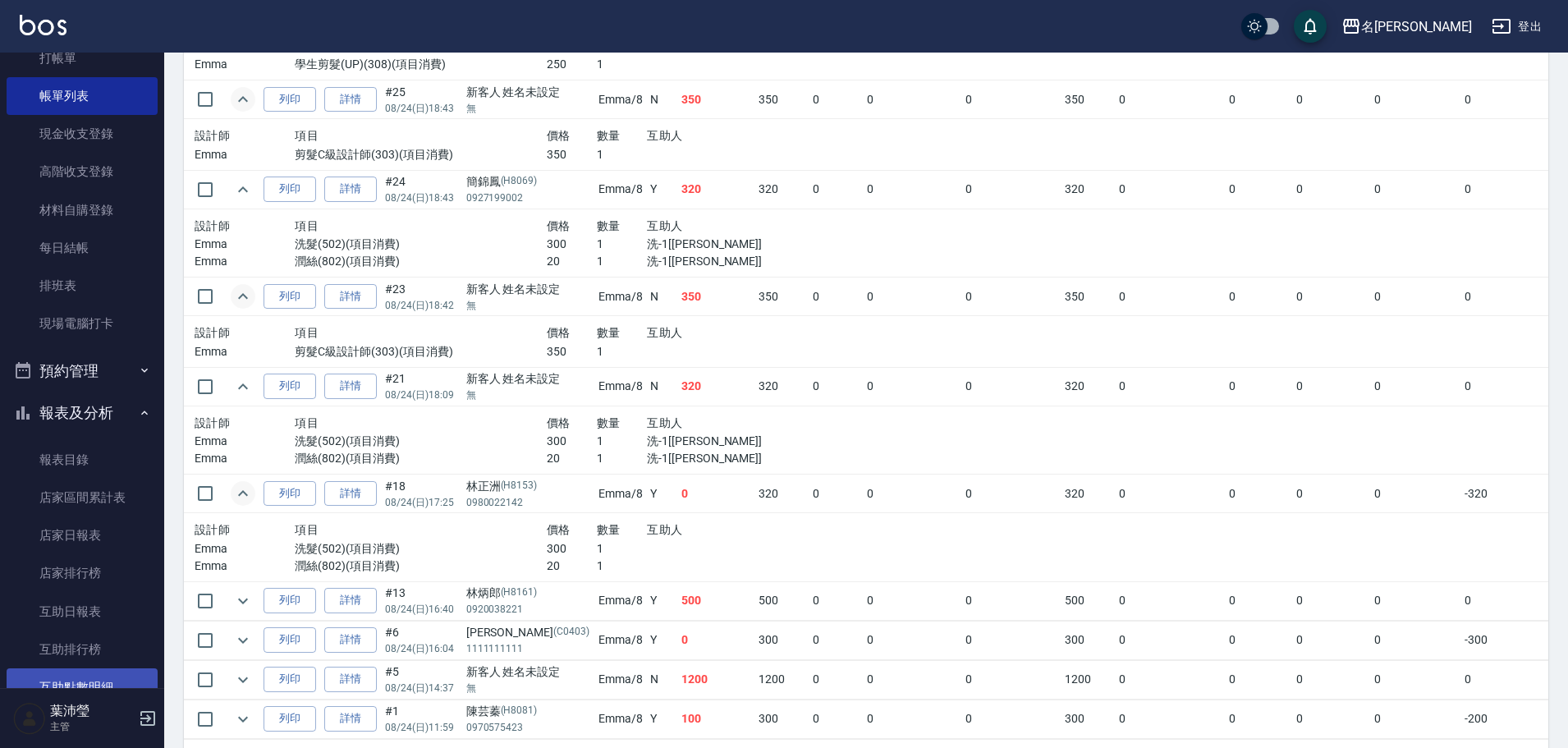
scroll to position [164, 0]
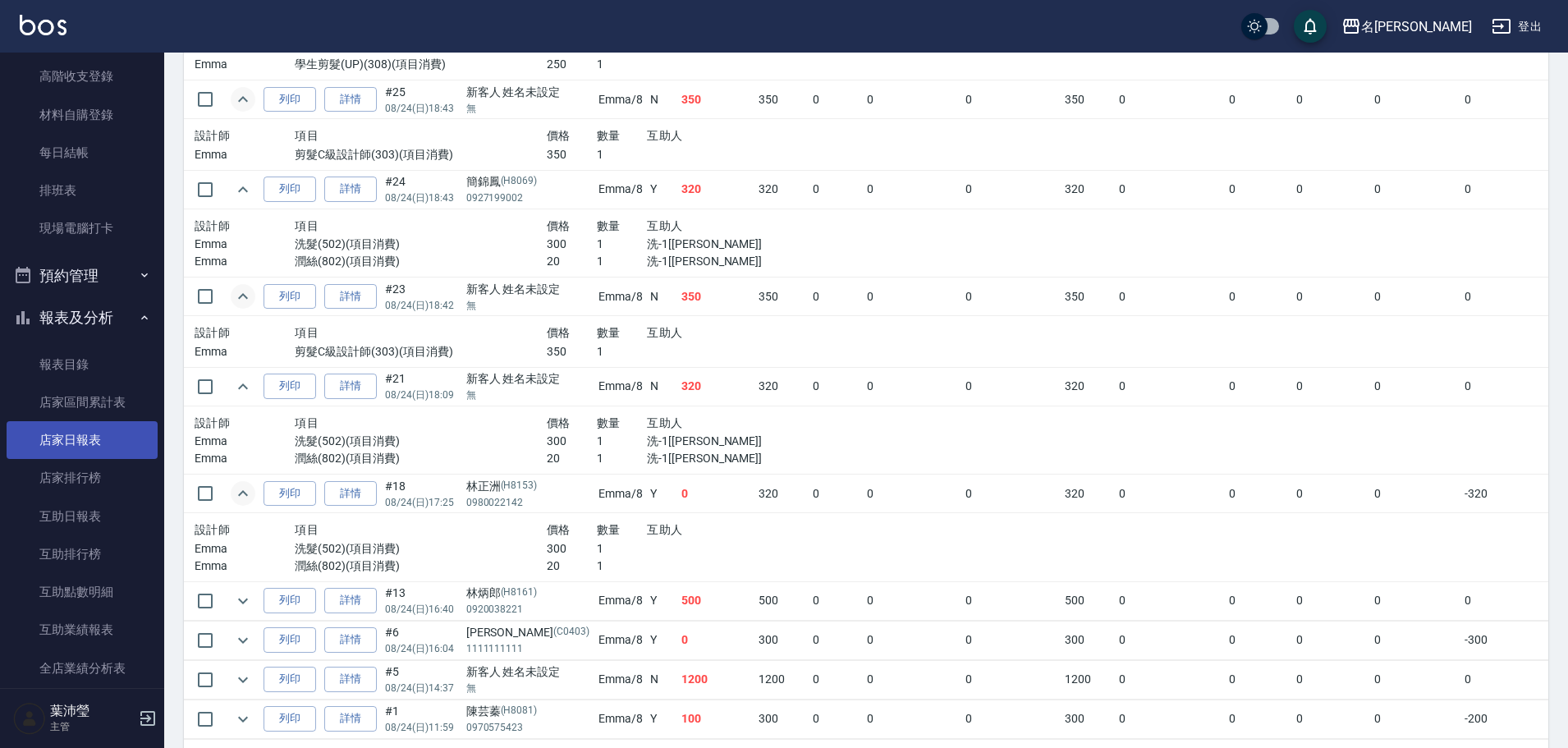
click at [99, 436] on link "店家日報表" at bounding box center [82, 440] width 151 height 38
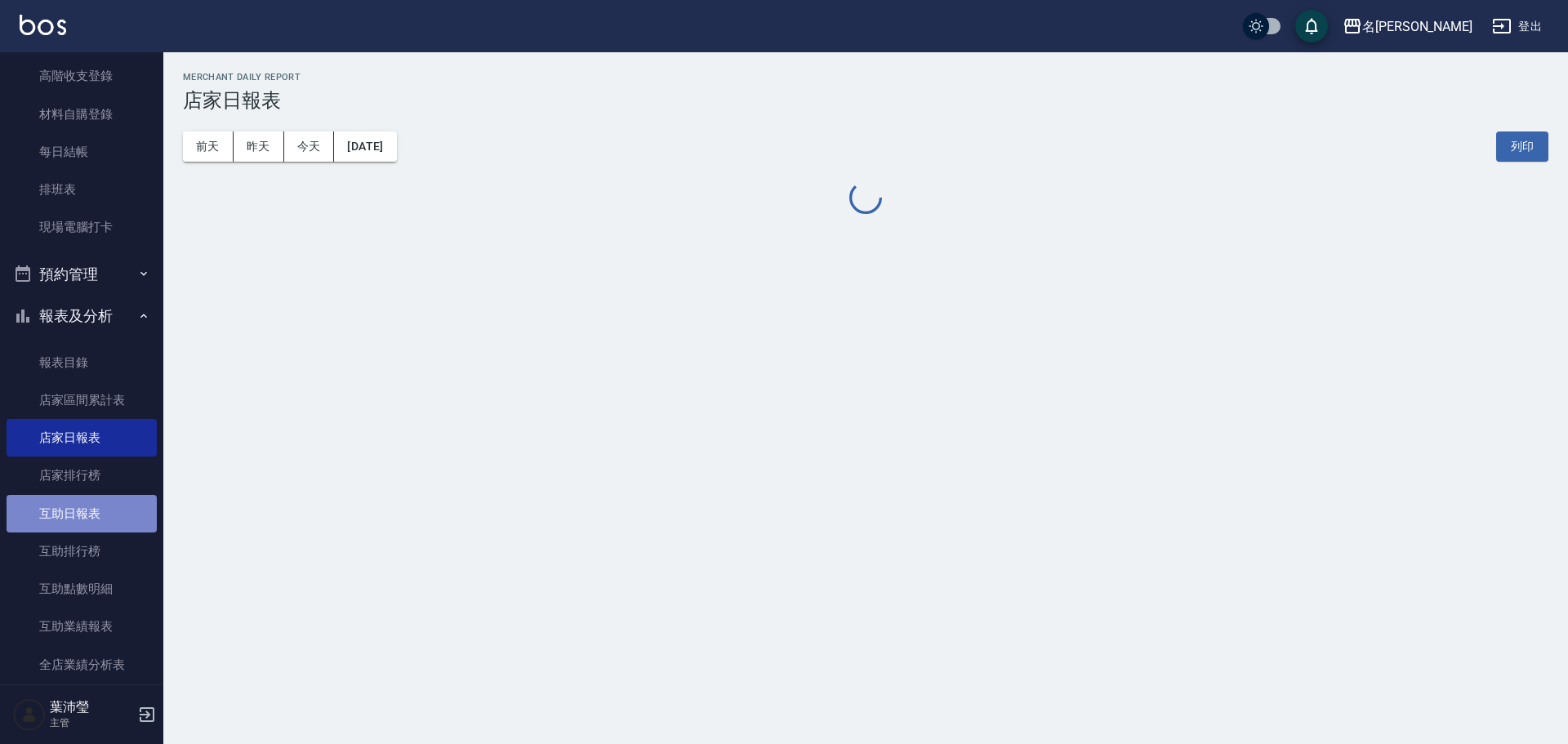
click at [94, 521] on link "互助日報表" at bounding box center [82, 514] width 150 height 38
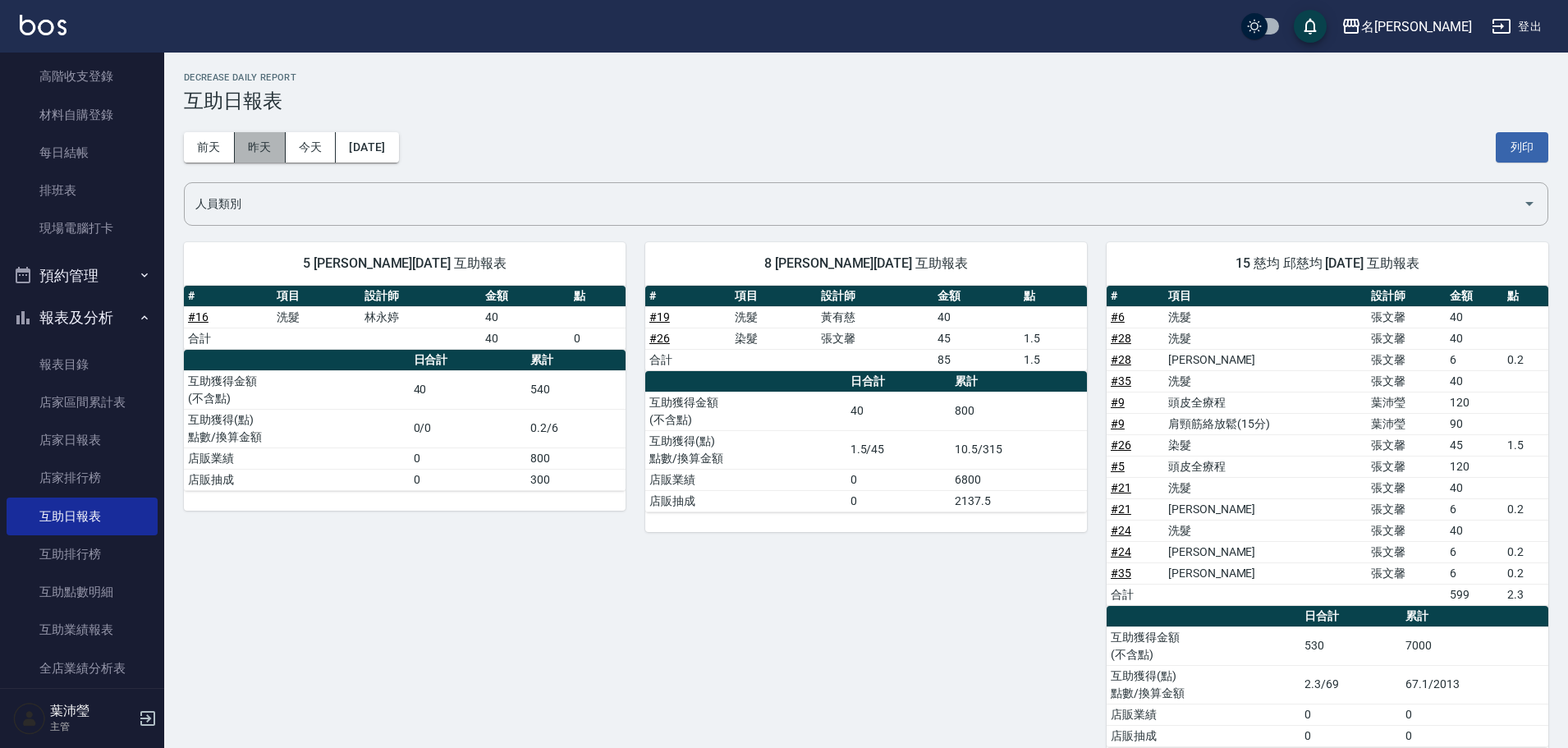
click at [248, 143] on button "昨天" at bounding box center [261, 147] width 51 height 30
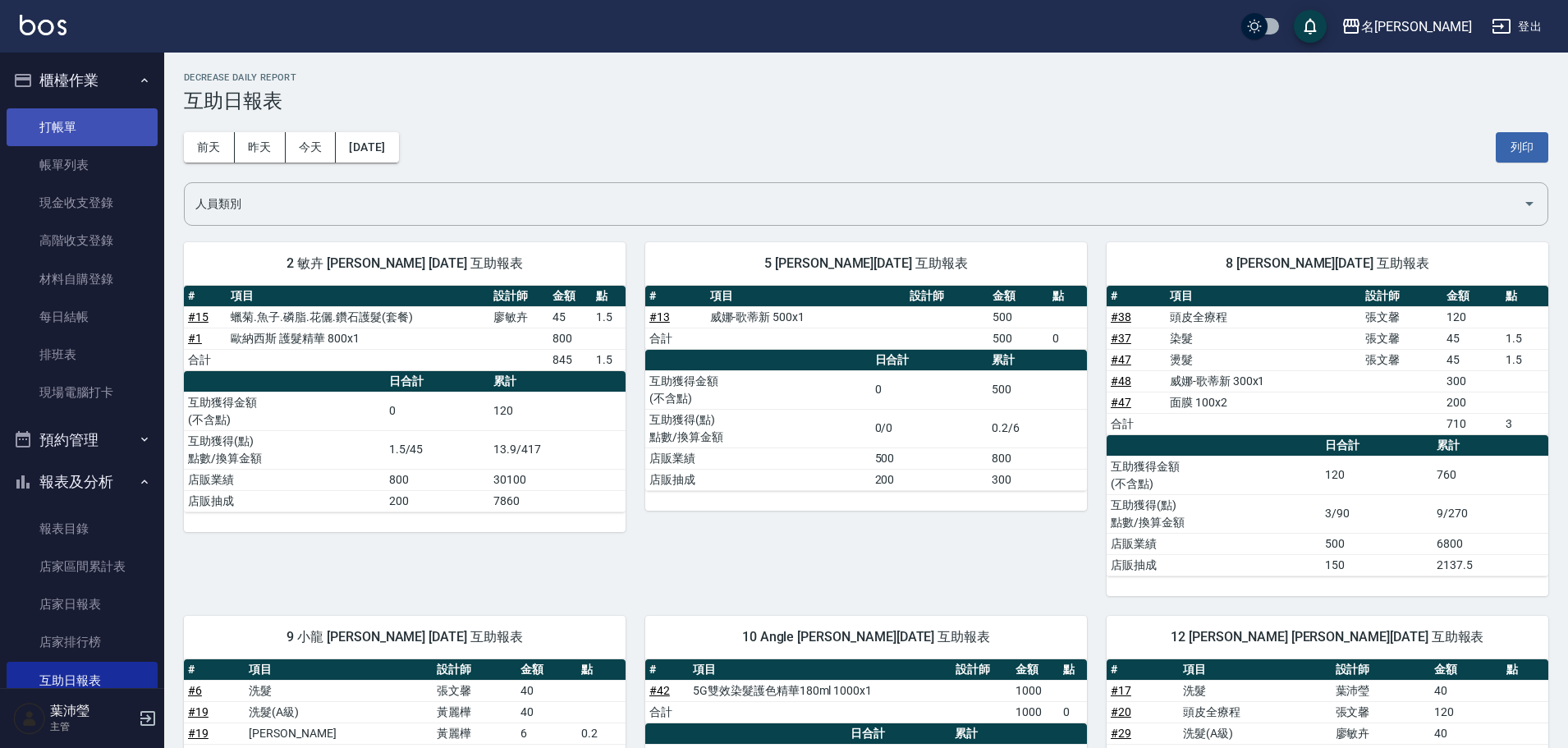
click at [128, 120] on link "打帳單" at bounding box center [82, 128] width 151 height 38
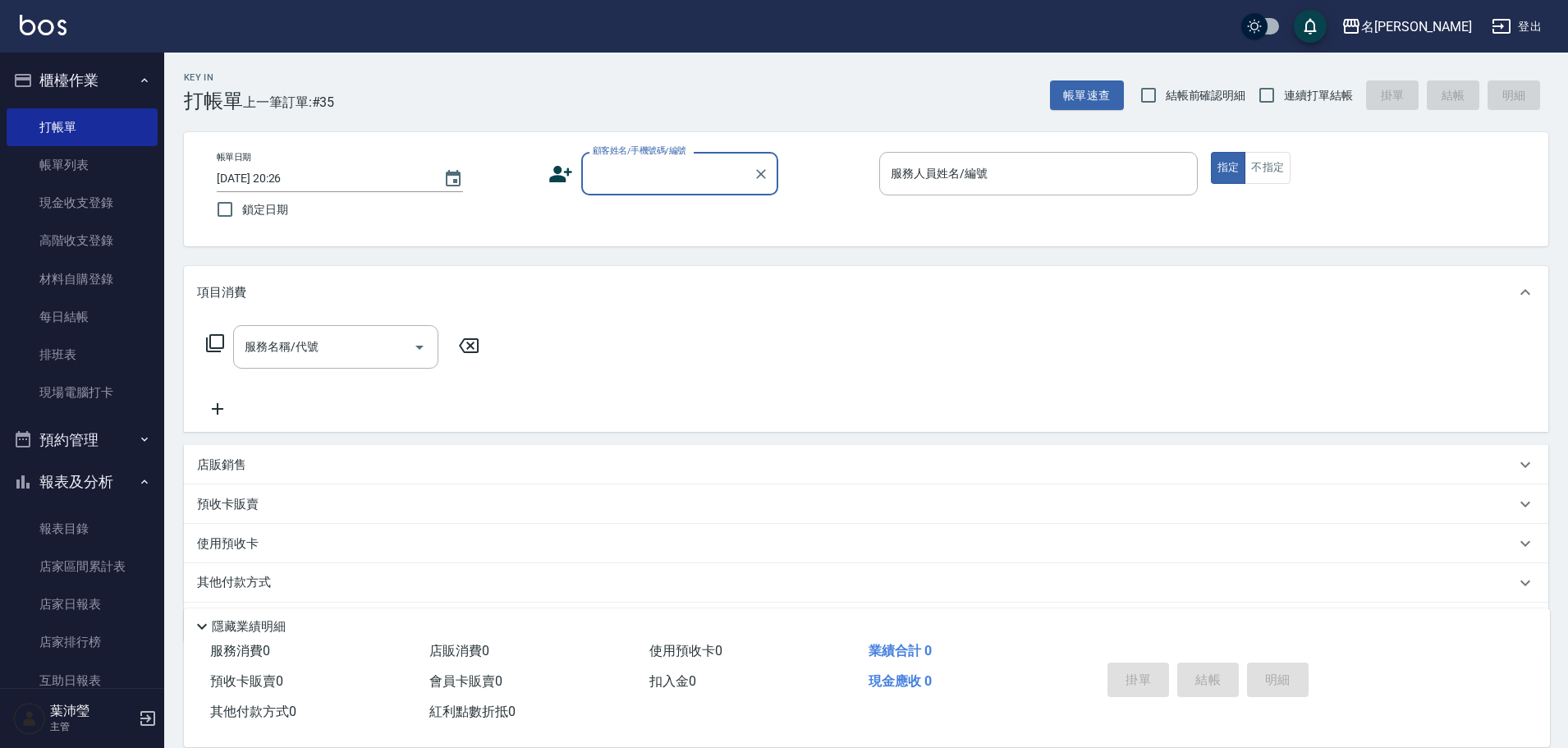
click at [222, 88] on div "Key In 打帳單" at bounding box center [213, 92] width 60 height 41
drag, startPoint x: 76, startPoint y: 177, endPoint x: 1576, endPoint y: 4, distance: 1509.9
click at [76, 176] on link "帳單列表" at bounding box center [82, 165] width 151 height 38
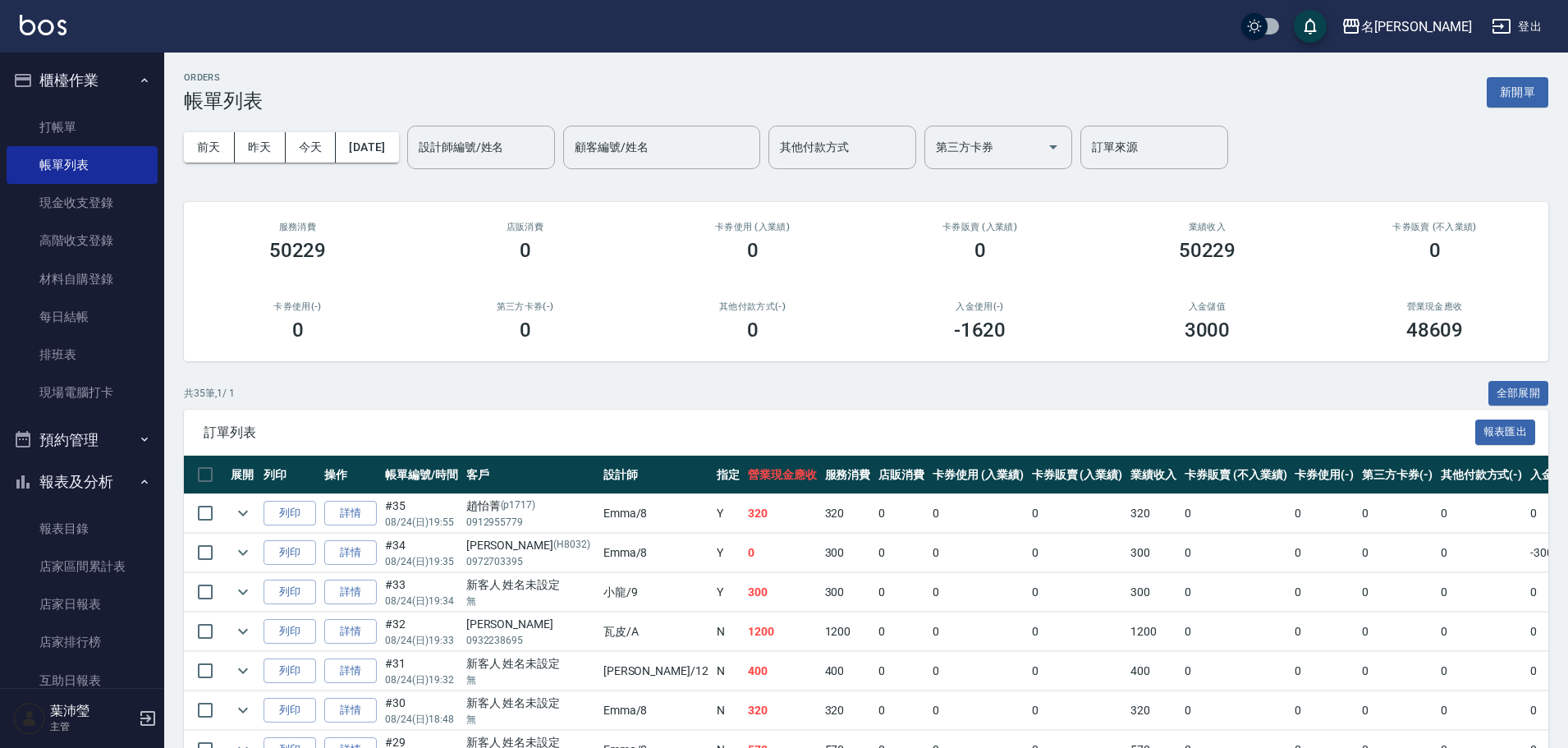
click at [481, 144] on input "設計師編號/姓名" at bounding box center [481, 147] width 133 height 28
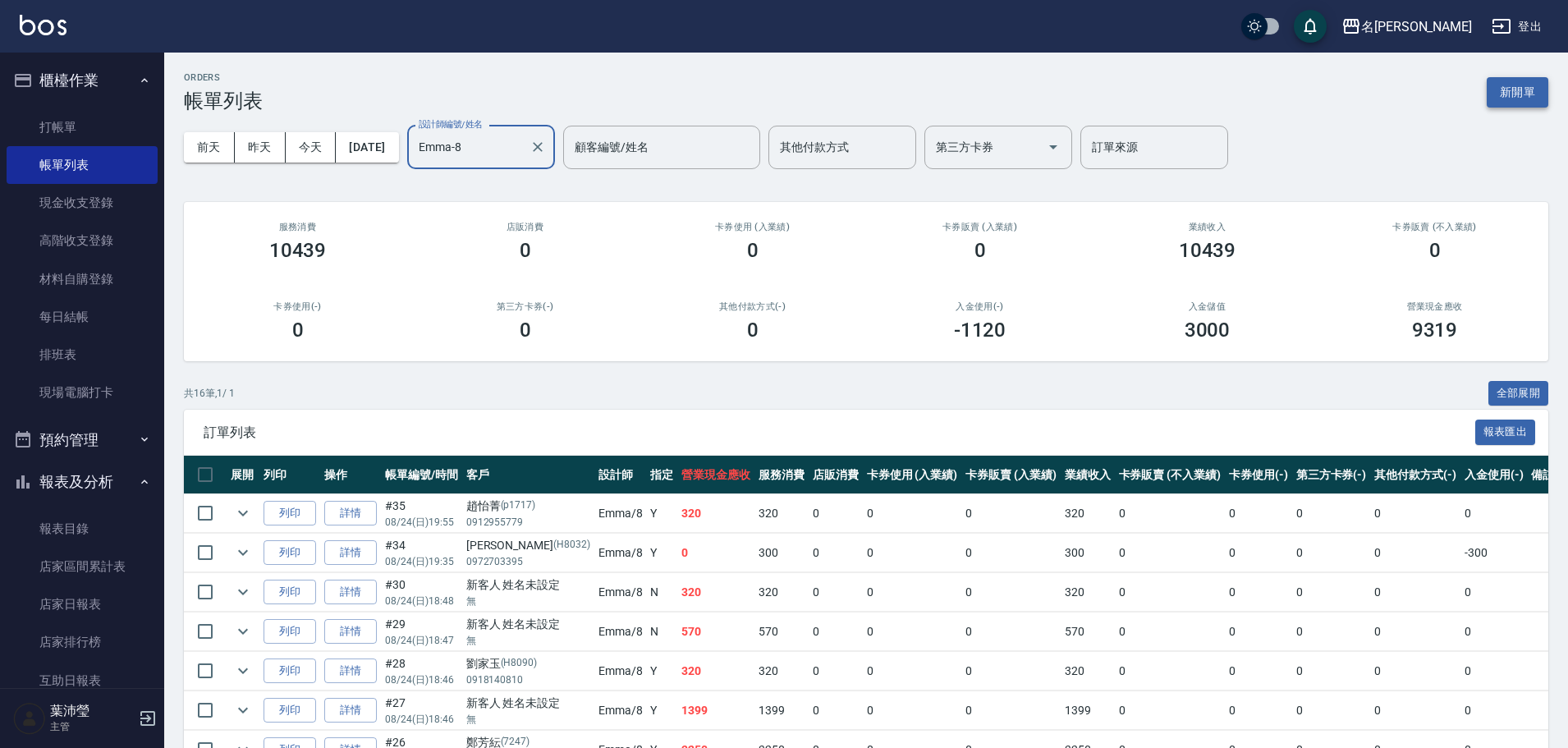
type input "Emma-8"
click at [1537, 93] on button "新開單" at bounding box center [1517, 93] width 61 height 30
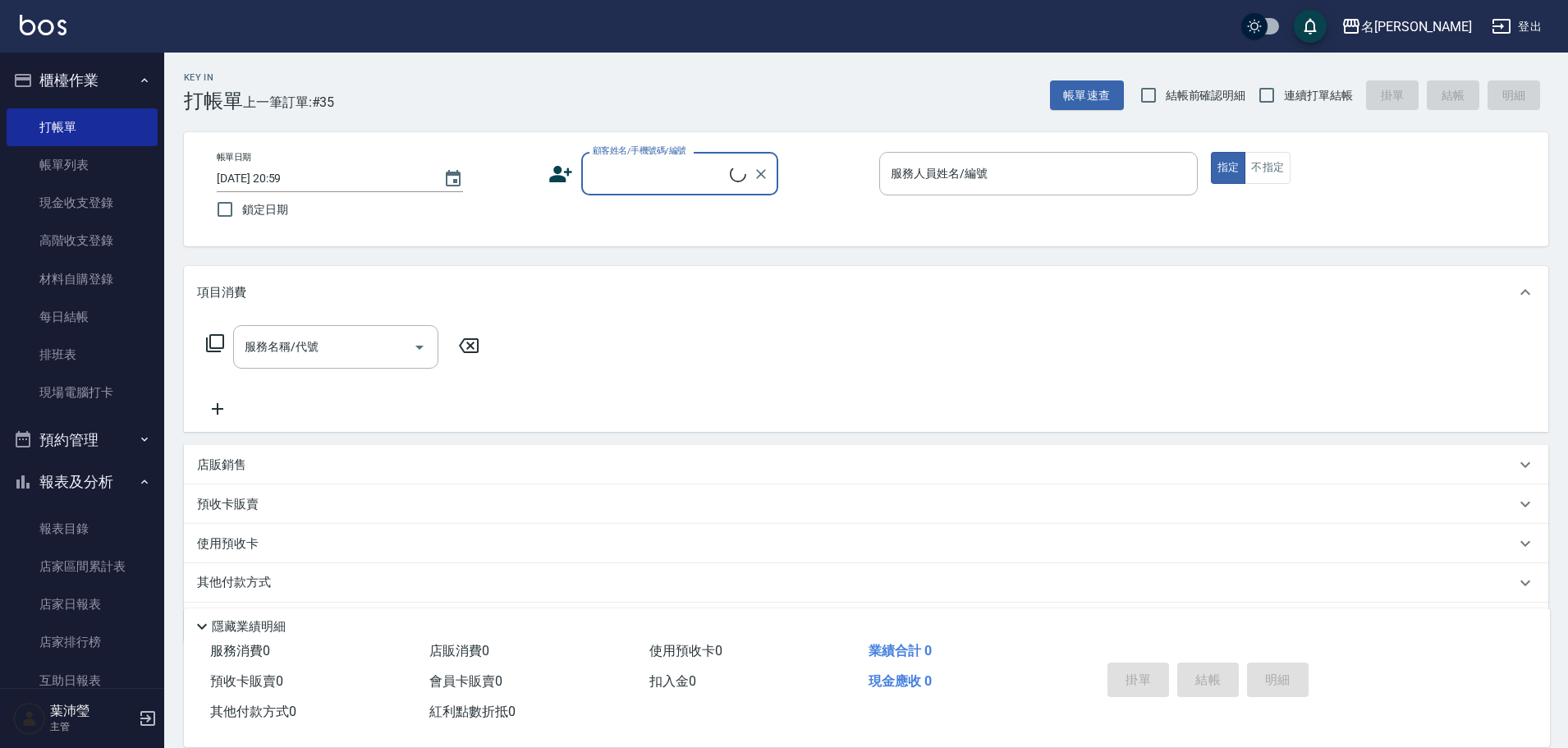
click at [654, 180] on input "顧客姓名/手機號碼/編號" at bounding box center [659, 174] width 142 height 28
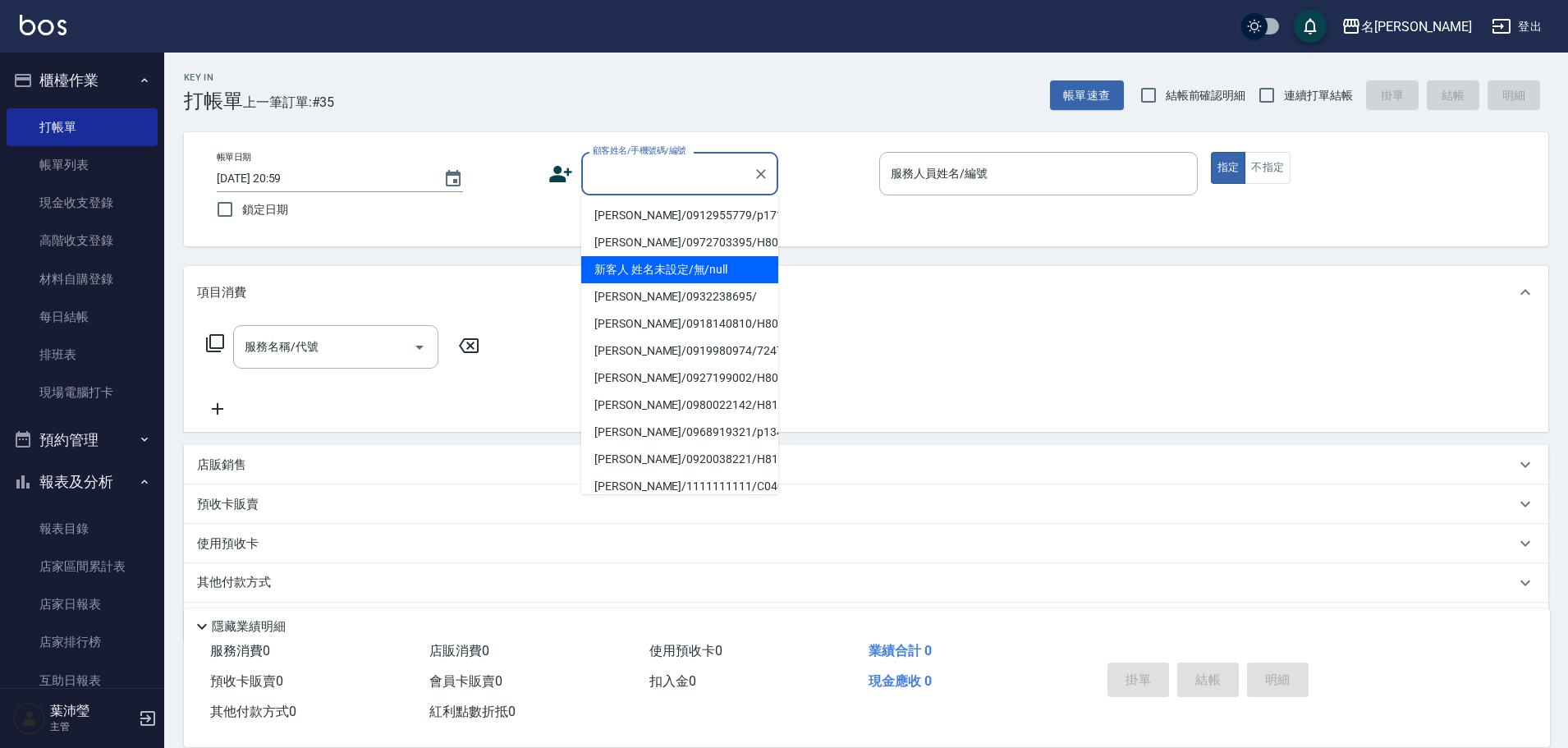
click at [666, 279] on li "新客人 姓名未設定/無/null" at bounding box center [679, 269] width 197 height 27
type input "新客人 姓名未設定/無/null"
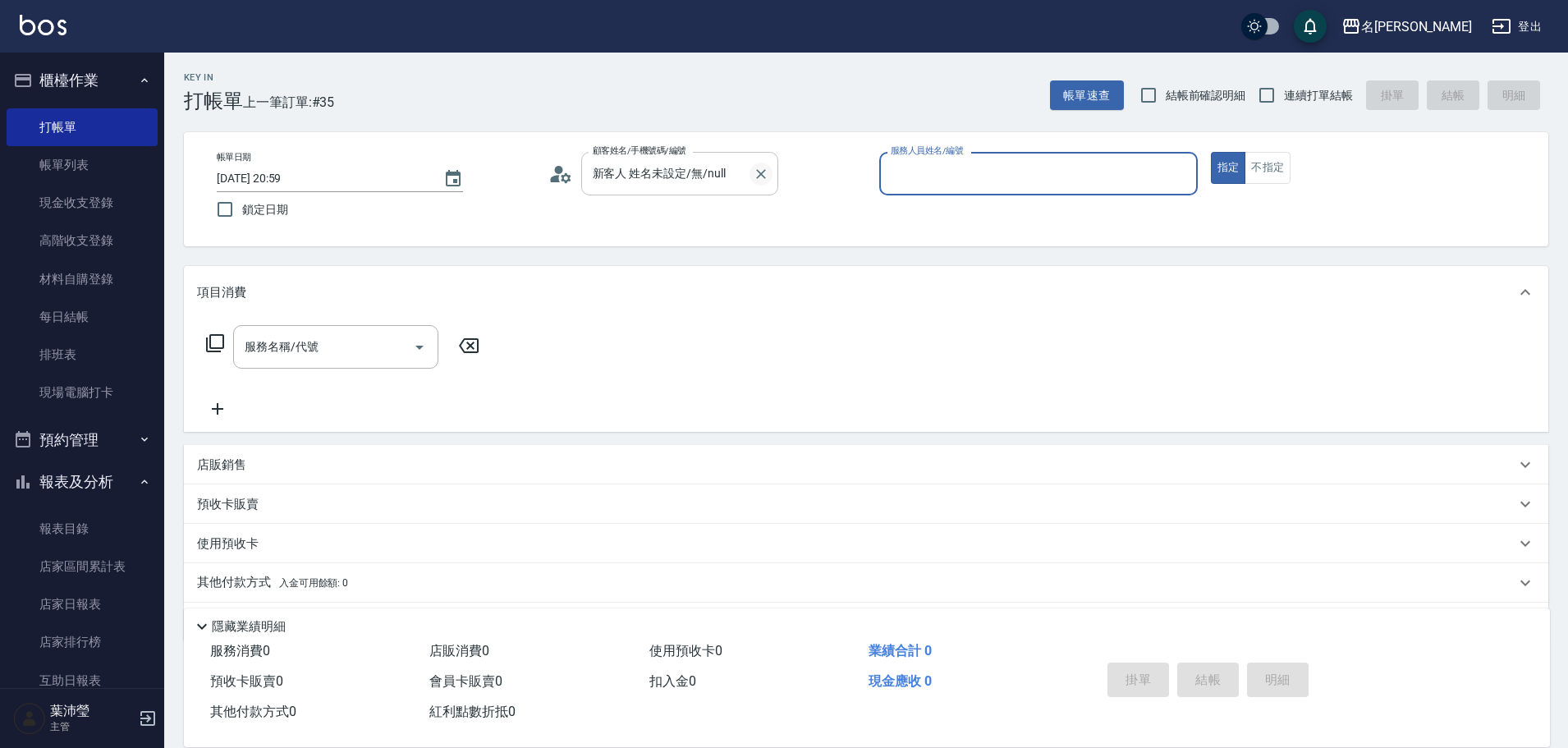
click at [770, 178] on button "Clear" at bounding box center [761, 174] width 23 height 23
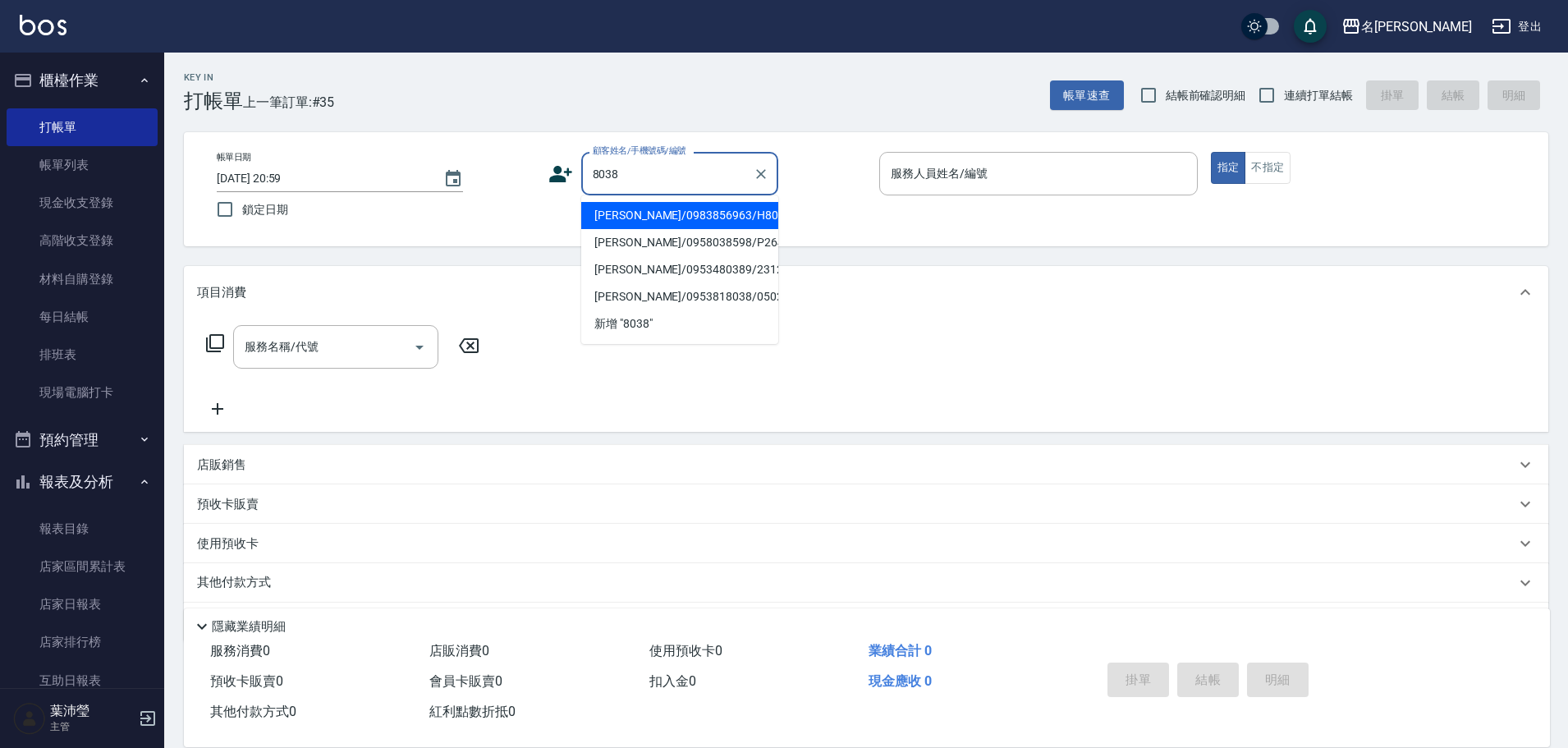
click at [613, 206] on li "[PERSON_NAME]/0983856963/H8038" at bounding box center [679, 215] width 197 height 27
type input "[PERSON_NAME]/0983856963/H8038"
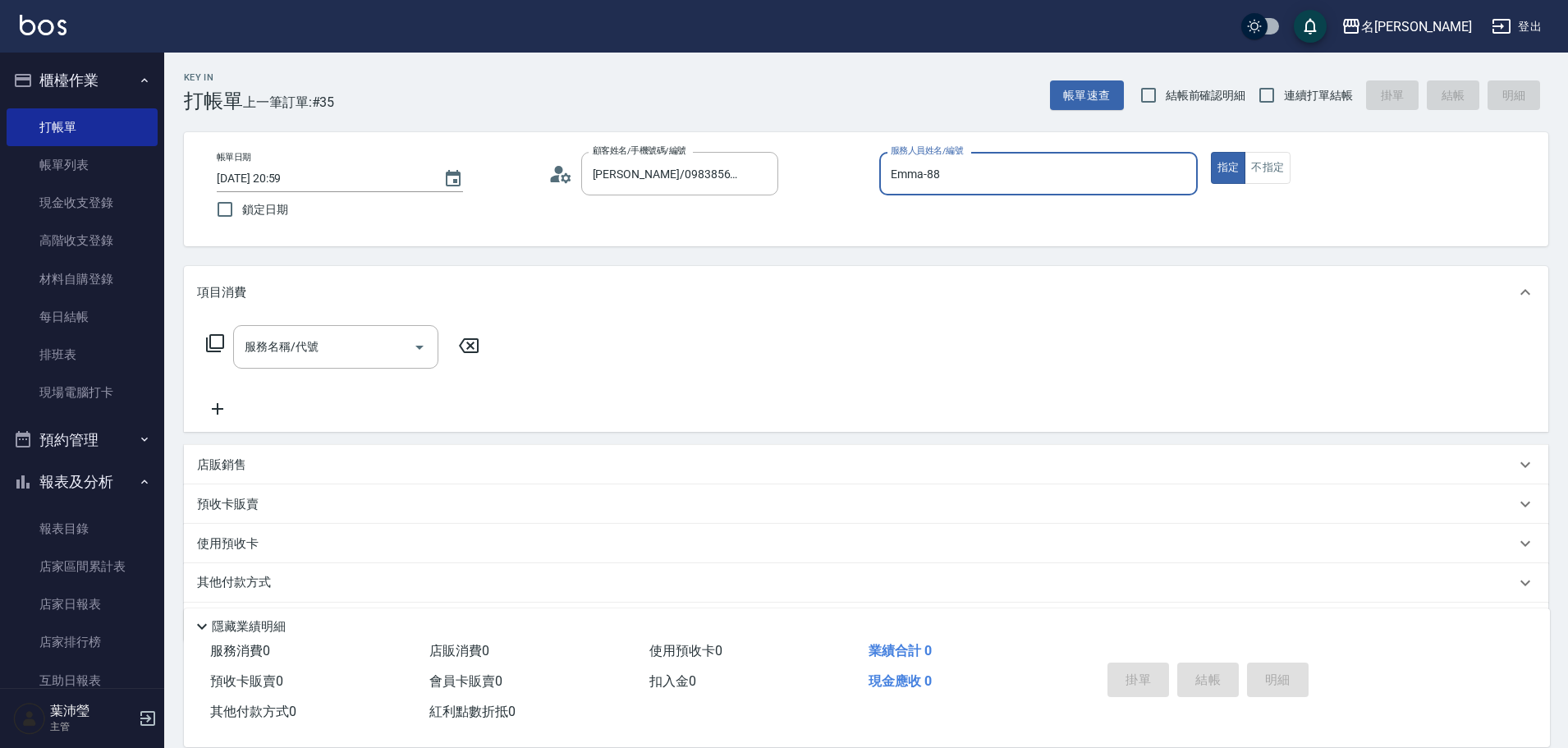
click at [1211, 152] on button "指定" at bounding box center [1228, 168] width 35 height 32
type input "Emma-8"
type button "true"
click at [329, 366] on div "服務名稱/代號" at bounding box center [335, 347] width 205 height 43
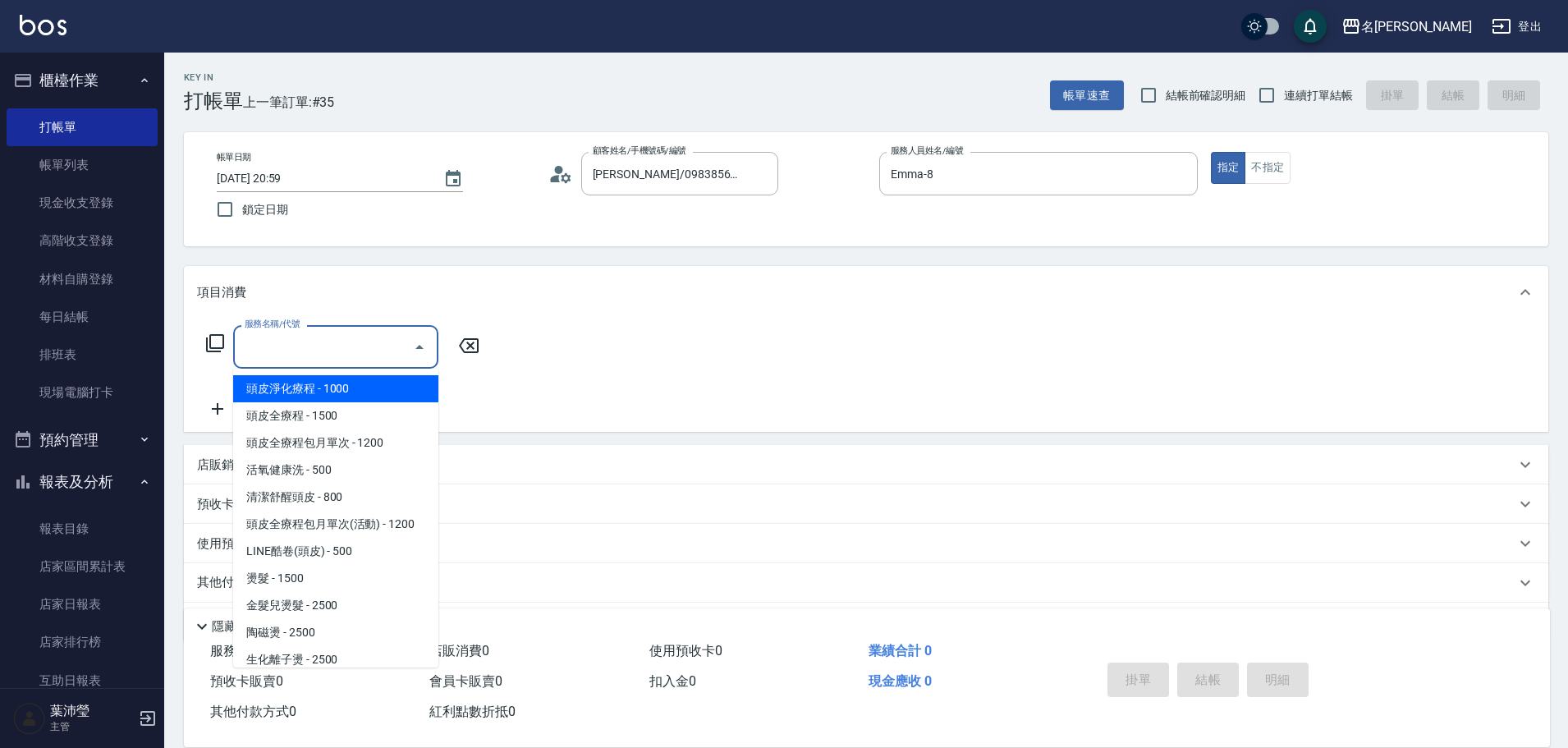
click at [345, 400] on span "頭皮淨化療程 - 1000" at bounding box center [335, 388] width 205 height 27
type input "頭皮淨化療程(101)"
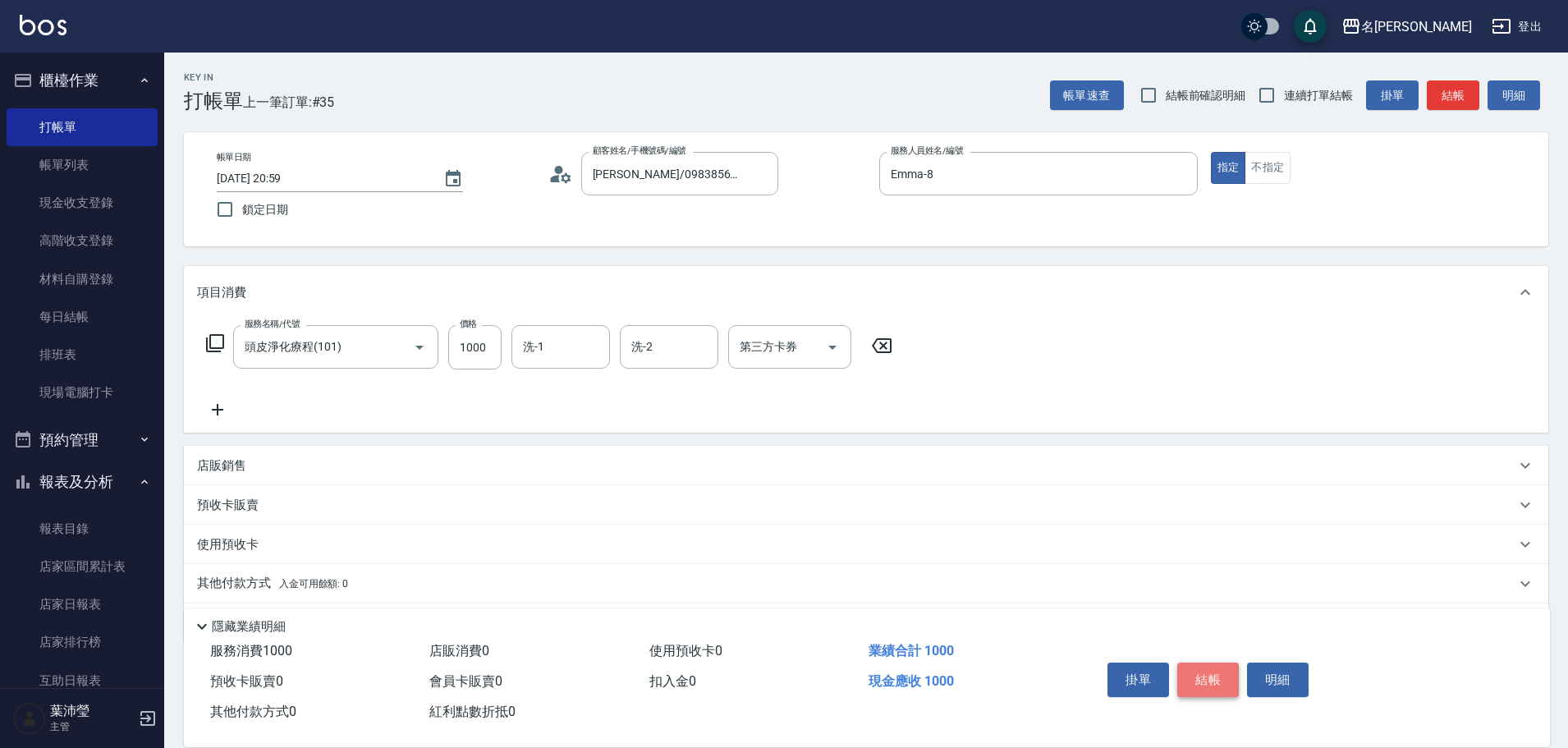
click at [1208, 668] on button "結帳" at bounding box center [1208, 679] width 61 height 35
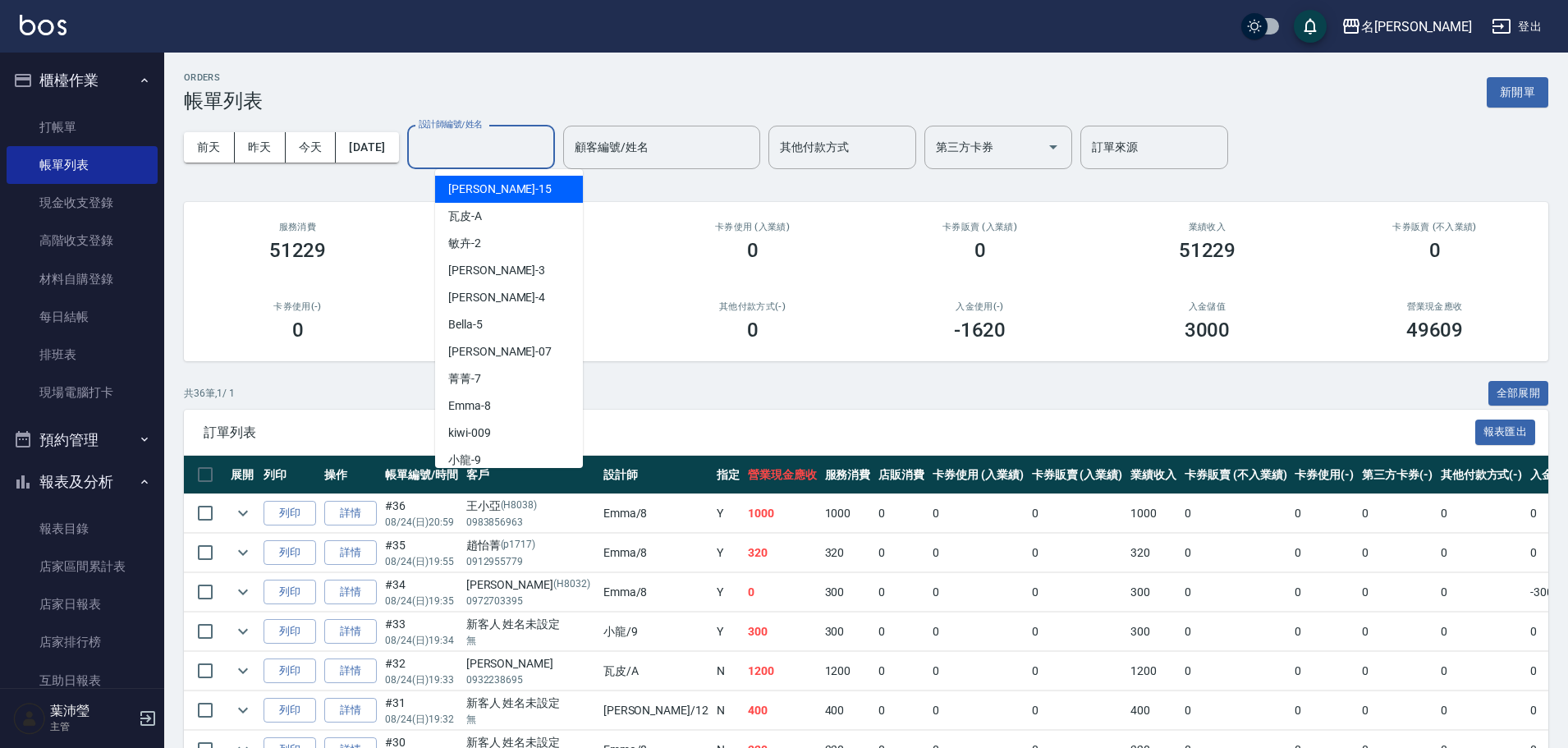
click at [500, 136] on input "設計師編號/姓名" at bounding box center [481, 147] width 133 height 28
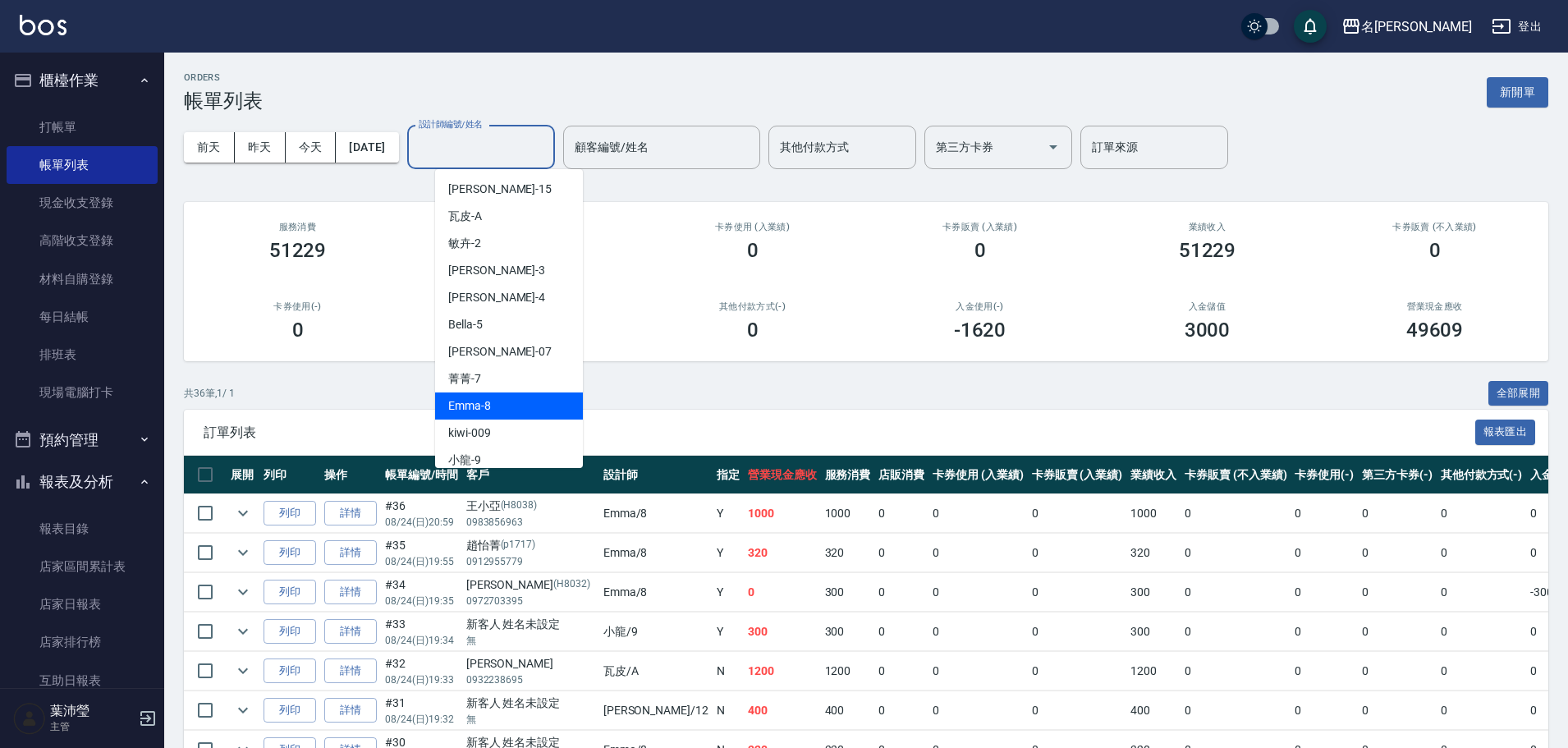
click at [486, 403] on span "Emma -8" at bounding box center [469, 406] width 43 height 17
type input "Emma-8"
